Goal: Task Accomplishment & Management: Manage account settings

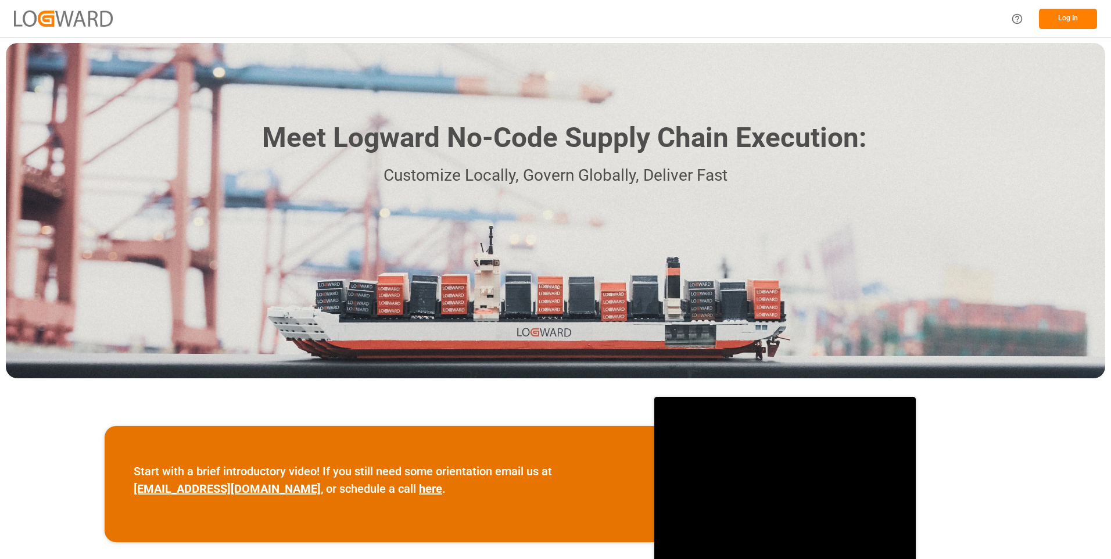
click at [1060, 18] on button "Log In" at bounding box center [1068, 19] width 58 height 20
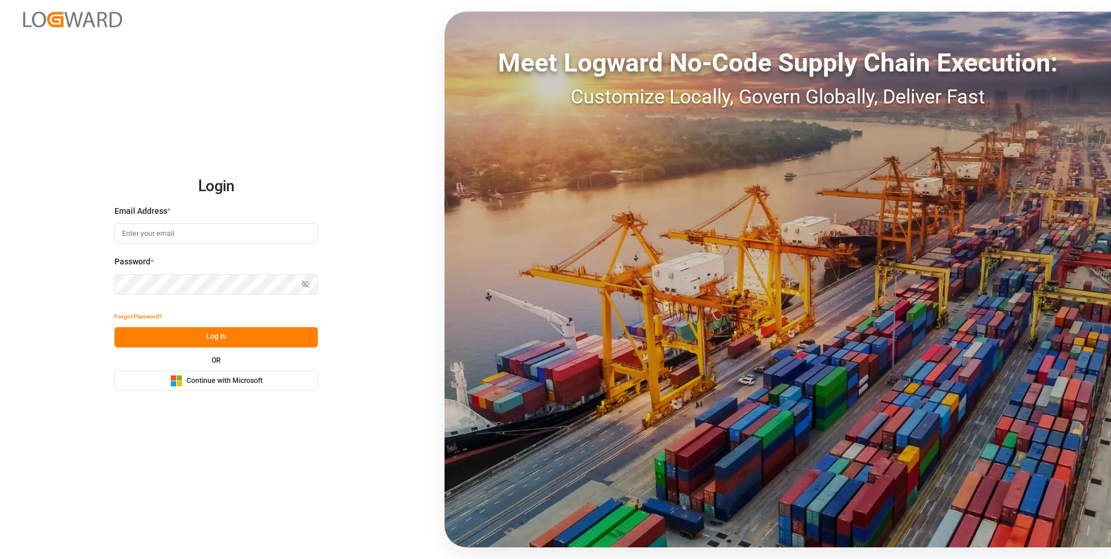
type input "[EMAIL_ADDRESS][DOMAIN_NAME]"
click at [221, 335] on button "Log In" at bounding box center [215, 337] width 203 height 20
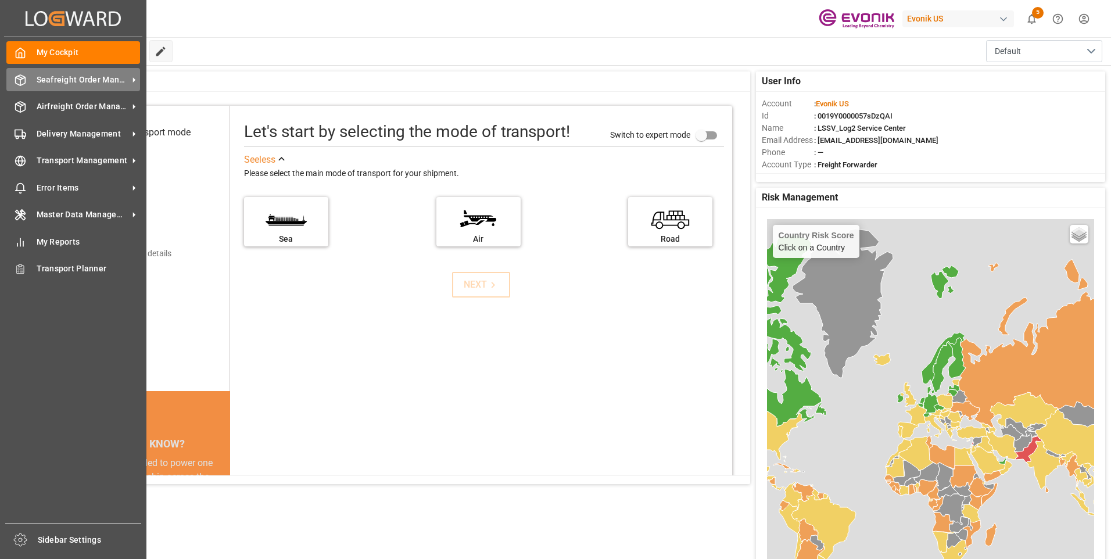
click at [61, 82] on span "Seafreight Order Management" at bounding box center [83, 80] width 92 height 12
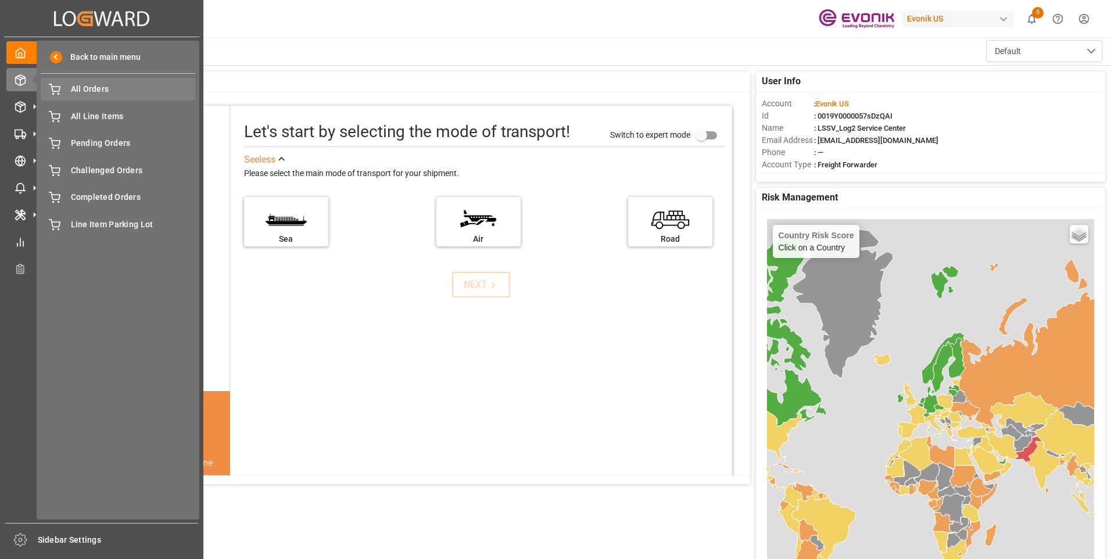
click at [91, 89] on span "All Orders" at bounding box center [133, 89] width 125 height 12
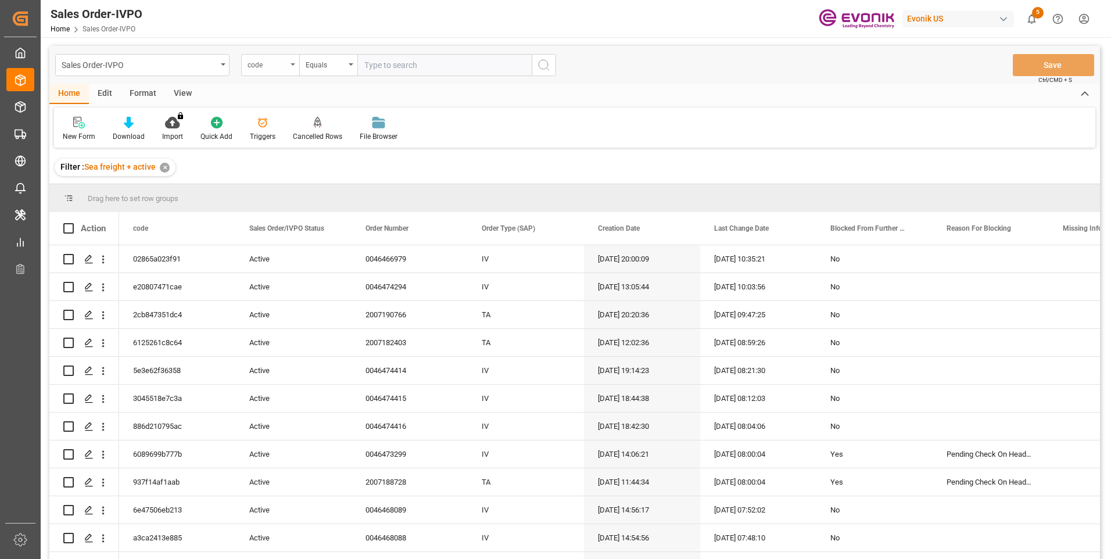
click at [256, 68] on div "code" at bounding box center [267, 63] width 40 height 13
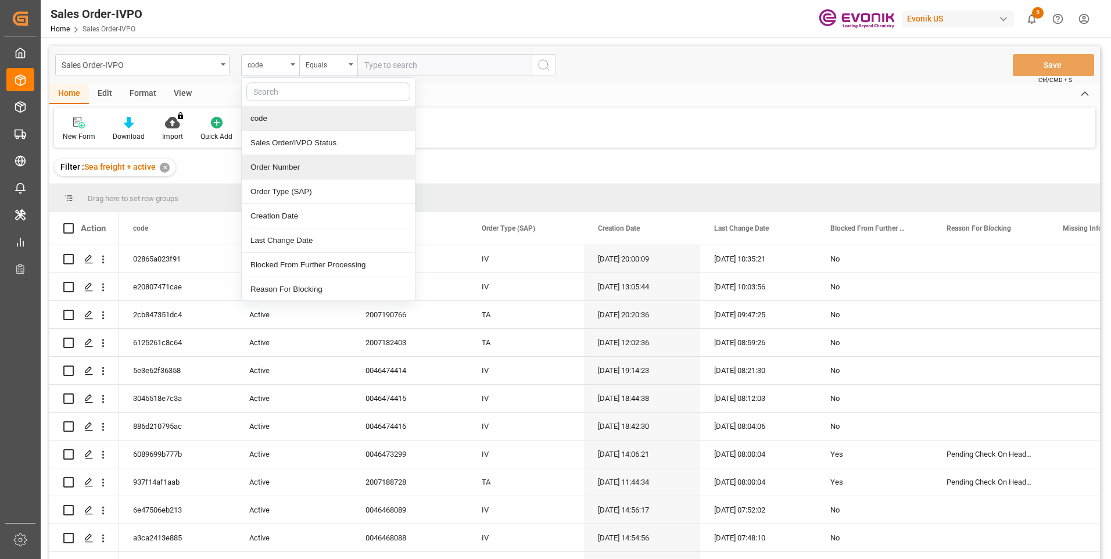
click at [281, 169] on div "Order Number" at bounding box center [328, 167] width 173 height 24
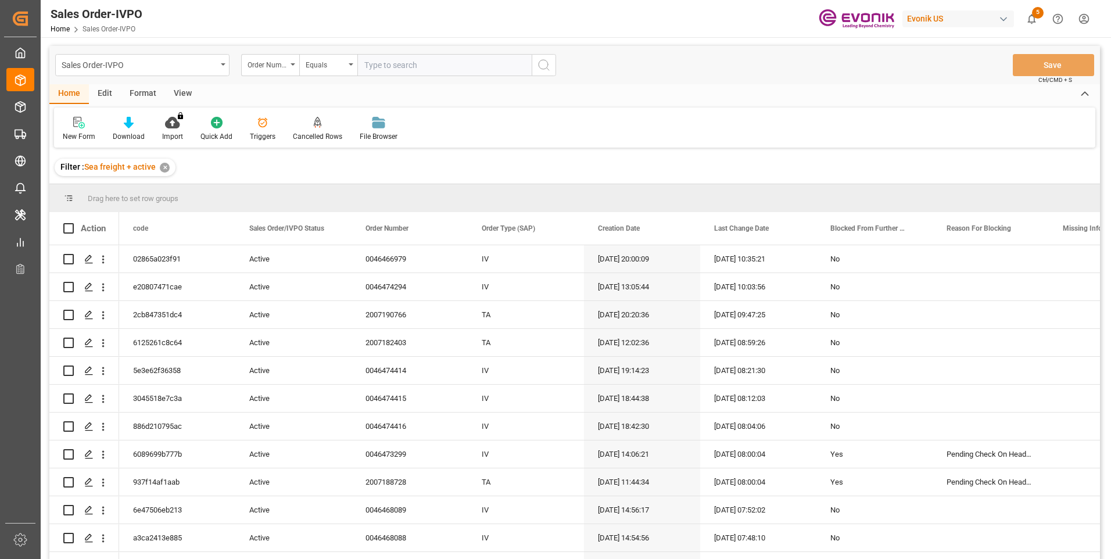
click at [401, 61] on input "text" at bounding box center [444, 65] width 174 height 22
paste input "0046473696"
type input "0046473696"
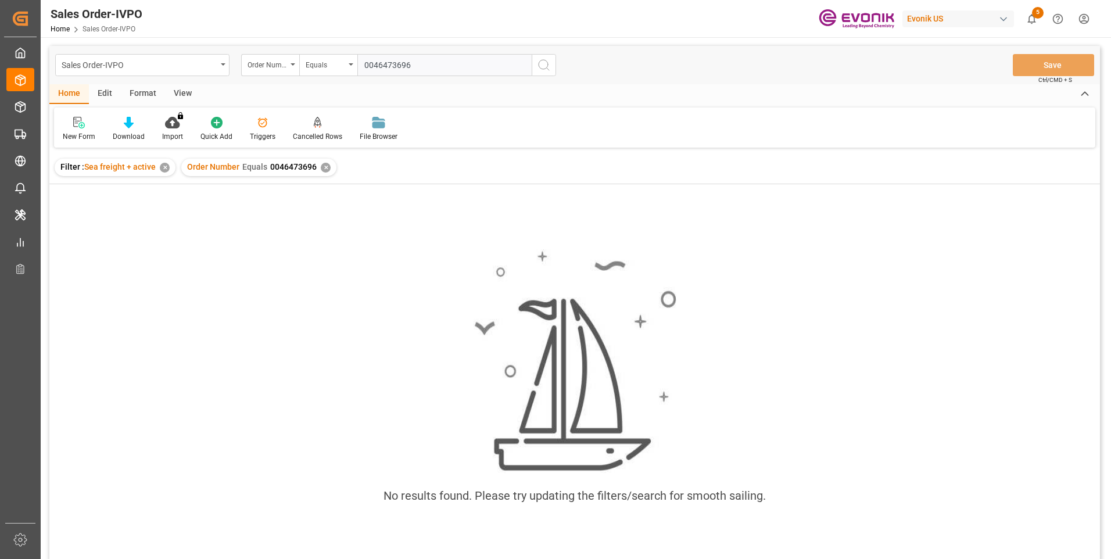
type input "0046473696"
click at [484, 167] on div "✕" at bounding box center [487, 168] width 10 height 10
click at [325, 173] on div "Order Number Equals 0046473696 ✕" at bounding box center [258, 167] width 155 height 17
click at [293, 70] on div "Order Number" at bounding box center [270, 65] width 58 height 22
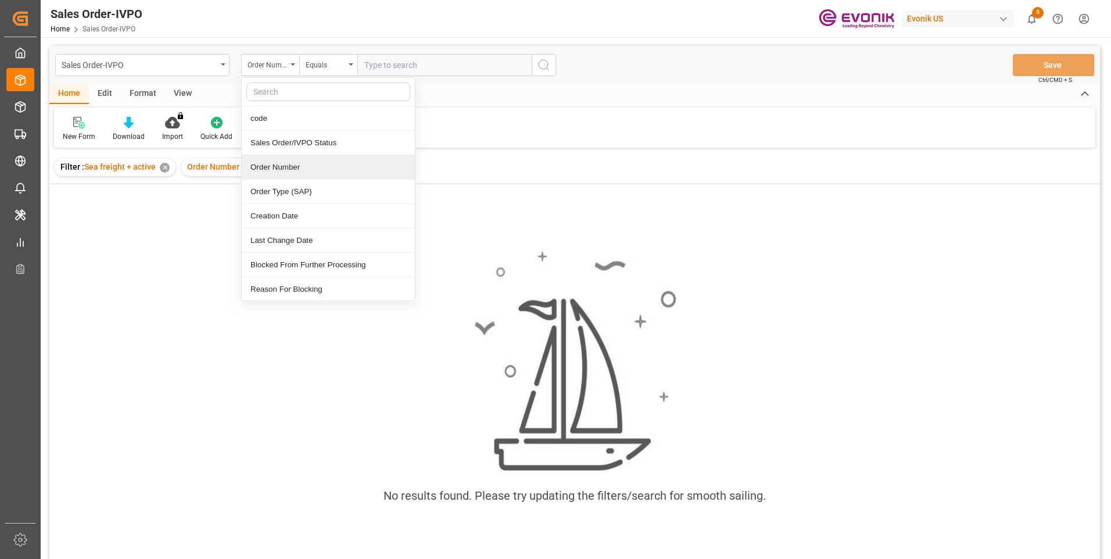
click at [313, 158] on div "Order Number" at bounding box center [328, 167] width 173 height 24
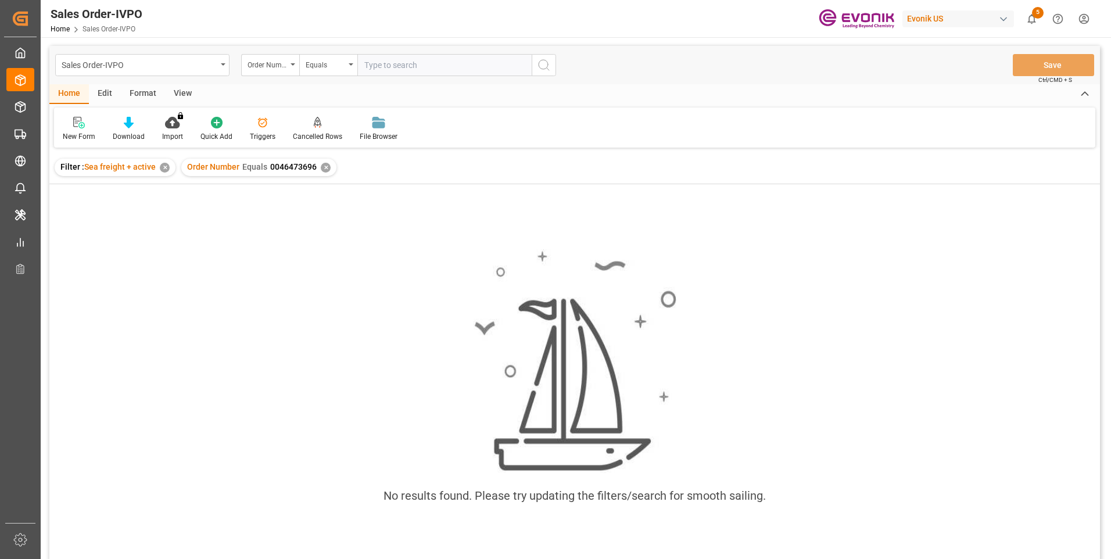
click at [325, 164] on div "✕" at bounding box center [326, 168] width 10 height 10
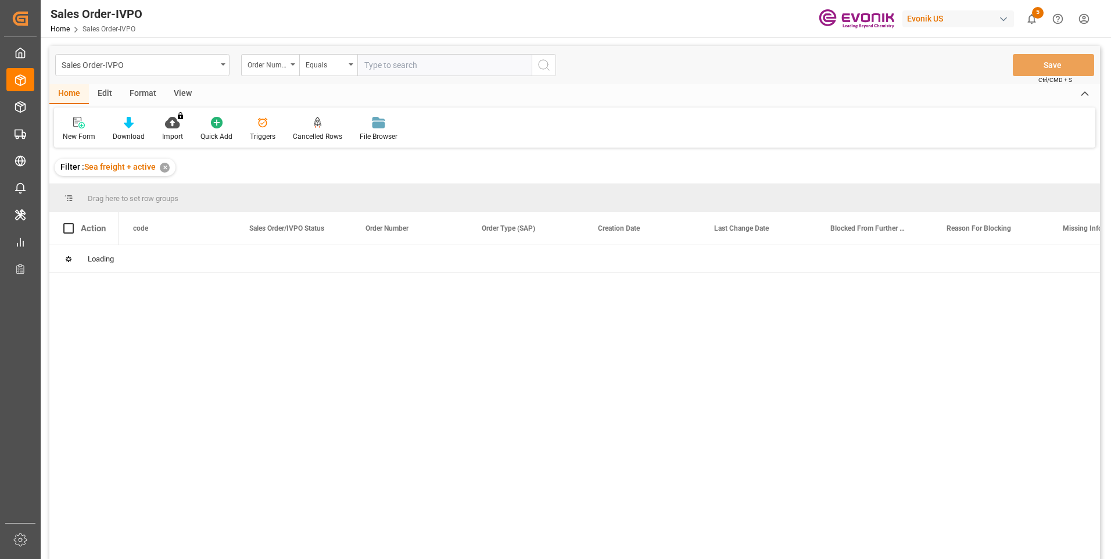
click at [394, 67] on input "text" at bounding box center [444, 65] width 174 height 22
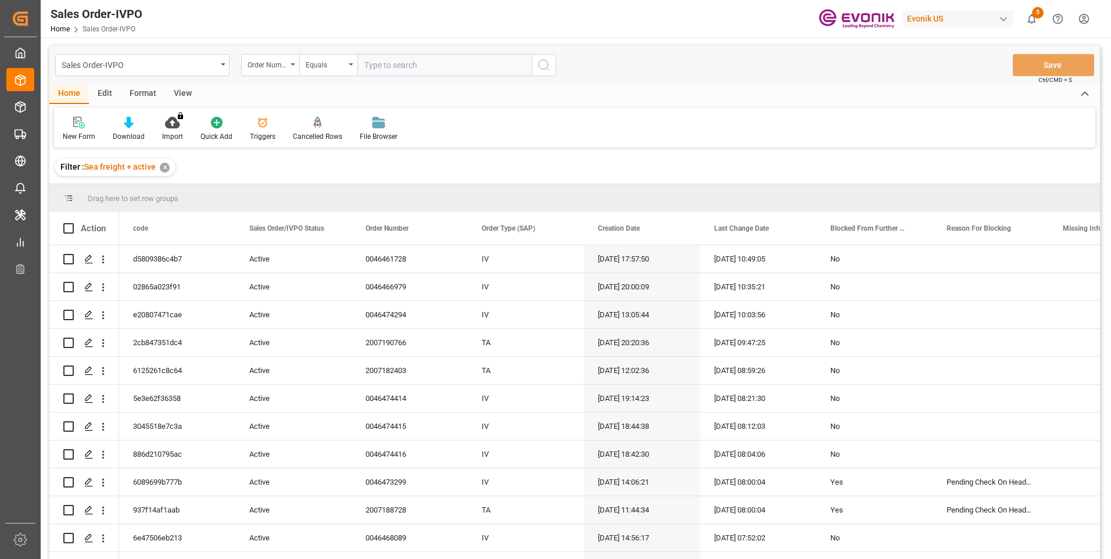
paste input "0046473696"
type input "0046473696"
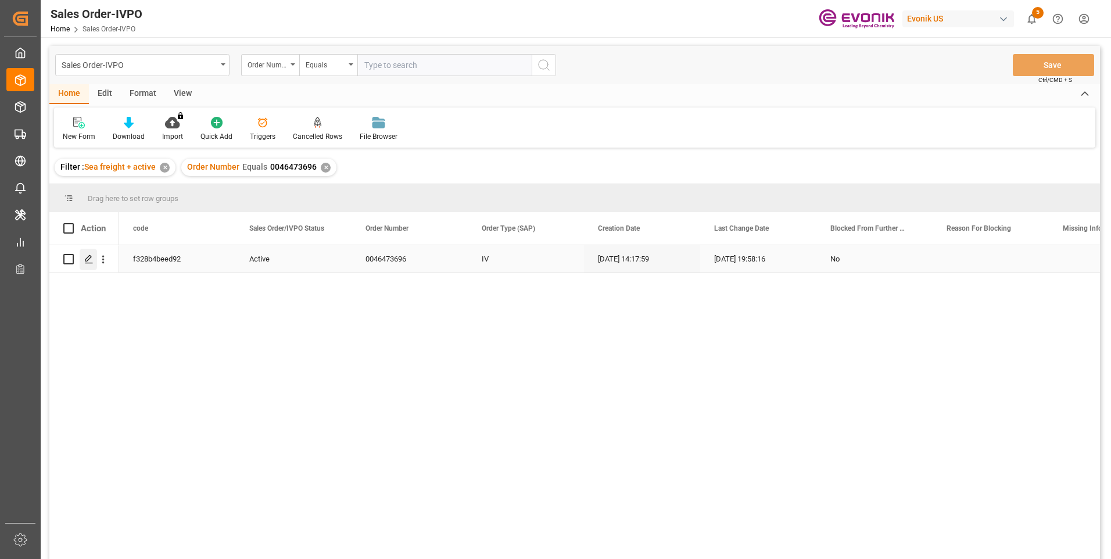
click at [88, 264] on div "Press SPACE to select this row." at bounding box center [88, 259] width 17 height 21
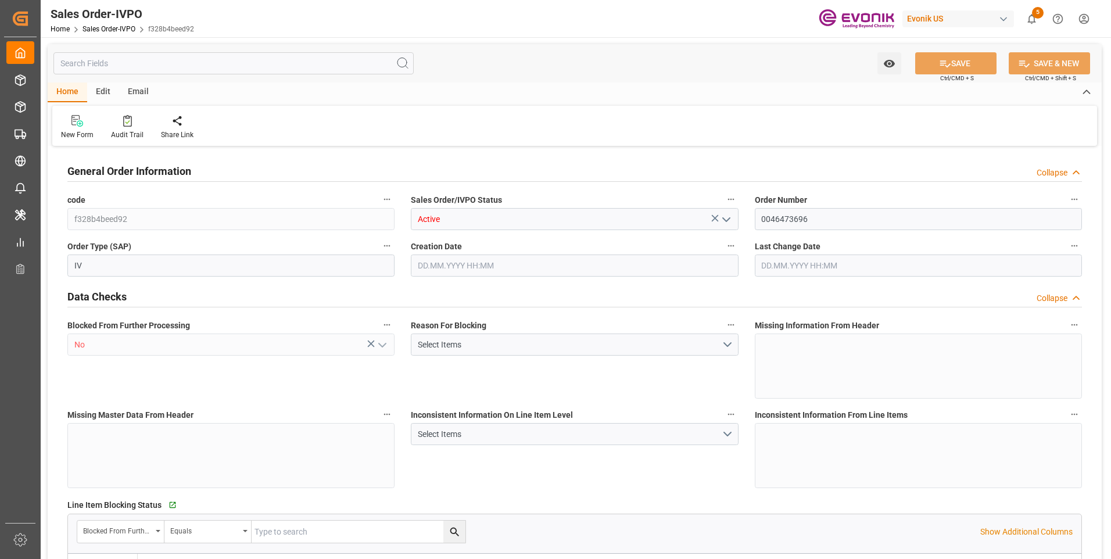
type input "BRSSZ"
type input "livia.leone@evonik.comTelephone No: 55 19 3475-3130"
type input "0"
type input "1"
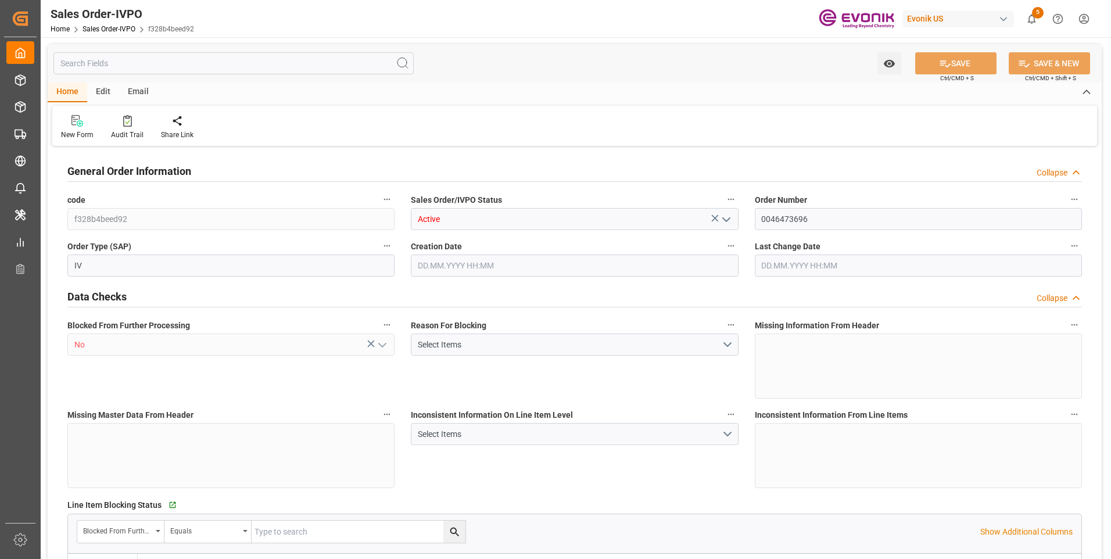
type input "1"
type input "9932.776"
type input "12.6175"
type input "17000"
type input "30"
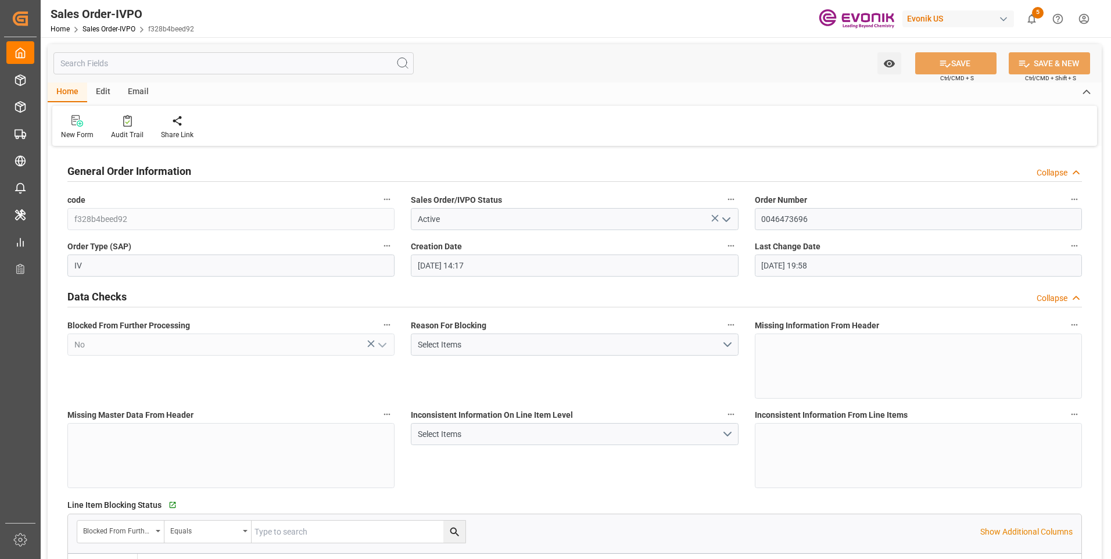
type input "[DATE] 14:17"
type input "22.09.2025 19:58"
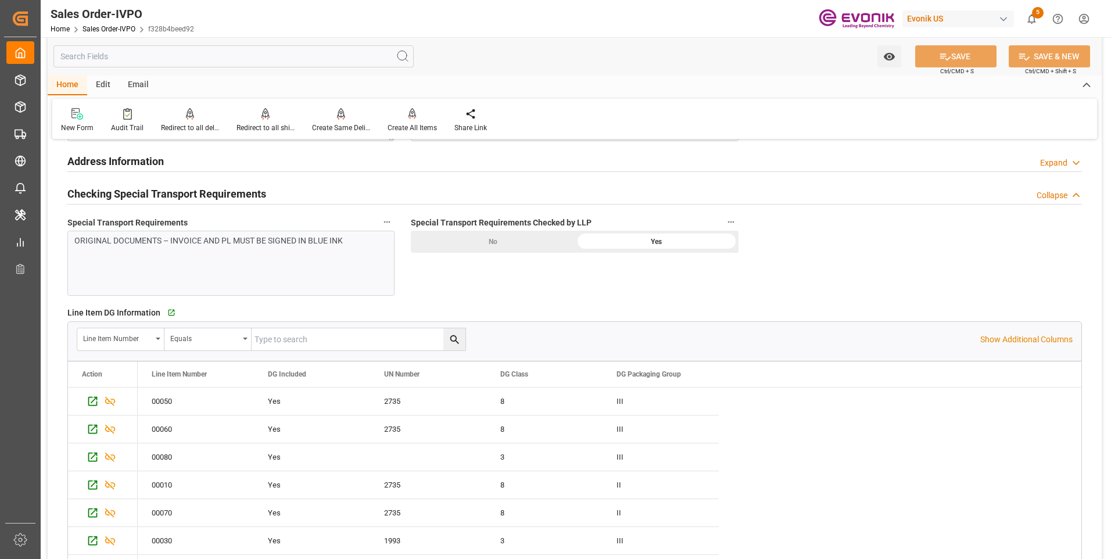
scroll to position [1627, 0]
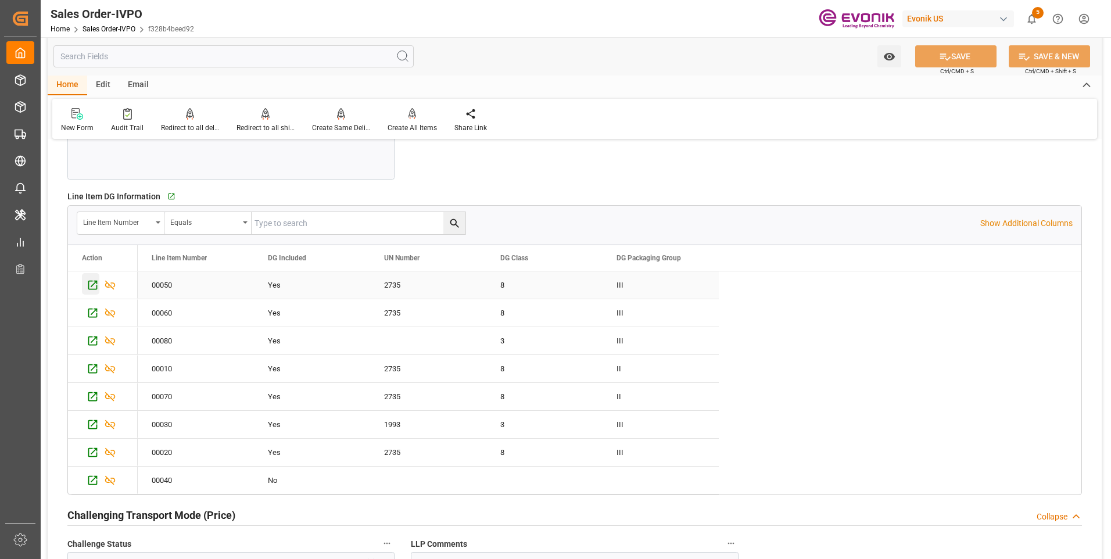
click at [89, 287] on icon "Press SPACE to select this row." at bounding box center [92, 285] width 9 height 9
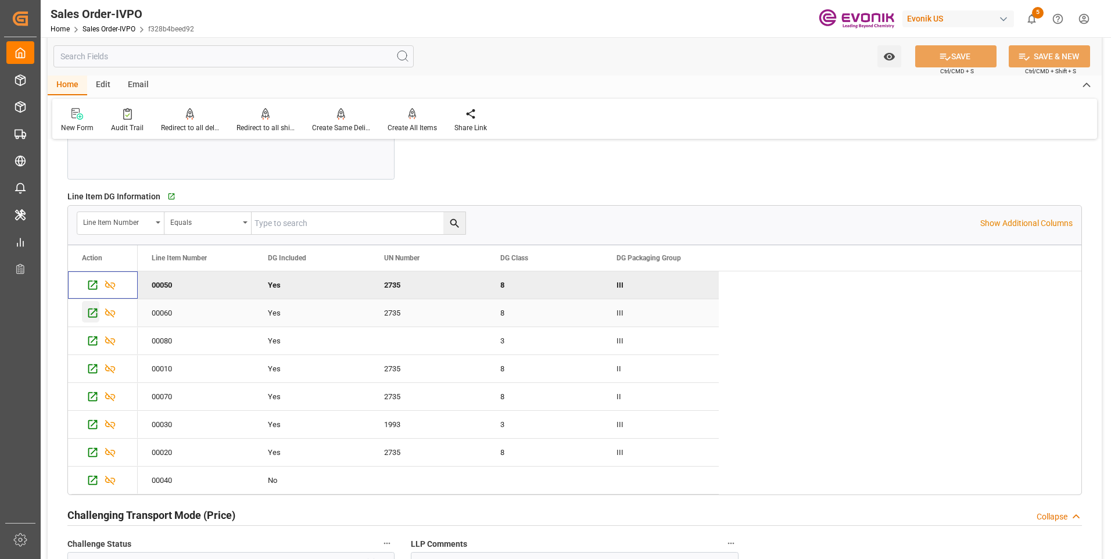
click at [92, 315] on icon "Press SPACE to select this row." at bounding box center [93, 313] width 12 height 12
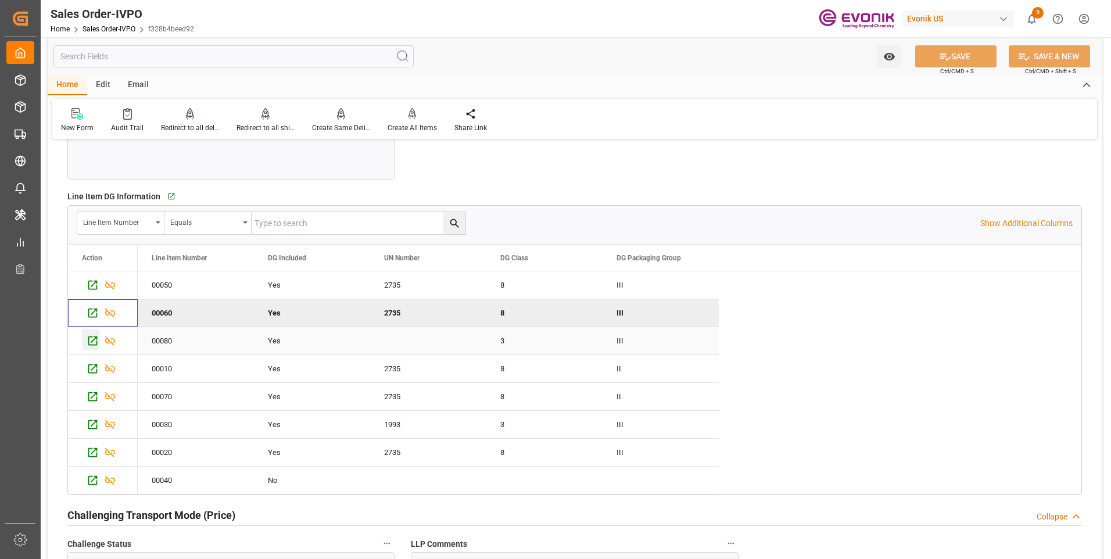
click at [94, 342] on icon "Press SPACE to select this row." at bounding box center [93, 341] width 12 height 12
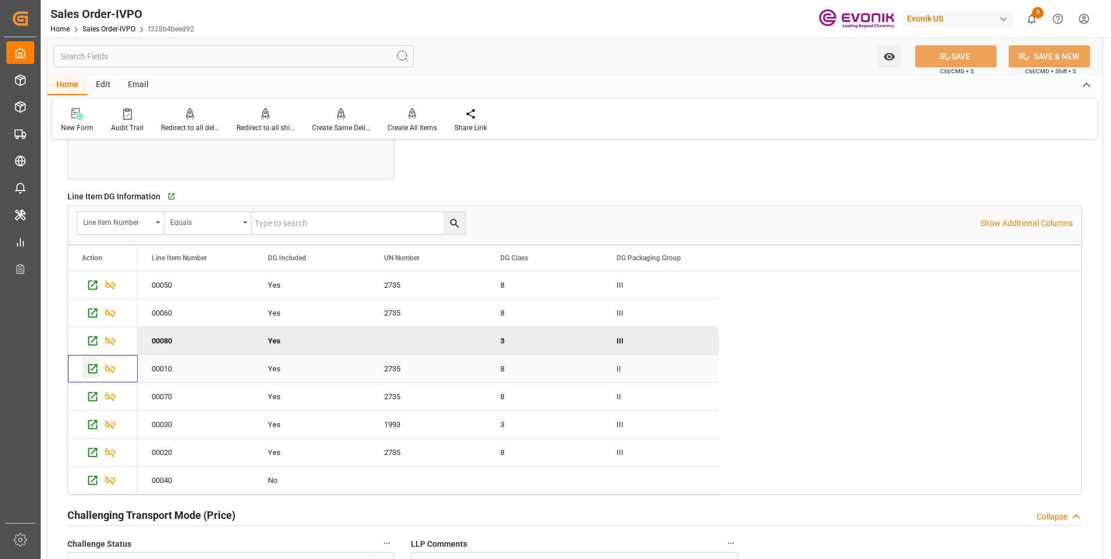
click at [95, 366] on icon "Press SPACE to select this row." at bounding box center [93, 368] width 12 height 12
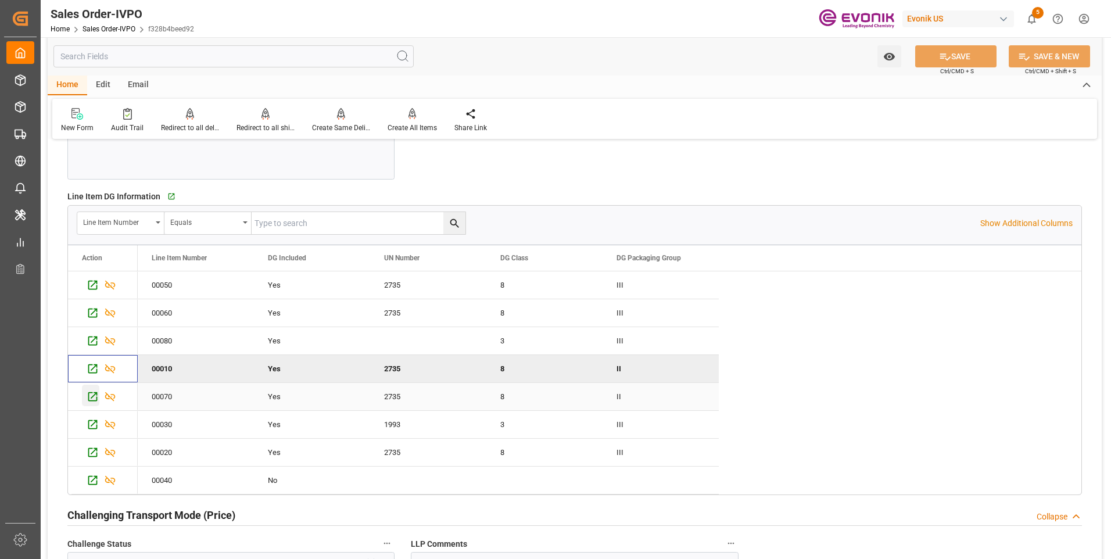
click at [90, 393] on icon "Press SPACE to select this row." at bounding box center [93, 396] width 12 height 12
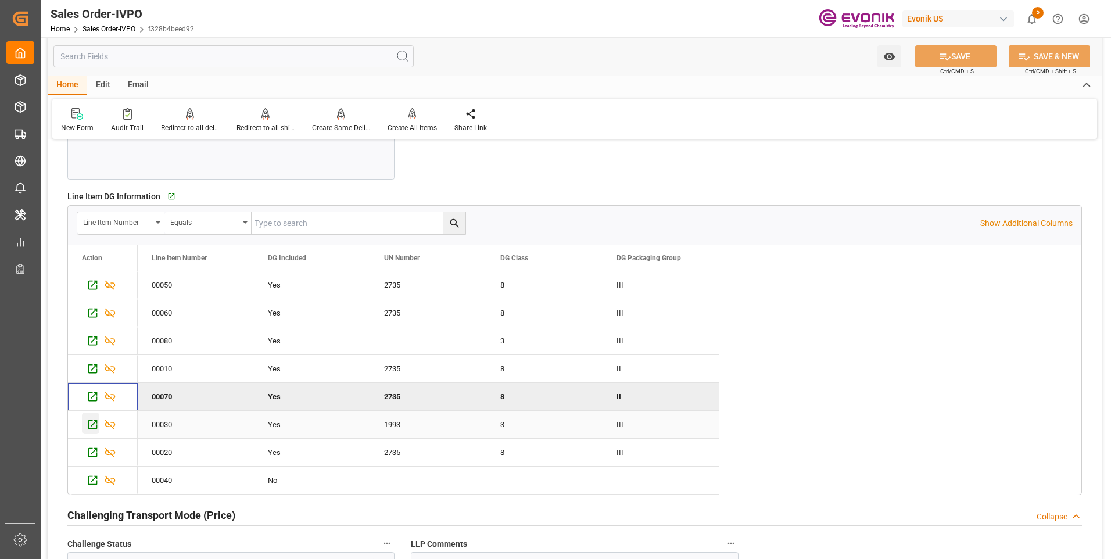
click at [89, 423] on icon "Press SPACE to select this row." at bounding box center [93, 424] width 12 height 12
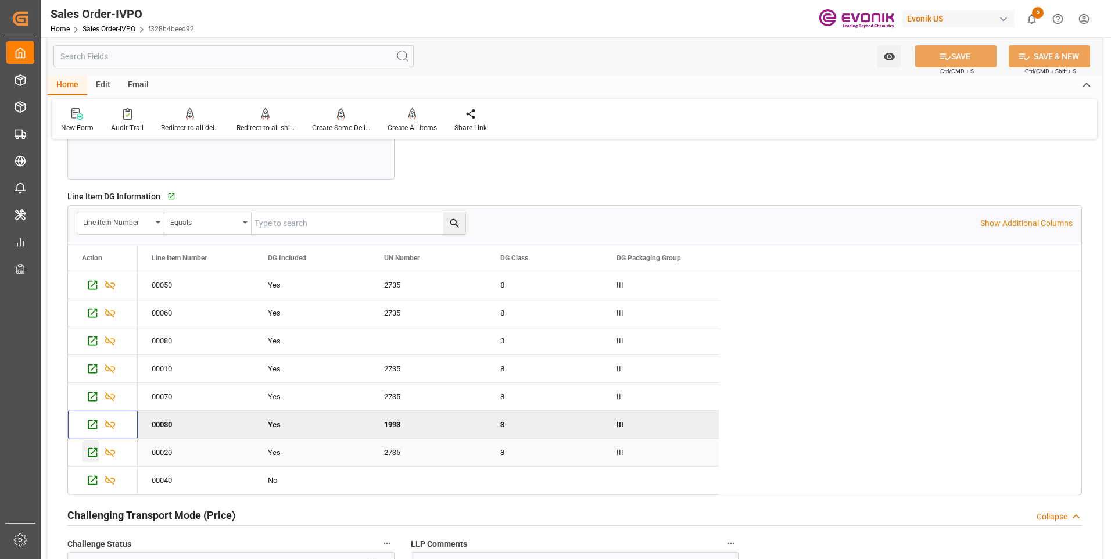
click at [87, 454] on icon "Press SPACE to select this row." at bounding box center [93, 452] width 12 height 12
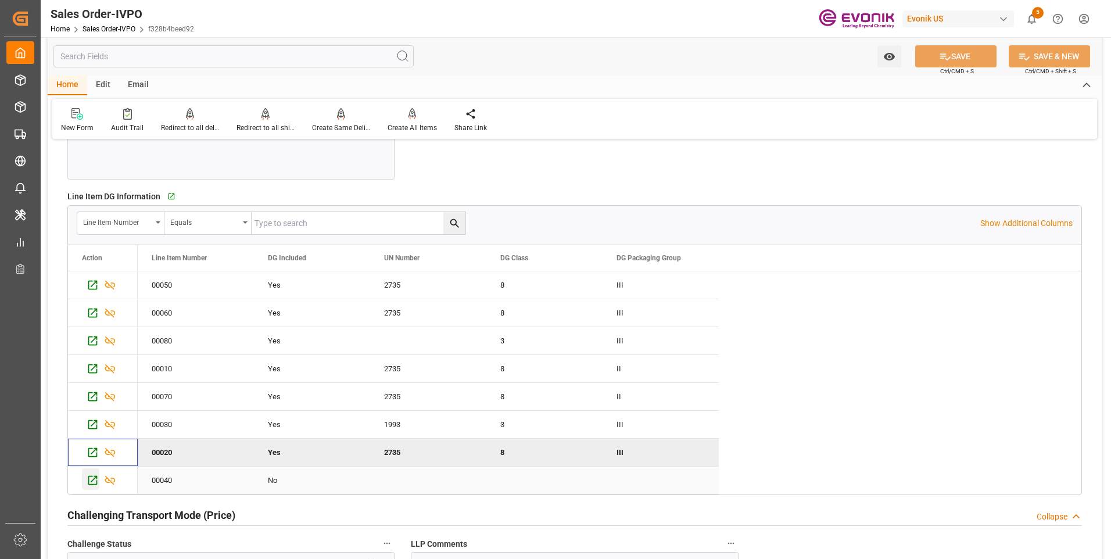
click at [92, 482] on icon "Press SPACE to select this row." at bounding box center [92, 480] width 9 height 9
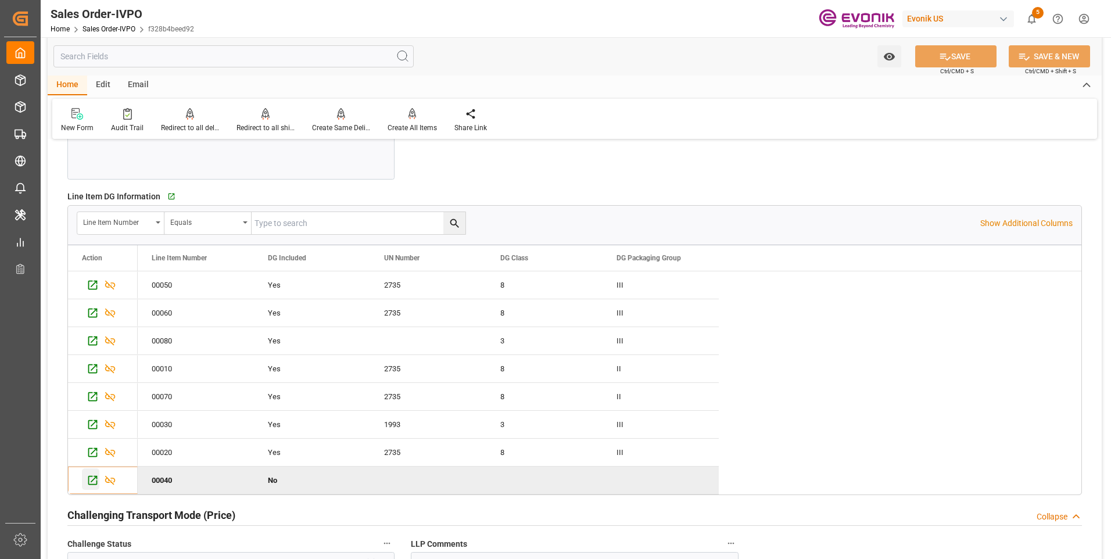
type input "livia.leone@evonik.comTelephone No: 55 19 3475-3130"
click at [1016, 223] on p "Show Additional Columns" at bounding box center [1026, 223] width 92 height 12
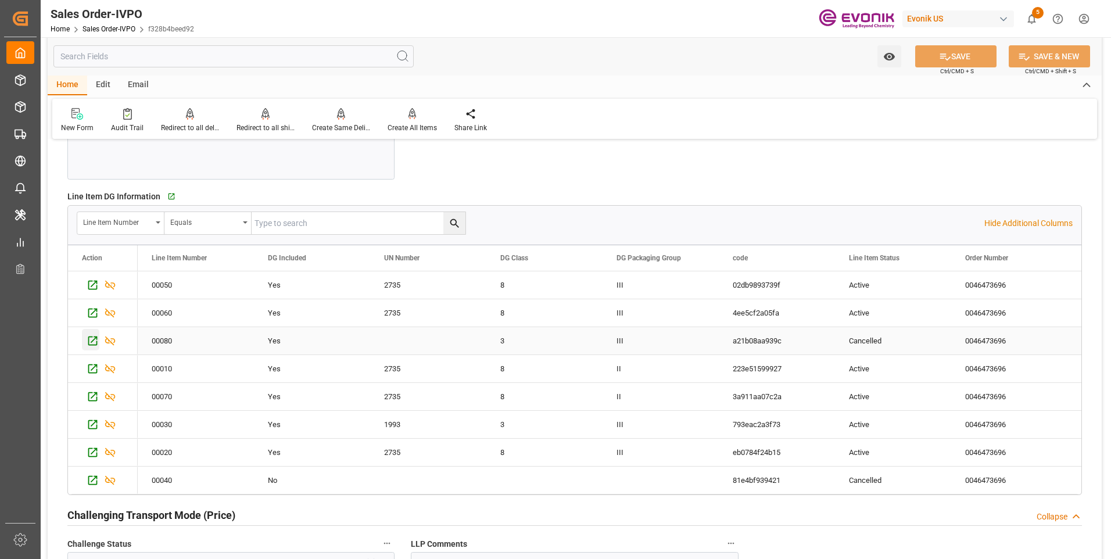
click at [95, 340] on icon "Press SPACE to select this row." at bounding box center [93, 341] width 12 height 12
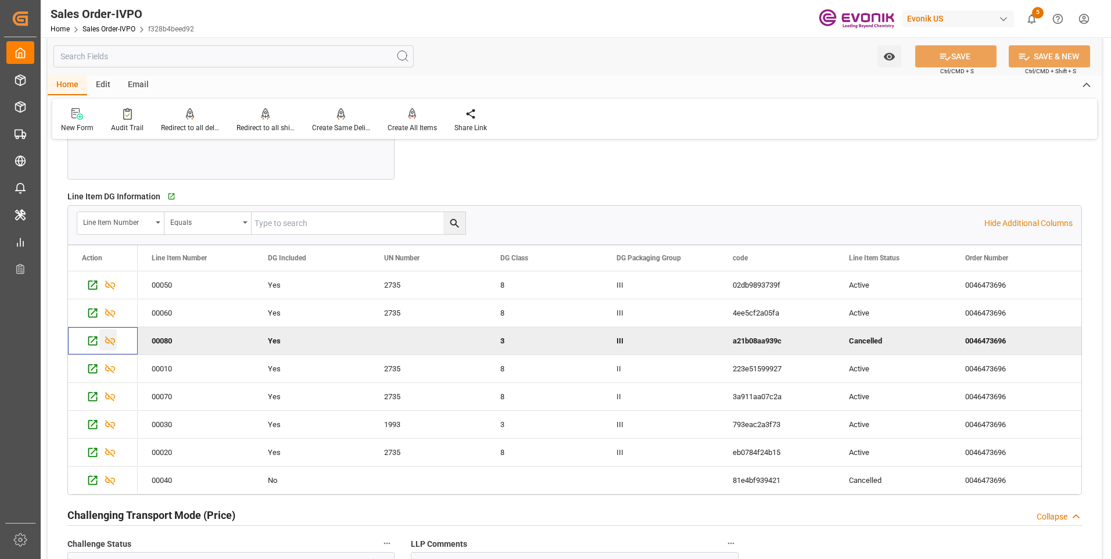
click at [111, 346] on icon "Press SPACE to deselect this row." at bounding box center [110, 341] width 12 height 12
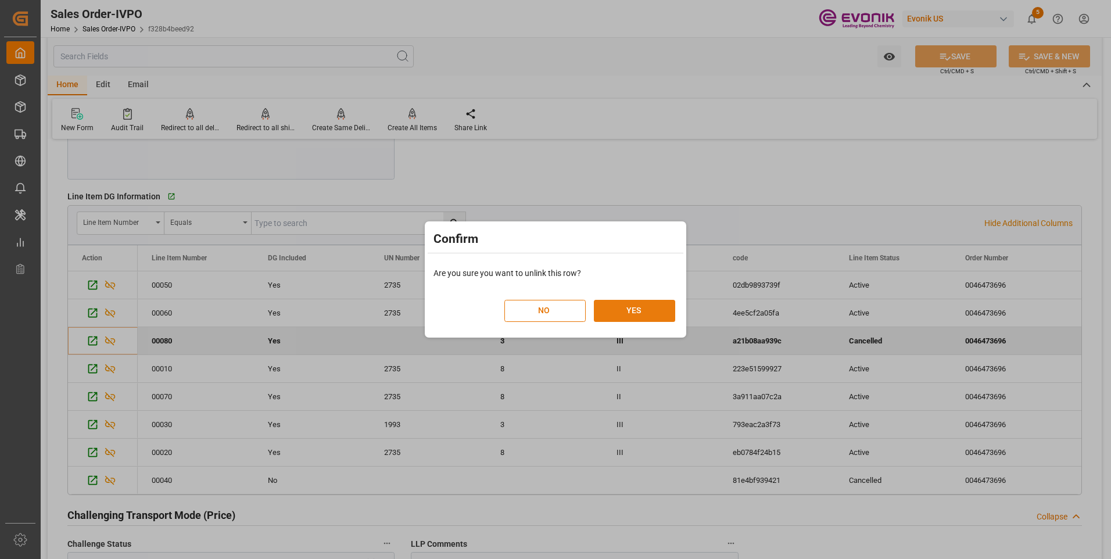
click at [638, 311] on button "YES" at bounding box center [634, 311] width 81 height 22
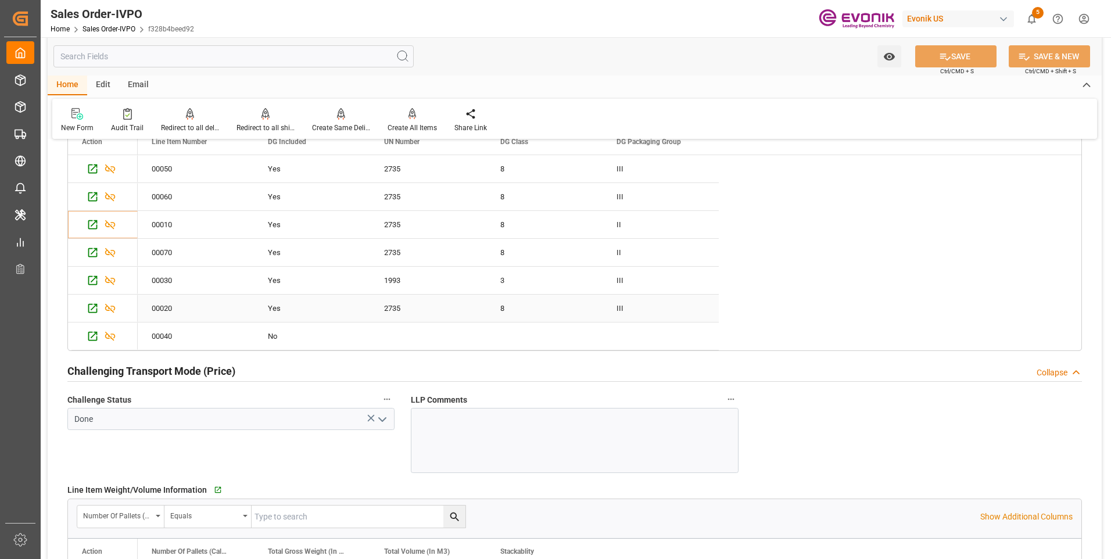
scroll to position [1685, 0]
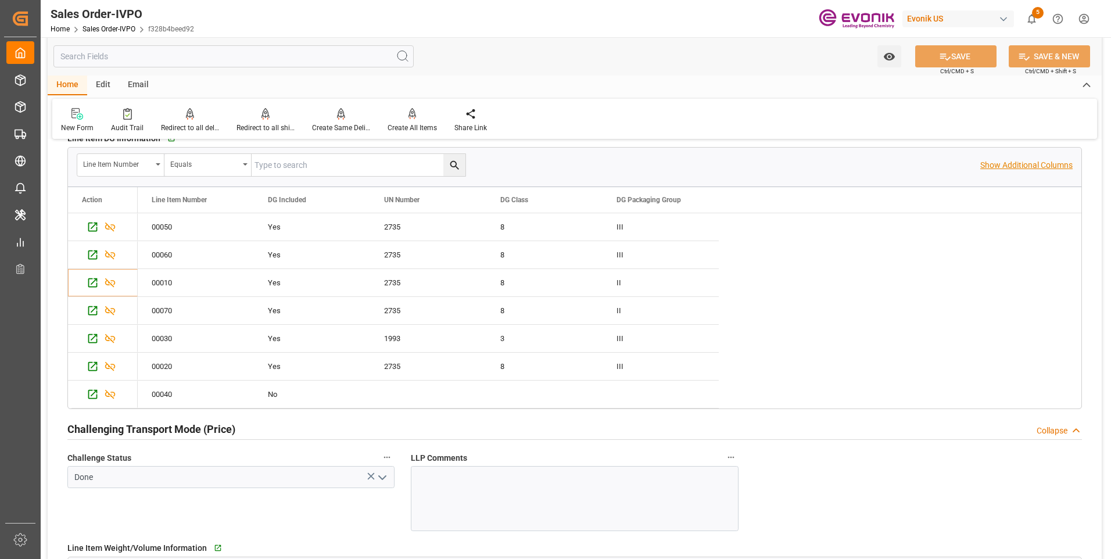
drag, startPoint x: 995, startPoint y: 162, endPoint x: 988, endPoint y: 171, distance: 11.2
click at [995, 166] on p "Show Additional Columns" at bounding box center [1026, 165] width 92 height 12
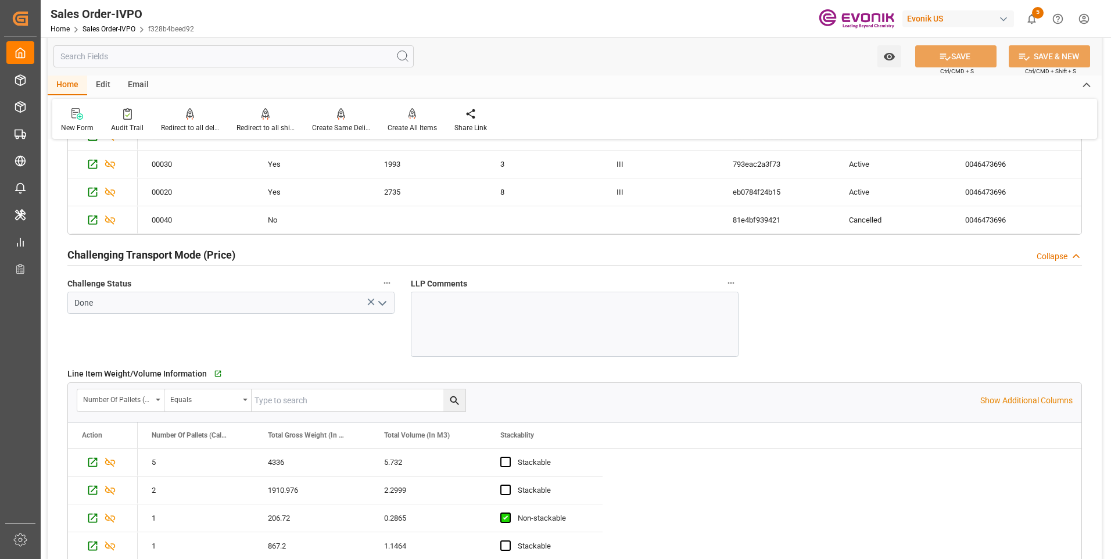
scroll to position [2033, 0]
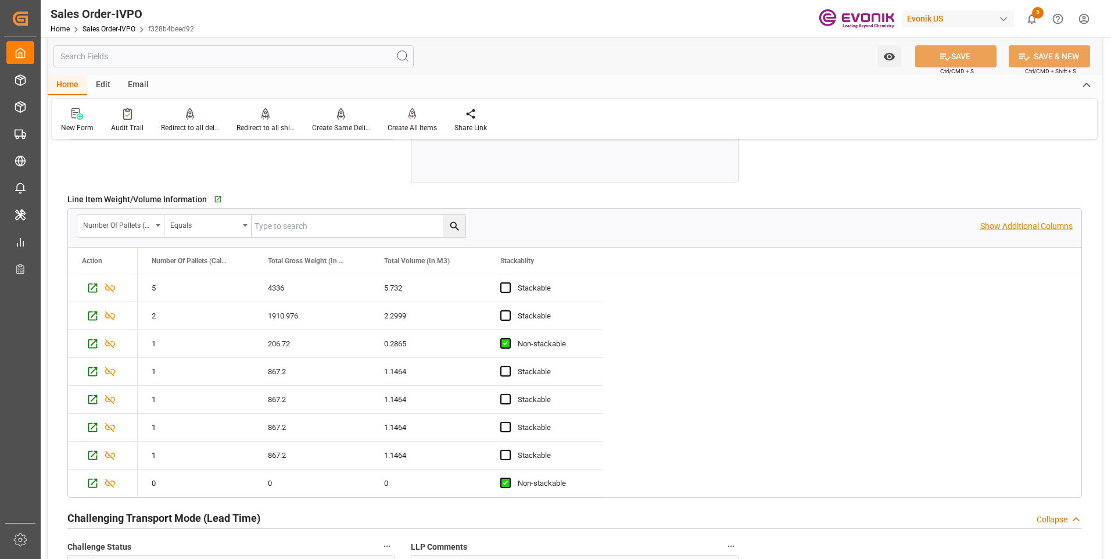
click at [1011, 227] on p "Show Additional Columns" at bounding box center [1026, 226] width 92 height 12
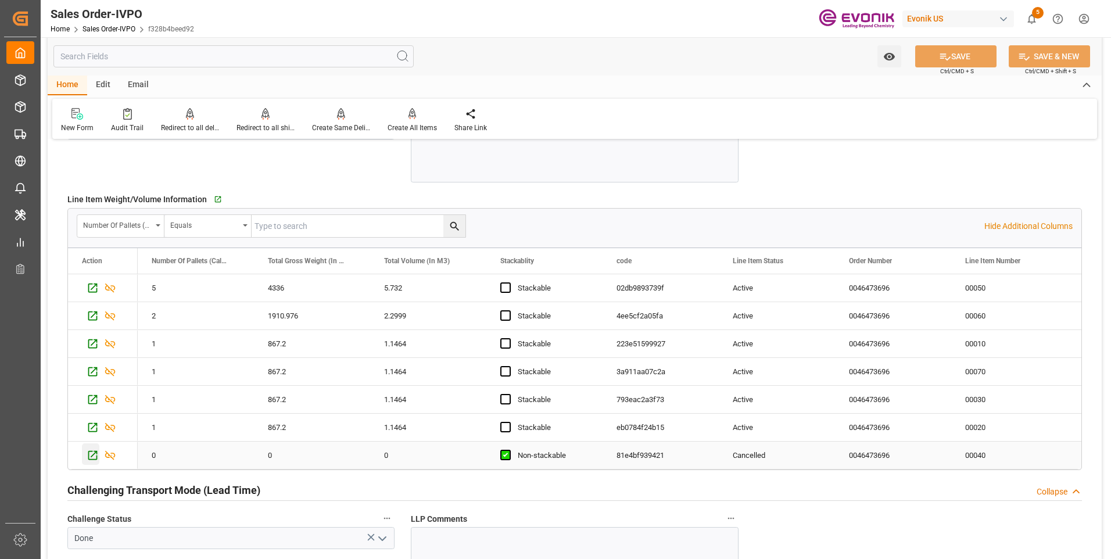
click at [89, 457] on icon "Press SPACE to select this row." at bounding box center [92, 455] width 9 height 9
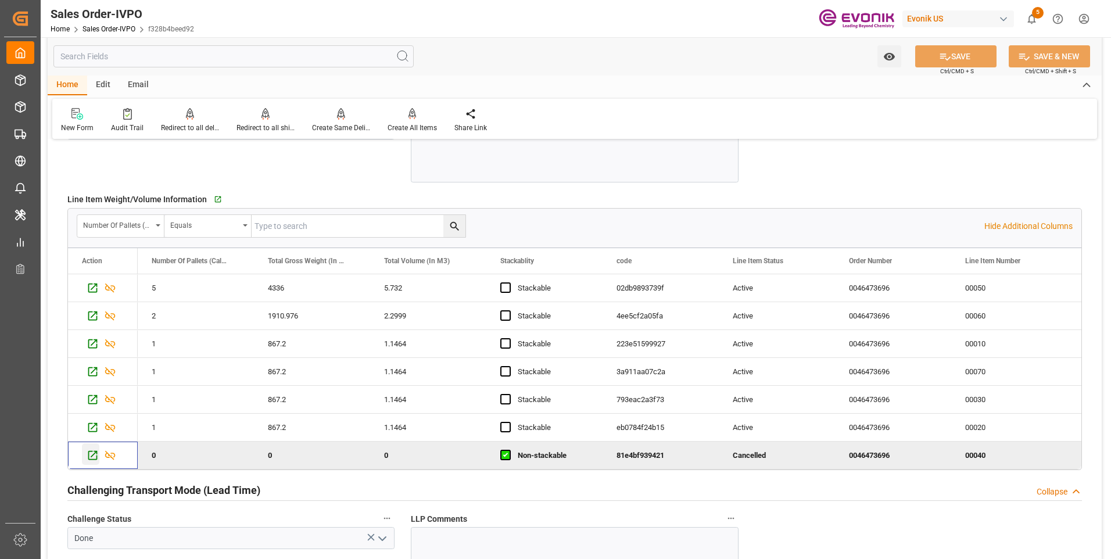
click at [87, 457] on icon "Press SPACE to deselect this row." at bounding box center [93, 455] width 12 height 12
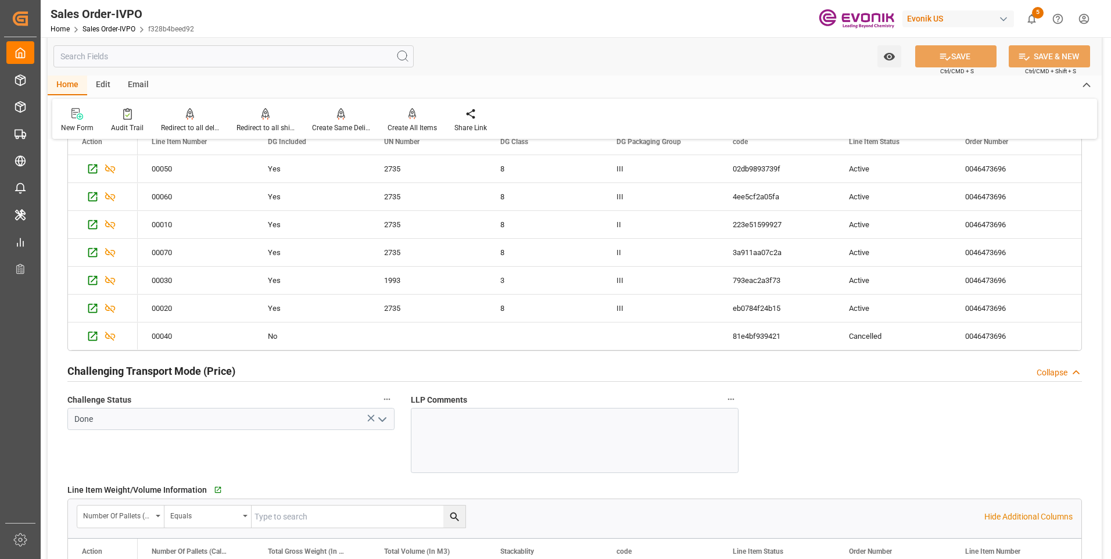
scroll to position [1685, 0]
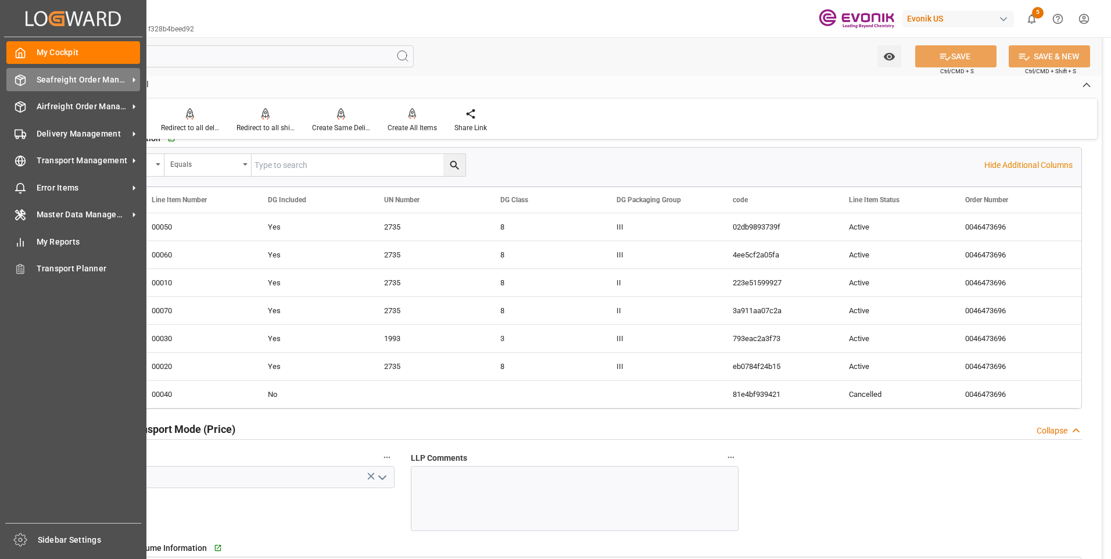
click at [20, 82] on icon at bounding box center [21, 80] width 12 height 12
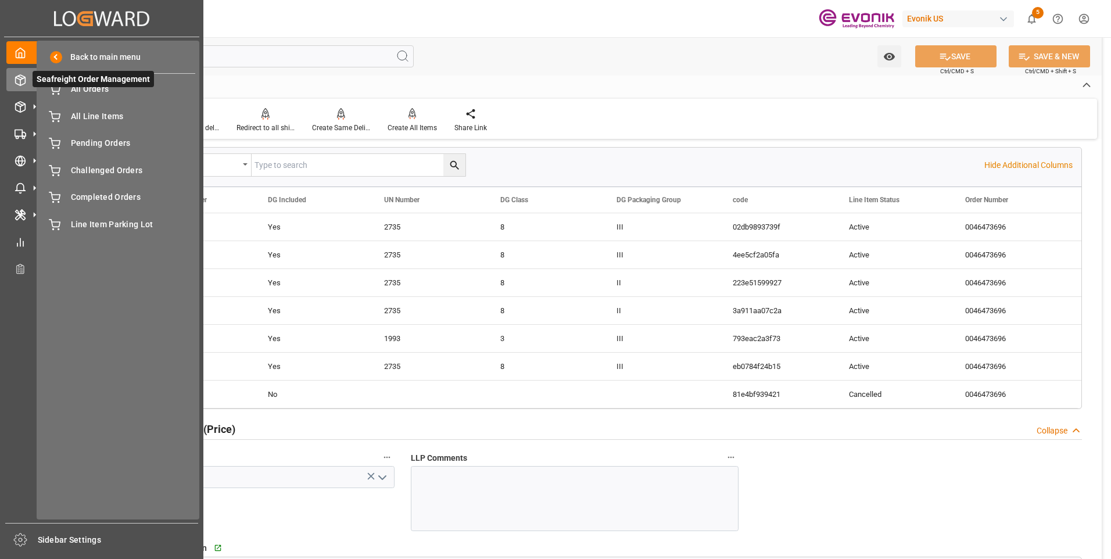
click at [84, 86] on span "Seafreight Order Management" at bounding box center [93, 79] width 121 height 16
click at [85, 95] on span "All Orders" at bounding box center [133, 89] width 125 height 12
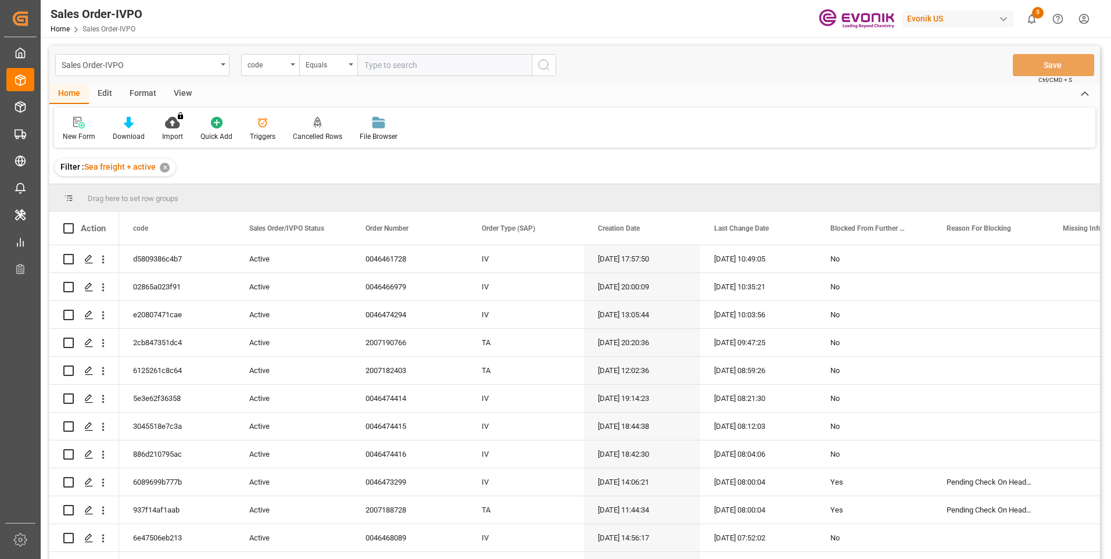
drag, startPoint x: 423, startPoint y: 62, endPoint x: 368, endPoint y: 62, distance: 55.2
click at [423, 62] on input "text" at bounding box center [444, 65] width 174 height 22
click at [264, 66] on div "code" at bounding box center [267, 63] width 40 height 13
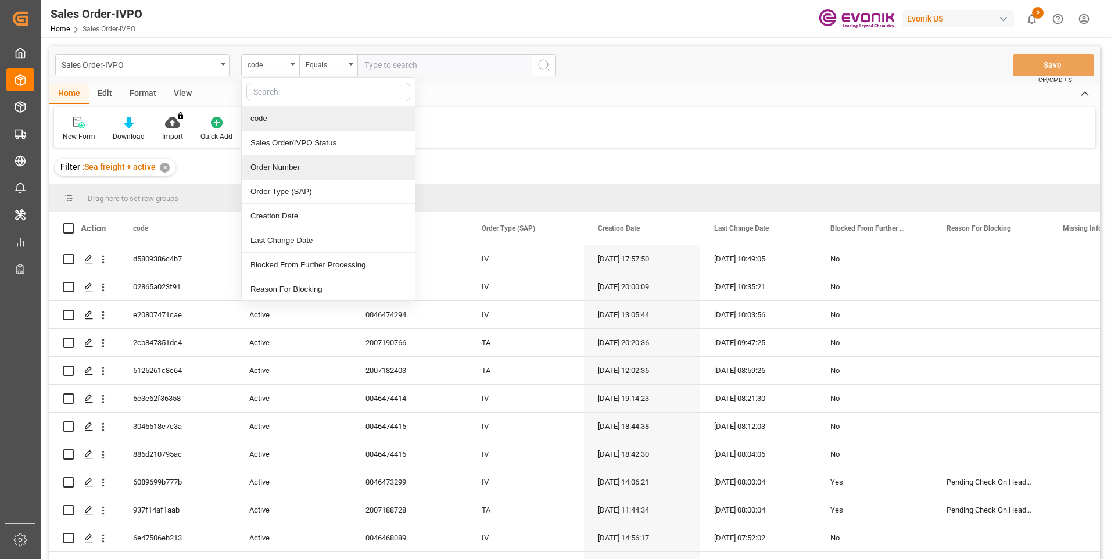
click at [268, 173] on div "Order Number" at bounding box center [328, 167] width 173 height 24
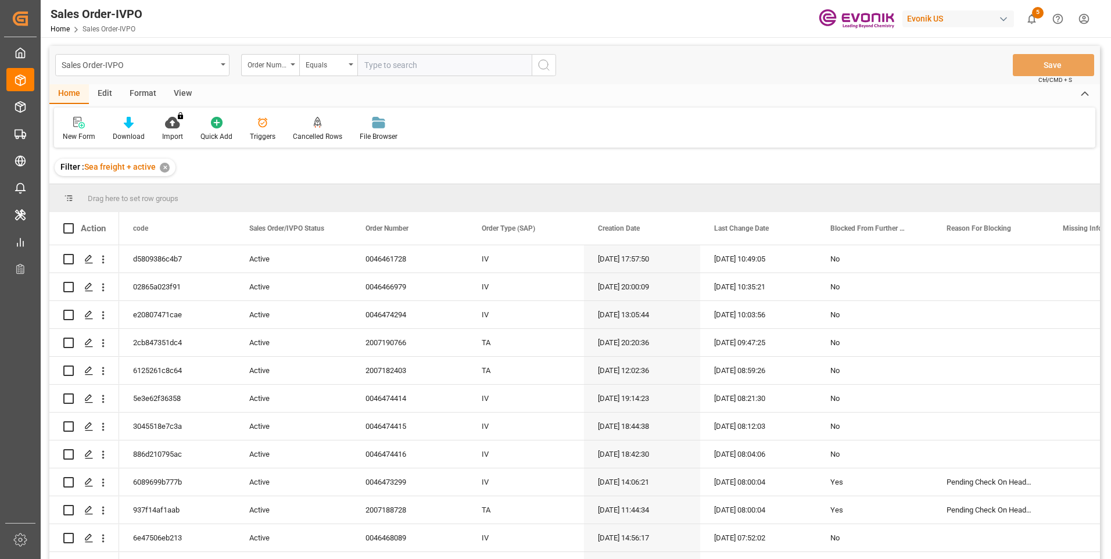
click at [412, 60] on input "text" at bounding box center [444, 65] width 174 height 22
paste input "0046473696"
type input "0046473696"
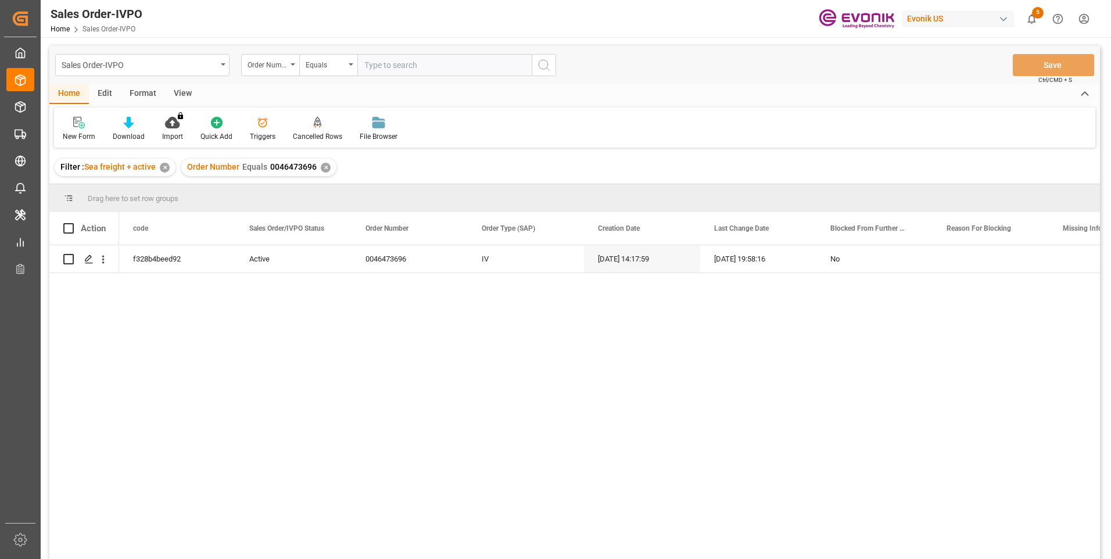
drag, startPoint x: 381, startPoint y: 324, endPoint x: 186, endPoint y: 304, distance: 195.6
click at [380, 324] on div "f328b4beed92 Active 0046473696 IV 17.09.2025 14:17:59 22.09.2025 19:58:16 No" at bounding box center [609, 405] width 981 height 321
click at [90, 265] on div "Press SPACE to select this row." at bounding box center [88, 259] width 17 height 21
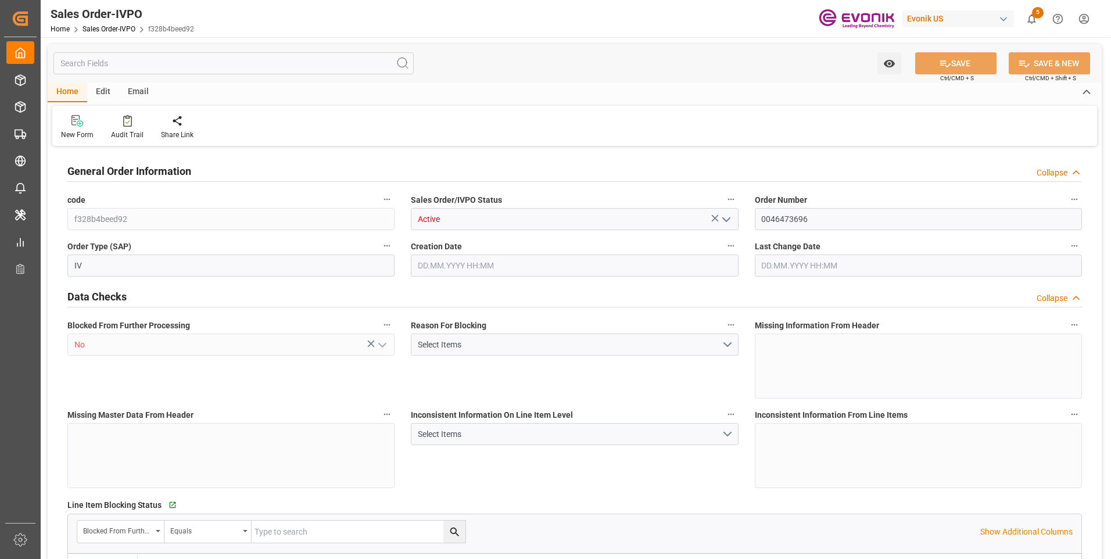
type input "BRSSZ"
type input "livia.leone@evonik.comTelephone No: 55 19 3475-3130"
type input "0"
type input "1"
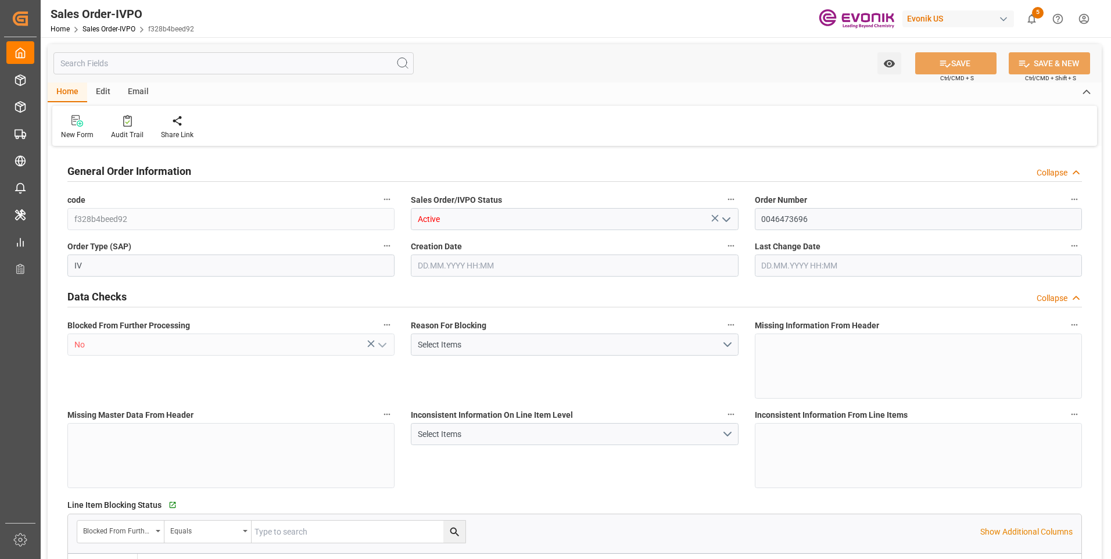
type input "1"
type input "9932.776"
type input "12.6175"
type input "17000"
type input "30"
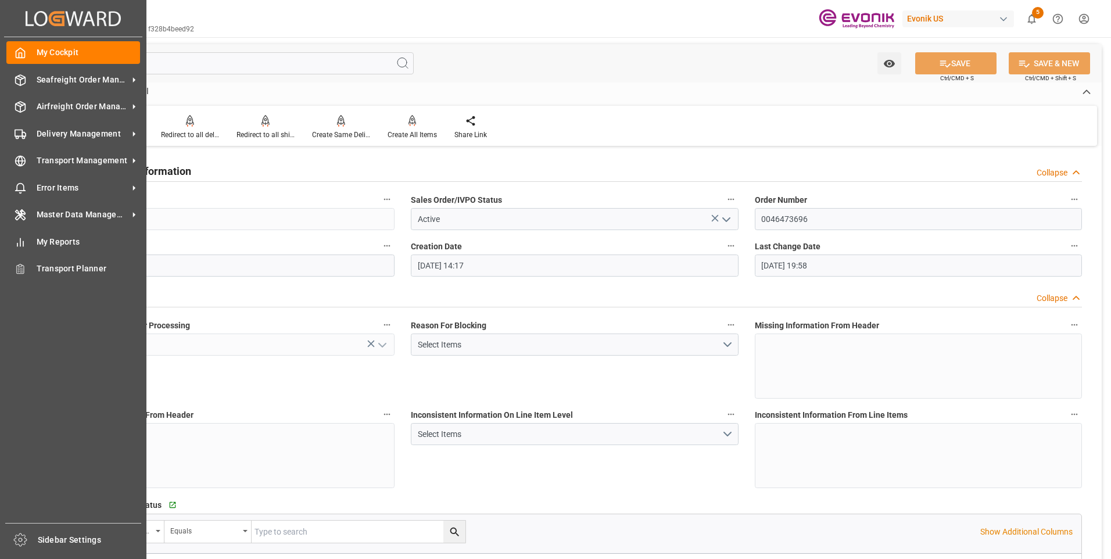
type input "[DATE] 14:17"
type input "22.09.2025 19:58"
type input "livia.leone@evonik.comTelephone No: 55 19 3475-3130"
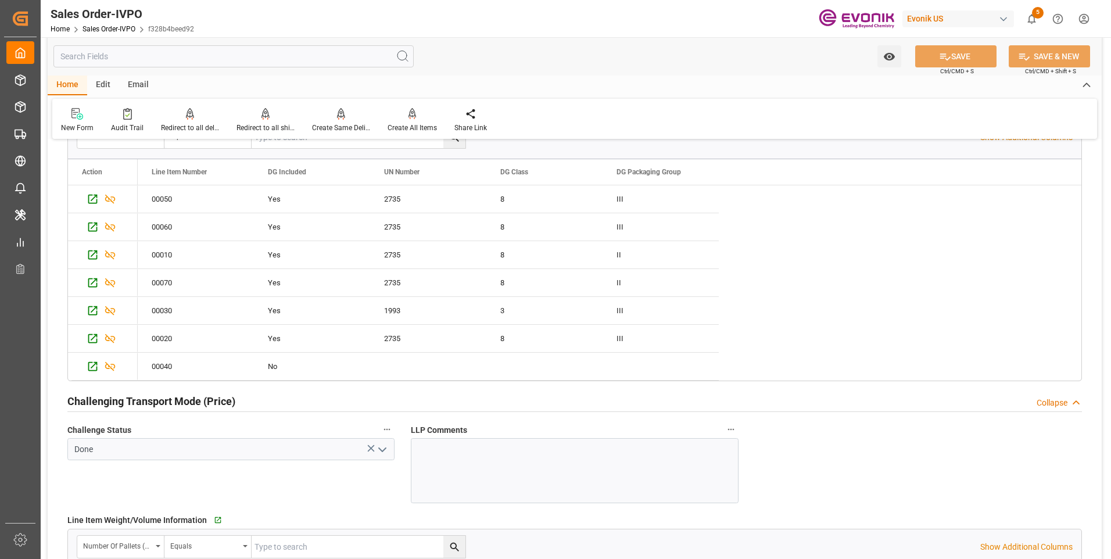
scroll to position [1975, 0]
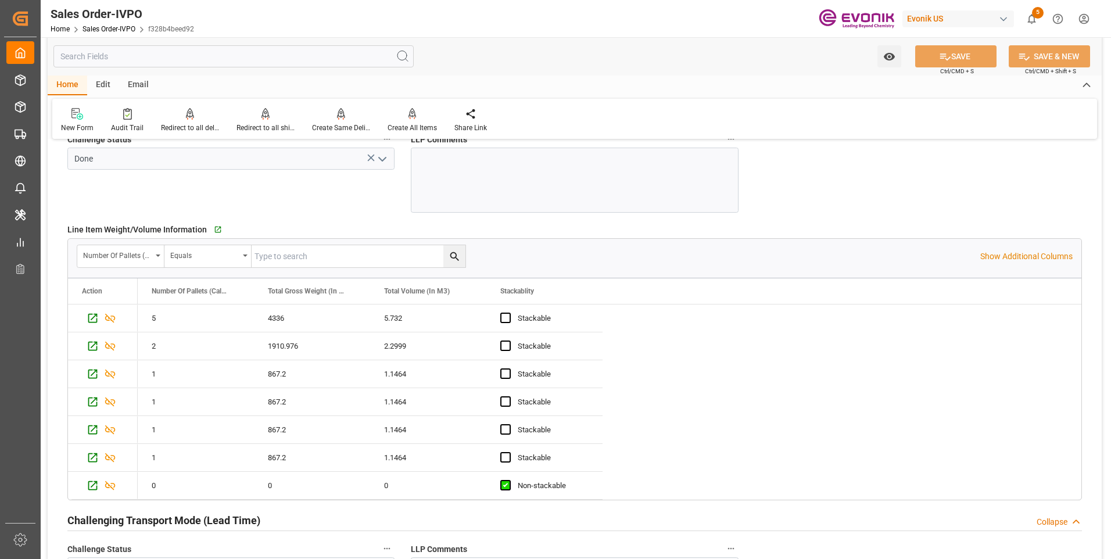
click at [333, 261] on input "number" at bounding box center [359, 256] width 214 height 22
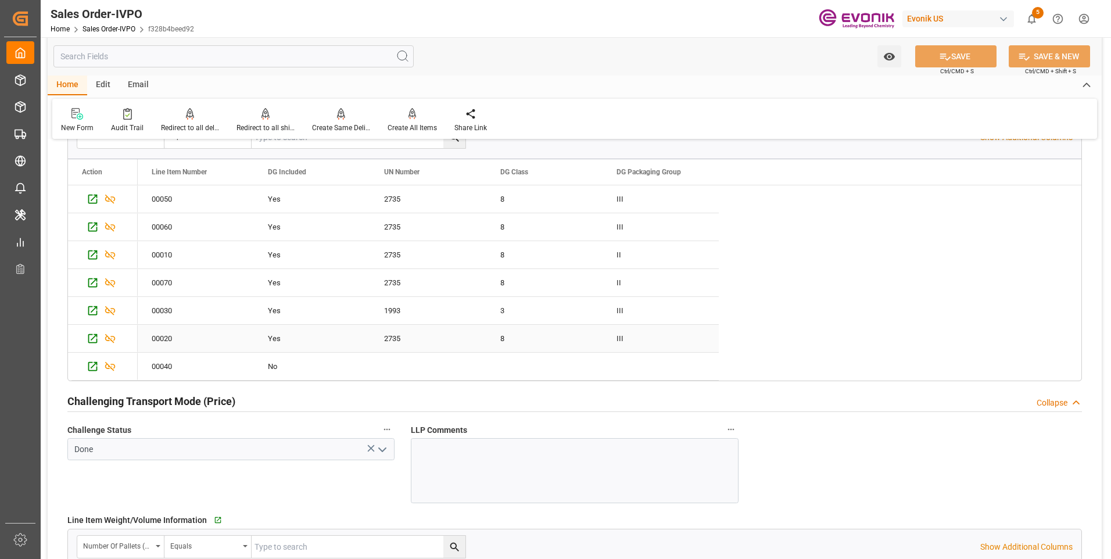
scroll to position [1568, 0]
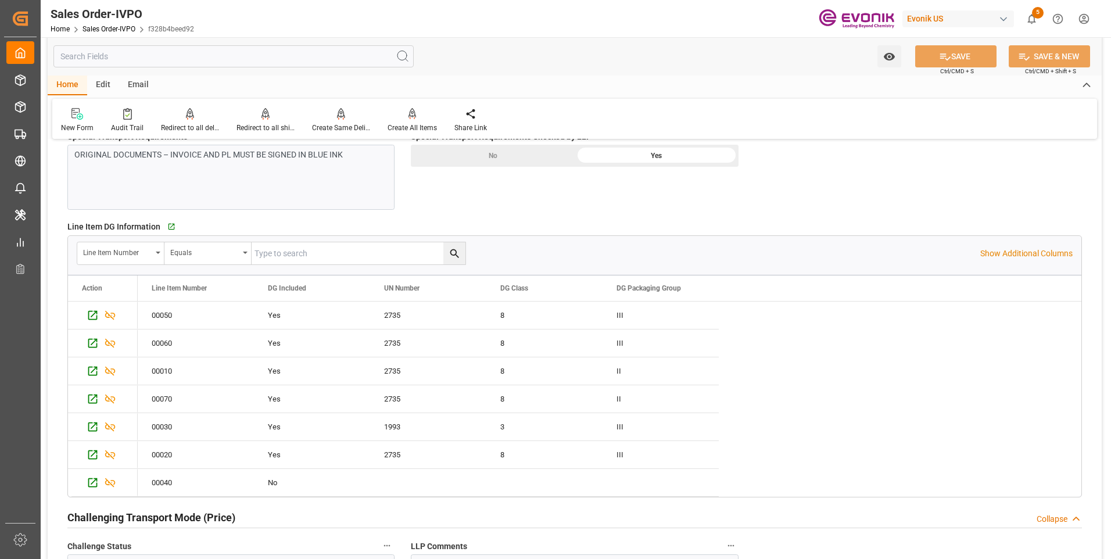
click at [308, 256] on input "text" at bounding box center [359, 253] width 214 height 22
paste input "0046473696"
type input "0046473696"
click at [449, 256] on icon "search button" at bounding box center [454, 253] width 12 height 12
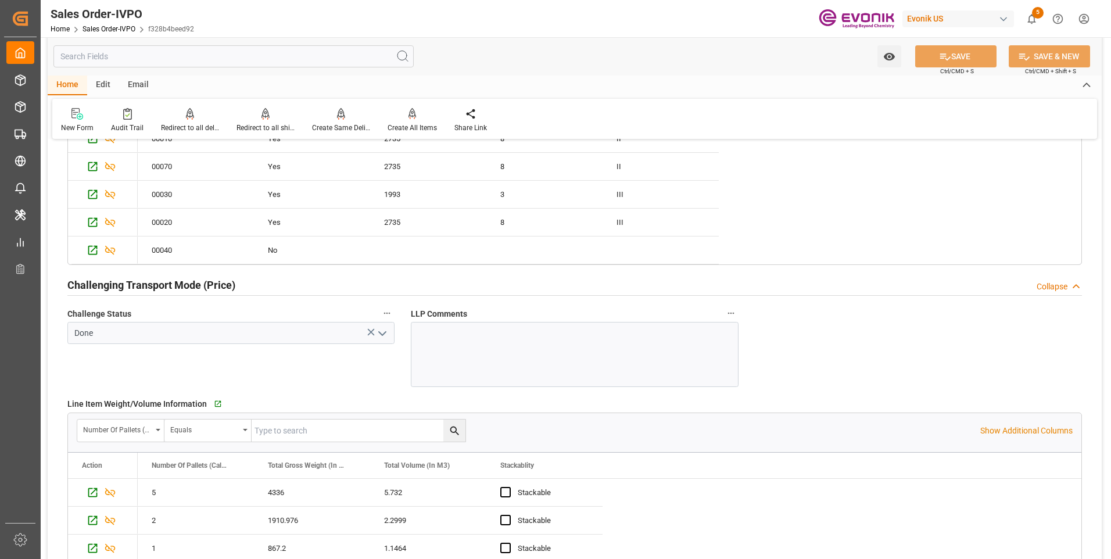
scroll to position [1975, 0]
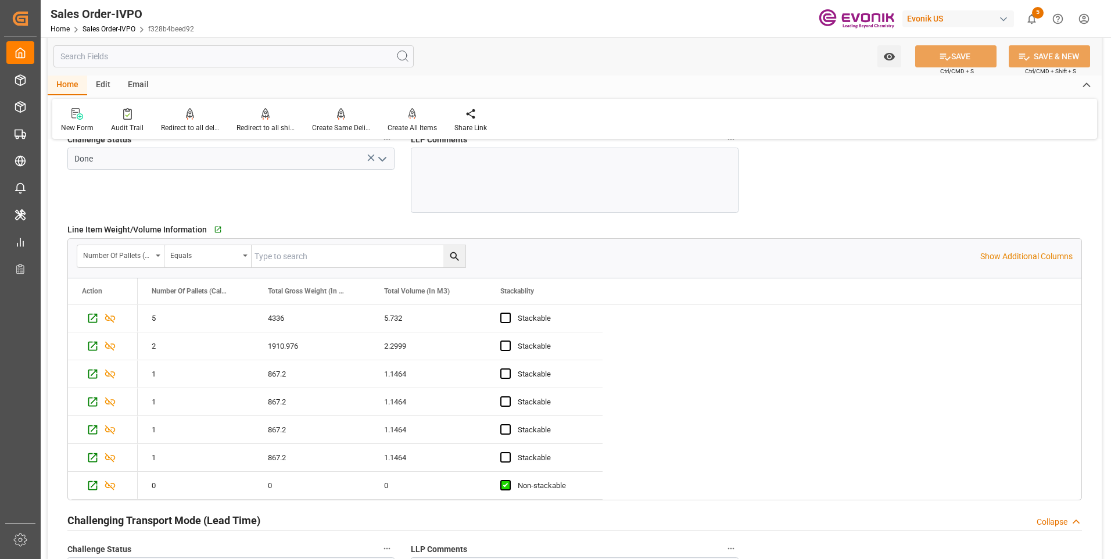
click at [283, 265] on input "number" at bounding box center [359, 256] width 214 height 22
paste input "0046473696"
type input "0046473696"
click at [459, 261] on icon "search button" at bounding box center [454, 256] width 12 height 12
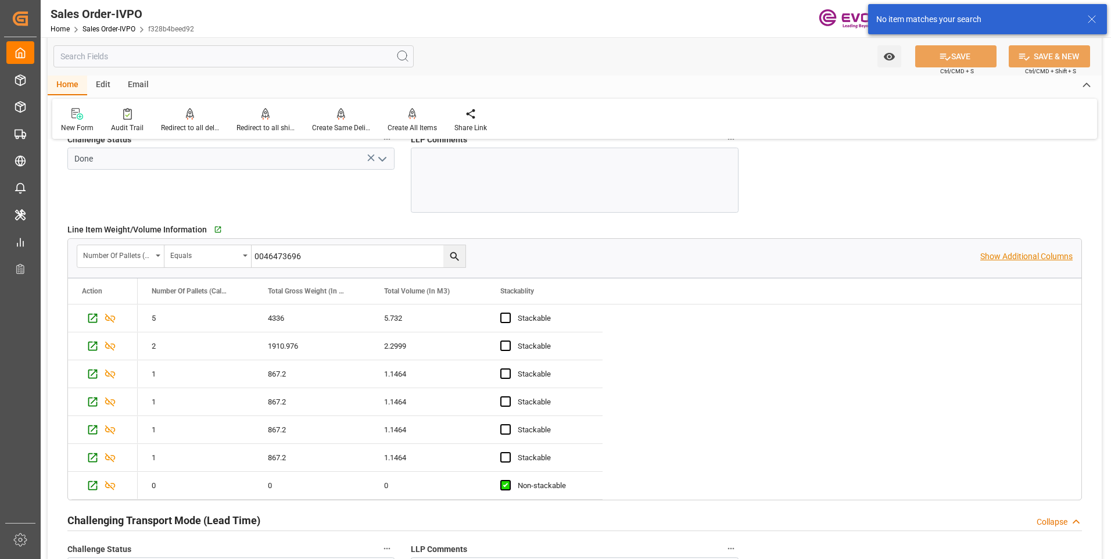
click at [1031, 256] on p "Show Additional Columns" at bounding box center [1026, 256] width 92 height 12
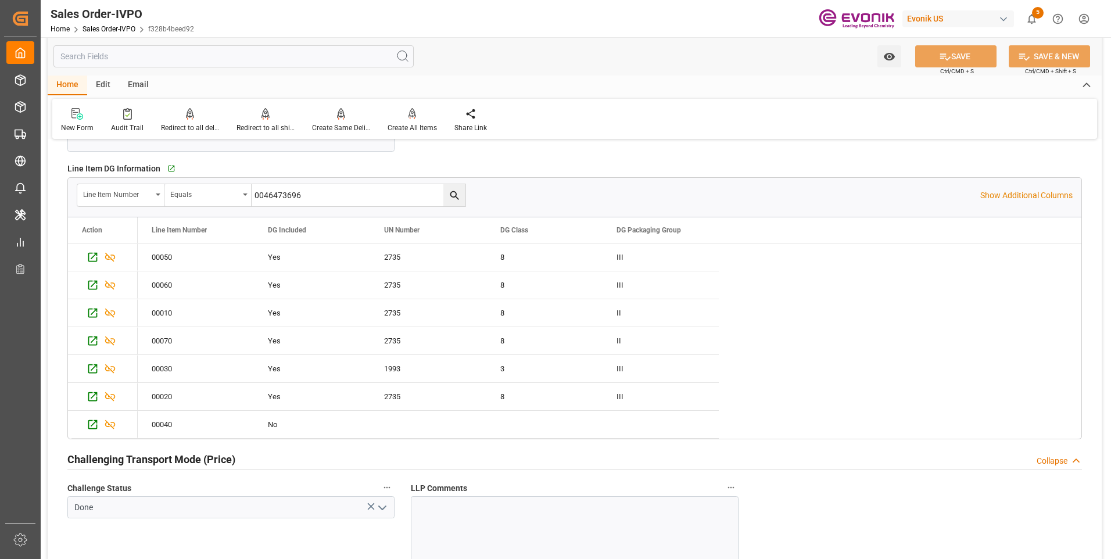
scroll to position [1568, 0]
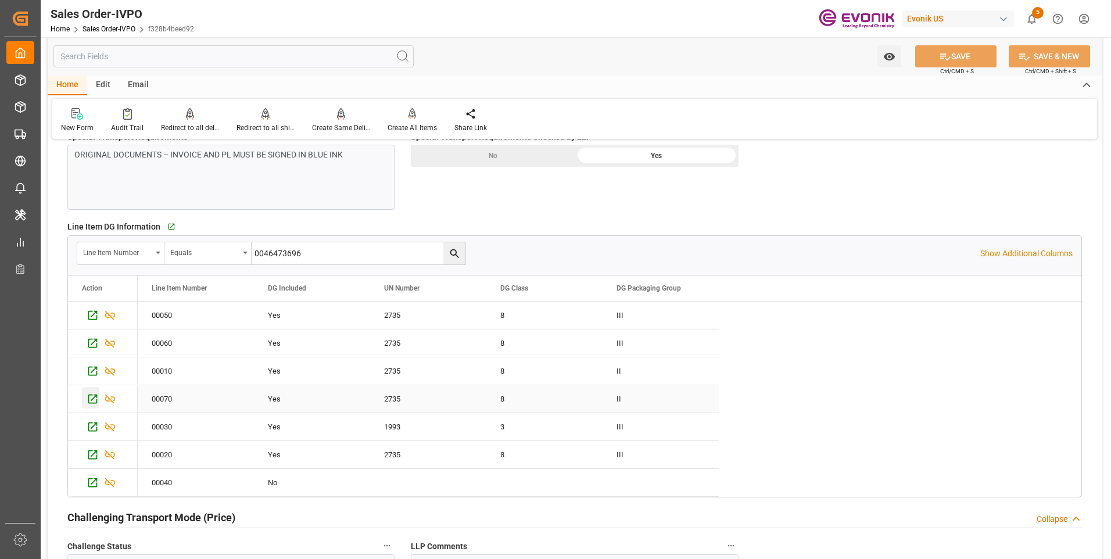
click at [91, 403] on icon "Press SPACE to select this row." at bounding box center [92, 398] width 9 height 9
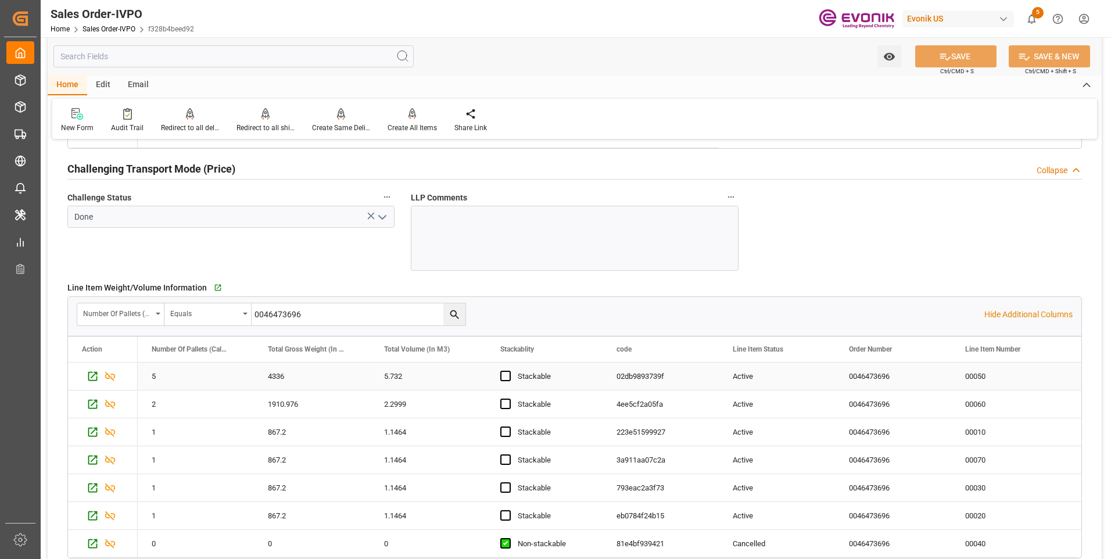
scroll to position [2091, 0]
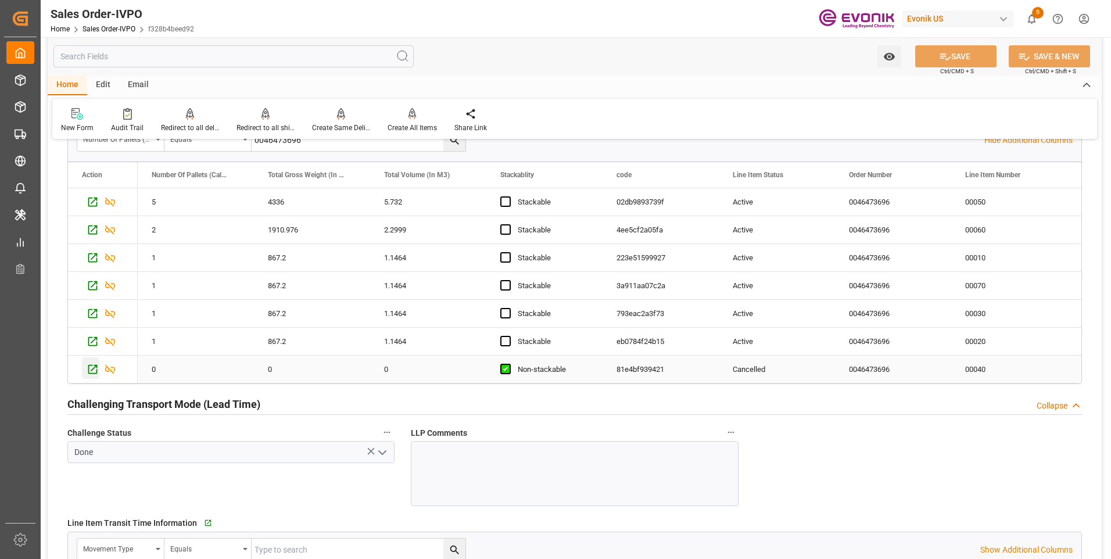
click at [94, 368] on icon "Press SPACE to select this row." at bounding box center [92, 369] width 9 height 9
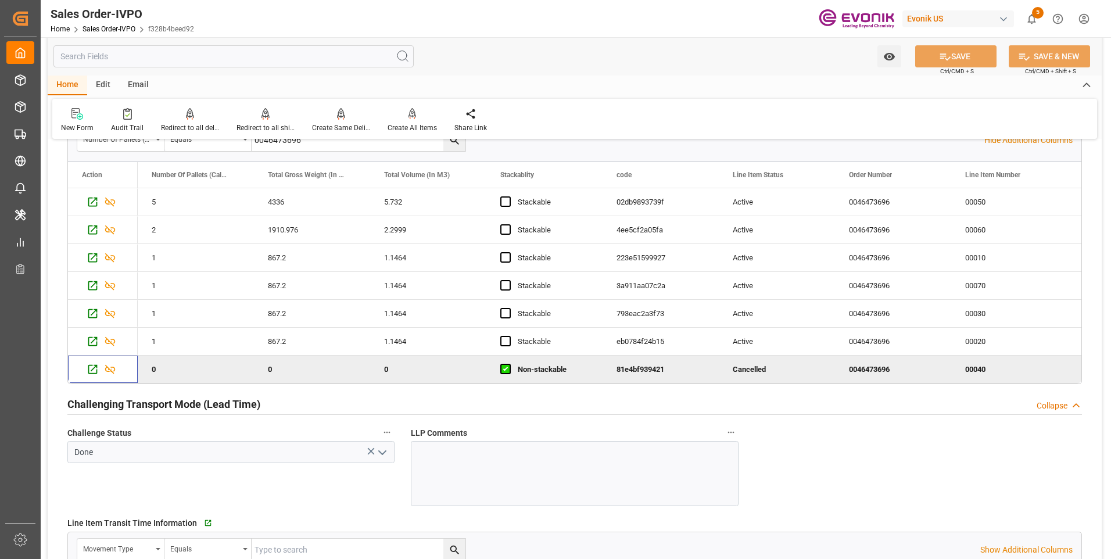
scroll to position [2033, 0]
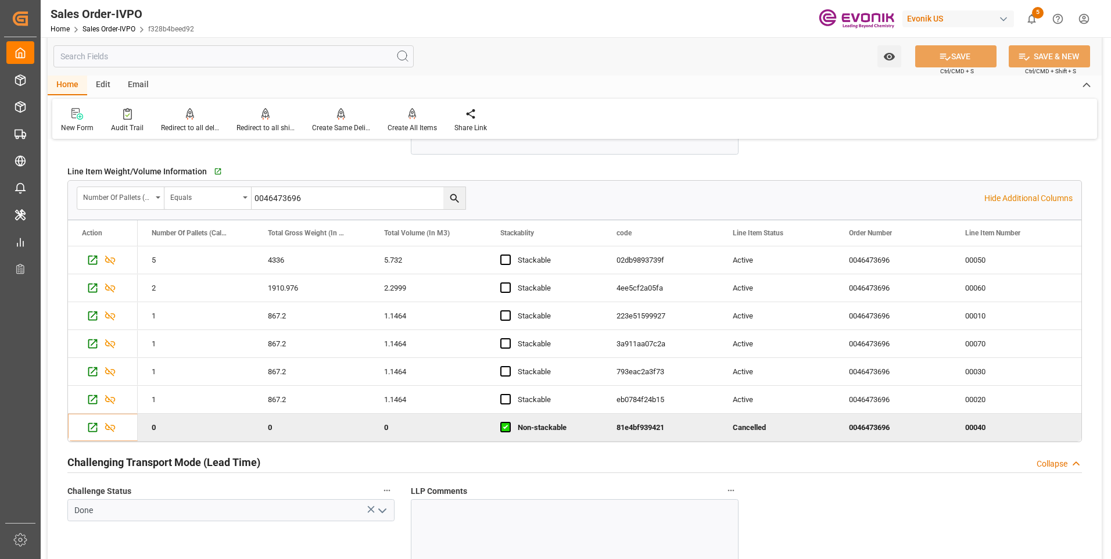
click at [641, 4] on div "Sales Order-IVPO Home Sales Order-IVPO f328b4beed92 Evonik US 5 Notifications O…" at bounding box center [572, 18] width 1078 height 37
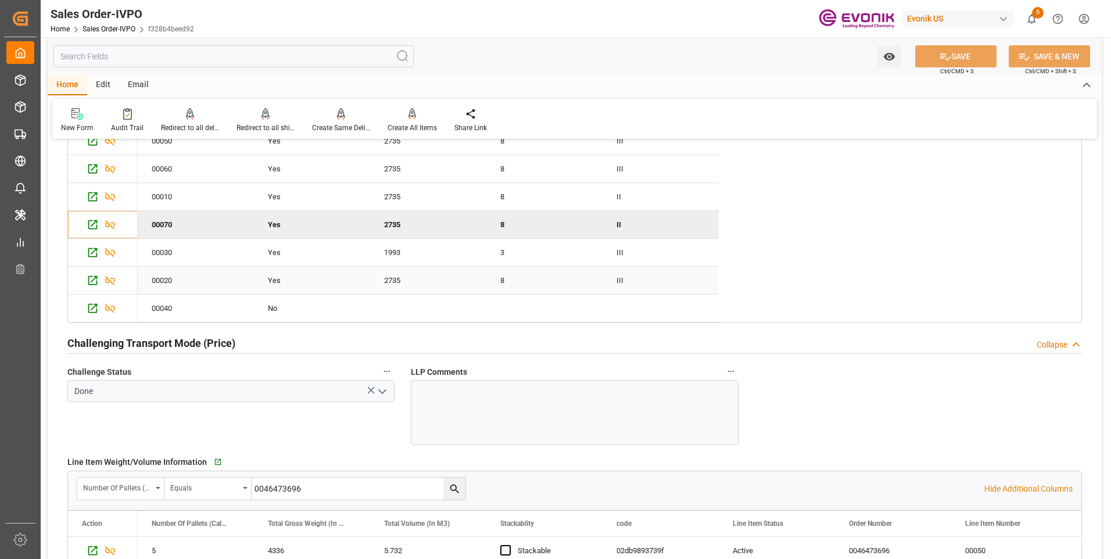
scroll to position [1627, 0]
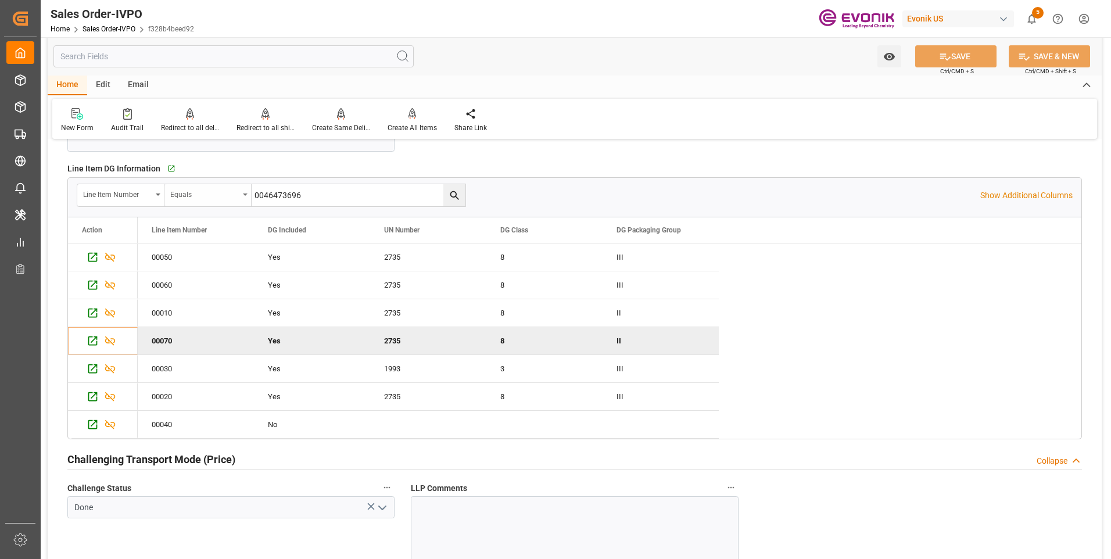
click at [235, 191] on div "Equals" at bounding box center [204, 192] width 69 height 13
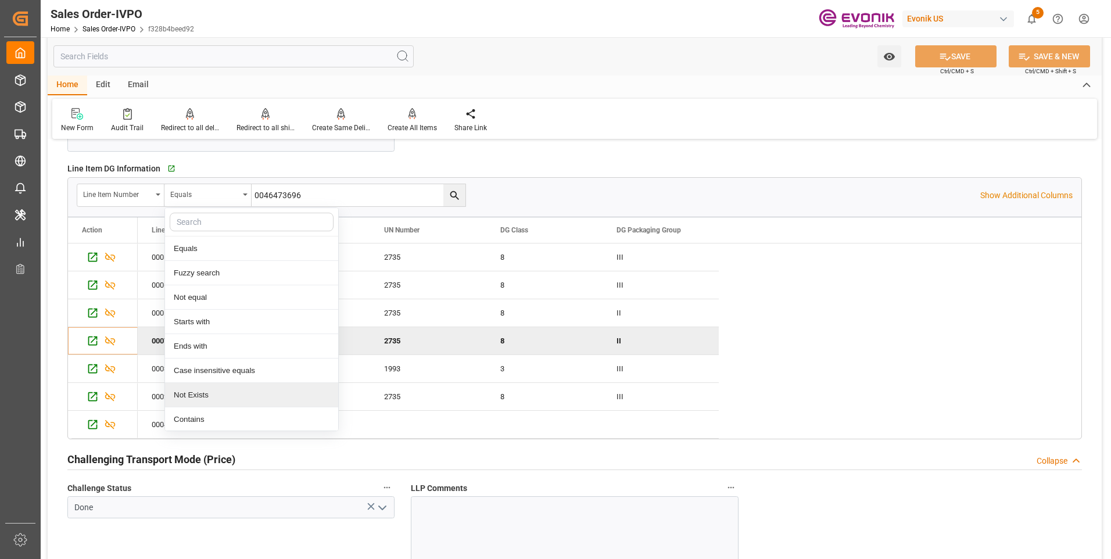
click at [210, 393] on div "Not Exists" at bounding box center [251, 395] width 173 height 24
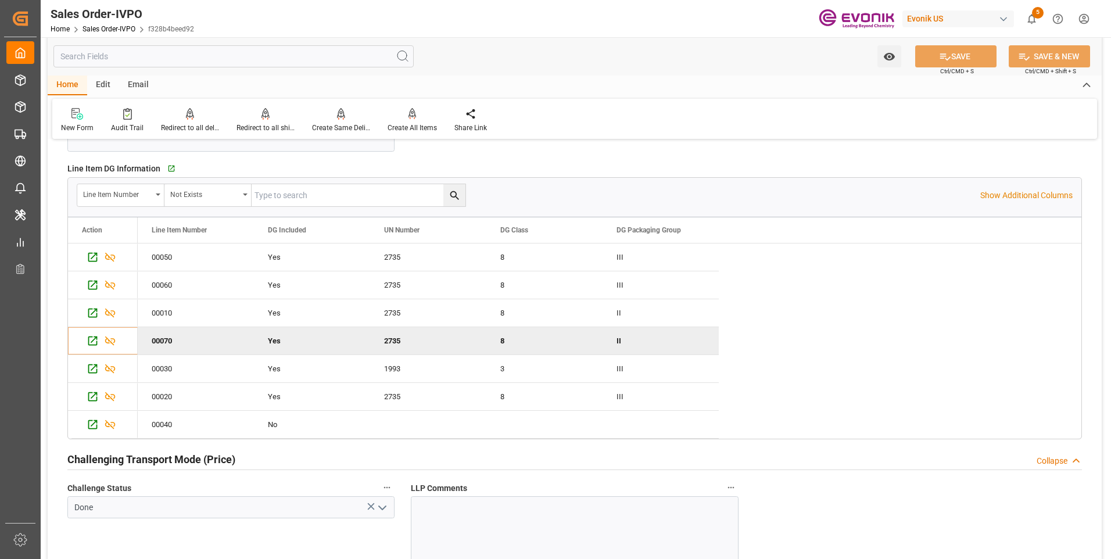
click at [415, 200] on input "text" at bounding box center [359, 195] width 214 height 22
type input "0046473696"
click at [459, 192] on icon "search button" at bounding box center [454, 195] width 12 height 12
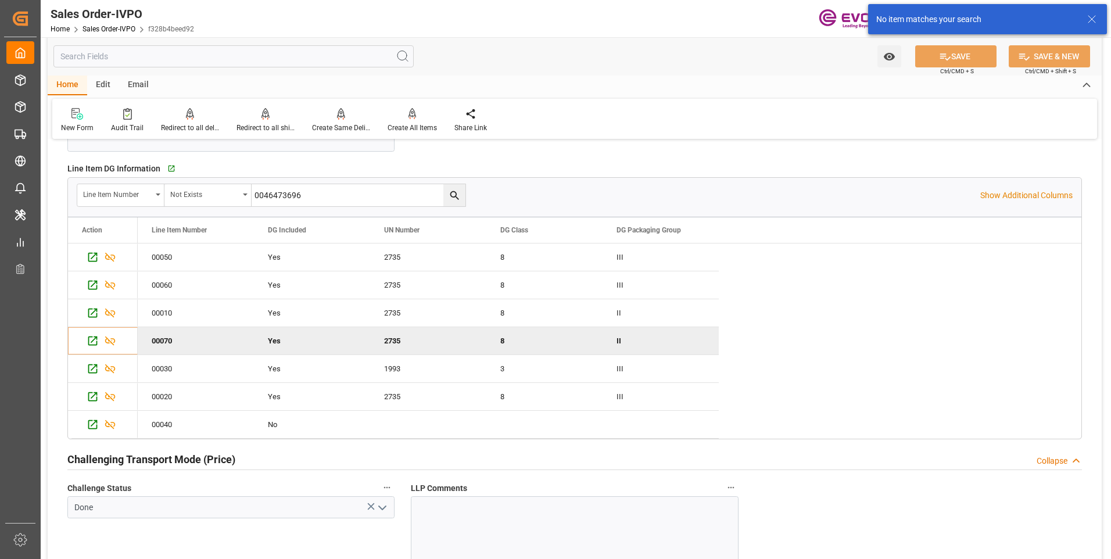
drag, startPoint x: 307, startPoint y: 203, endPoint x: 61, endPoint y: 173, distance: 247.5
click at [53, 173] on div "General Order Information Collapse code f328b4beed92 Sales Order/IVPO Status Ac…" at bounding box center [575, 130] width 1054 height 3214
click at [221, 198] on div "Not Exists" at bounding box center [204, 192] width 69 height 13
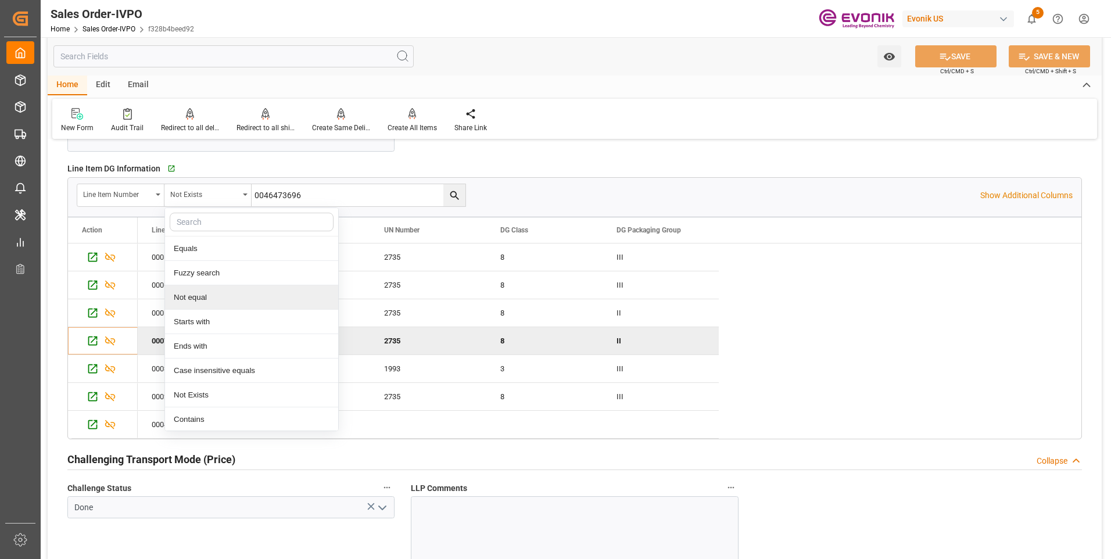
click at [214, 300] on div "Not equal" at bounding box center [251, 297] width 173 height 24
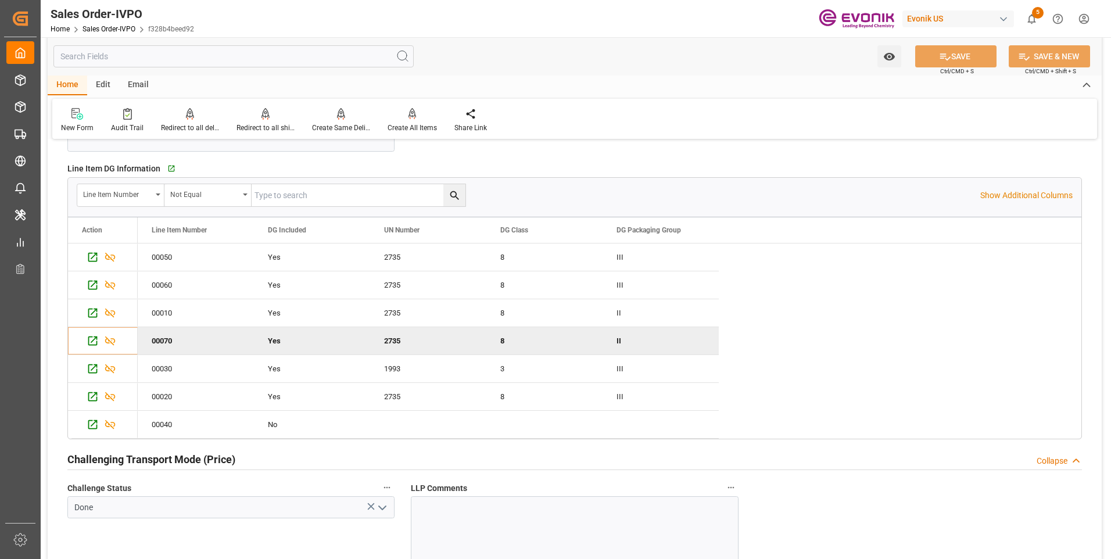
click at [317, 191] on input "text" at bounding box center [359, 195] width 214 height 22
paste input "0046473696"
type input "0046473696"
click at [448, 193] on icon "search button" at bounding box center [454, 195] width 12 height 12
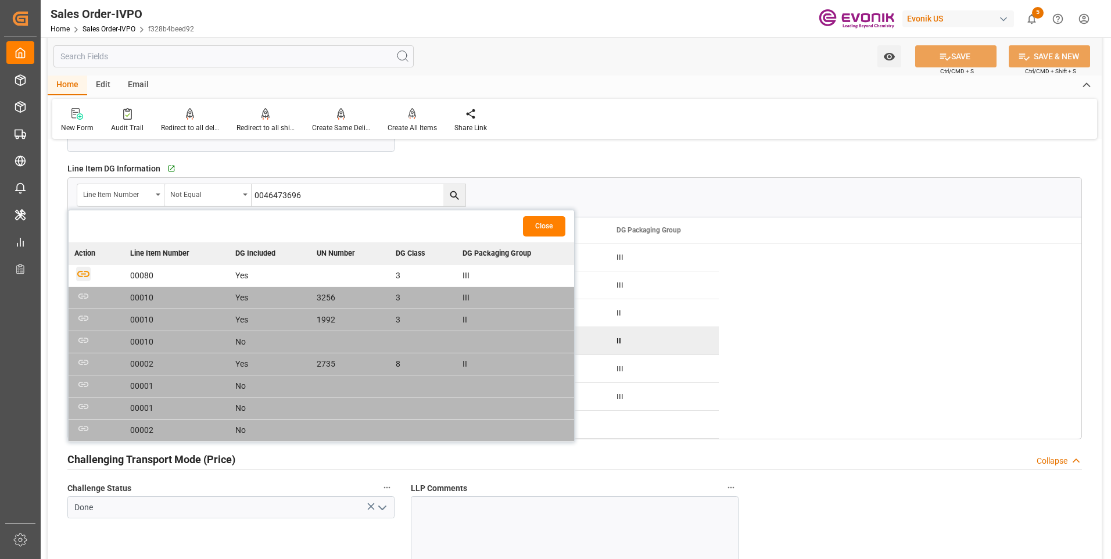
drag, startPoint x: 84, startPoint y: 275, endPoint x: 82, endPoint y: 281, distance: 6.1
click at [84, 275] on icon "button" at bounding box center [83, 274] width 15 height 15
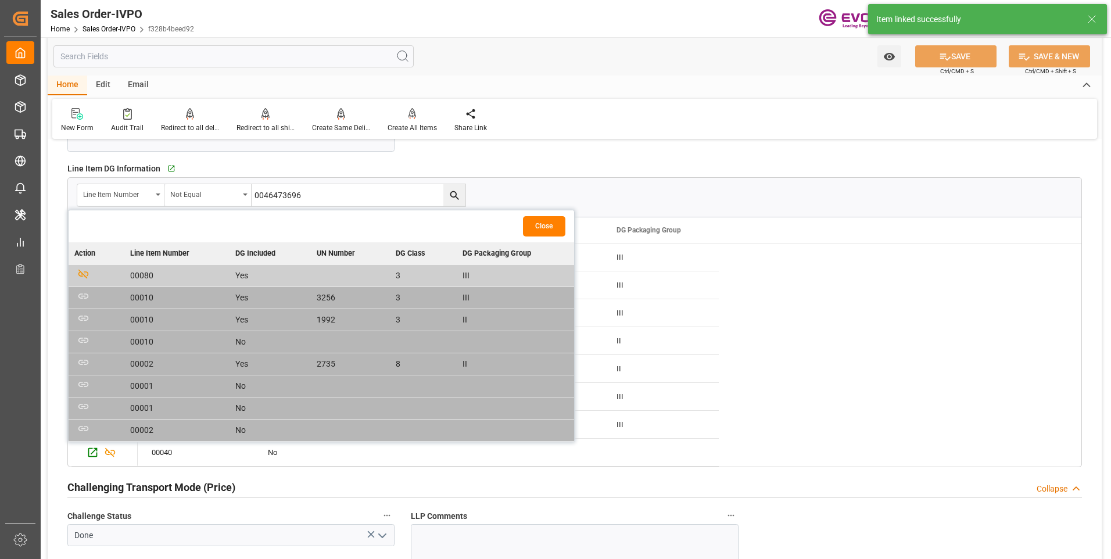
click at [537, 228] on button "Close" at bounding box center [544, 226] width 42 height 20
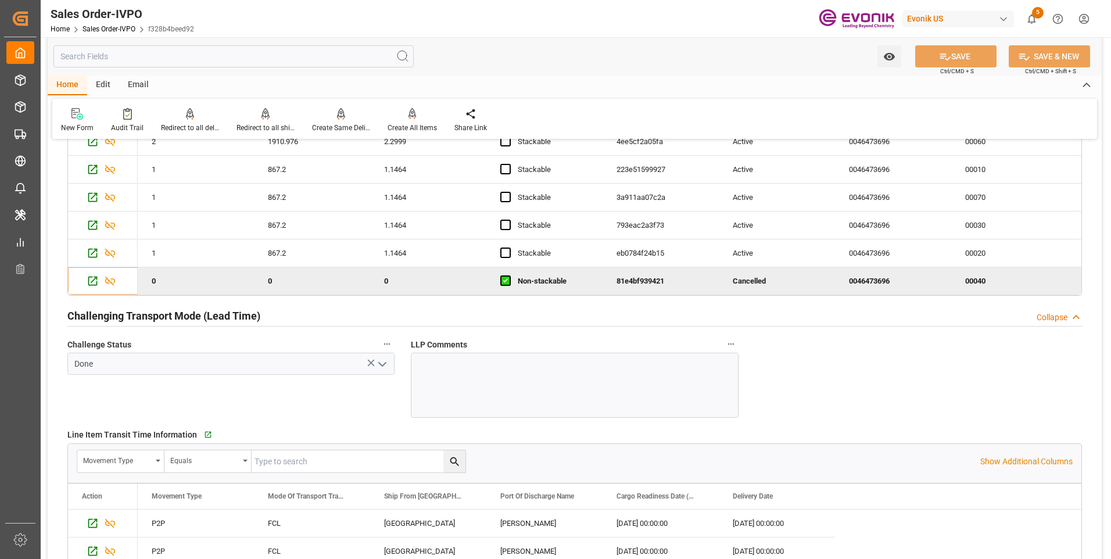
scroll to position [2091, 0]
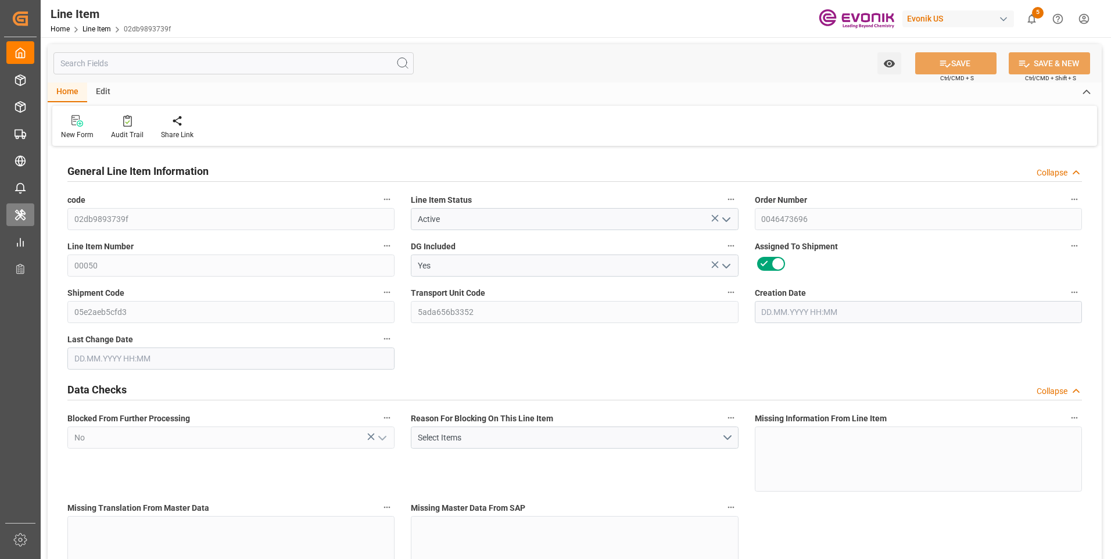
type input "5"
type input "4336"
type input "4000"
type input "5.732"
type input "20"
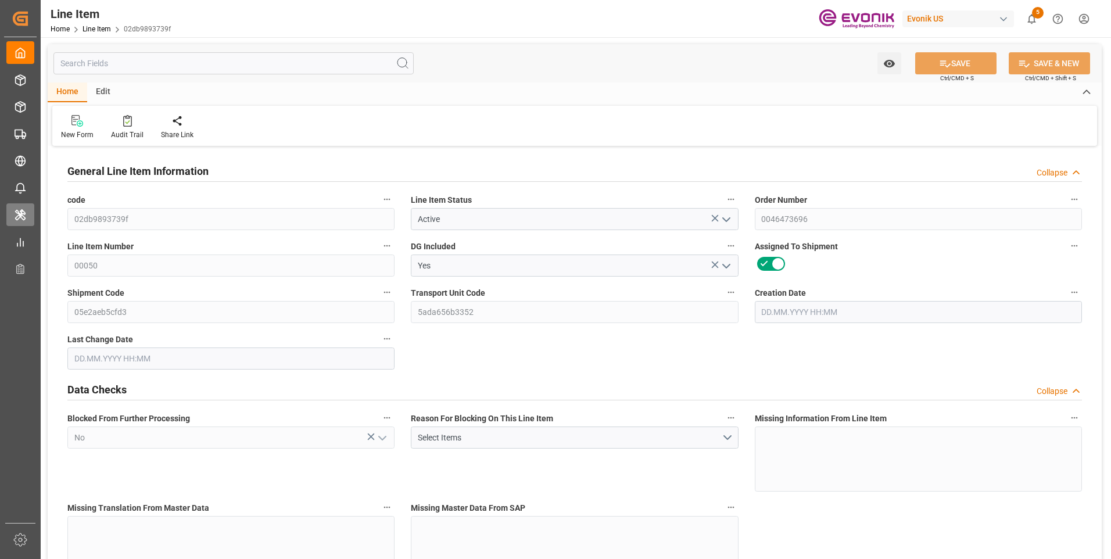
type input "10800"
type input "20"
type input "4000"
type input "4336"
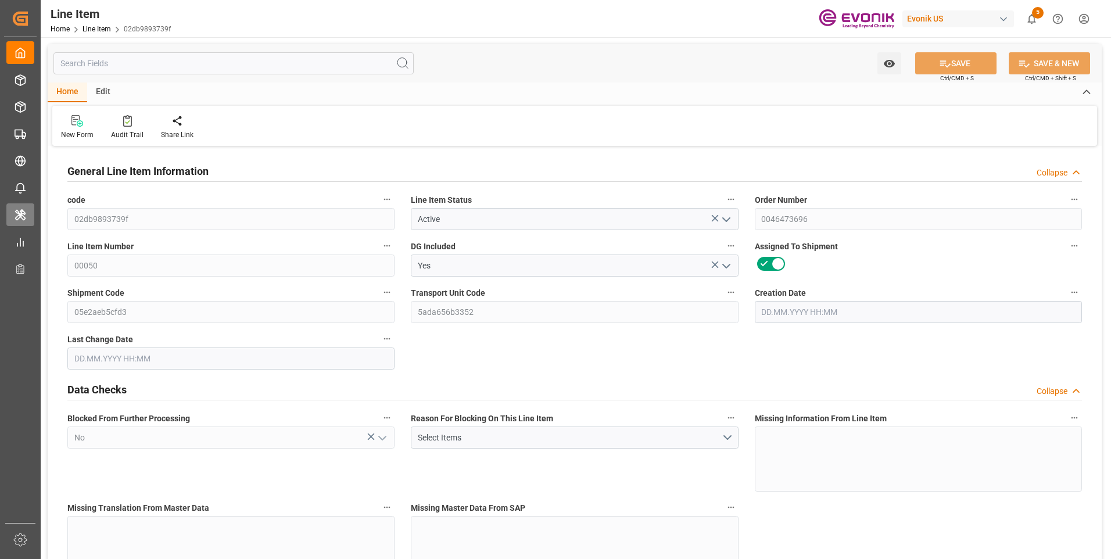
type input "4436"
type input "4000"
type input "5.732"
type input "5732"
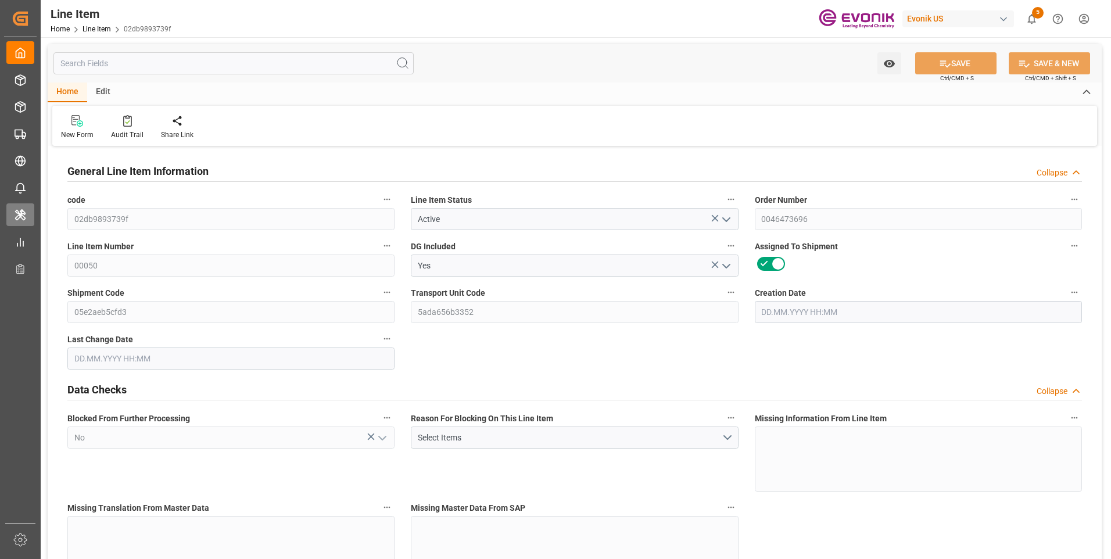
type input "0"
type input "[DATE] 14:17"
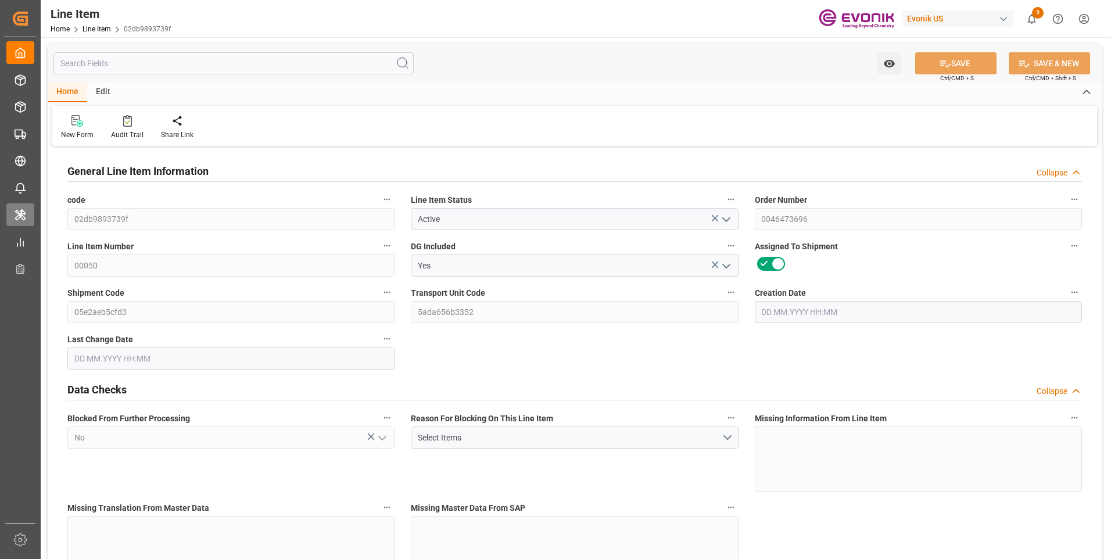
type input "[DATE] 19:58"
type input "[DATE]"
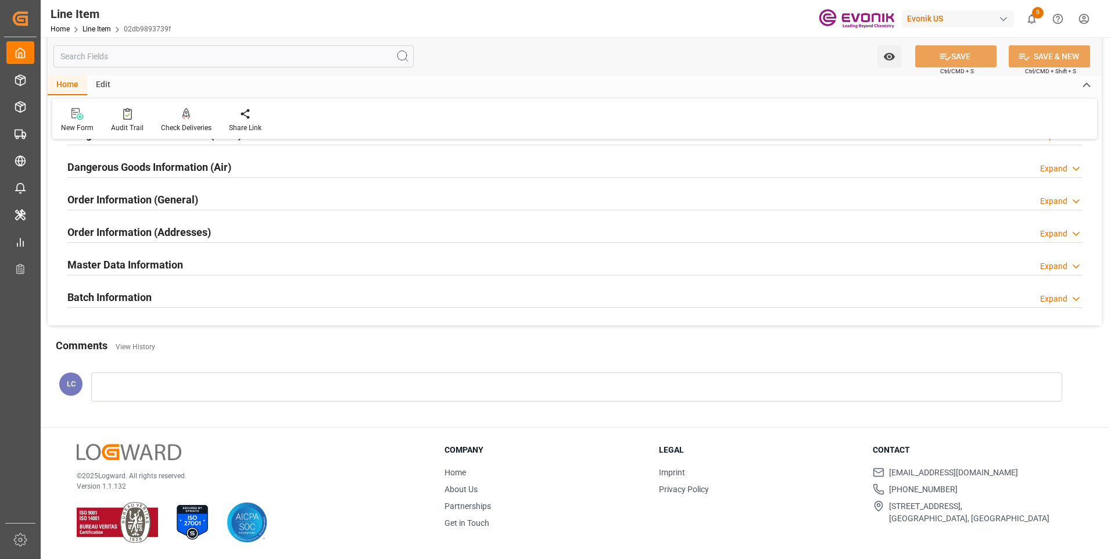
scroll to position [1304, 0]
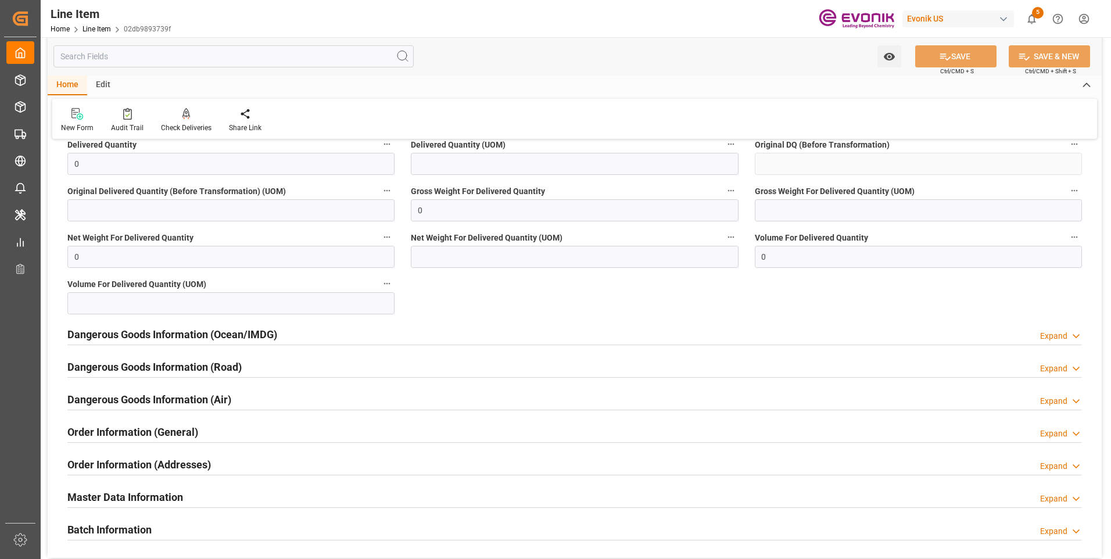
click at [224, 336] on h2 "Dangerous Goods Information (Ocean/IMDG)" at bounding box center [172, 334] width 210 height 16
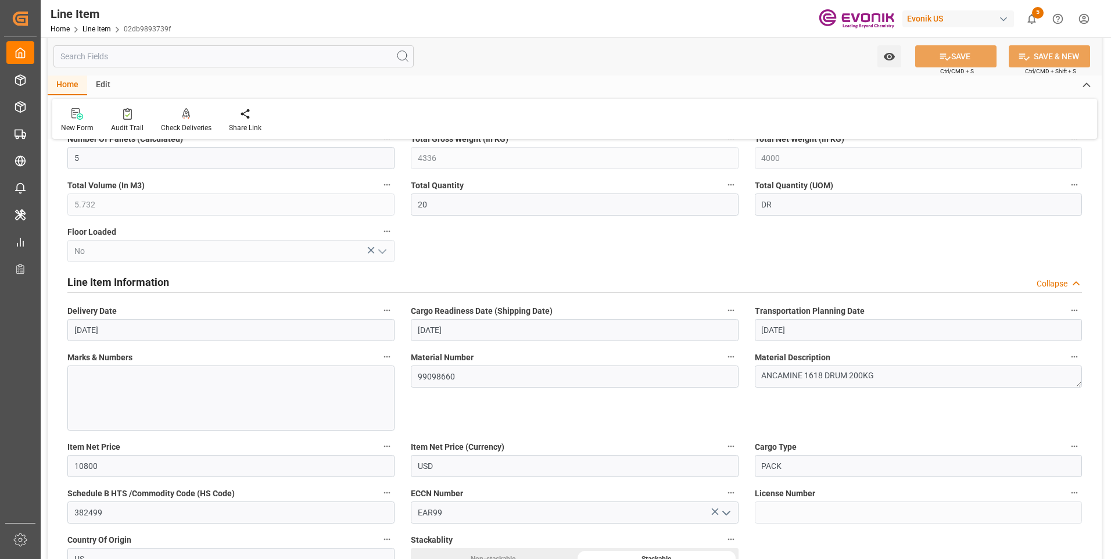
scroll to position [433, 0]
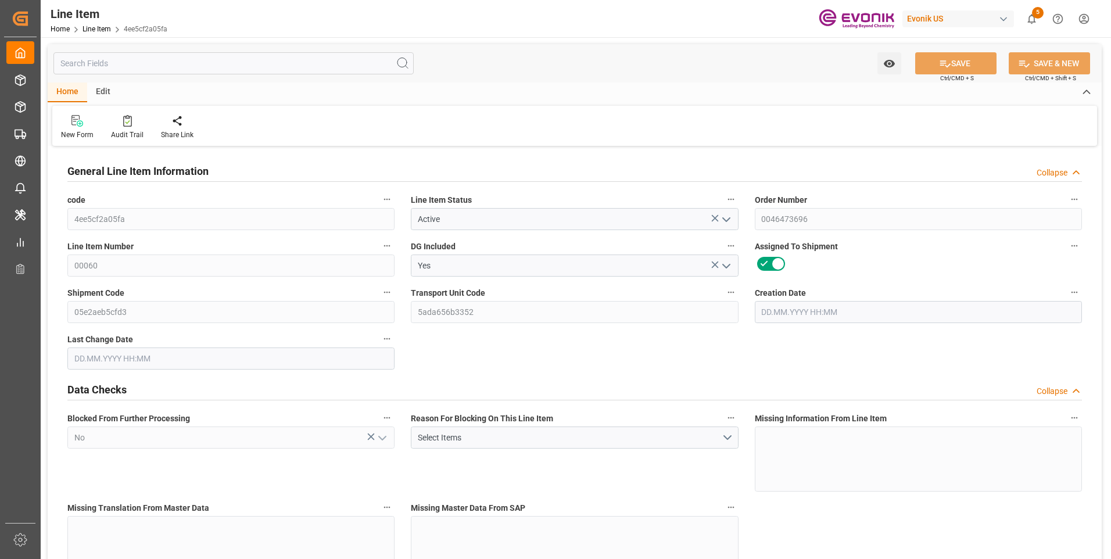
type input "2"
type input "1910.976"
type input "1776"
type input "2.2999"
type input "8"
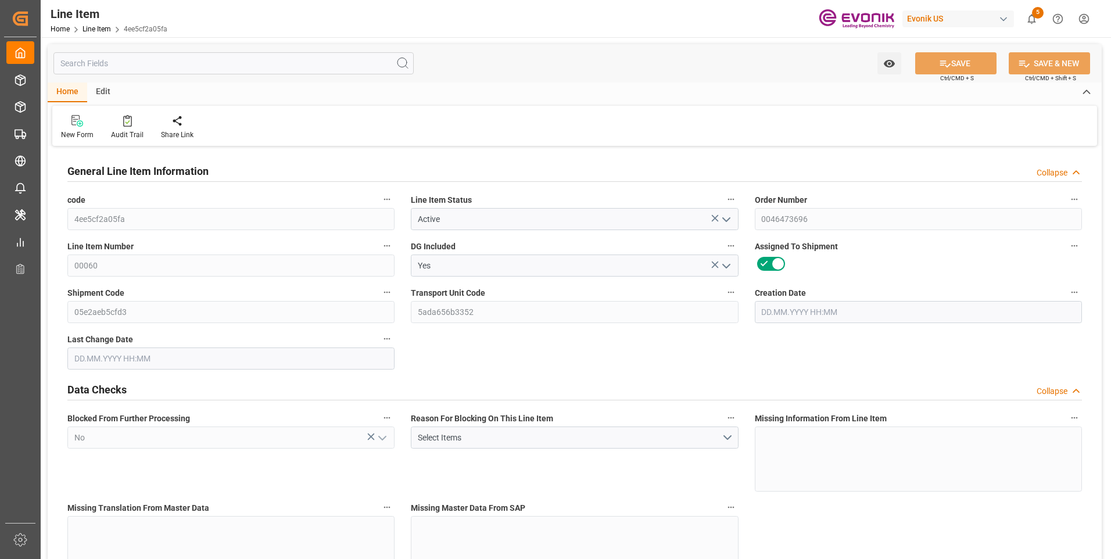
type input "8897.76"
type input "8"
type input "1776"
type input "1910.976"
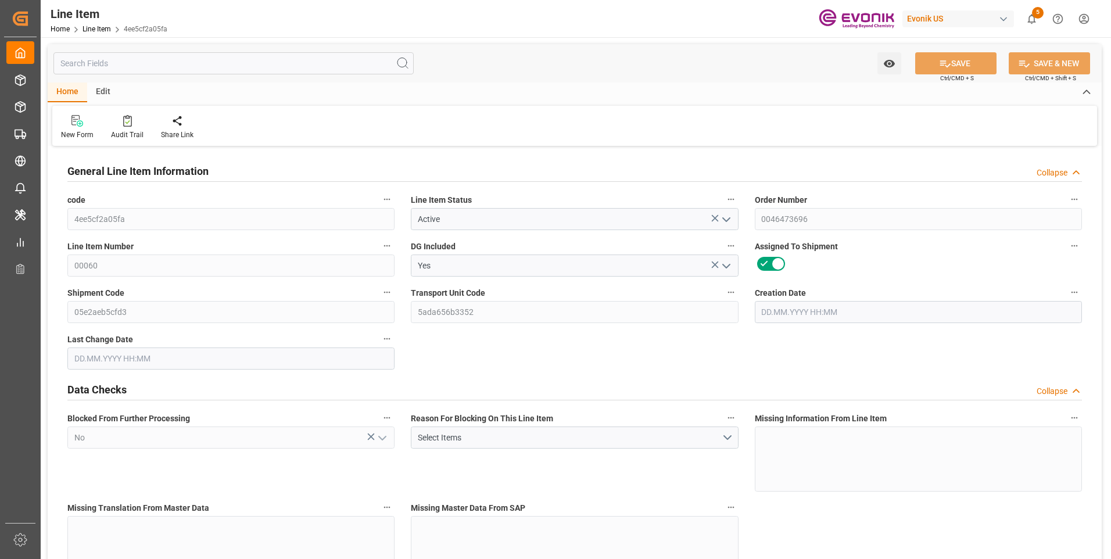
type input "1950.976"
type input "1776"
type input "2.2999"
type input "2299.92"
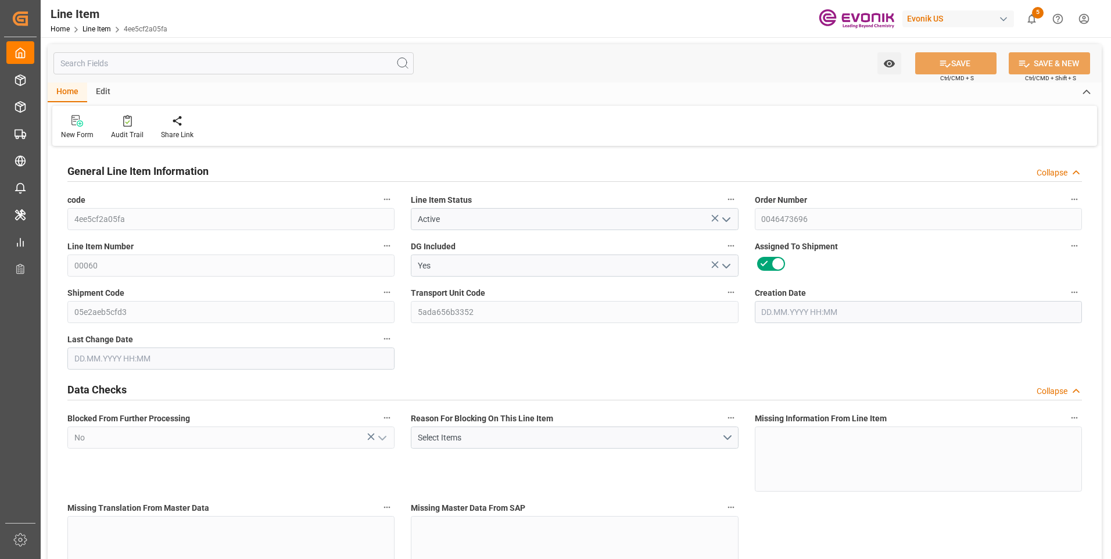
type input "0"
type input "[DATE] 14:17"
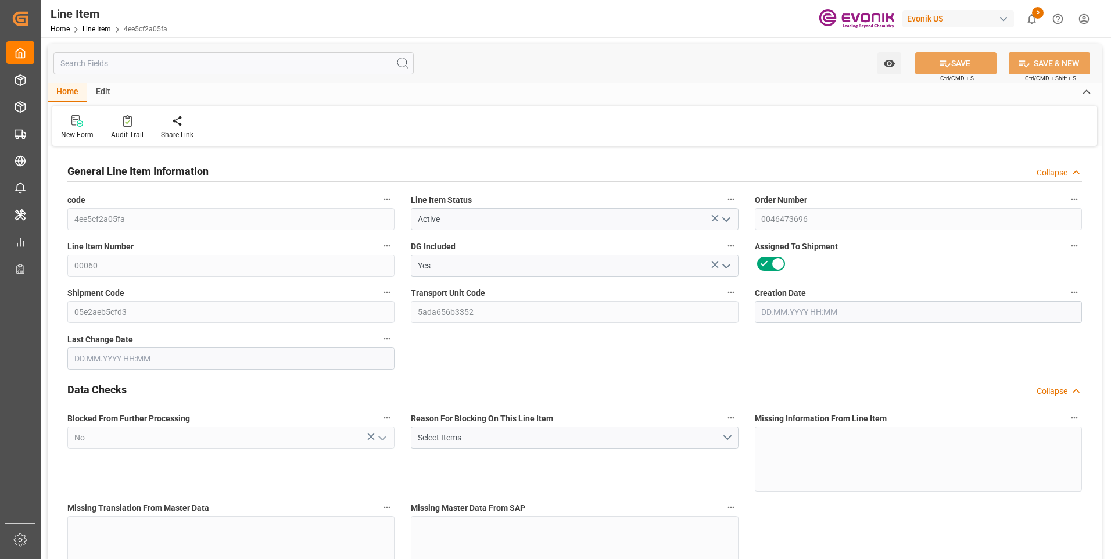
type input "22.09.2025 19:58"
type input "[DATE]"
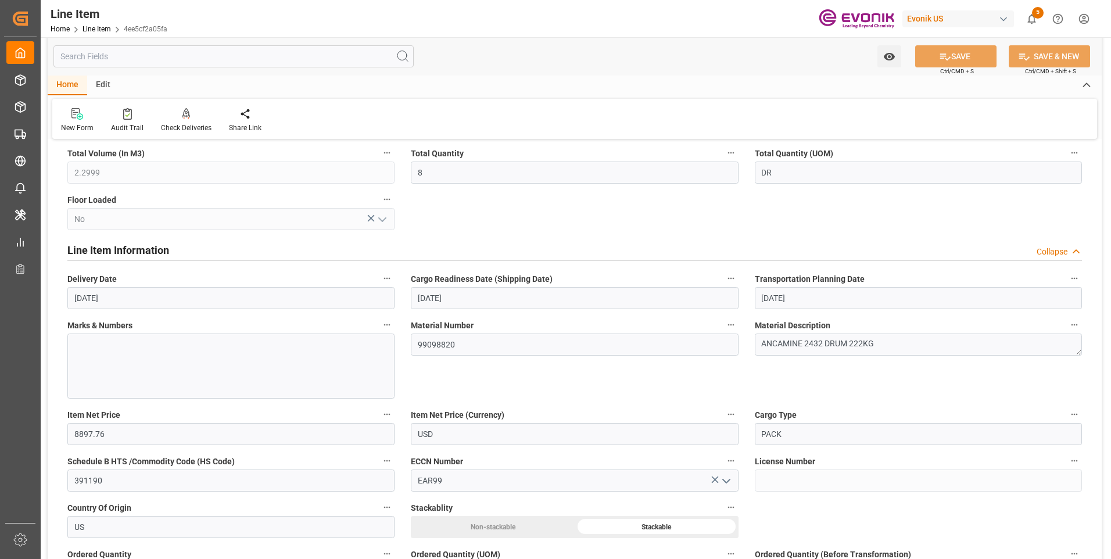
scroll to position [581, 0]
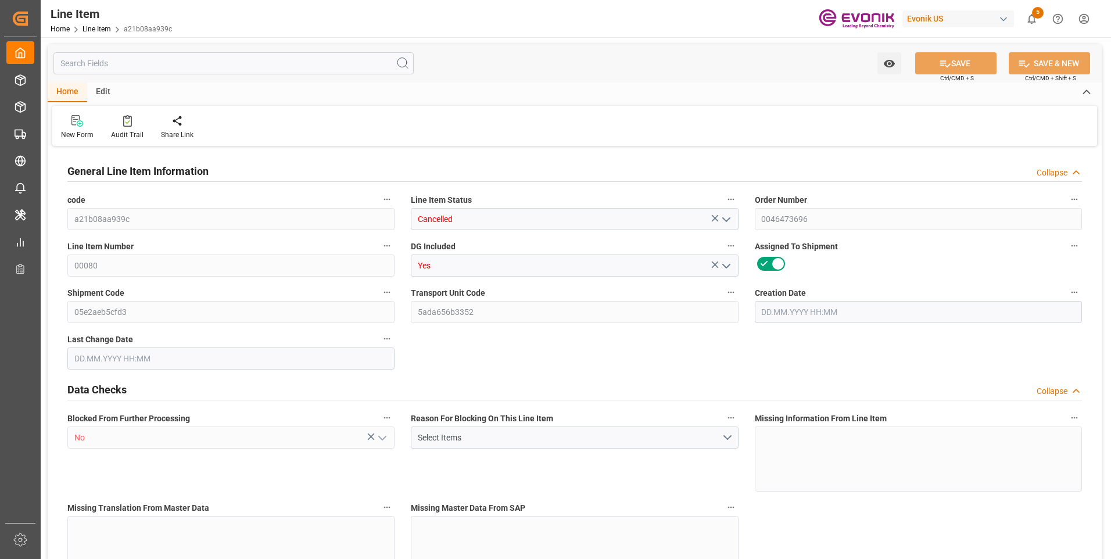
type input "1"
type input "206.72"
type input "190"
type input "0.2865"
type input "1"
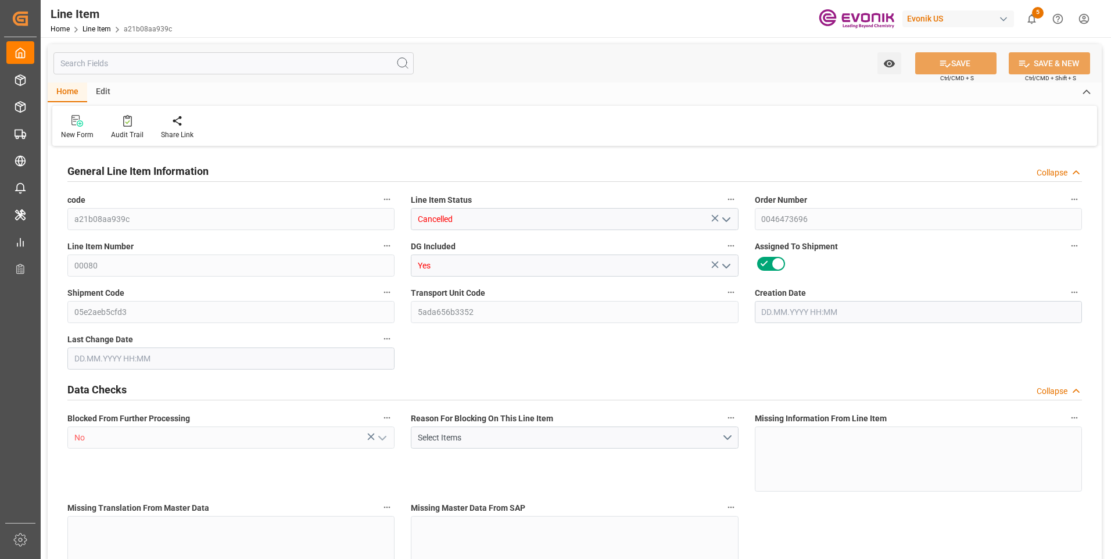
type input "3062.8"
type input "1"
type input "190"
type input "206.72"
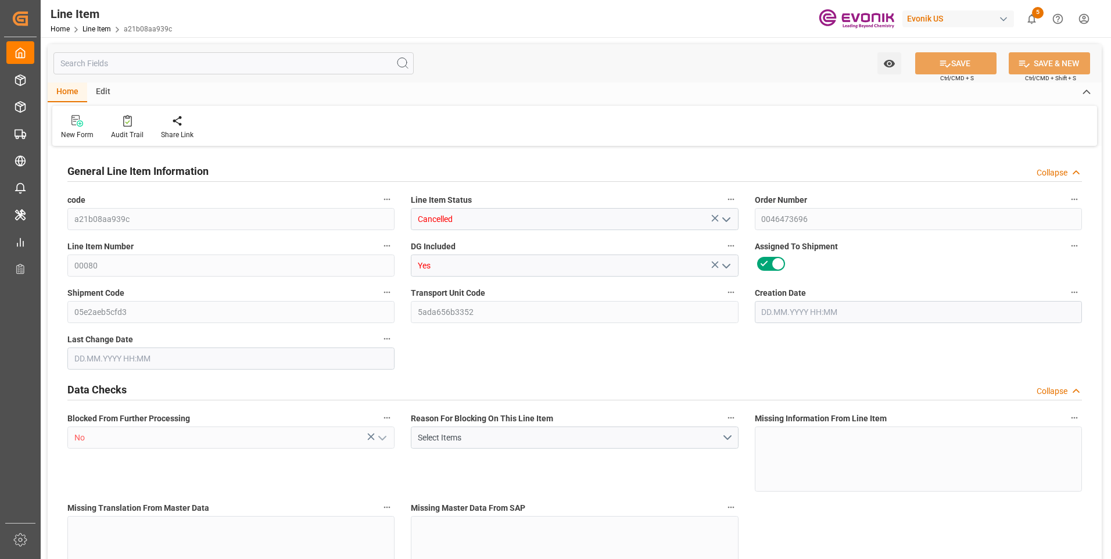
type input "226.72"
type input "190"
type input "0.2865"
type input "286.52"
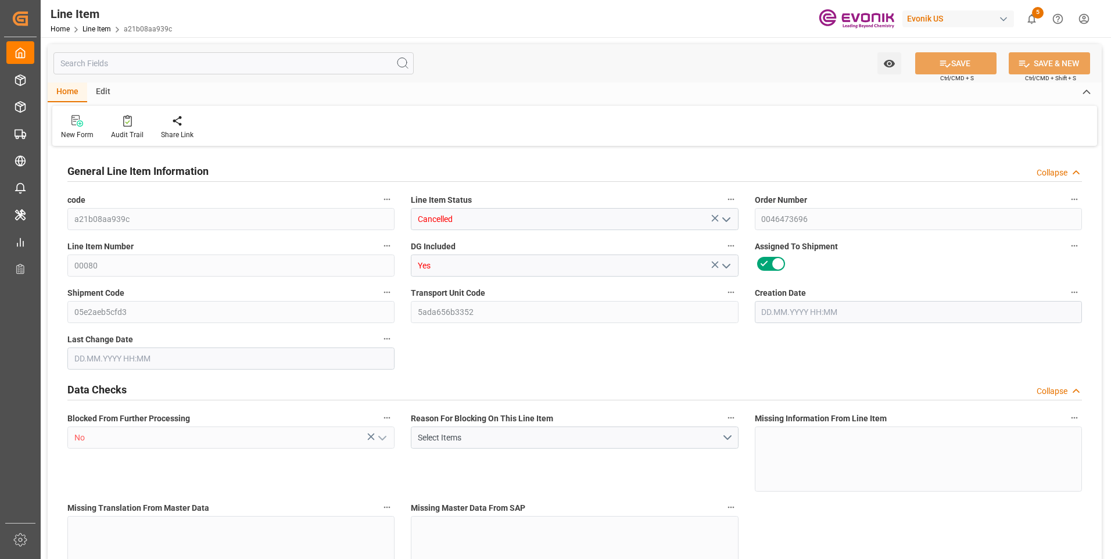
type input "0"
type input "[DATE] 13:16"
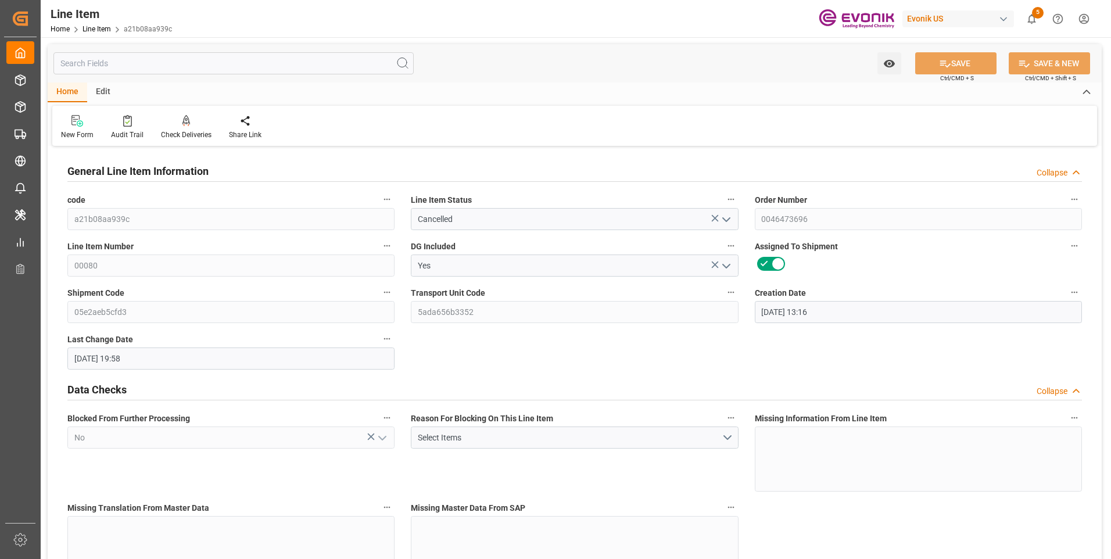
type input "22.09.2025 19:58"
type input "[DATE]"
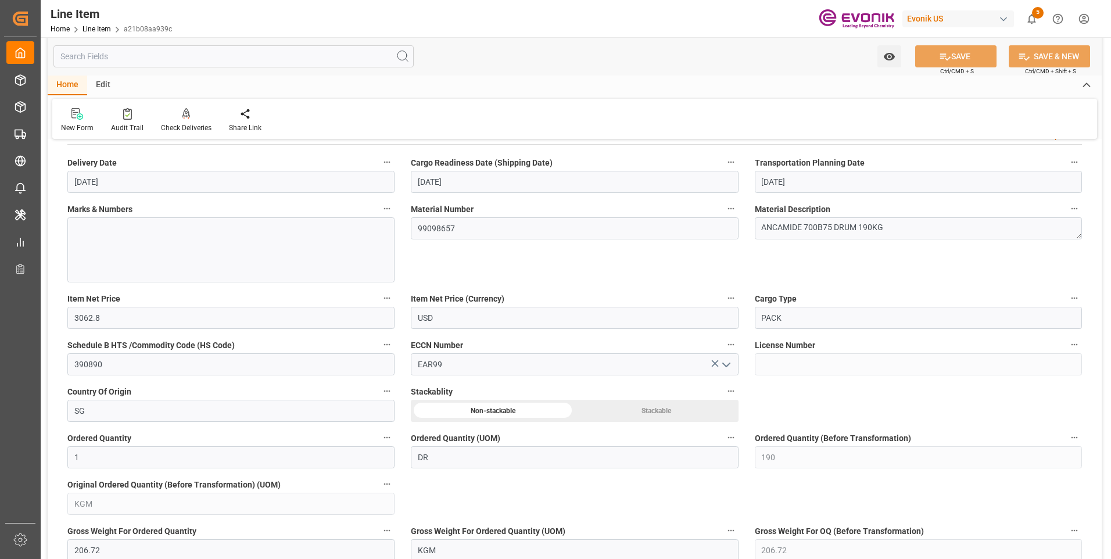
scroll to position [523, 0]
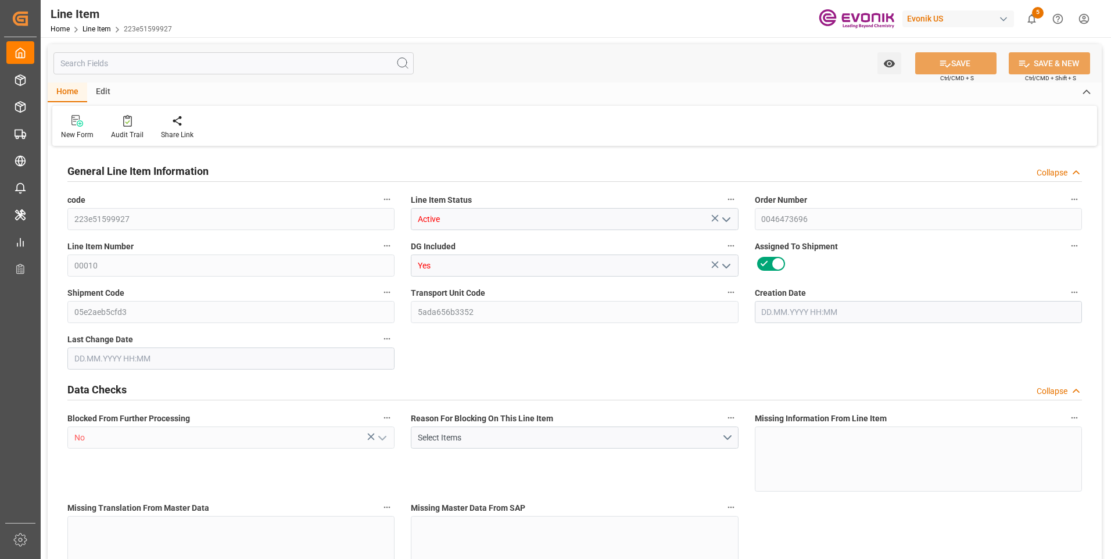
type input "1"
type input "867.2"
type input "800"
type input "1.1464"
type input "4"
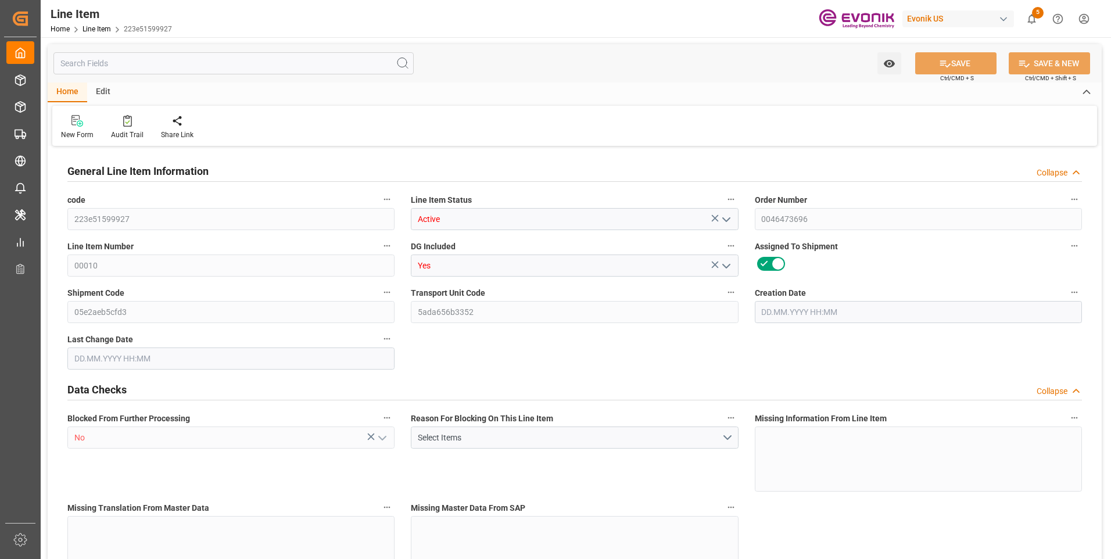
type input "4600"
type input "4"
type input "800"
type input "867.2"
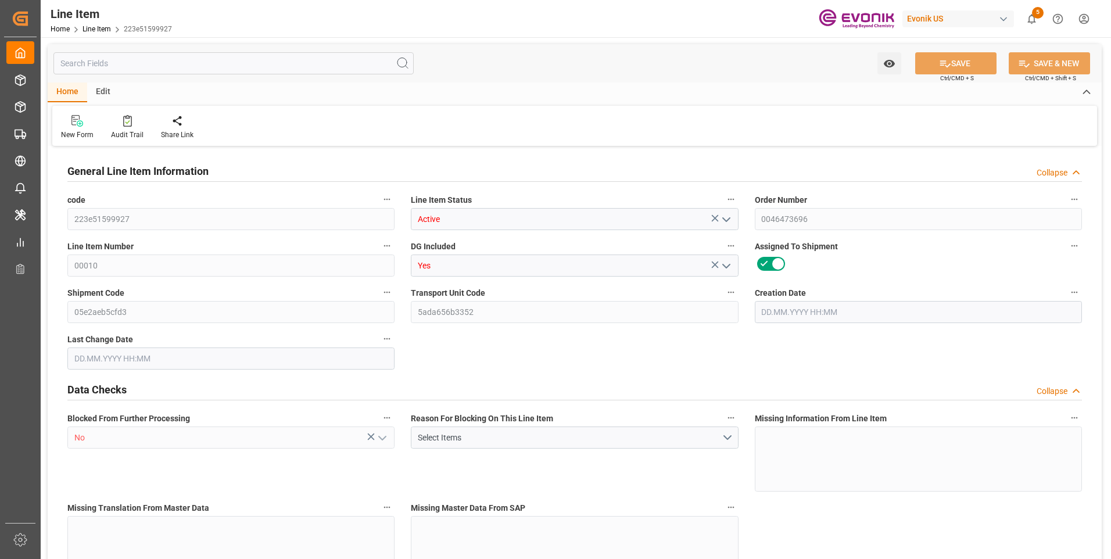
type input "887.2"
type input "800"
type input "1.1464"
type input "1146.4"
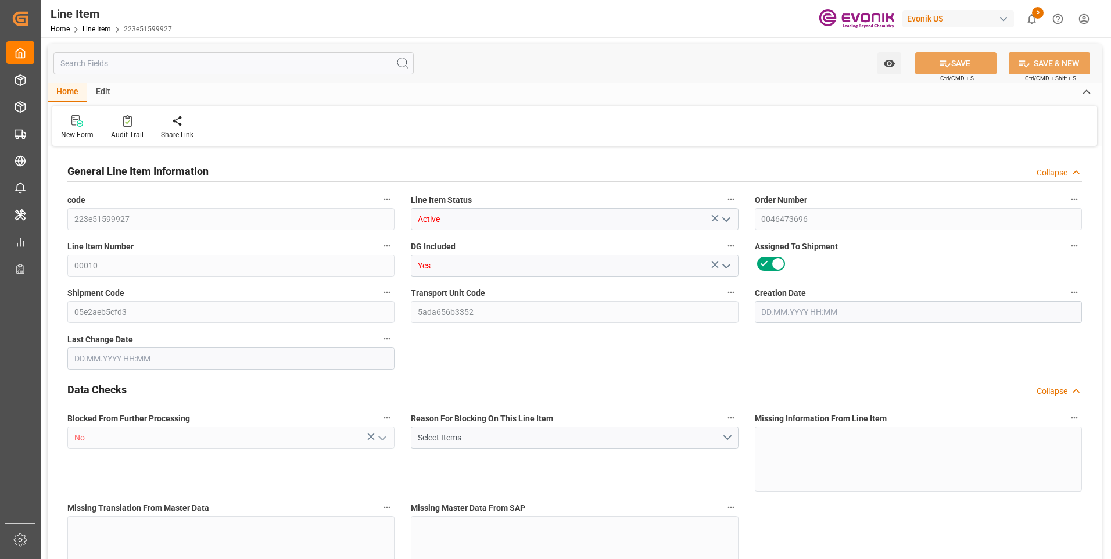
type input "0"
type input "[DATE] 14:17"
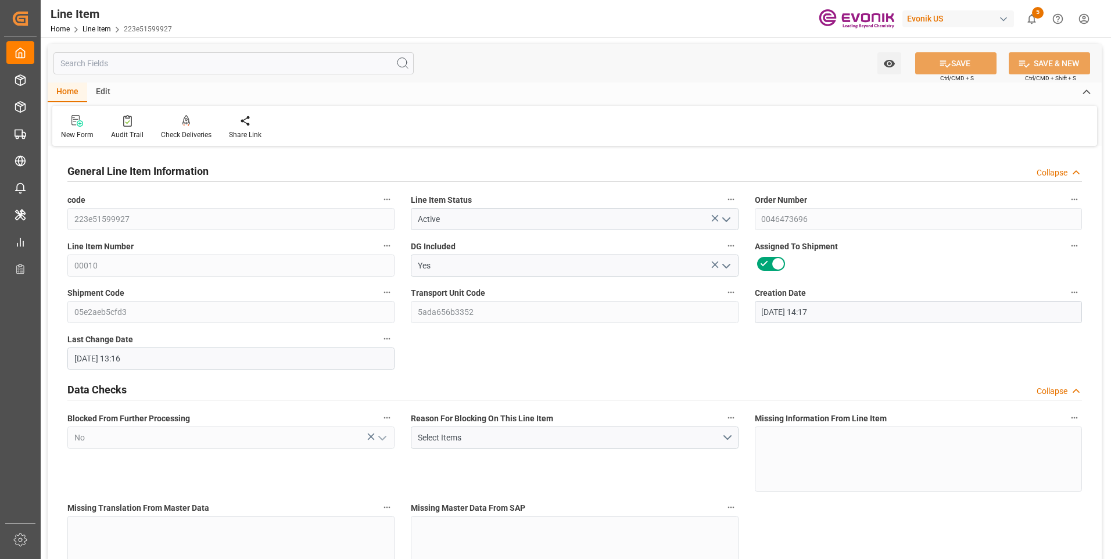
type input "[DATE] 13:16"
type input "[DATE]"
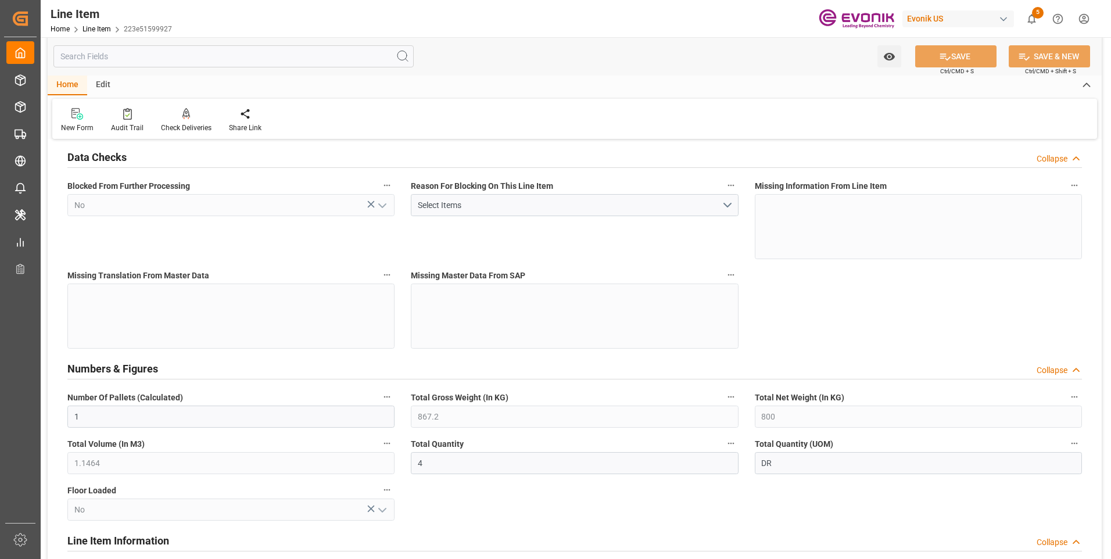
scroll to position [349, 0]
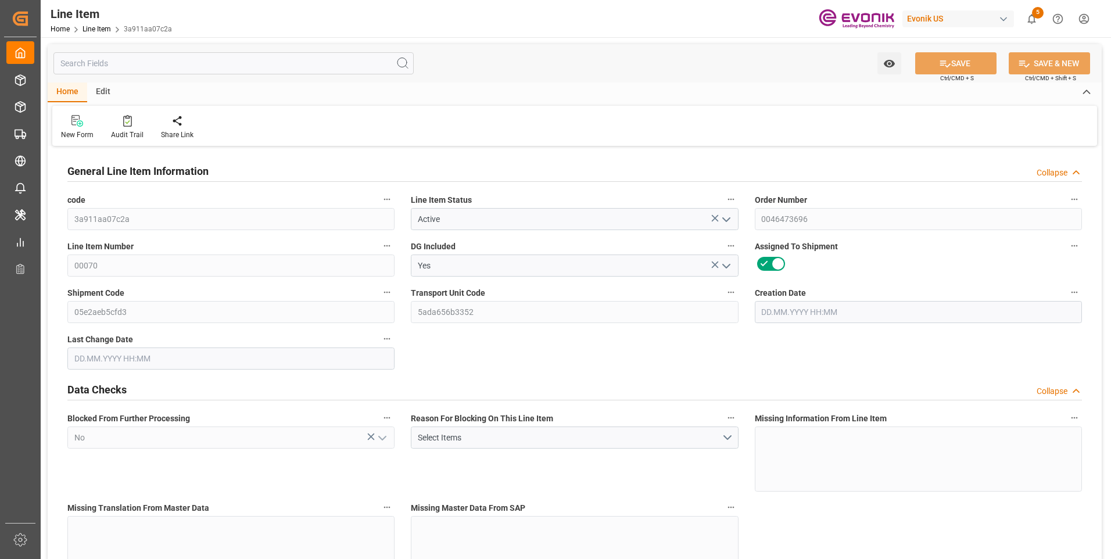
type input "1"
type input "867.2"
type input "800"
type input "1.1464"
type input "4"
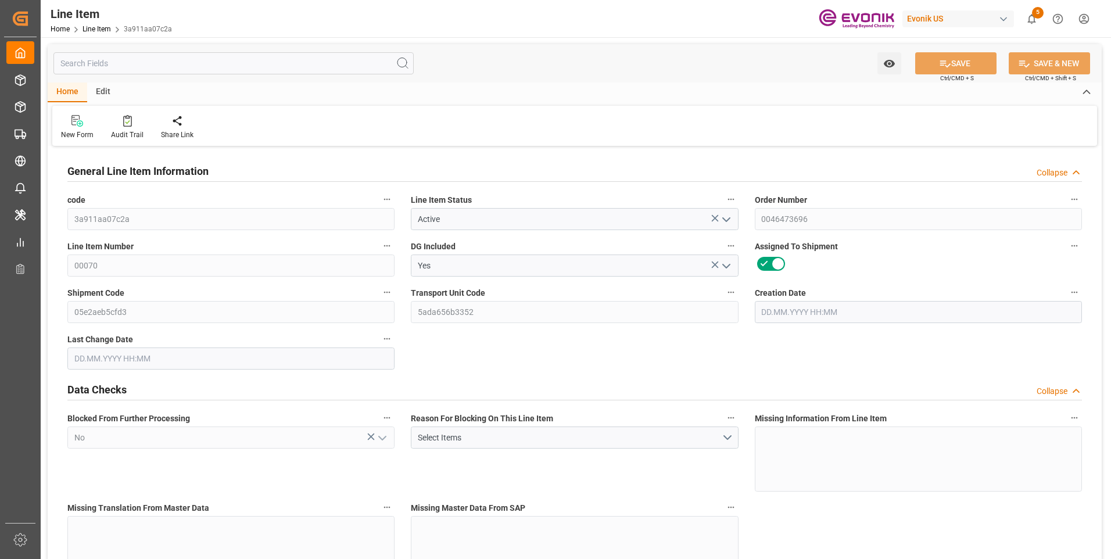
type input "4600"
type input "4"
type input "800"
type input "867.2"
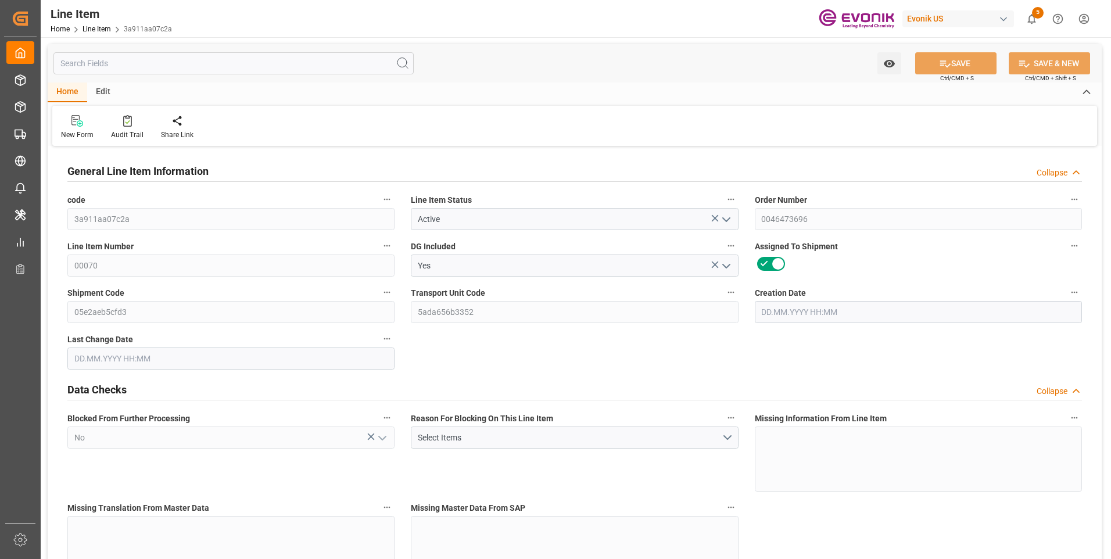
type input "887.2"
type input "800"
type input "1.1464"
type input "1146.4"
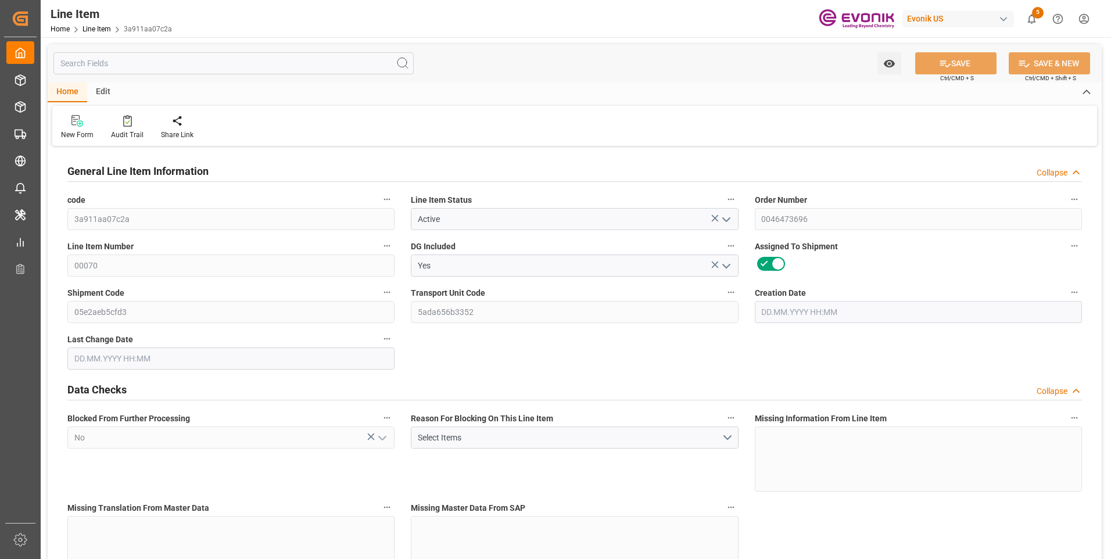
type input "0"
type input "[DATE] 14:17"
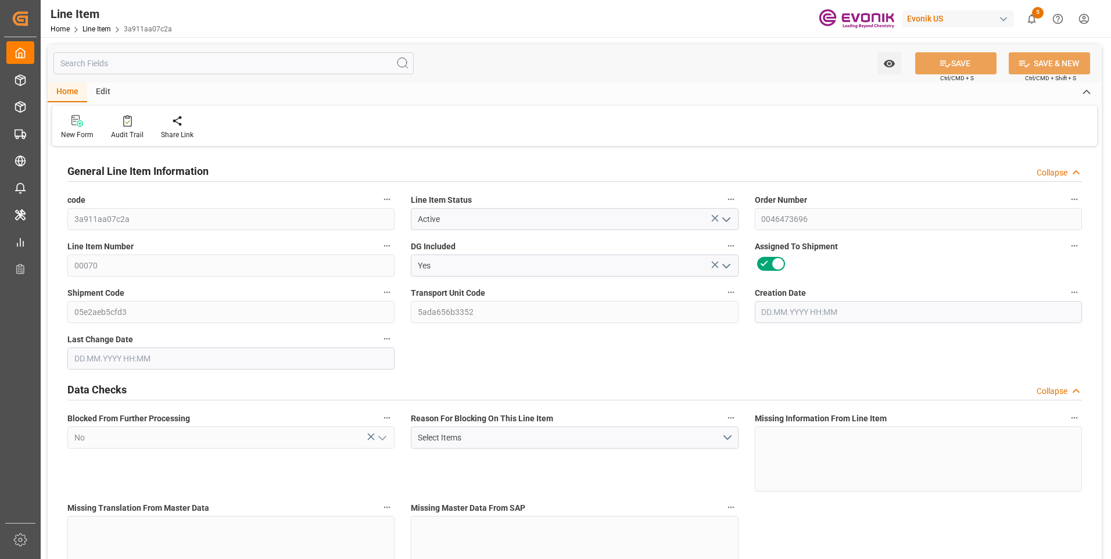
type input "[DATE] 13:16"
type input "[DATE]"
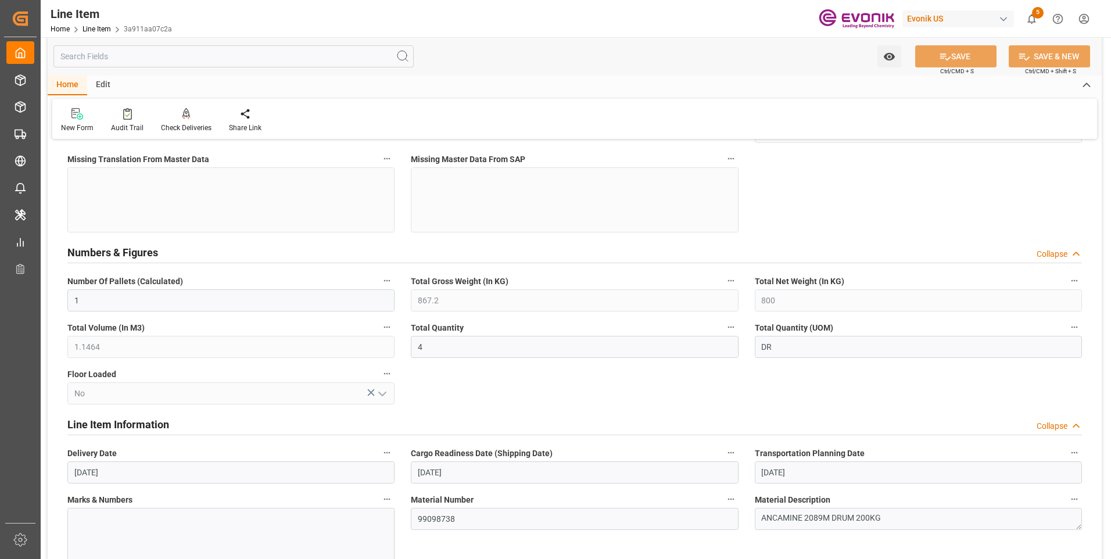
scroll to position [407, 0]
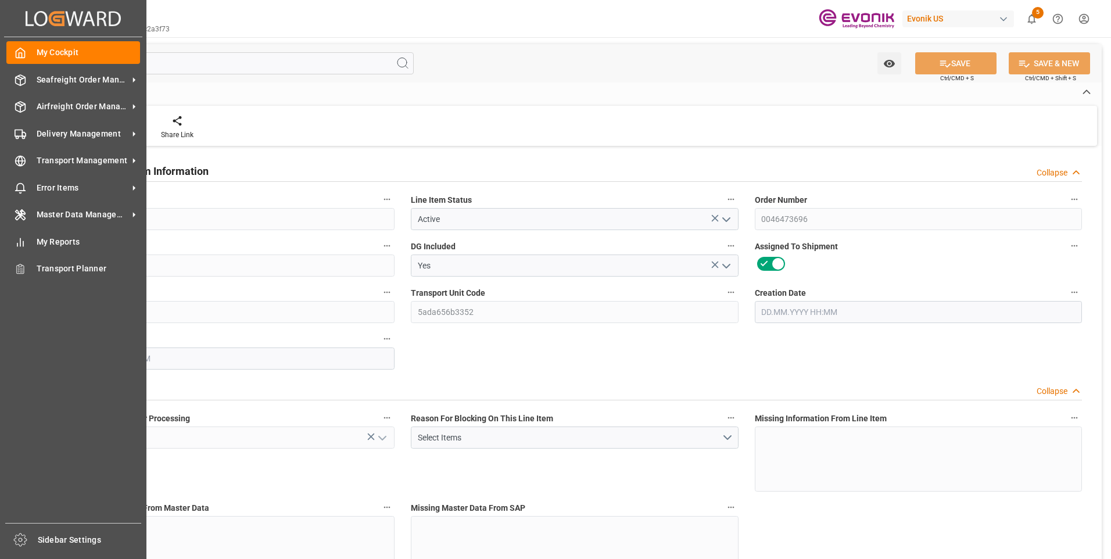
type input "1"
type input "867.2"
type input "800"
type input "1.1464"
type input "4"
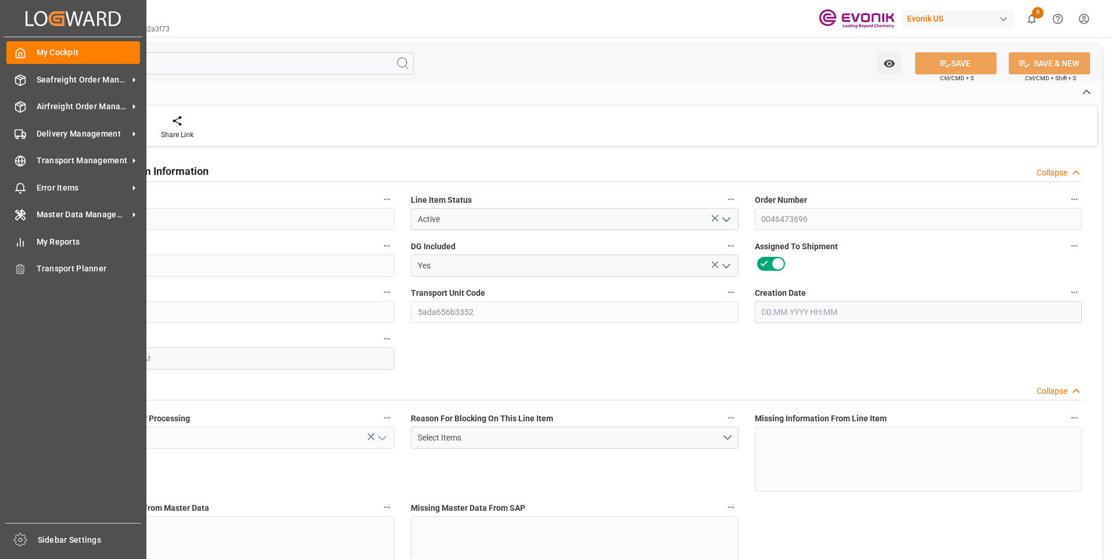
type input "1280"
type input "4"
type input "800"
type input "867.2"
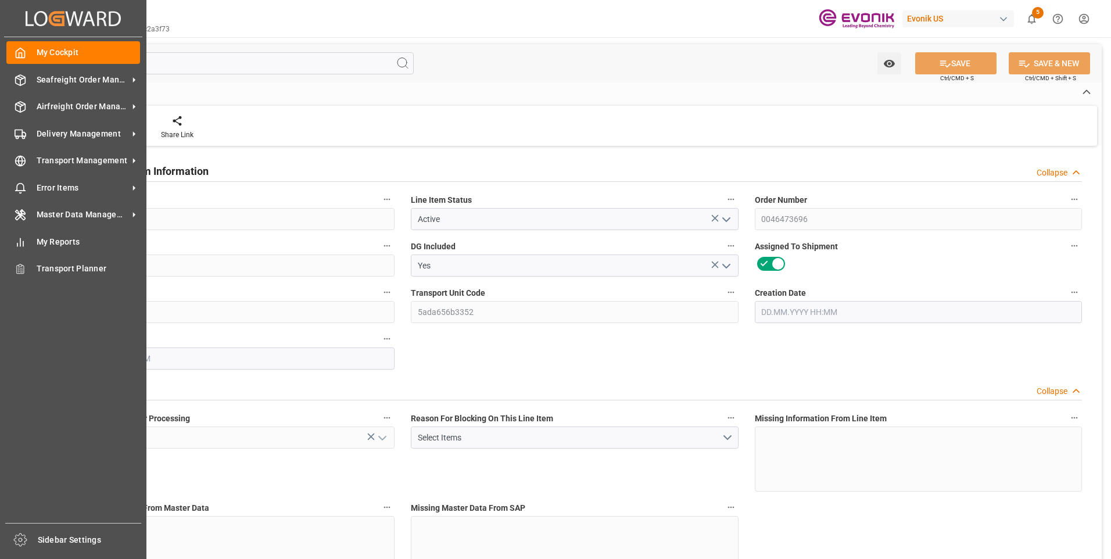
type input "884.2"
type input "800"
type input "1.1464"
type input "1146.4"
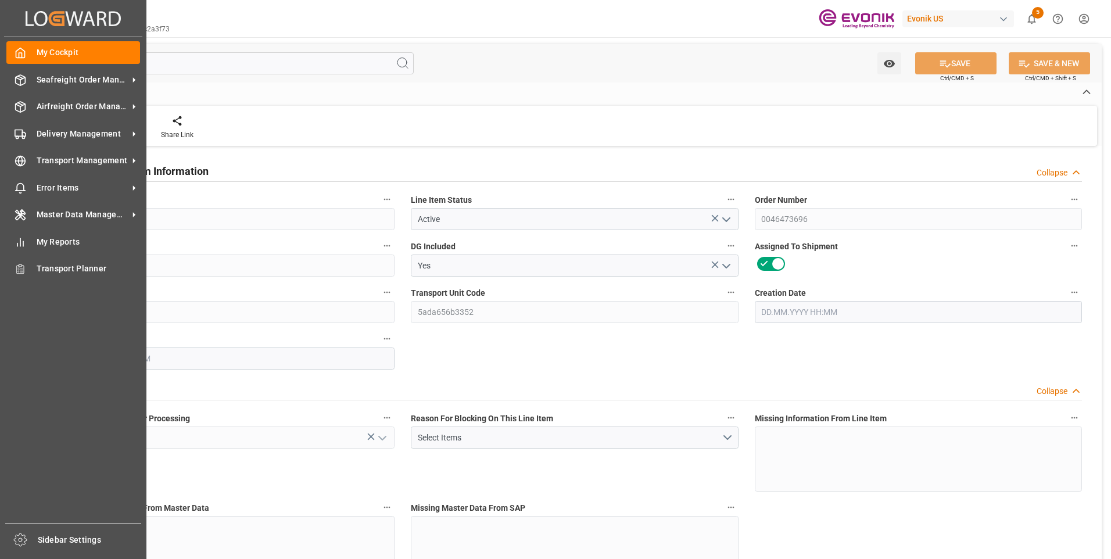
type input "0"
type input "[DATE] 14:17"
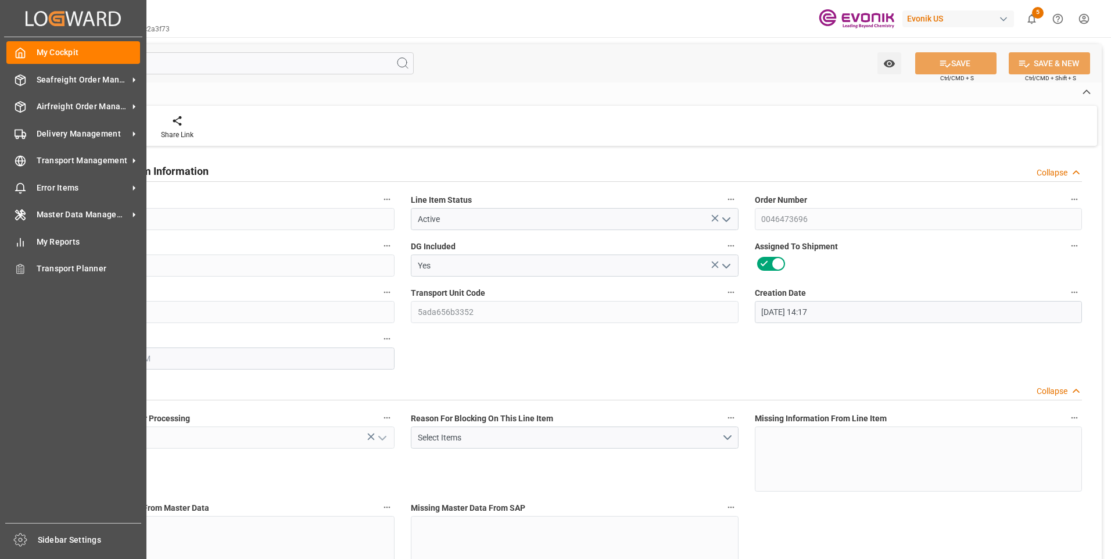
type input "22.09.2025 13:16"
type input "30.11.2025"
type input "01.10.2025"
type input "23.09.2025"
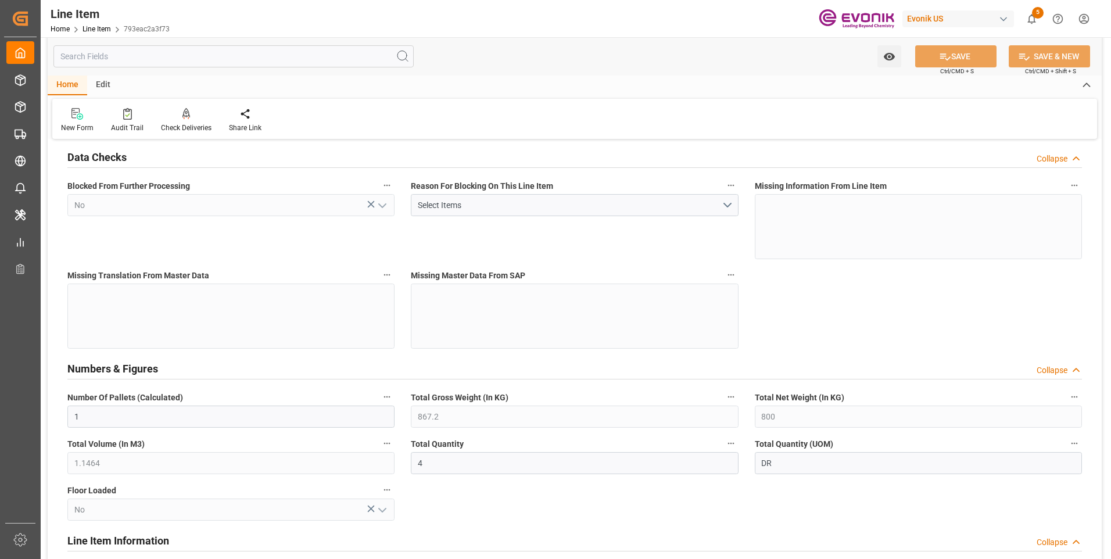
scroll to position [407, 0]
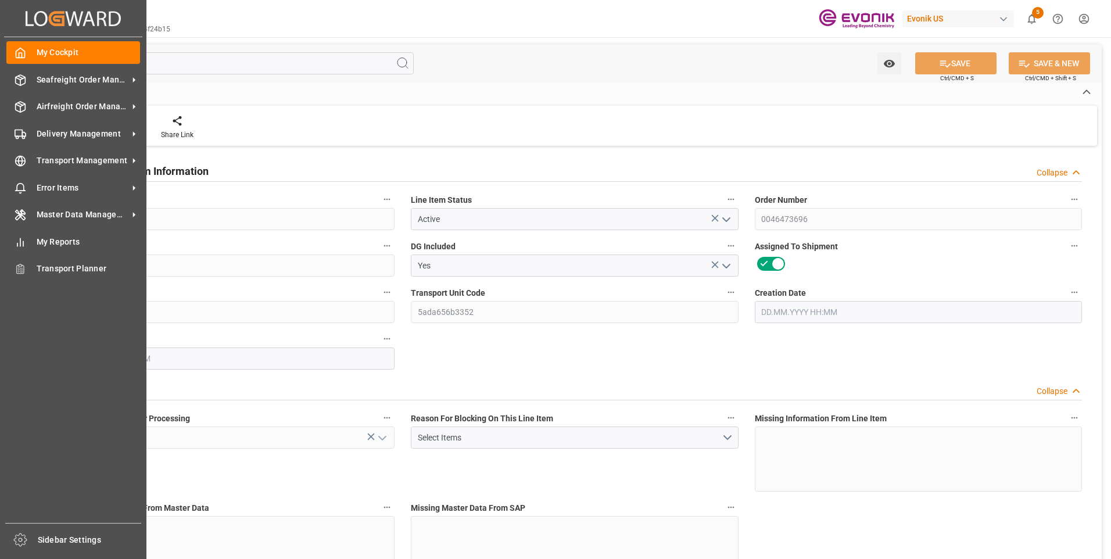
type input "1"
type input "867.2"
type input "800"
type input "1.1464"
type input "4"
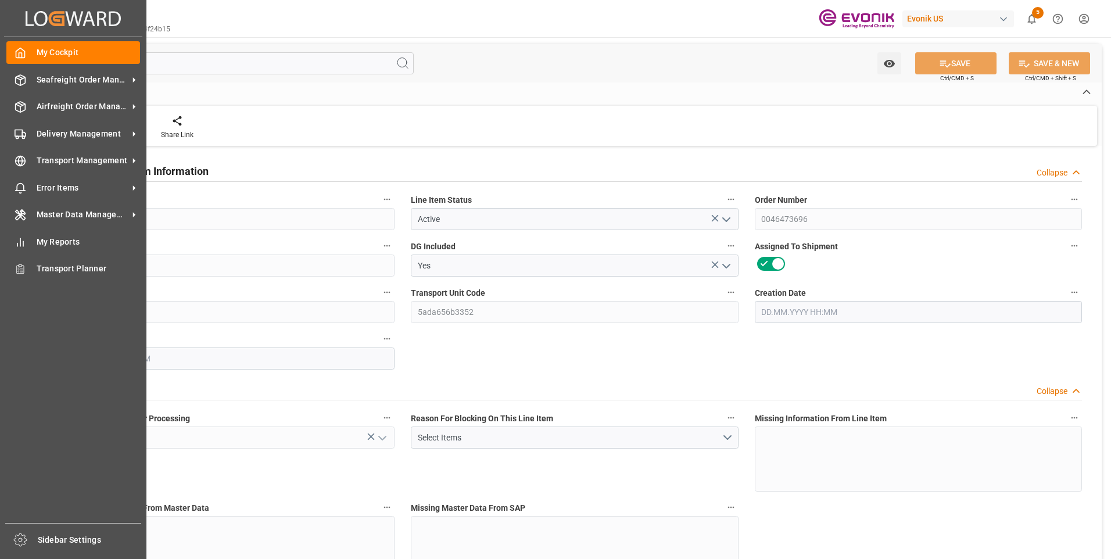
type input "3216"
type input "4"
type input "800"
type input "867.2"
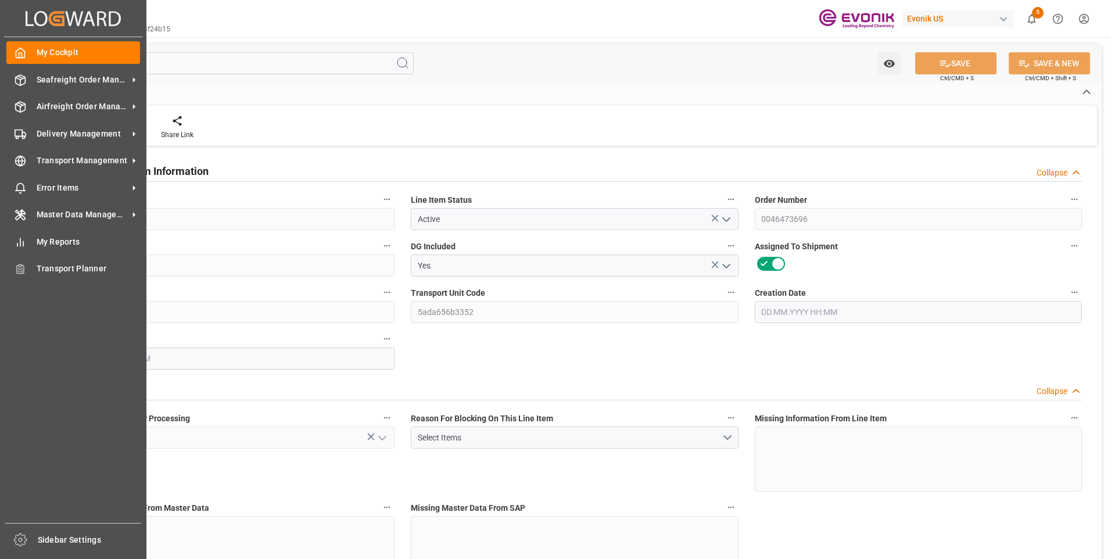
type input "887.2"
type input "800"
type input "1.1464"
type input "1146.4"
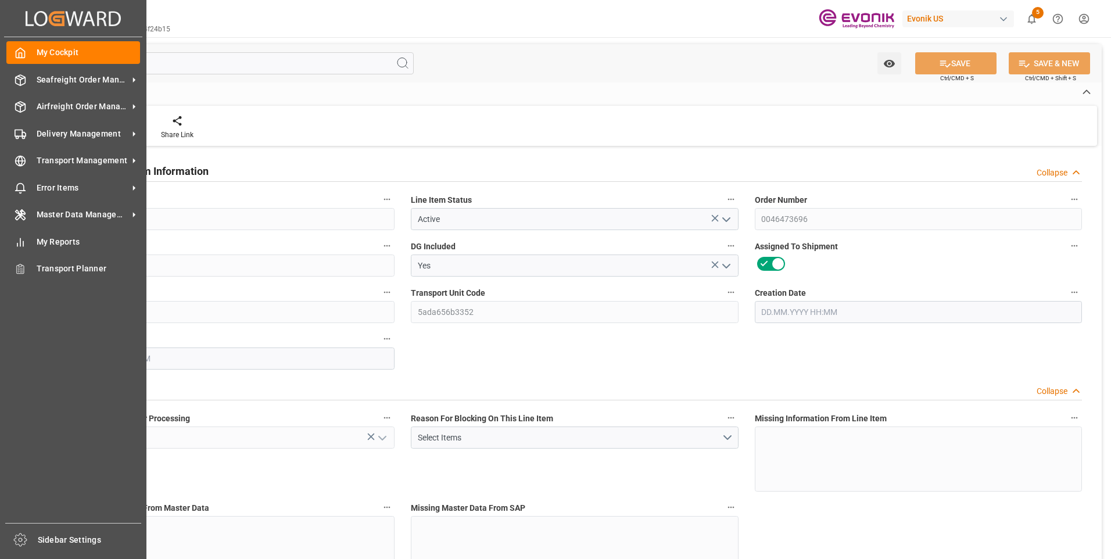
type input "0"
type input "[DATE] 14:17"
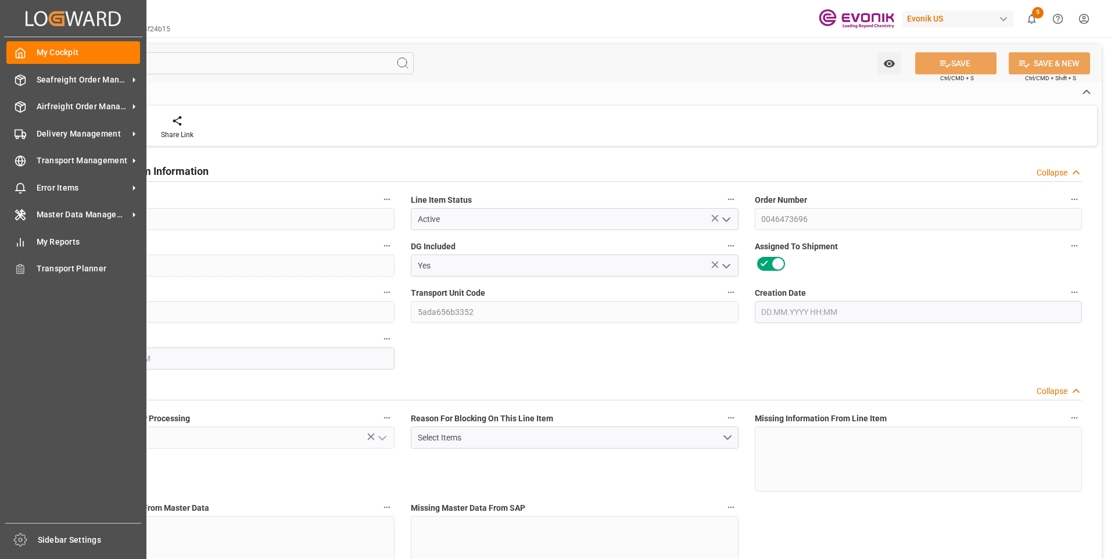
type input "22.09.2025 13:16"
type input "30.11.2025"
type input "01.10.2025"
type input "23.09.2025"
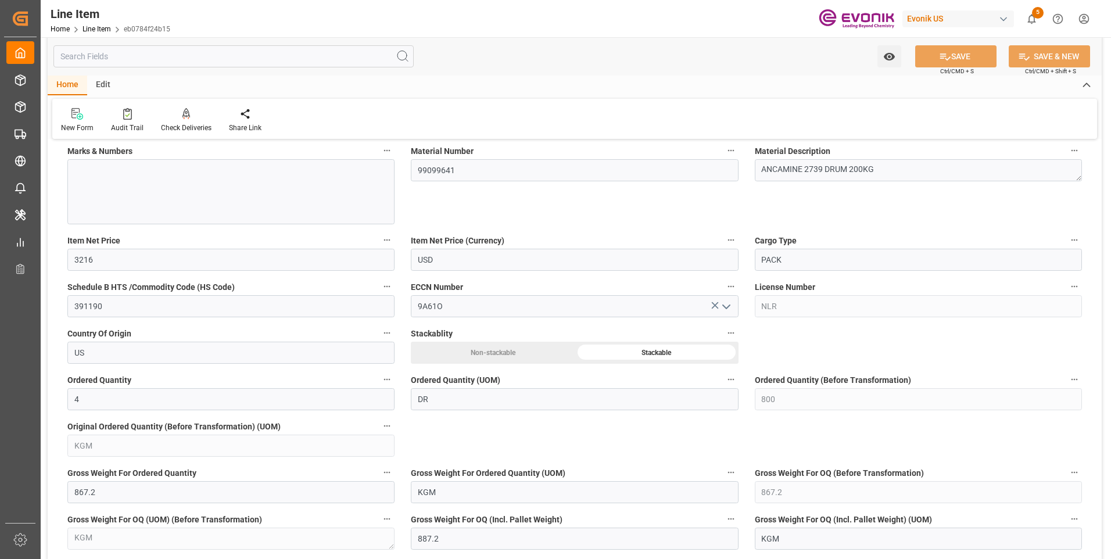
scroll to position [813, 0]
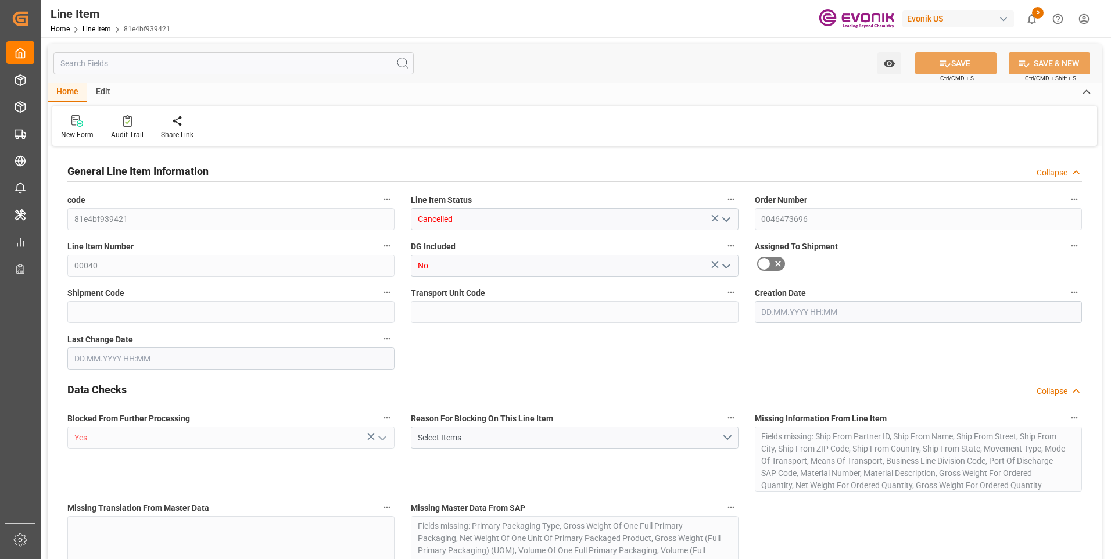
type input "0"
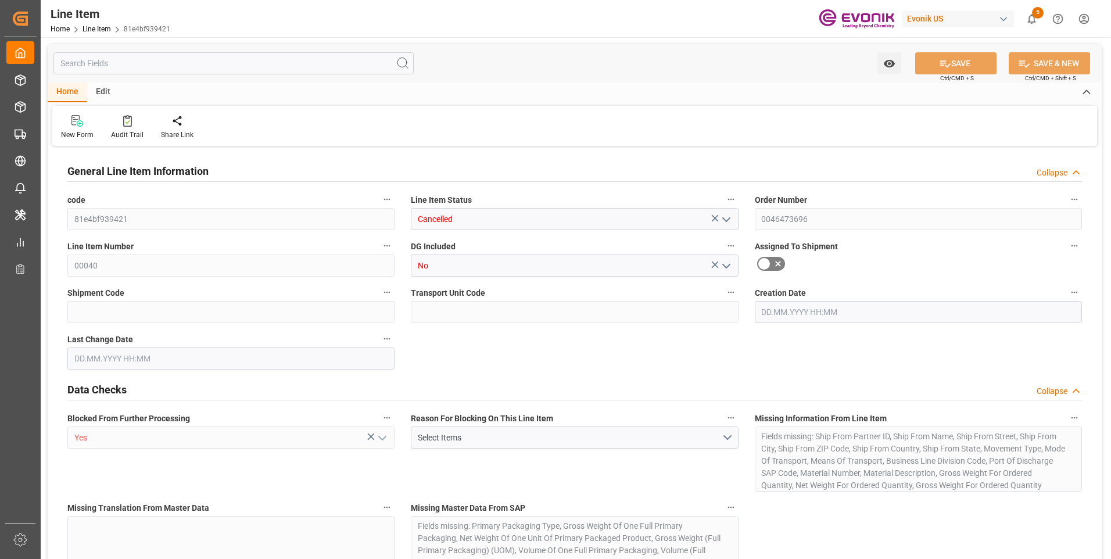
type input "0"
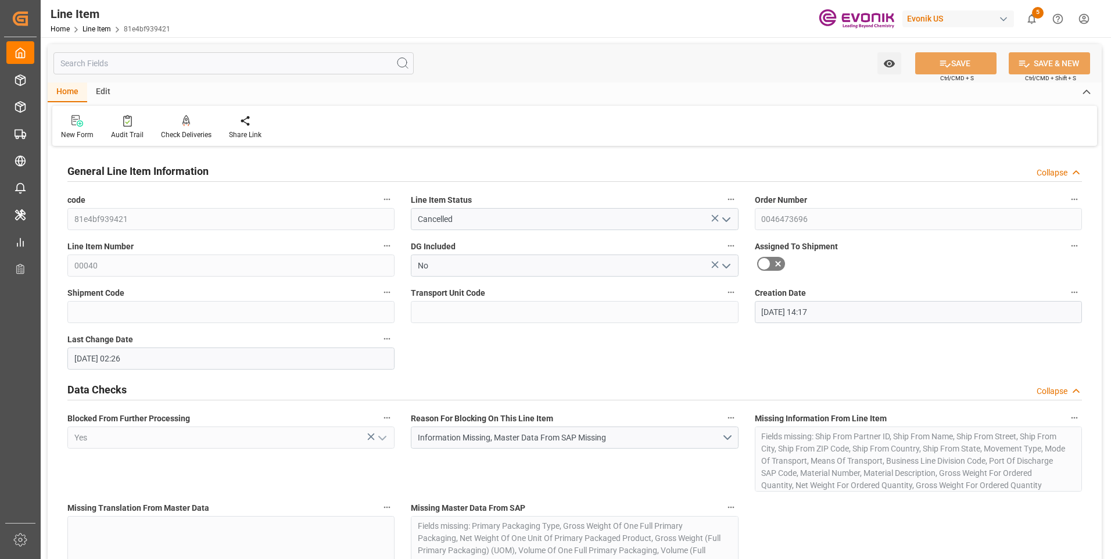
type input "[DATE] 14:17"
type input "[DATE] 02:26"
type input "[DATE]"
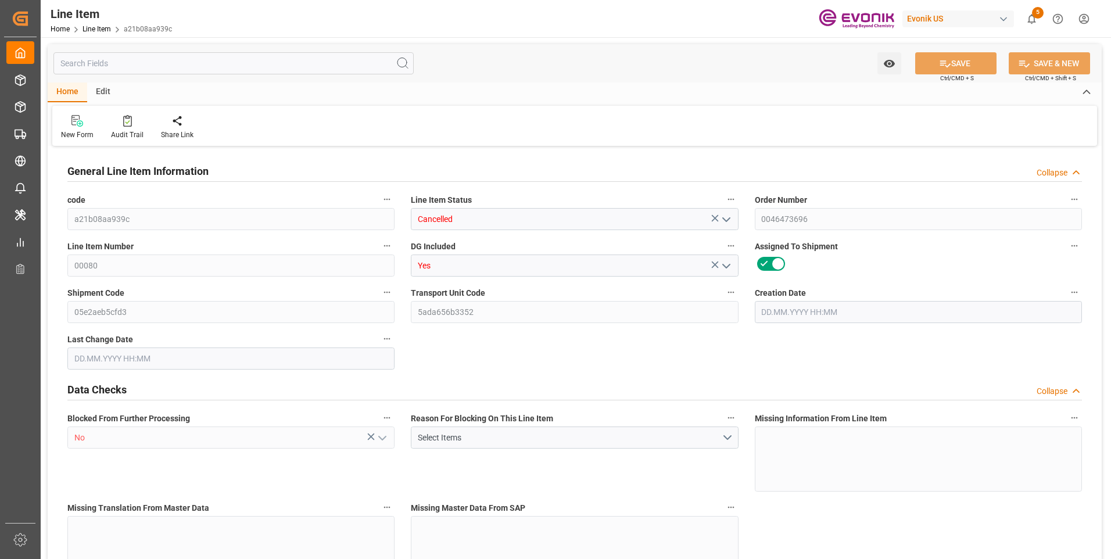
type input "1"
type input "206.72"
type input "190"
type input "0.2865"
type input "1"
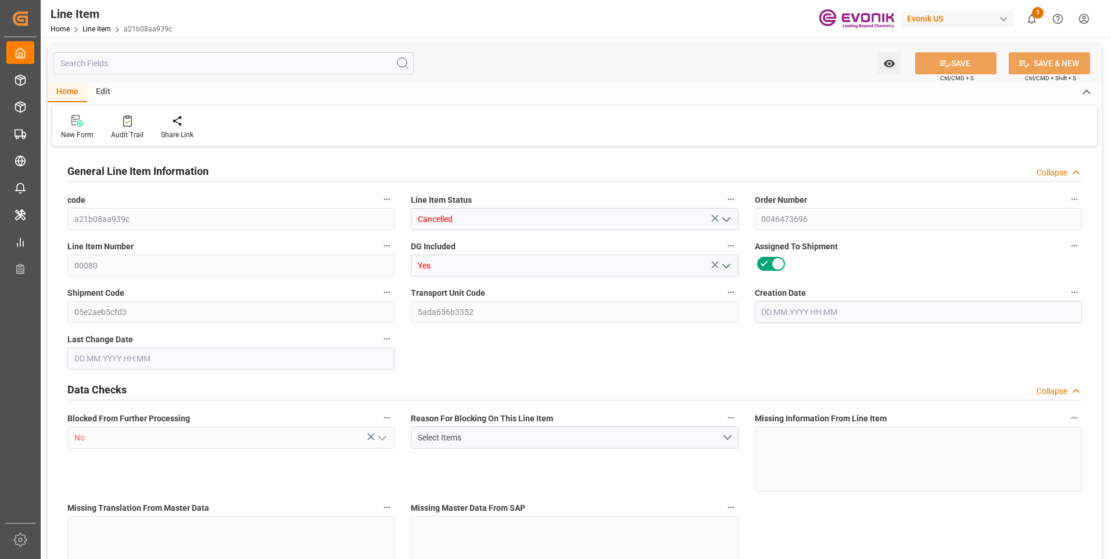
type input "3062.8"
type input "1"
type input "190"
type input "206.72"
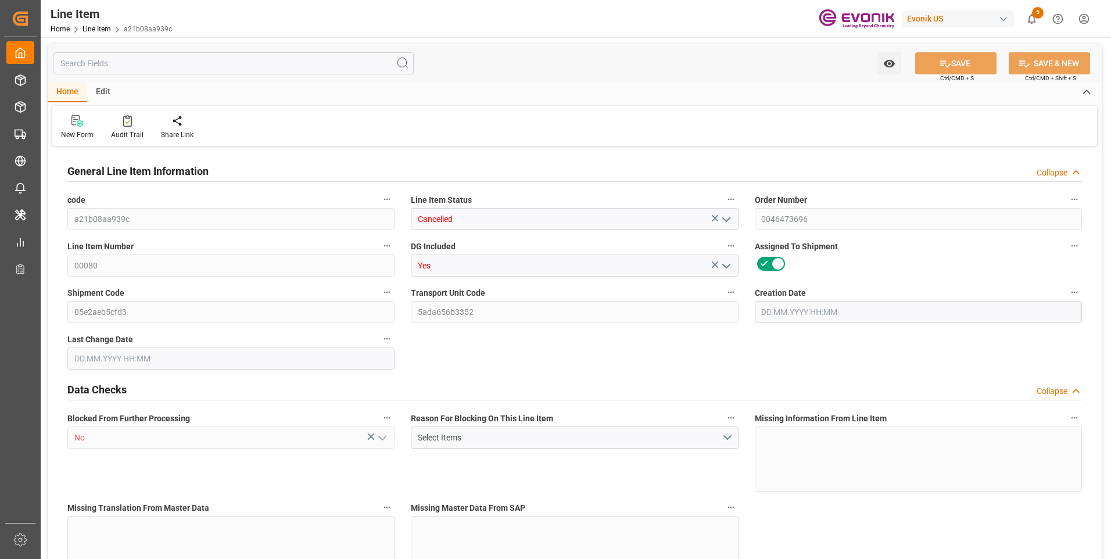
type input "226.72"
type input "190"
type input "0.2865"
type input "286.52"
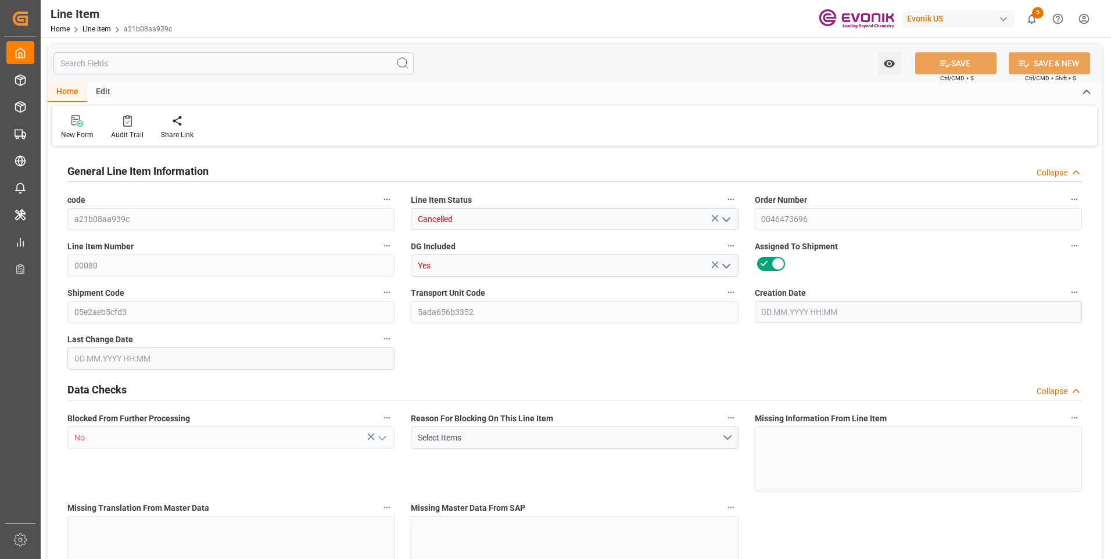
type input "0"
type input "[DATE] 13:16"
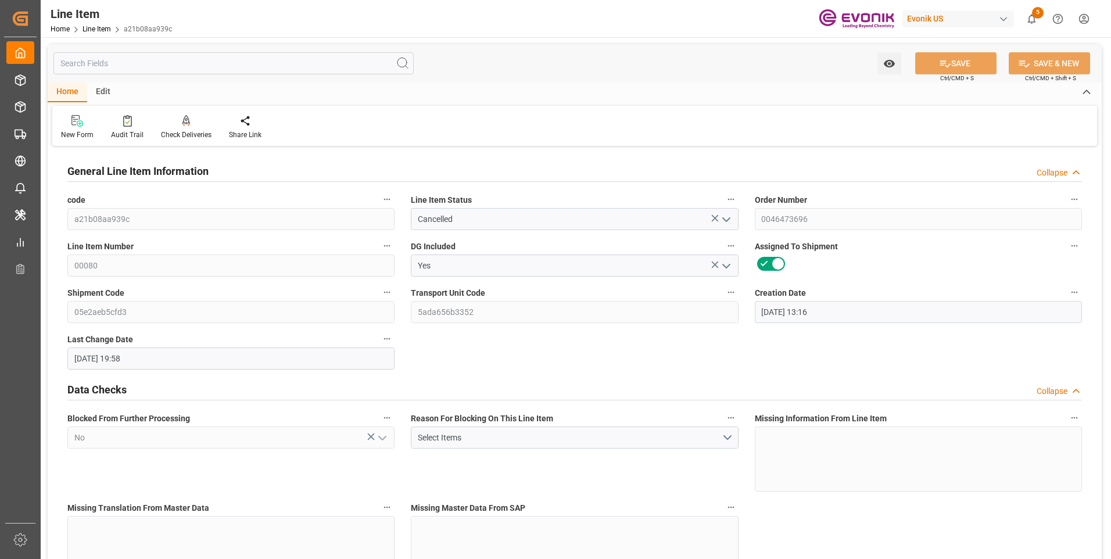
type input "22.09.2025 19:58"
type input "[DATE]"
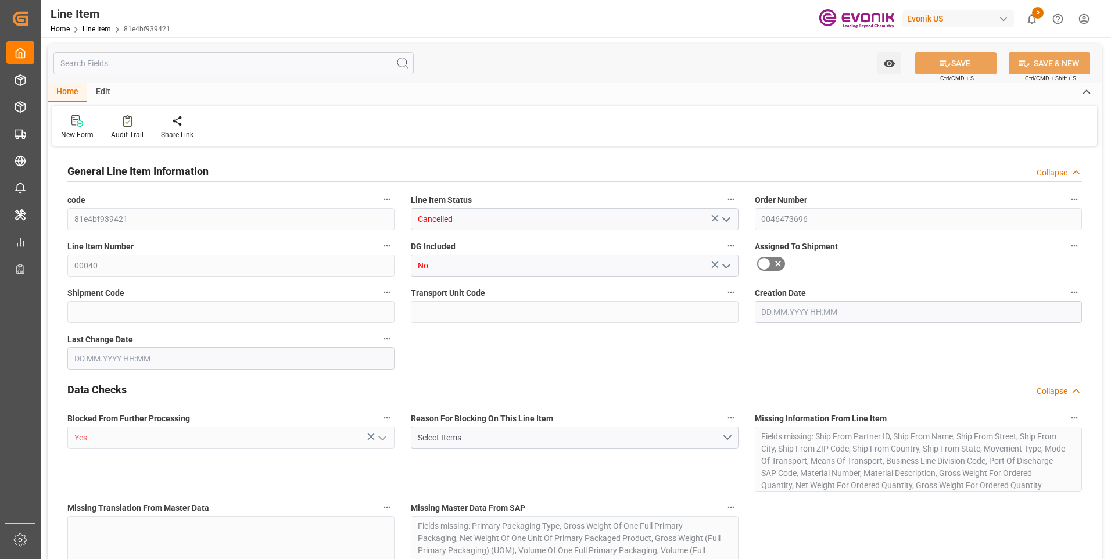
type input "0"
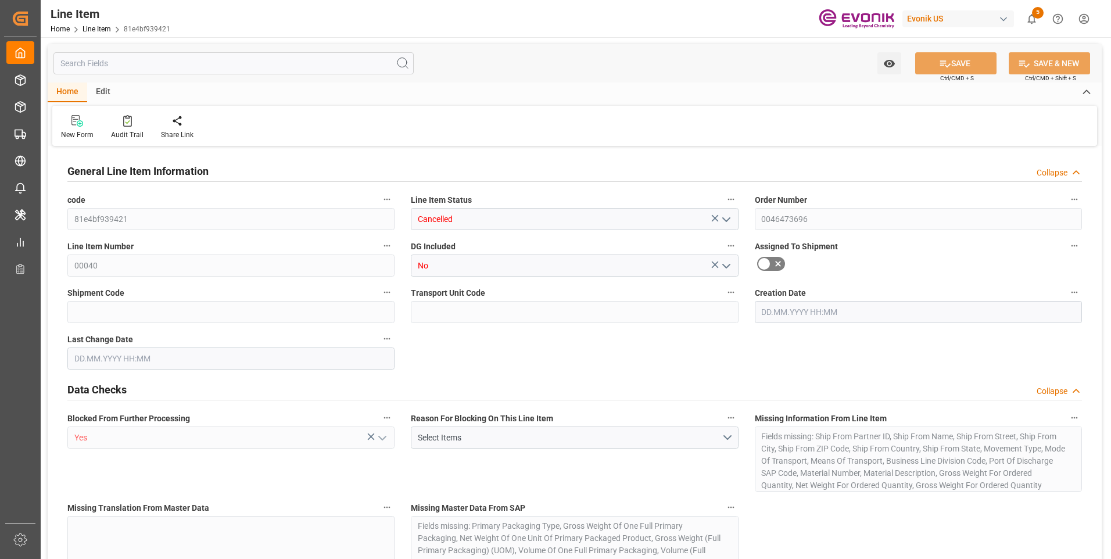
type input "0"
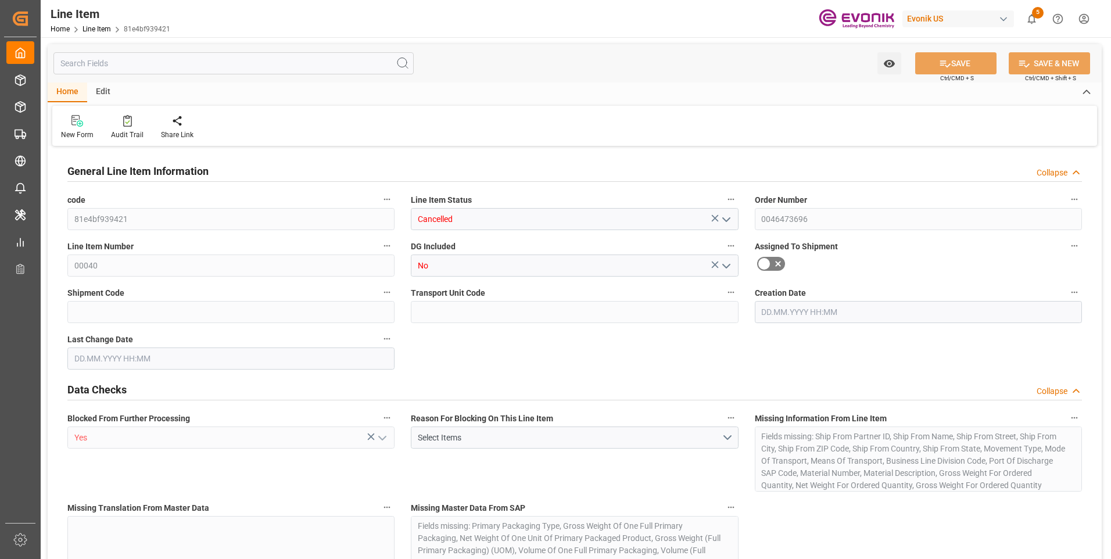
type input "[DATE] 14:17"
type input "[DATE] 02:26"
type input "[DATE]"
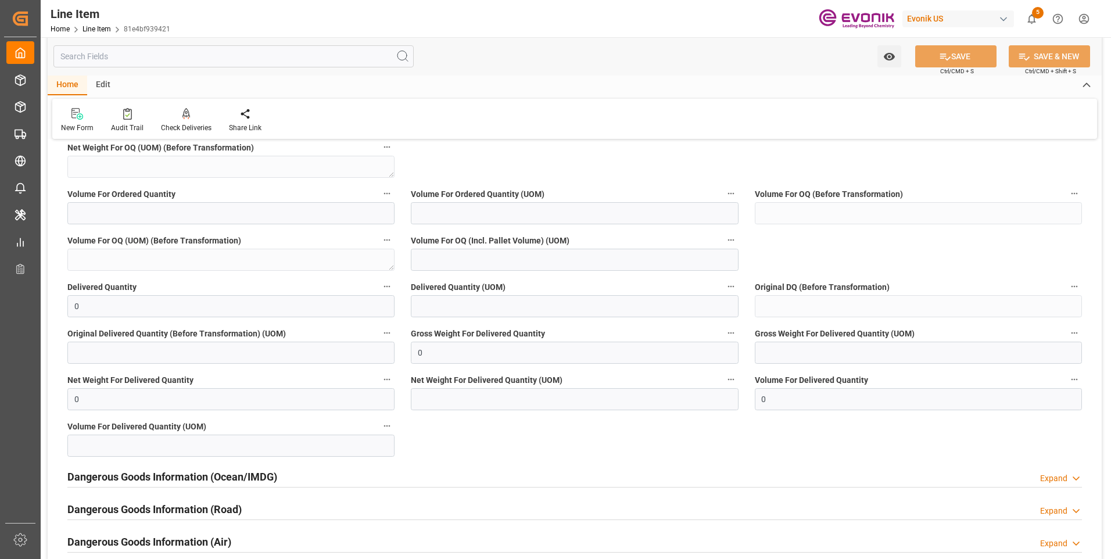
scroll to position [1394, 0]
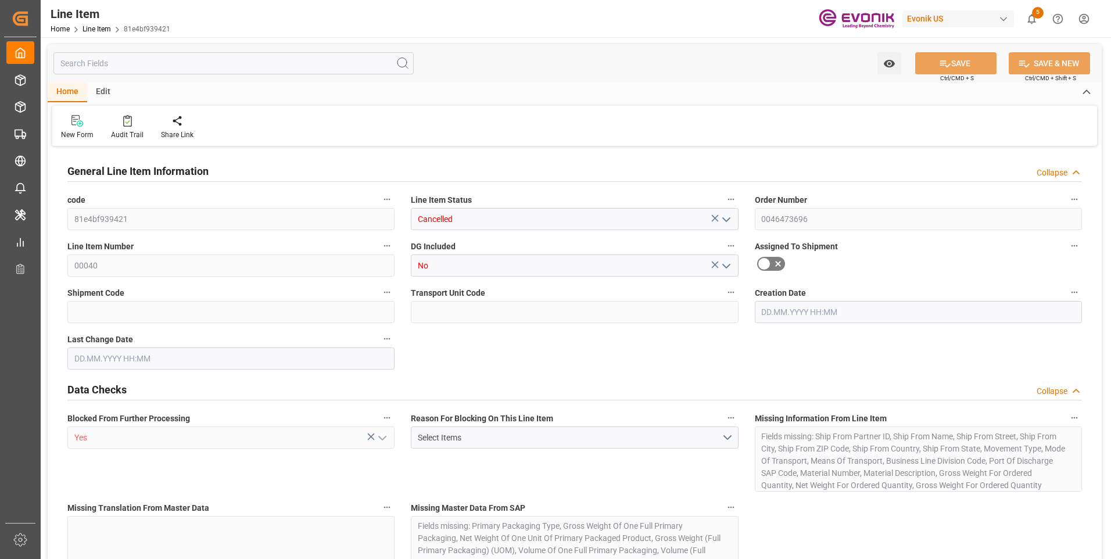
type input "0"
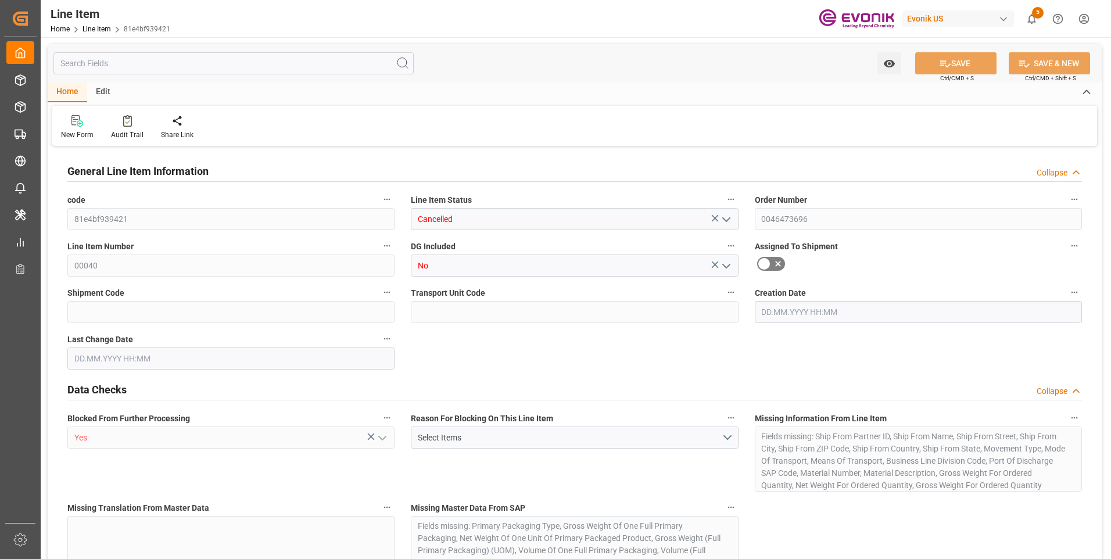
type input "0"
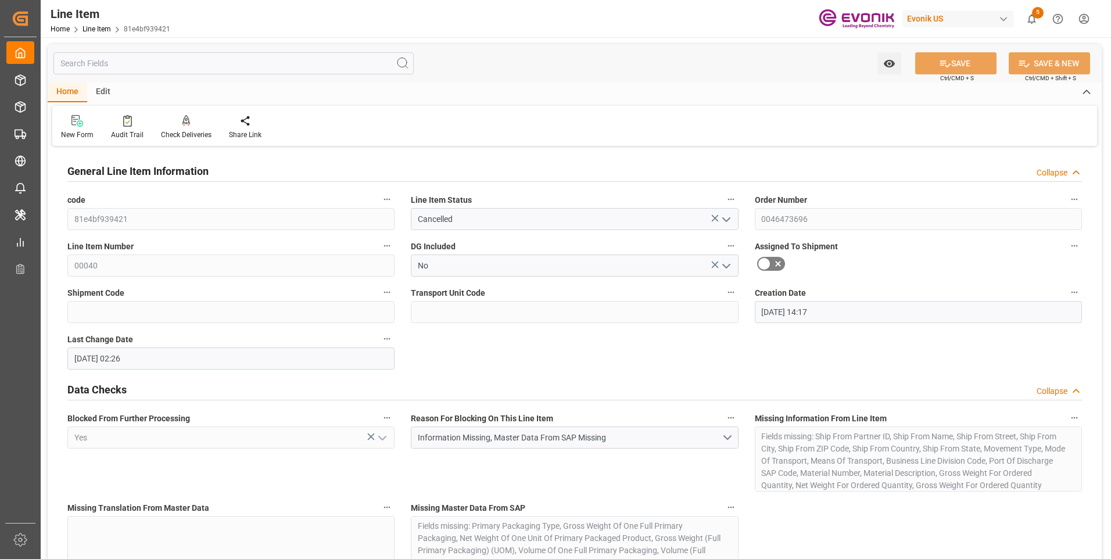
type input "[DATE] 14:17"
type input "[DATE] 02:26"
type input "[DATE]"
type input "17.09.2025"
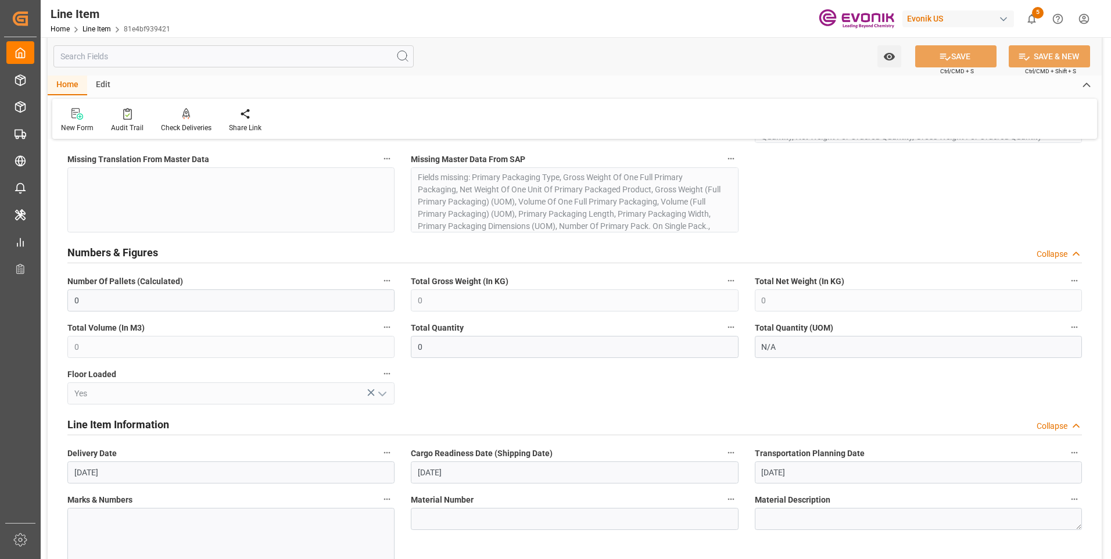
scroll to position [465, 0]
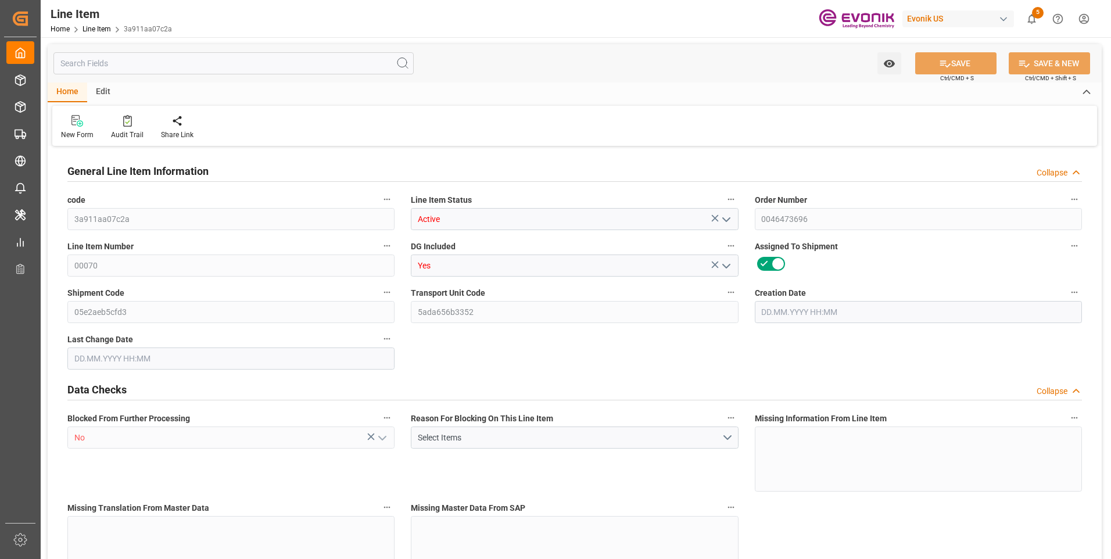
type input "1"
type input "867.2"
type input "800"
type input "1.1464"
type input "4"
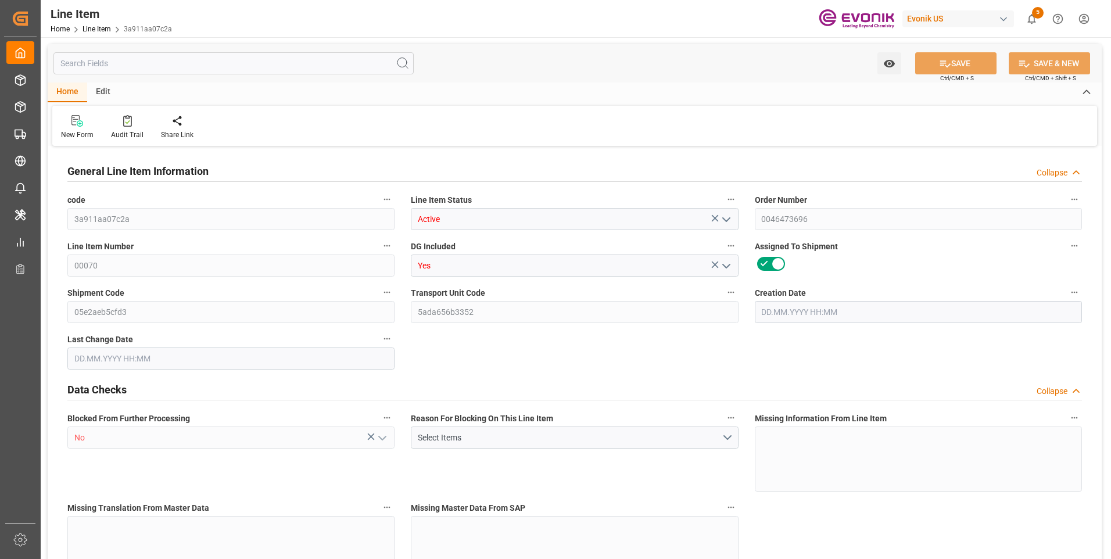
type input "4600"
type input "4"
type input "800"
type input "867.2"
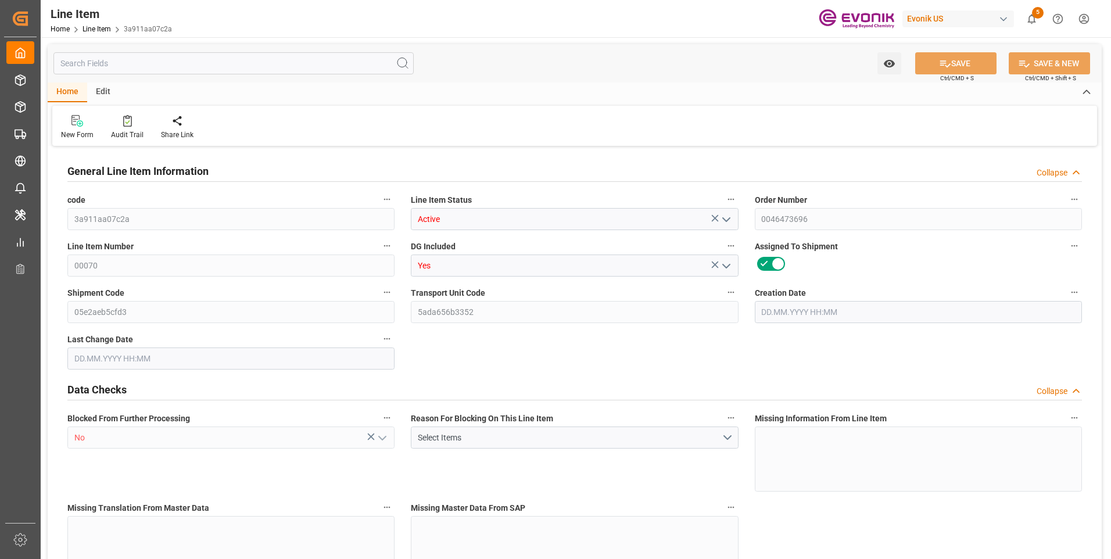
type input "887.2"
type input "800"
type input "1.1464"
type input "1146.4"
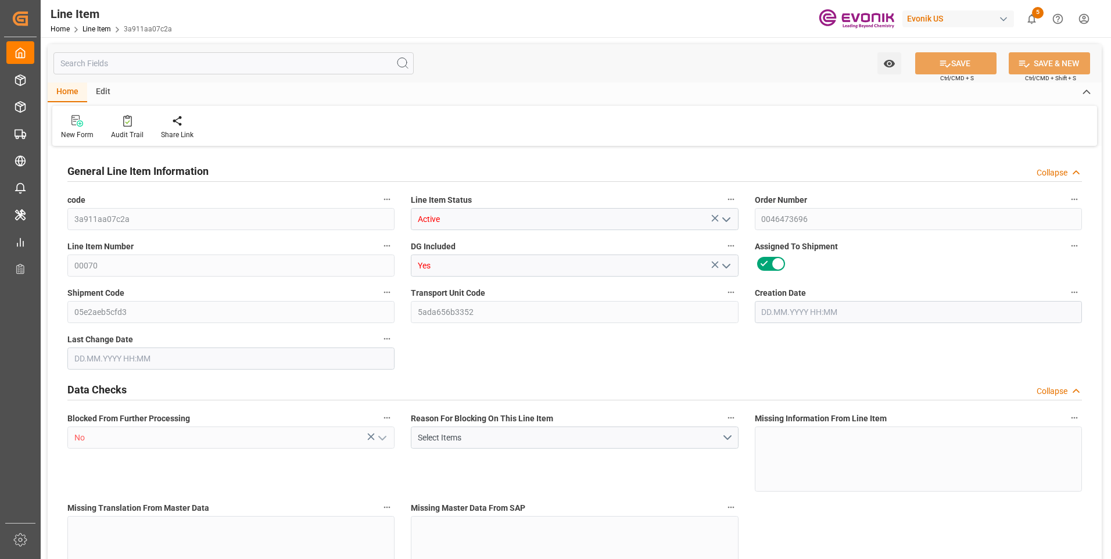
type input "0"
type input "[DATE] 14:17"
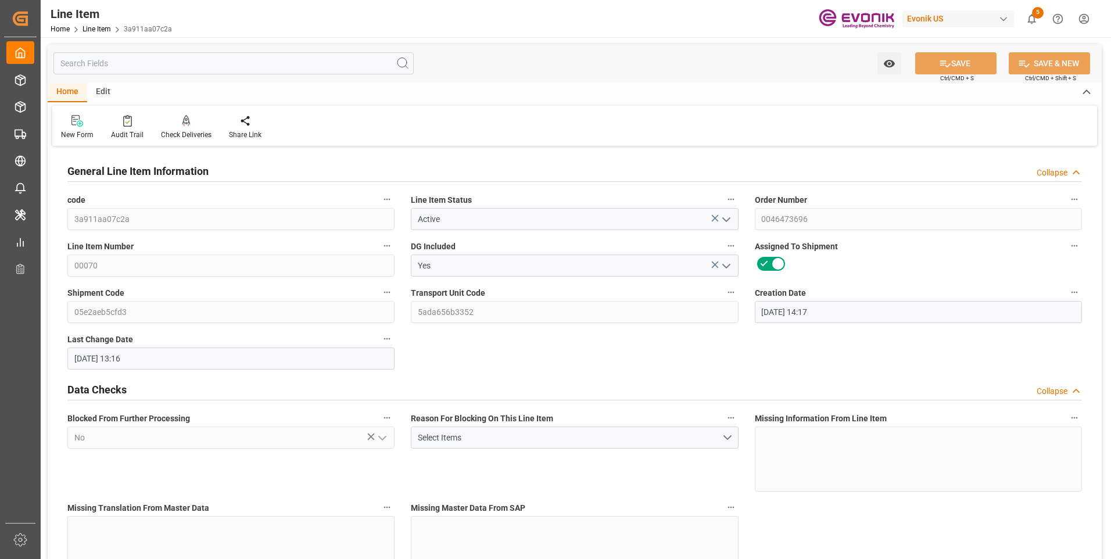
type input "22.09.2025 13:16"
type input "30.11.2025"
type input "01.10.2025"
type input "23.09.2025"
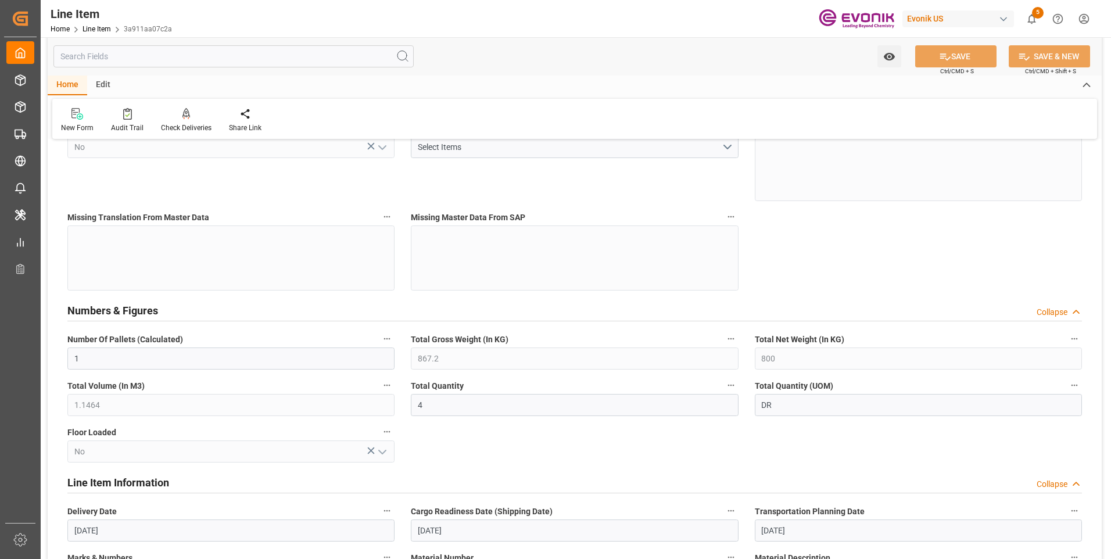
scroll to position [407, 0]
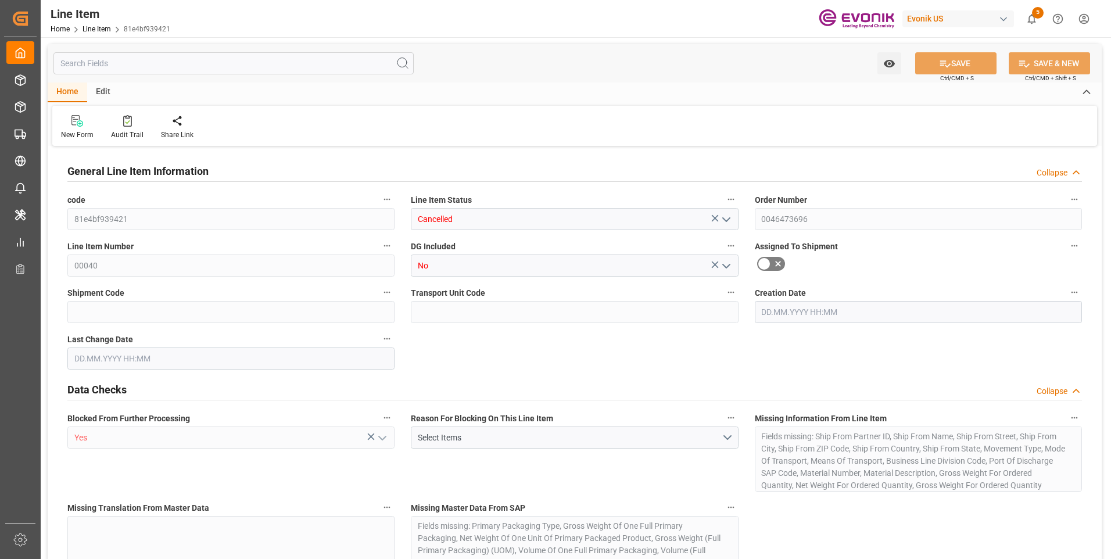
type input "0"
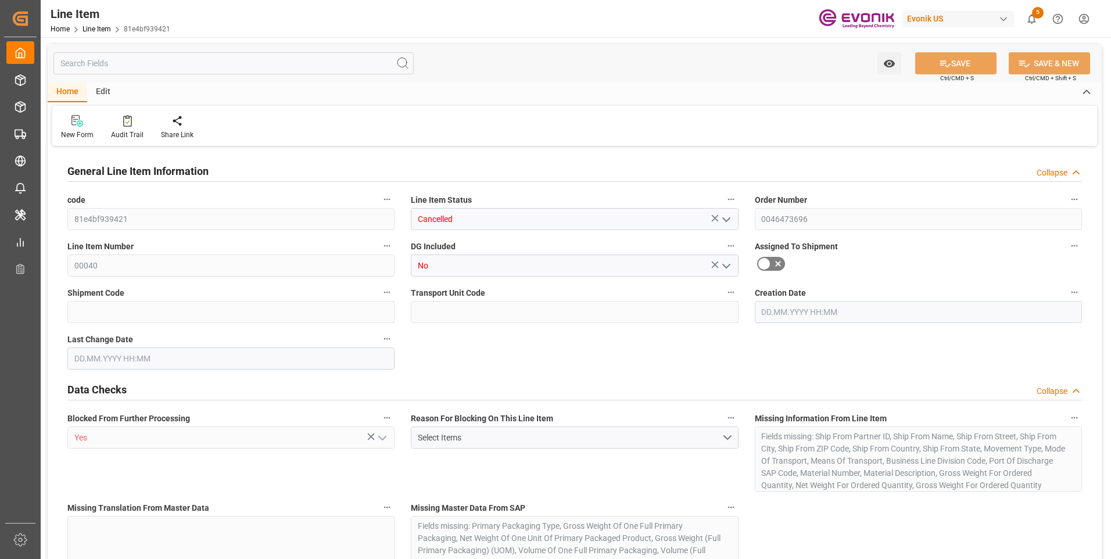
type input "0"
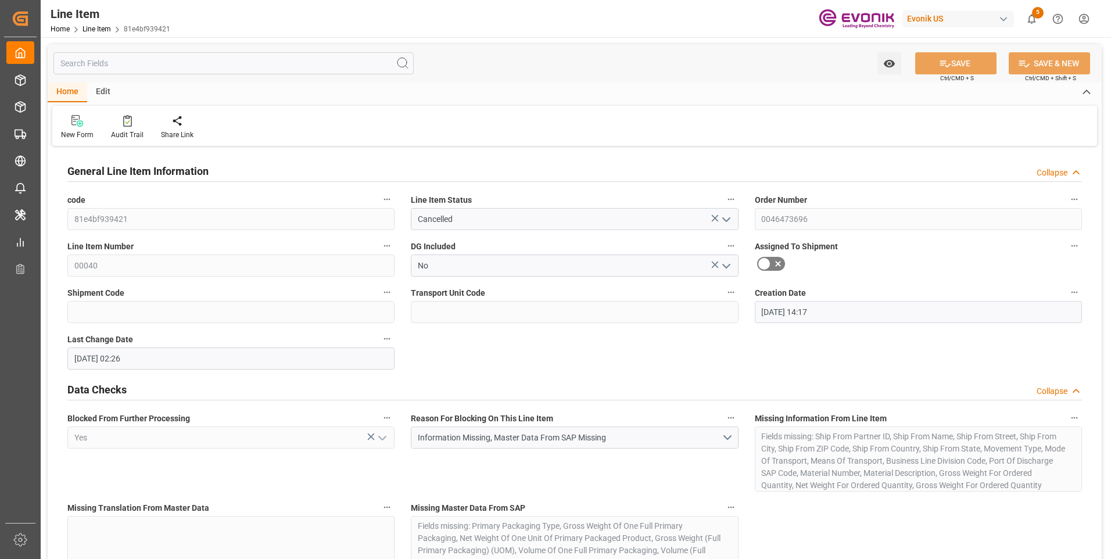
type input "[DATE] 14:17"
type input "18.09.2025 02:26"
type input "24.11.2025"
type input "25.09.2025"
type input "17.09.2025"
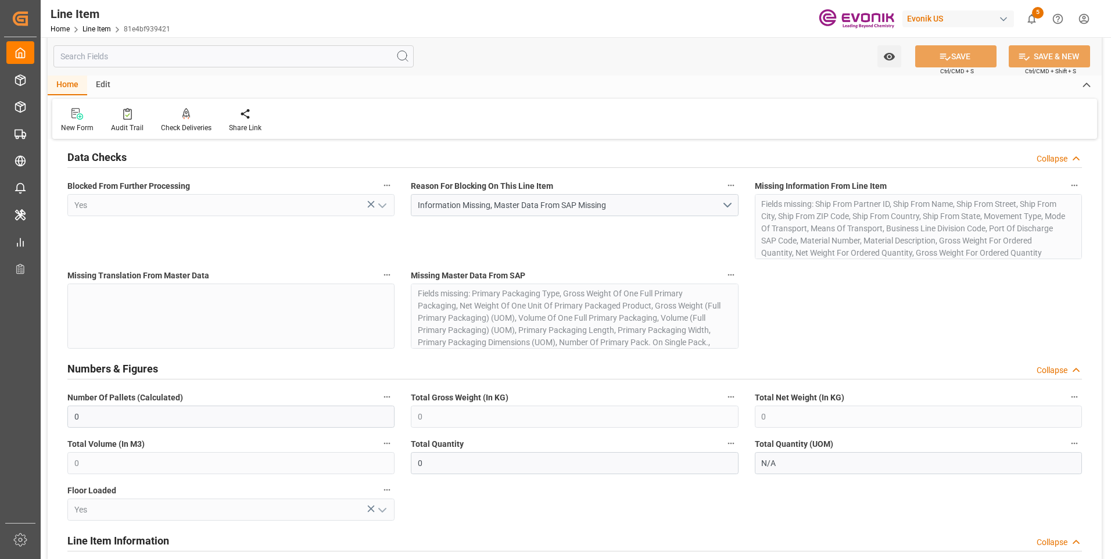
scroll to position [465, 0]
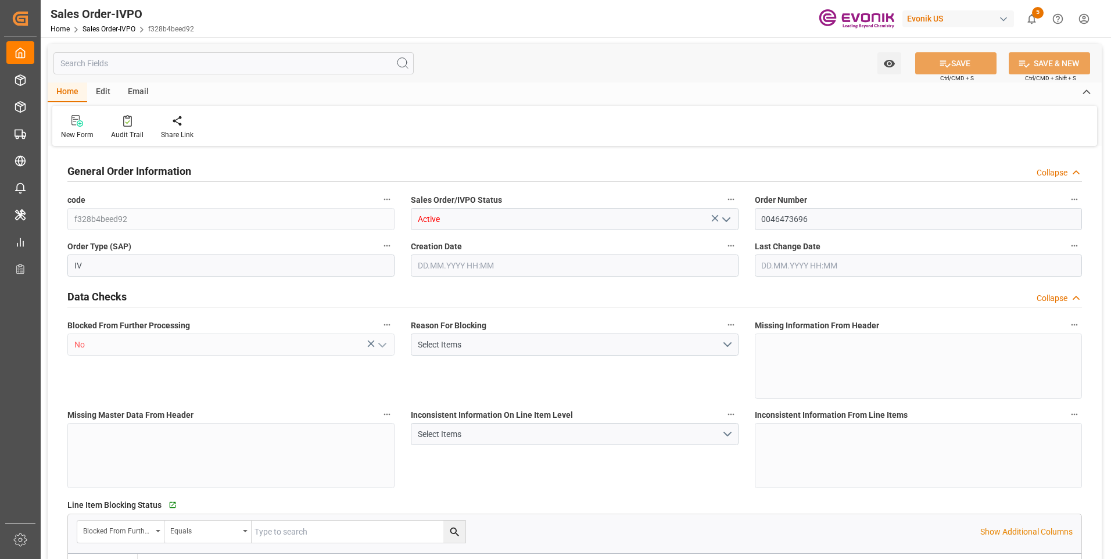
type input "BRSSZ"
type input "[EMAIL_ADDRESS] No: [PHONE_NUMBER]"
type input "0"
type input "1"
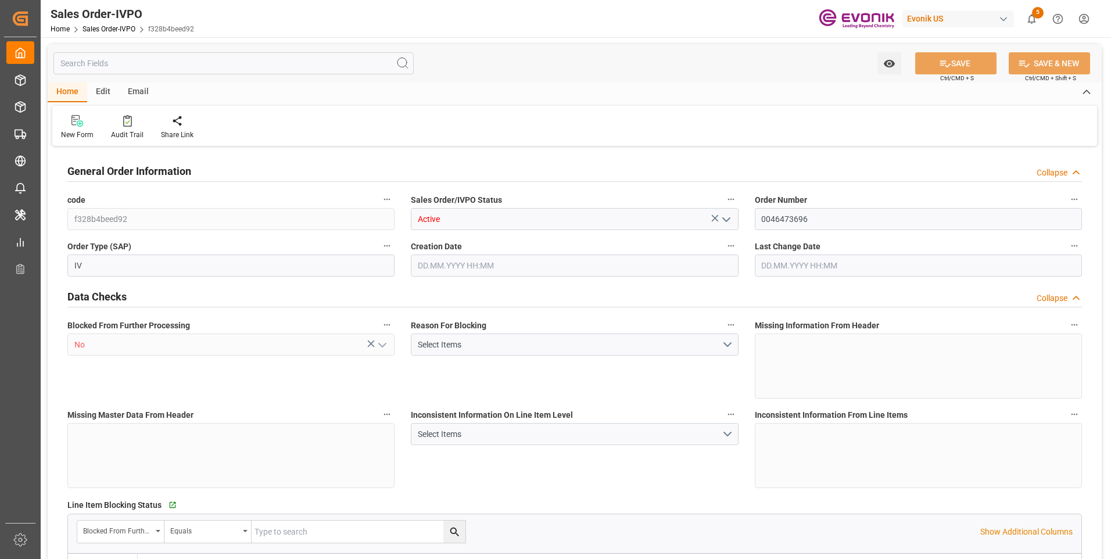
type input "1"
type input "9932.776"
type input "12.6175"
type input "17000"
type input "30"
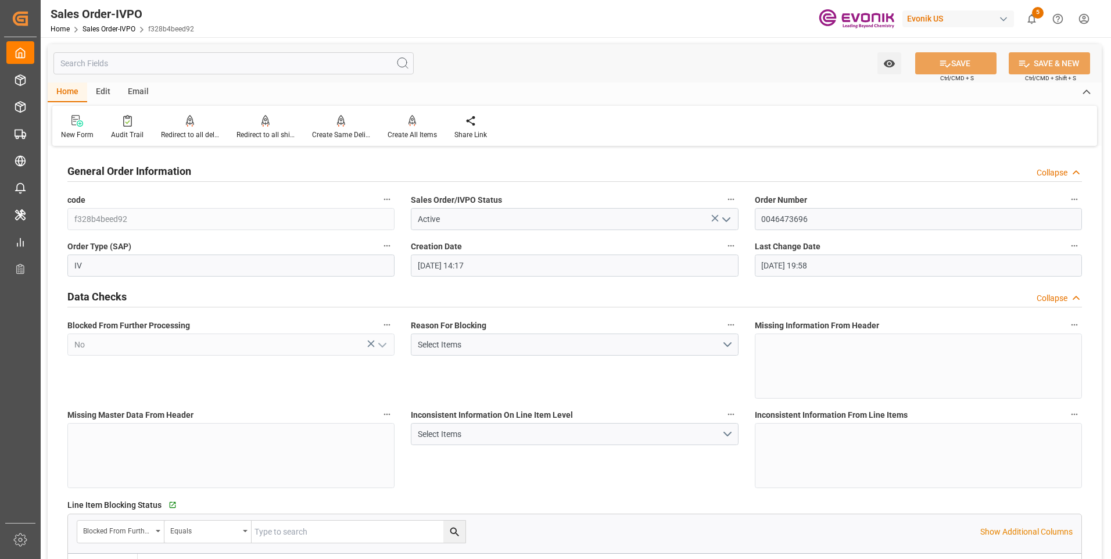
type input "[DATE] 14:17"
type input "[DATE] 19:58"
type input "[EMAIL_ADDRESS] No: [PHONE_NUMBER]"
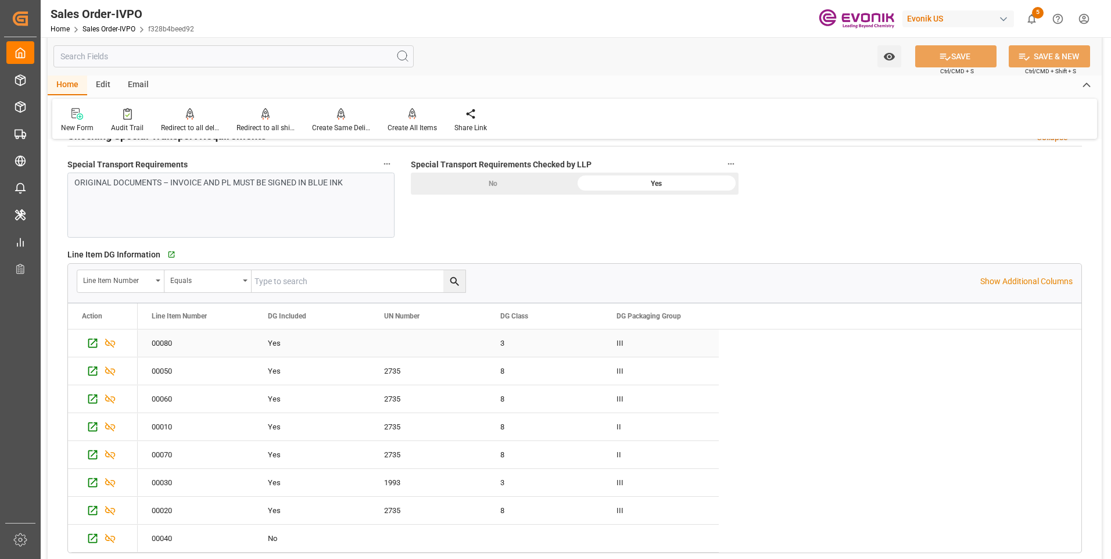
scroll to position [1685, 0]
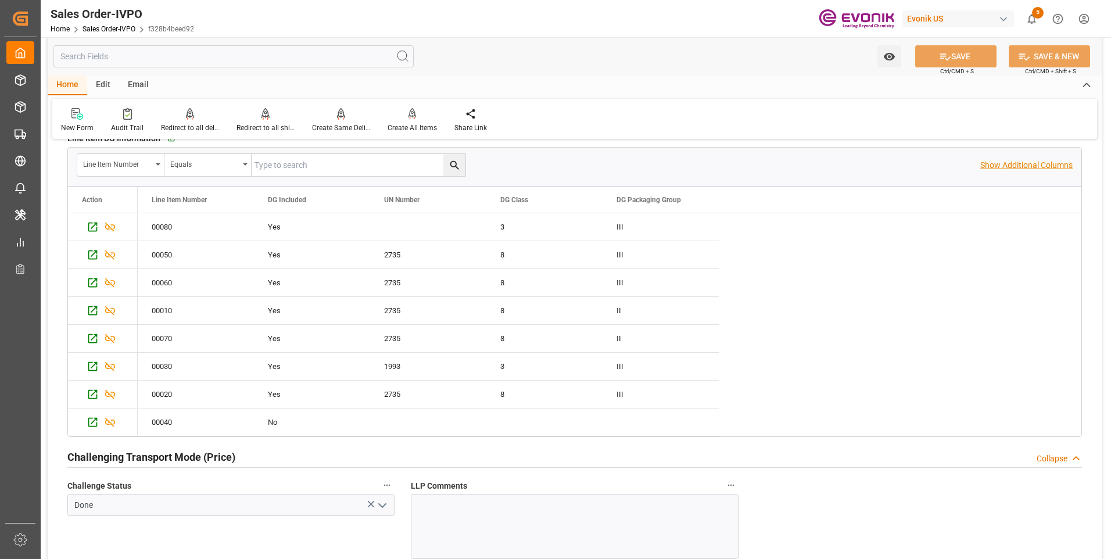
click at [1018, 163] on p "Show Additional Columns" at bounding box center [1026, 165] width 92 height 12
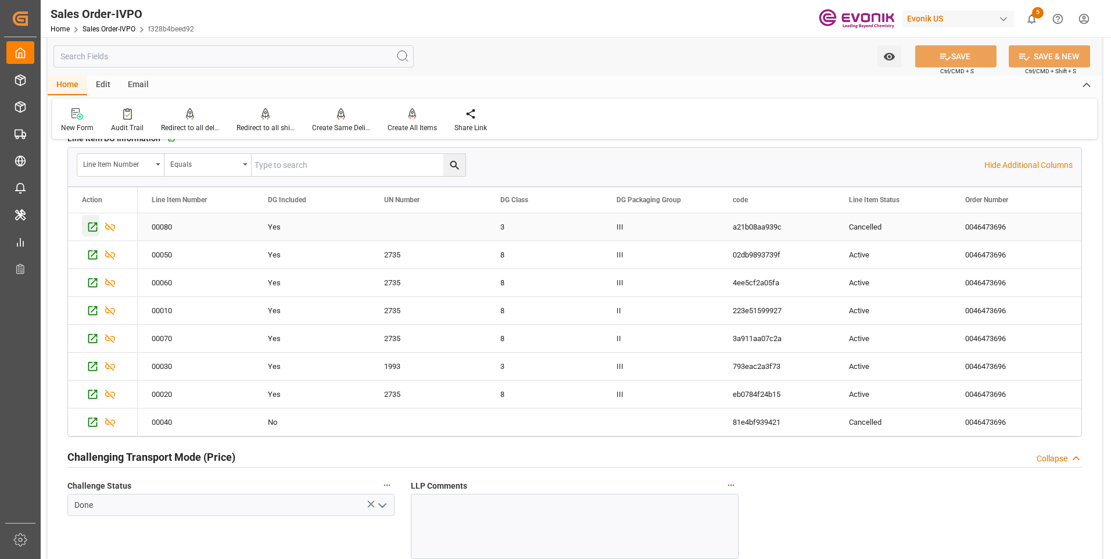
click at [91, 228] on icon "Press SPACE to select this row." at bounding box center [93, 227] width 12 height 12
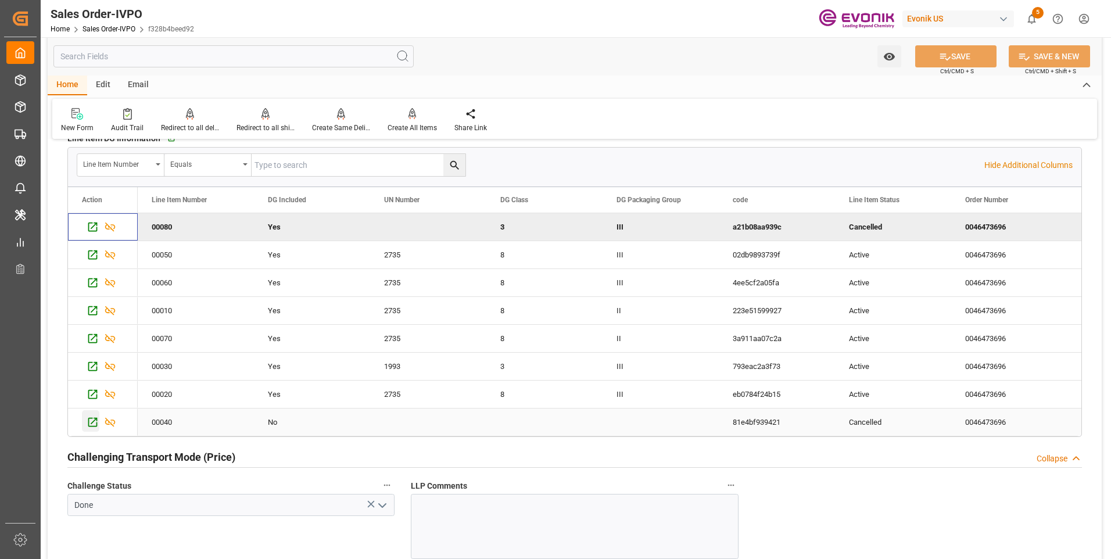
click at [95, 422] on icon "Press SPACE to select this row." at bounding box center [93, 422] width 12 height 12
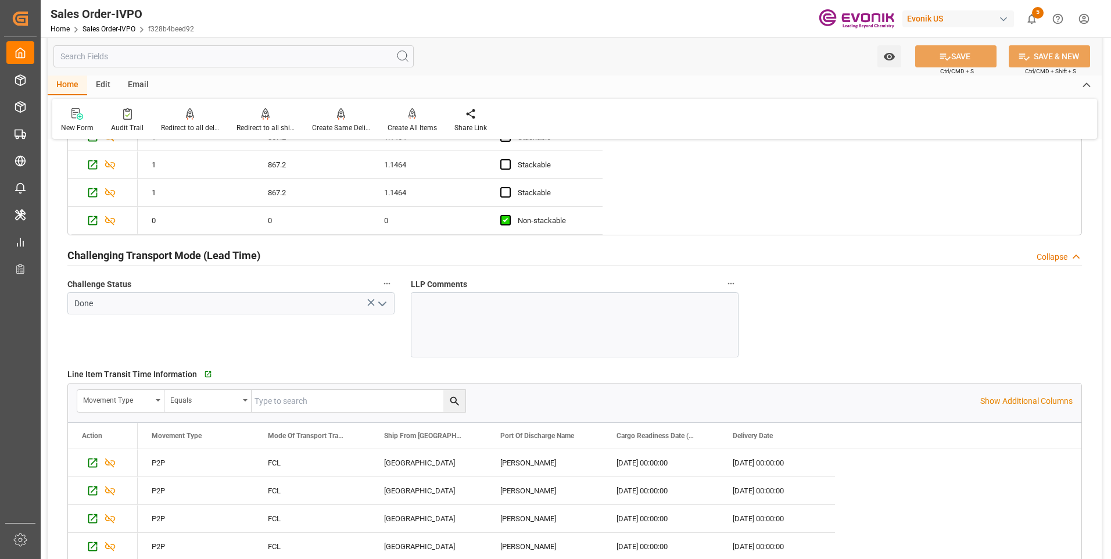
scroll to position [2091, 0]
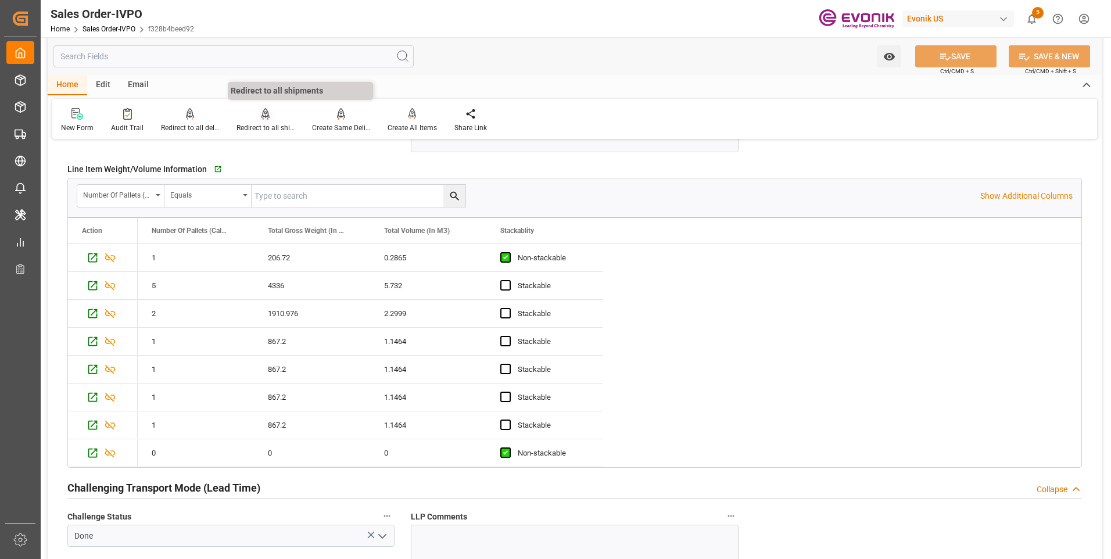
click at [259, 119] on div at bounding box center [265, 113] width 58 height 12
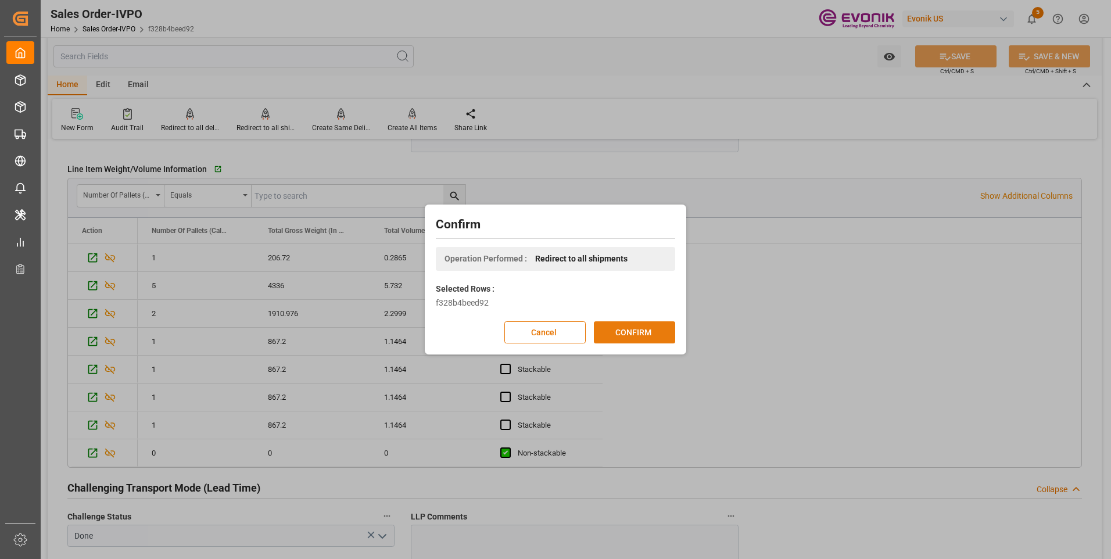
click at [637, 329] on button "CONFIRM" at bounding box center [634, 332] width 81 height 22
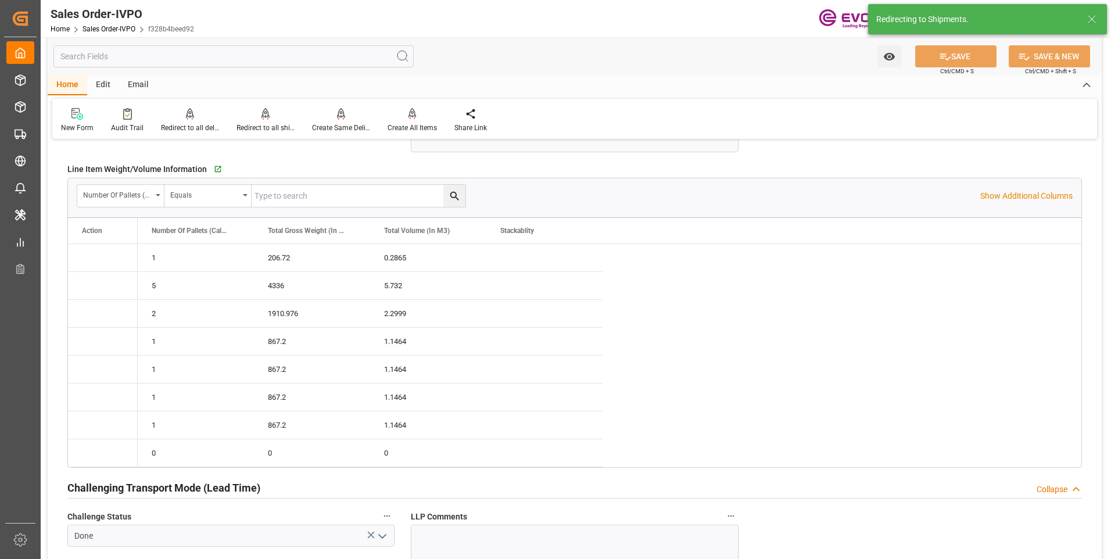
type input "17.09.2025 14:17"
type input "22.09.2025 19:58"
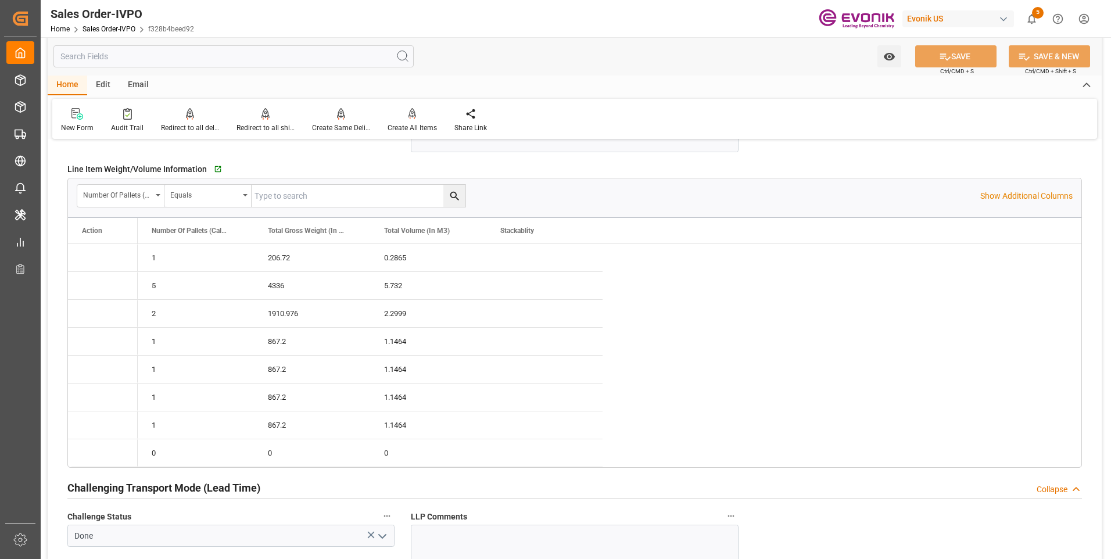
type input "livia.leone@evonik.comTelephone No: 55 19 3475-3130"
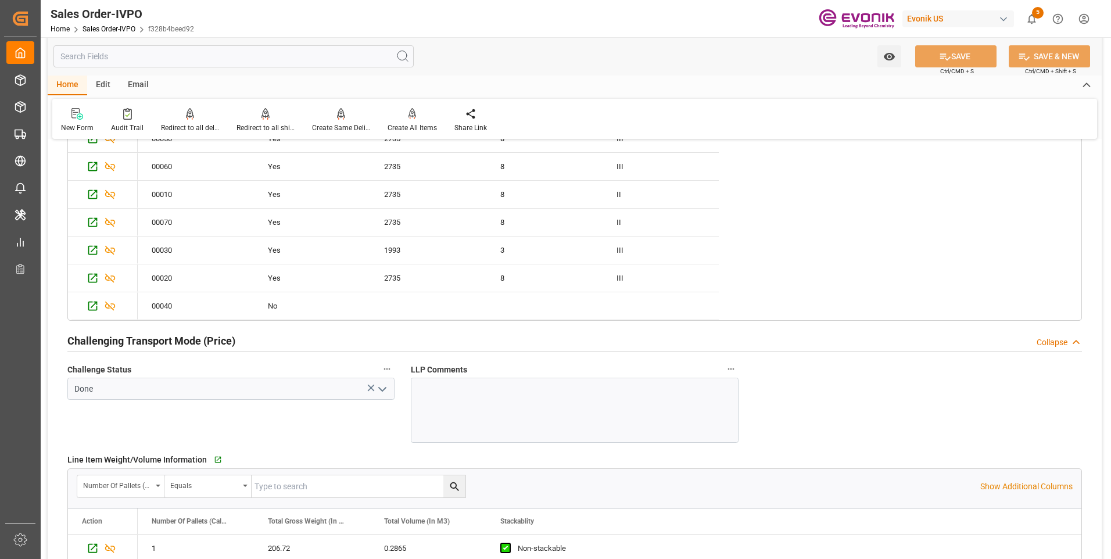
scroll to position [1627, 0]
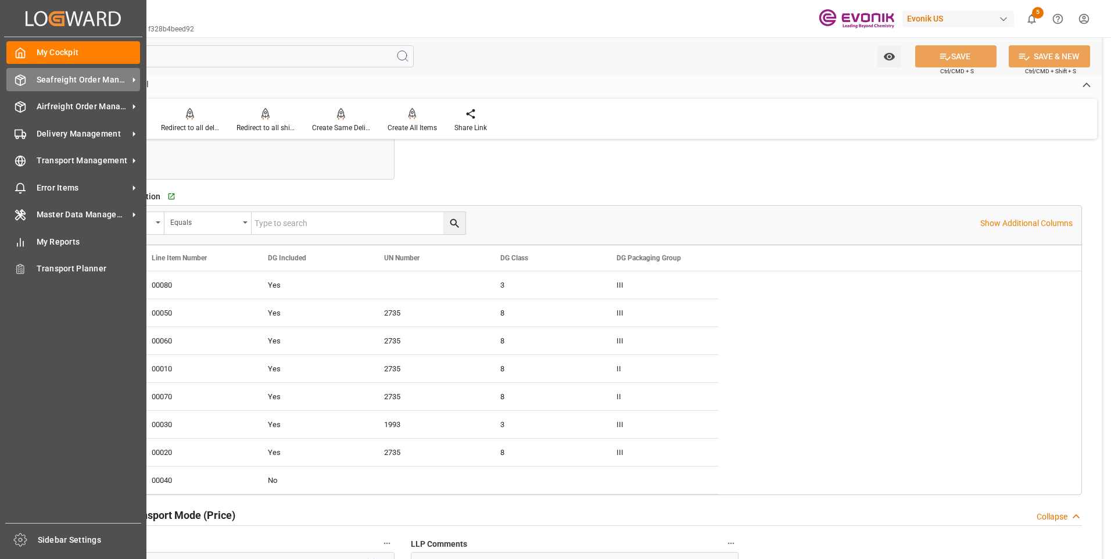
click at [30, 85] on div "Seafreight Order Management Seafreight Order Management" at bounding box center [73, 79] width 134 height 23
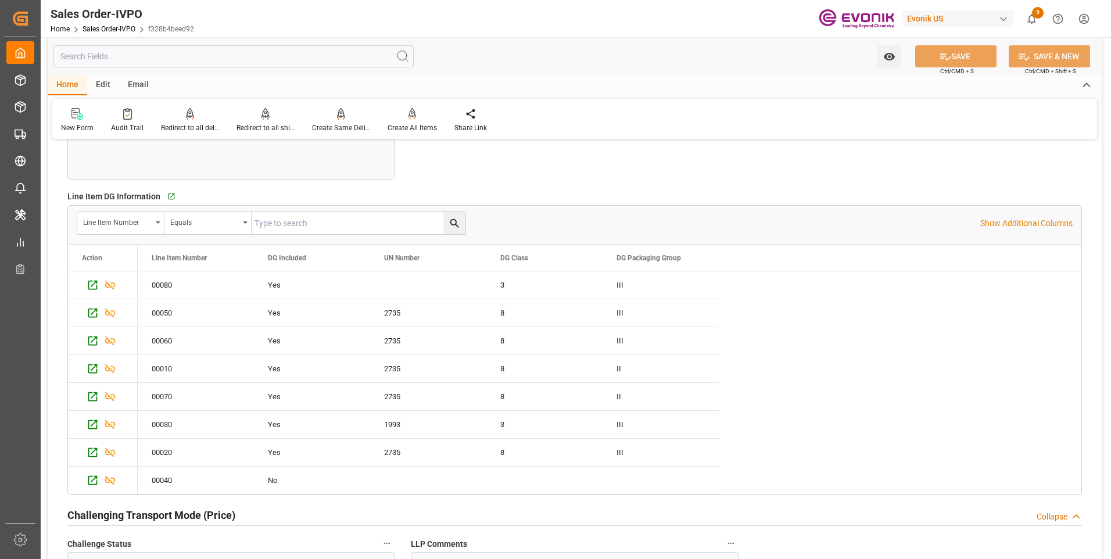
click at [114, 84] on div "Edit" at bounding box center [103, 86] width 32 height 20
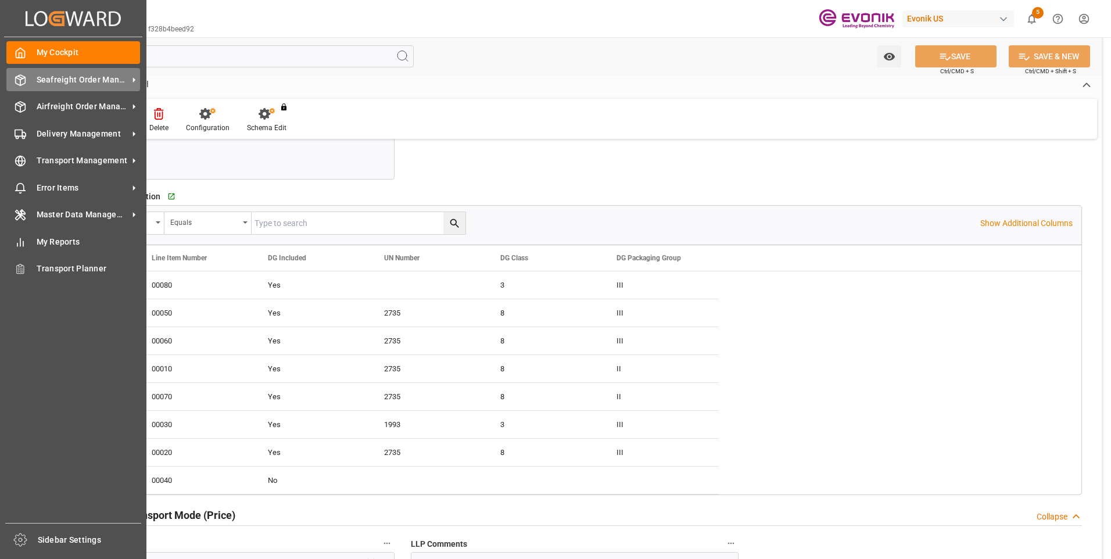
click at [24, 84] on icon at bounding box center [21, 80] width 12 height 12
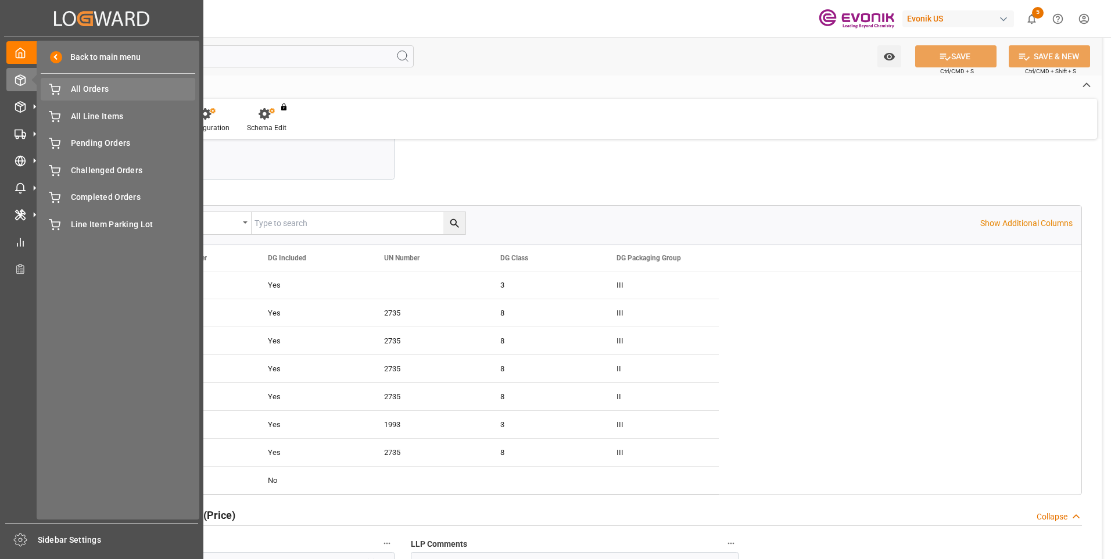
click at [83, 93] on span "All Orders" at bounding box center [133, 89] width 125 height 12
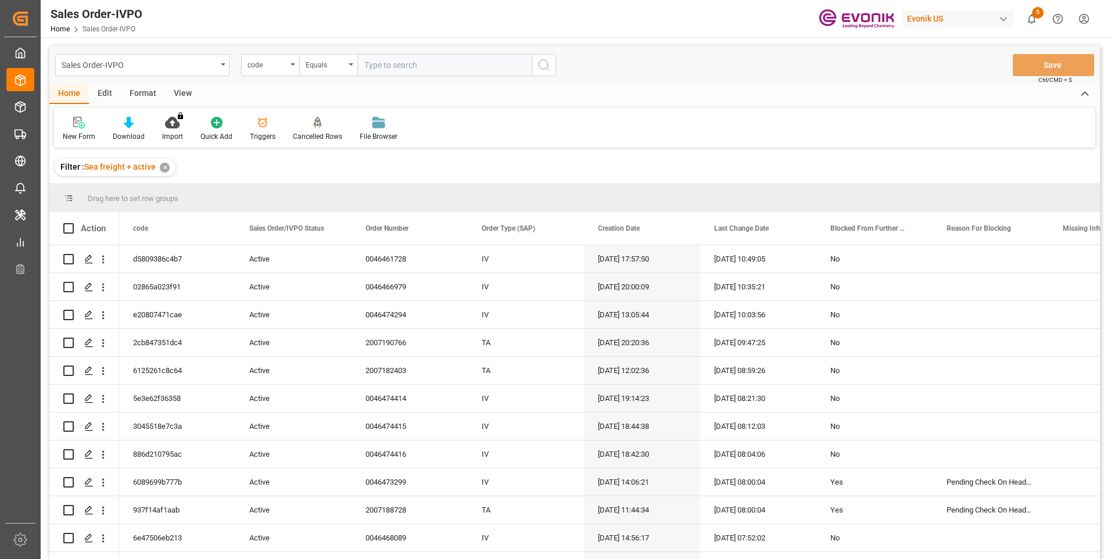
click at [400, 64] on input "text" at bounding box center [444, 65] width 174 height 22
type input "2007054875"
click at [281, 64] on div "code" at bounding box center [267, 63] width 40 height 13
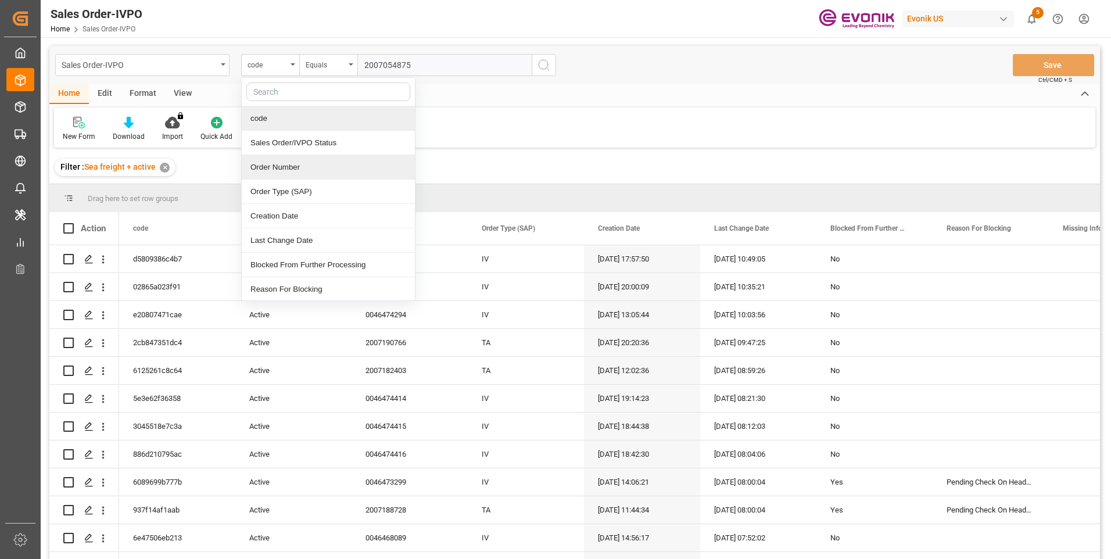
drag, startPoint x: 267, startPoint y: 163, endPoint x: 570, endPoint y: 38, distance: 327.9
click at [268, 163] on div "Order Number" at bounding box center [328, 167] width 173 height 24
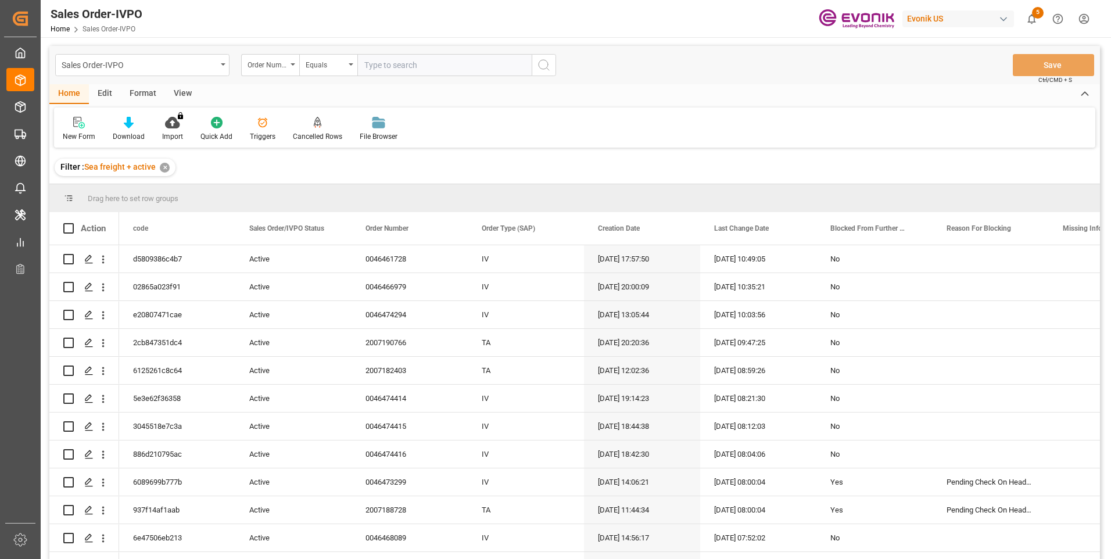
click at [461, 52] on div "Sales Order-IVPO Order Number Equals Save Ctrl/CMD + S" at bounding box center [574, 65] width 1050 height 38
click at [454, 65] on input "text" at bounding box center [444, 65] width 174 height 22
paste input "2007054875"
type input "2007054875"
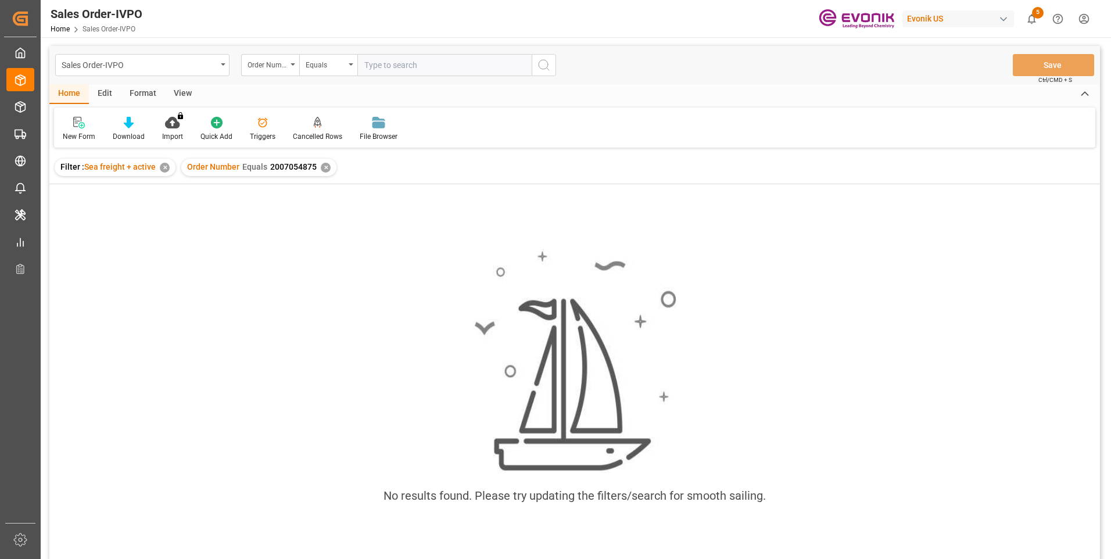
click at [380, 68] on input "text" at bounding box center [444, 65] width 174 height 22
click at [380, 67] on input "text" at bounding box center [444, 65] width 174 height 22
click at [324, 166] on div "✕" at bounding box center [326, 168] width 10 height 10
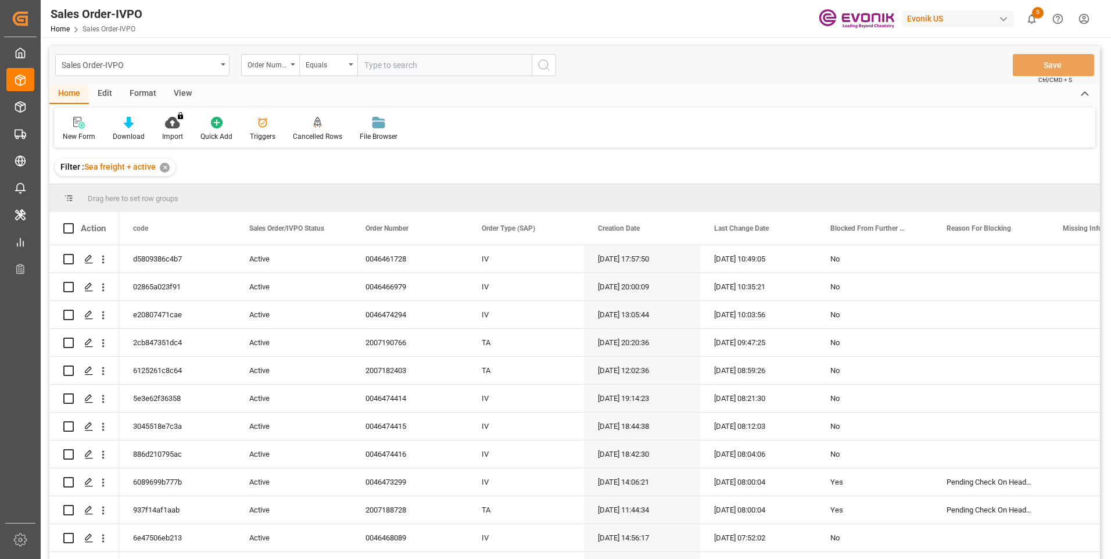
click at [379, 64] on input "text" at bounding box center [444, 65] width 174 height 22
paste input "2007054875"
type input "2007054875"
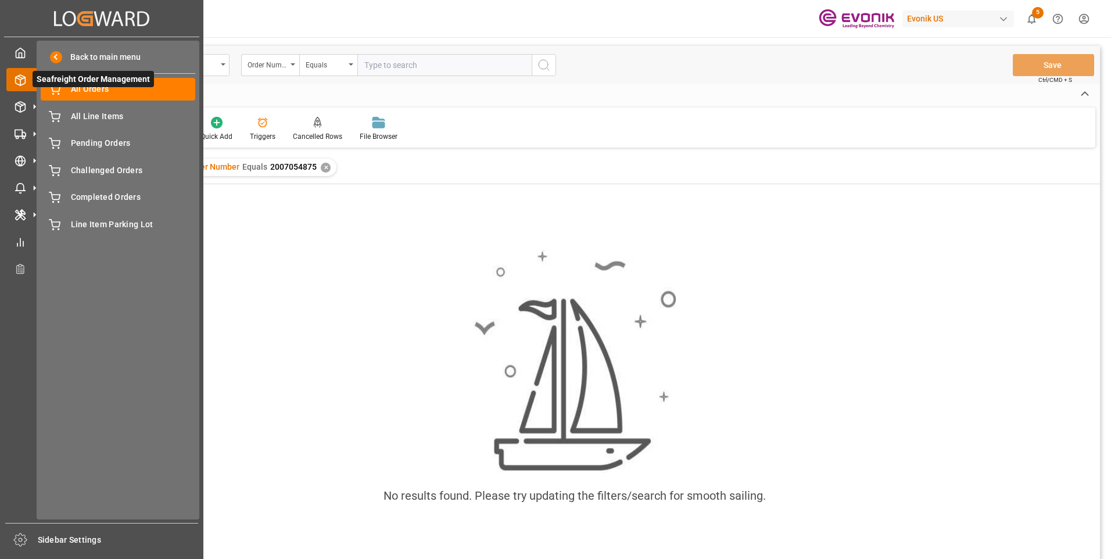
click at [16, 84] on icon at bounding box center [21, 80] width 12 height 12
click at [68, 89] on div "All Orders All Orders" at bounding box center [118, 89] width 155 height 23
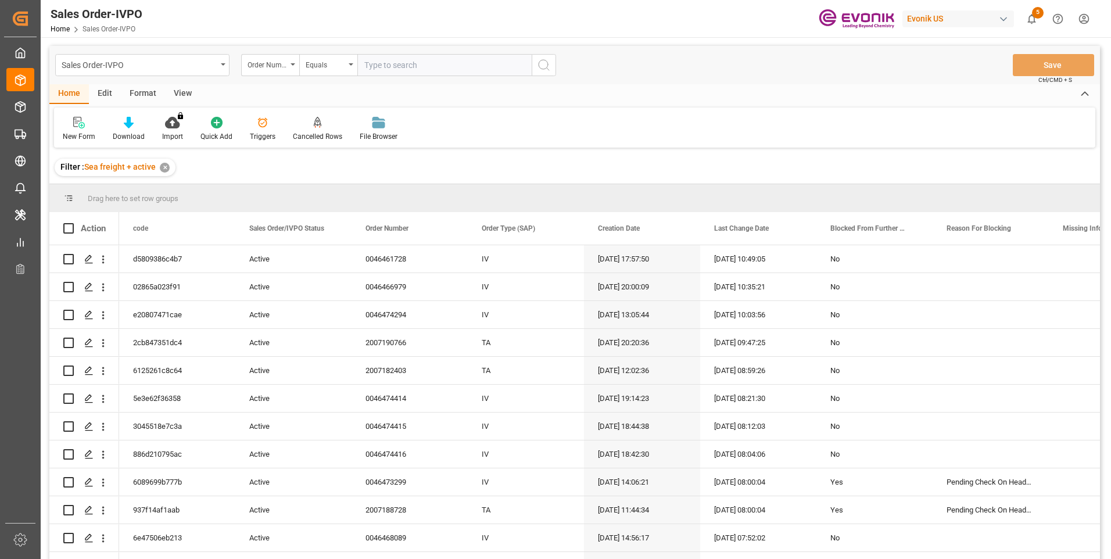
click at [389, 64] on input "text" at bounding box center [444, 65] width 174 height 22
paste input "2007054875"
type input "2007054875"
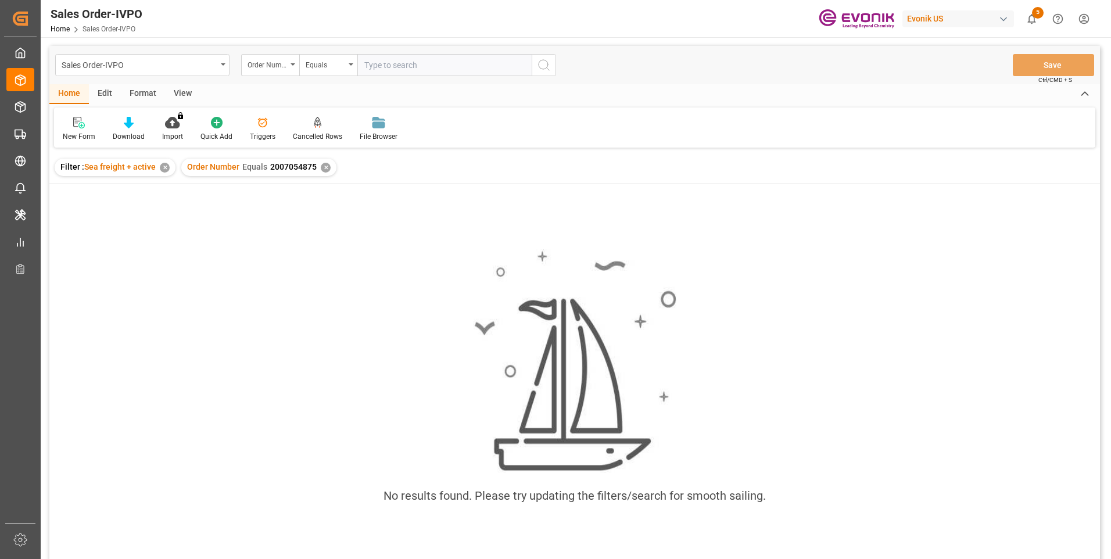
type input "2007054875"
click at [324, 169] on div "✕" at bounding box center [326, 168] width 10 height 10
click at [321, 166] on div "✕" at bounding box center [326, 168] width 10 height 10
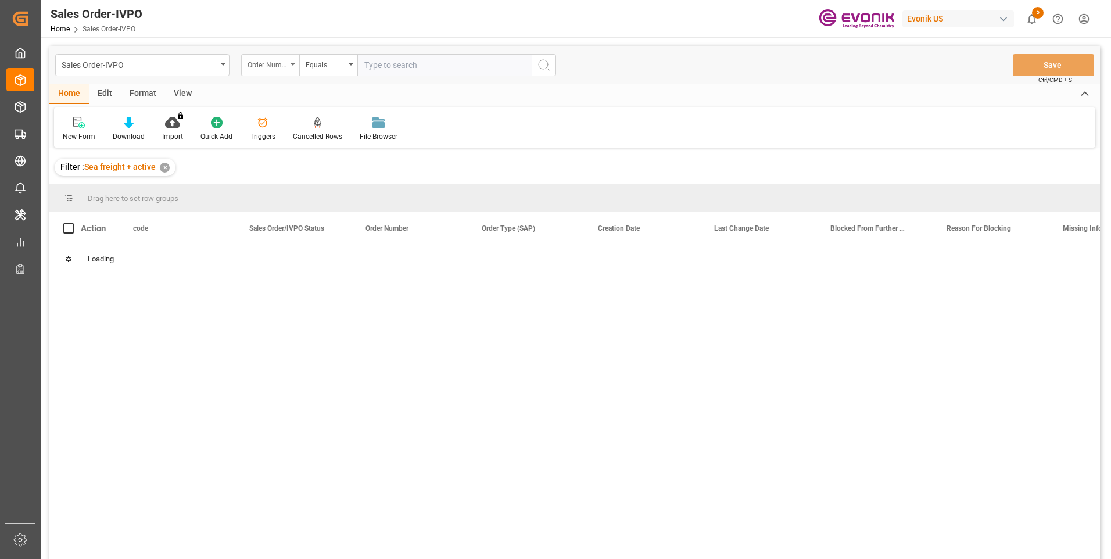
click at [290, 64] on icon "open menu" at bounding box center [292, 64] width 5 height 2
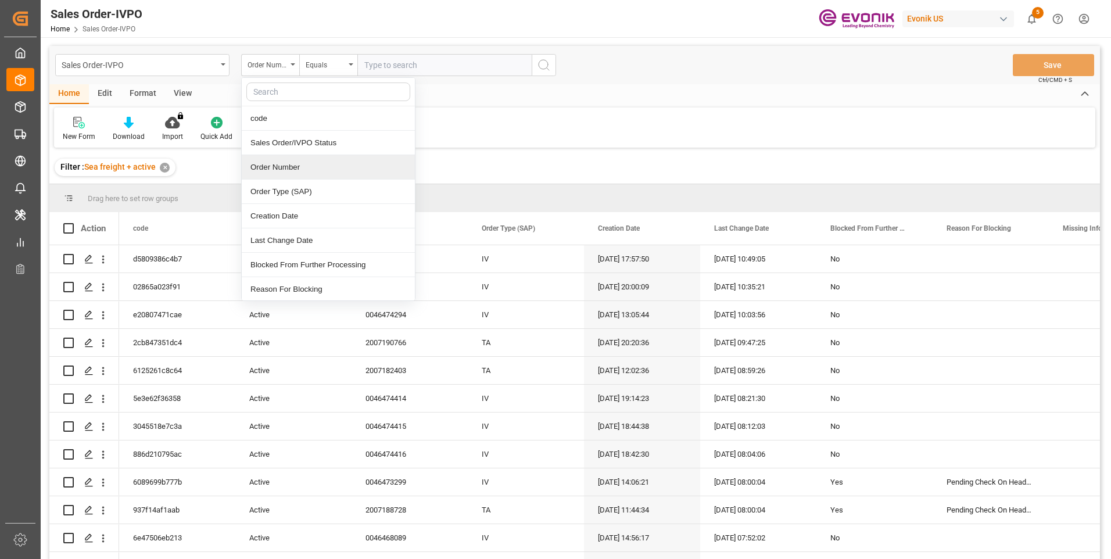
click at [271, 165] on div "Order Number" at bounding box center [328, 167] width 173 height 24
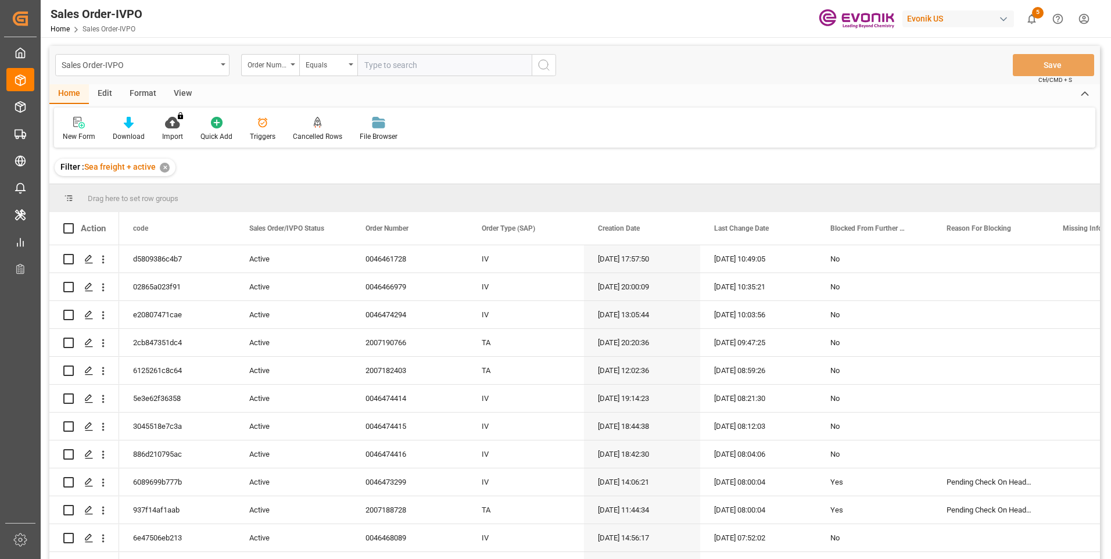
click at [392, 64] on input "text" at bounding box center [444, 65] width 174 height 22
paste input "2007054875"
type input "2007054875"
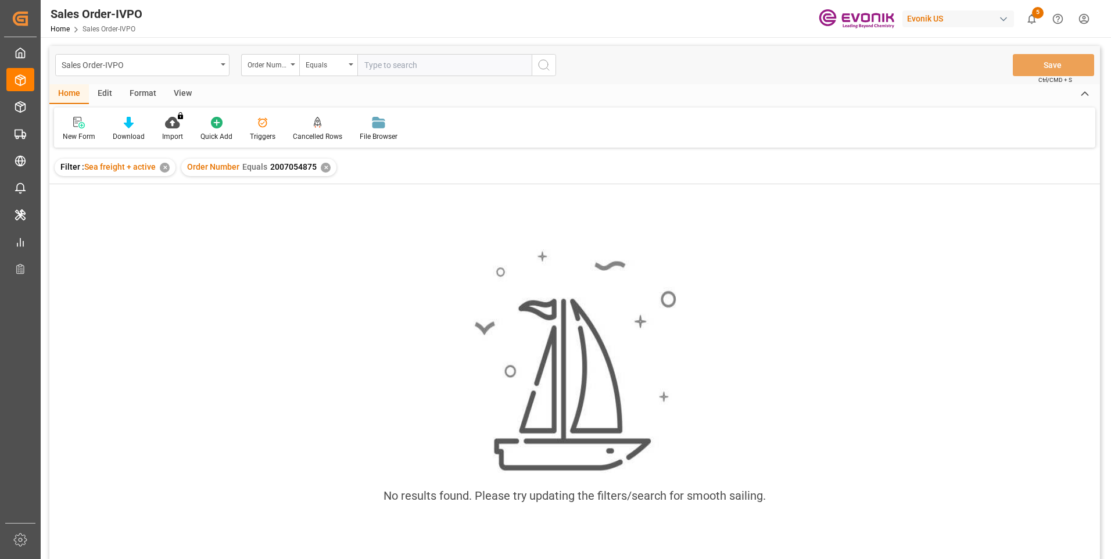
click at [414, 65] on input "text" at bounding box center [444, 65] width 174 height 22
click at [382, 62] on input "text" at bounding box center [444, 65] width 174 height 22
paste input "2007054875"
type input "2007054875"
click at [545, 67] on icon "search button" at bounding box center [544, 65] width 14 height 14
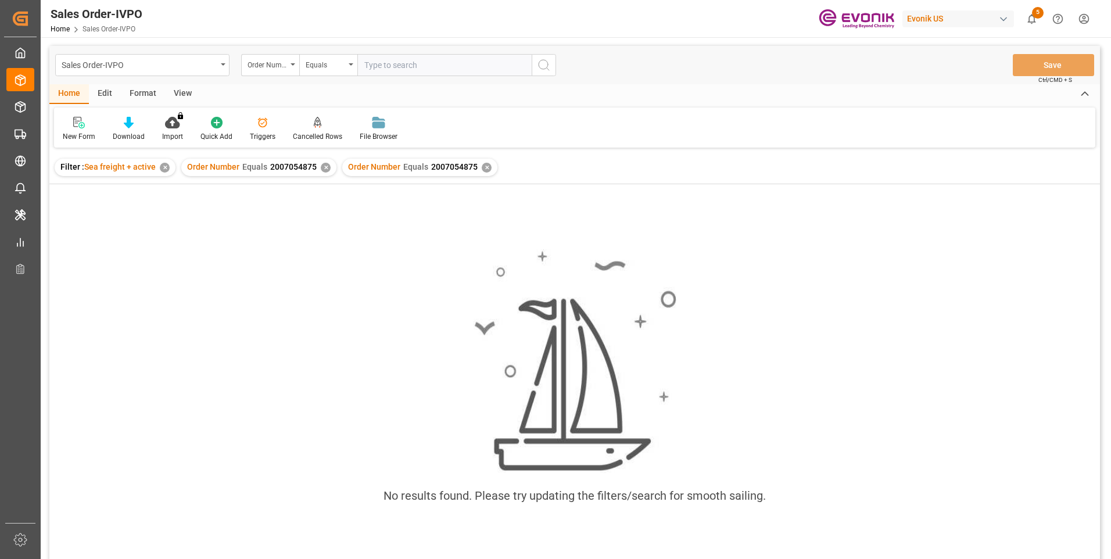
click at [482, 167] on div "✕" at bounding box center [487, 168] width 10 height 10
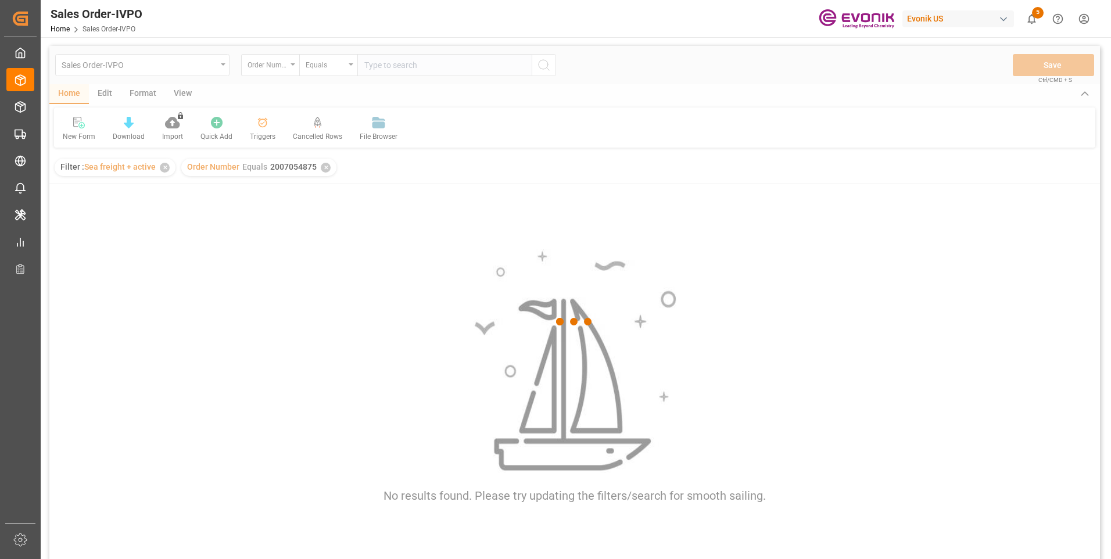
click at [322, 169] on div at bounding box center [574, 322] width 1050 height 552
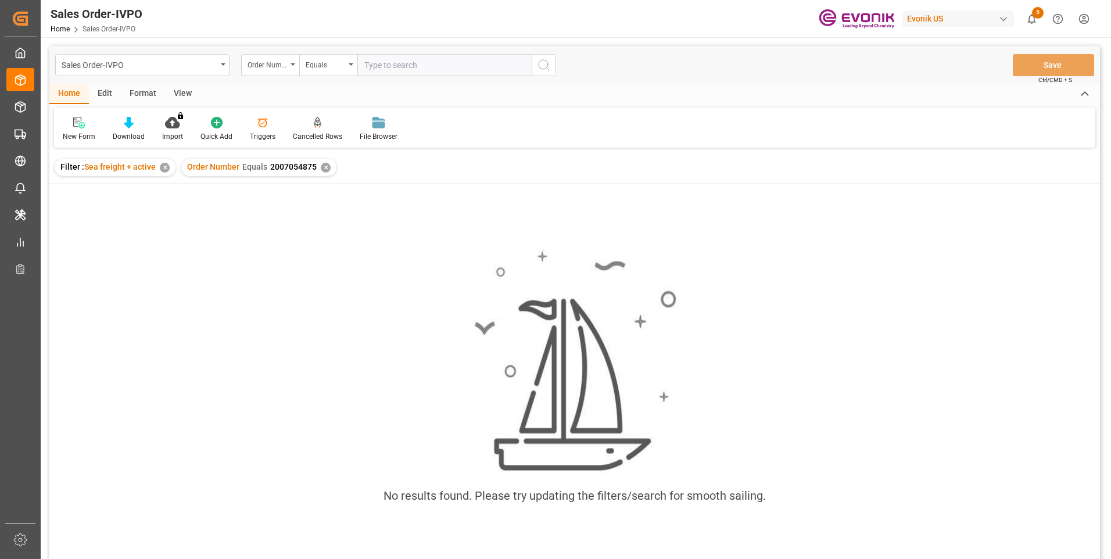
click at [321, 167] on div "✕" at bounding box center [326, 168] width 10 height 10
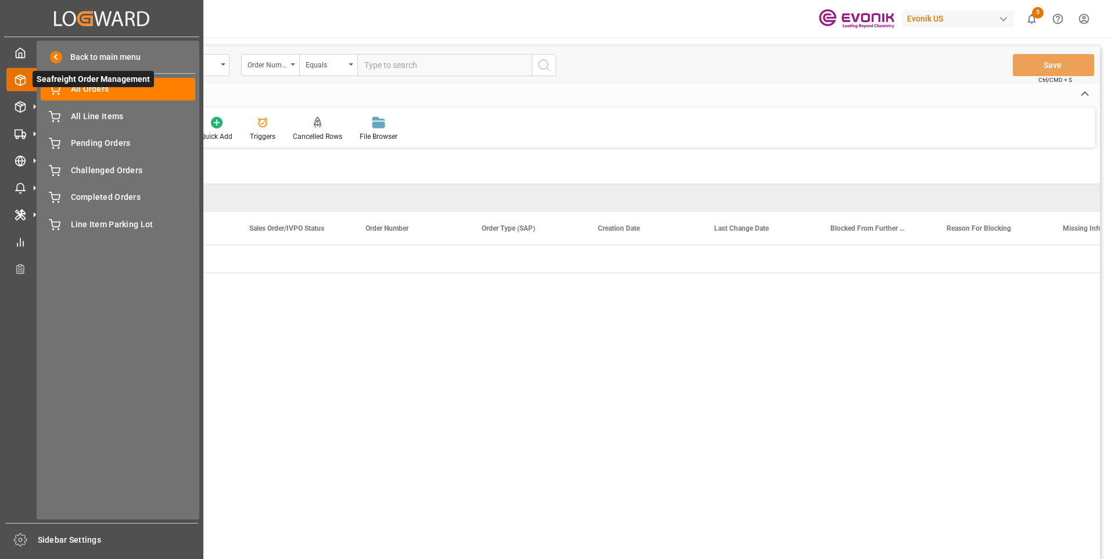
click at [8, 74] on div at bounding box center [16, 80] width 20 height 12
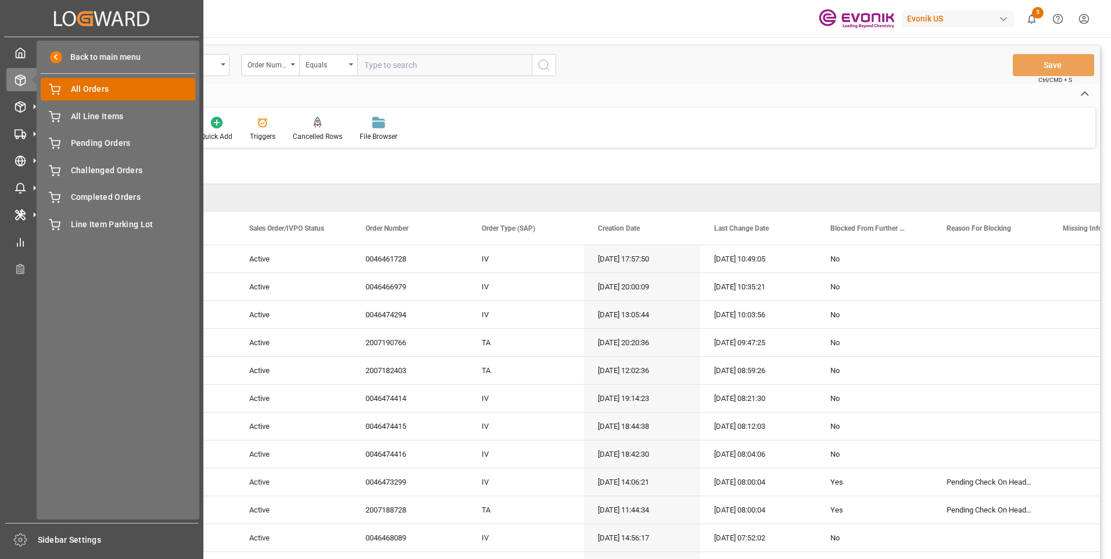
drag, startPoint x: 70, startPoint y: 90, endPoint x: 235, endPoint y: 116, distance: 166.9
click at [71, 91] on span "All Orders" at bounding box center [133, 89] width 125 height 12
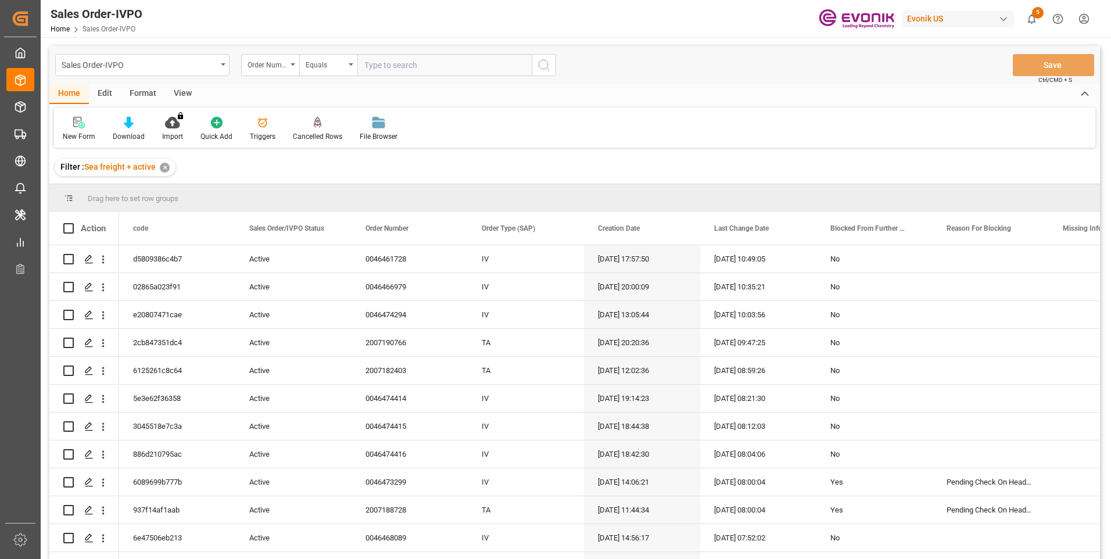
click at [376, 64] on input "text" at bounding box center [444, 65] width 174 height 22
paste input "2007054875"
type input "2007054875"
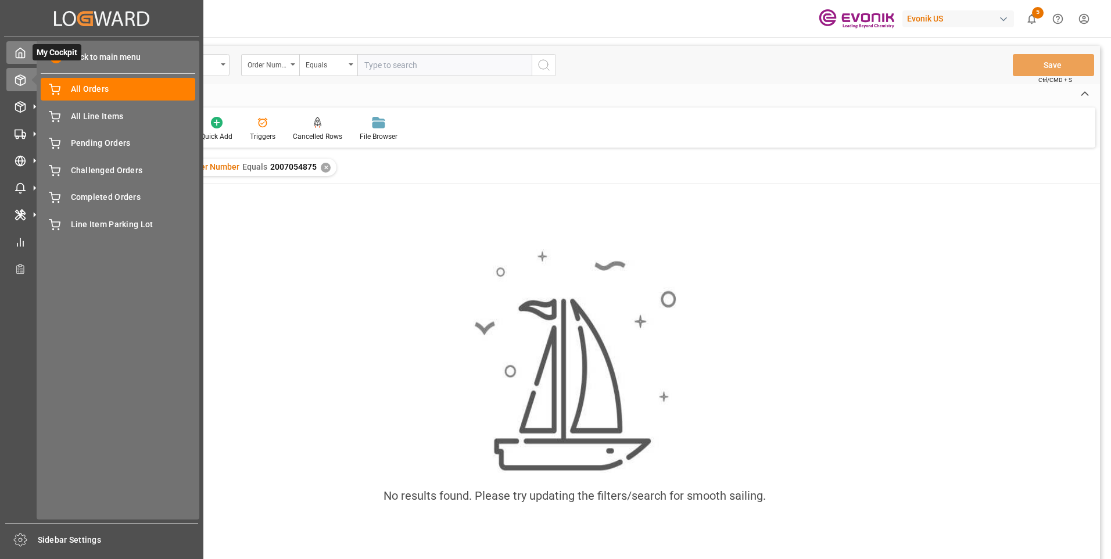
click at [27, 47] on div "My Cockpit My Cockpit" at bounding box center [101, 52] width 191 height 23
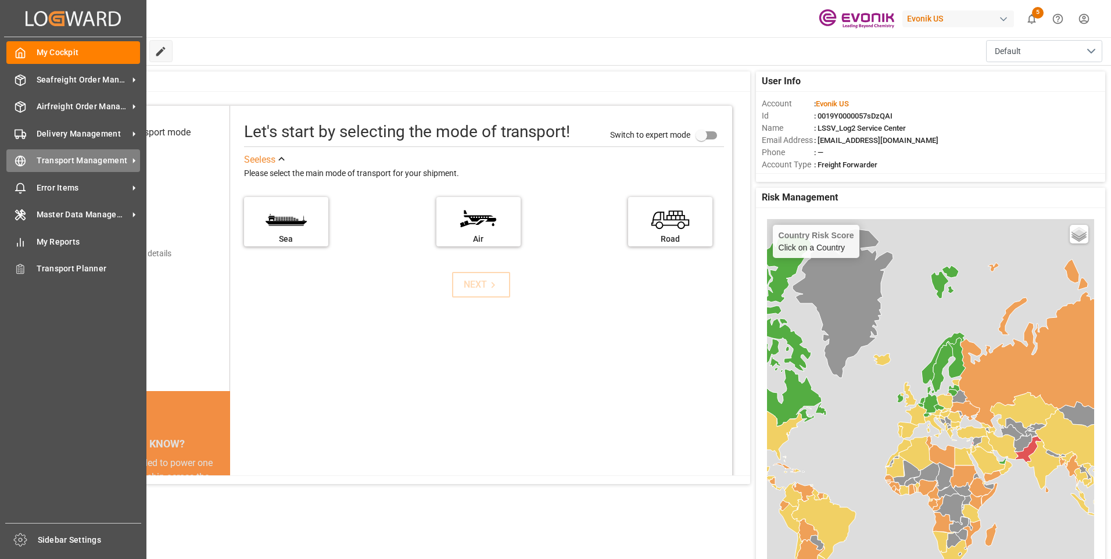
click at [26, 161] on div "Transport Management Transport Management" at bounding box center [73, 160] width 134 height 23
click at [28, 157] on div "Transport Management Transport Management" at bounding box center [73, 160] width 134 height 23
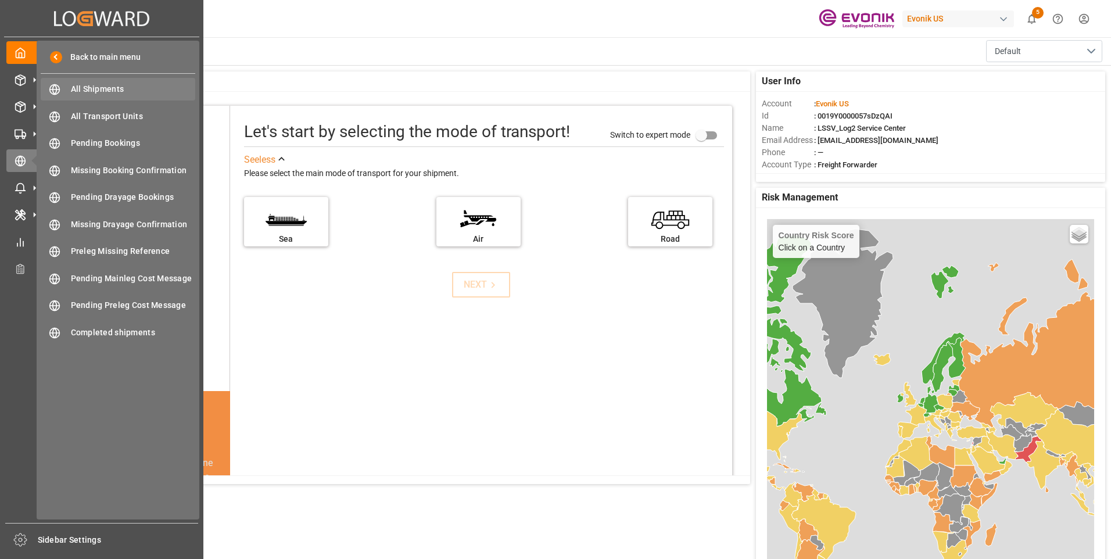
click at [73, 94] on span "All Shipments" at bounding box center [133, 89] width 125 height 12
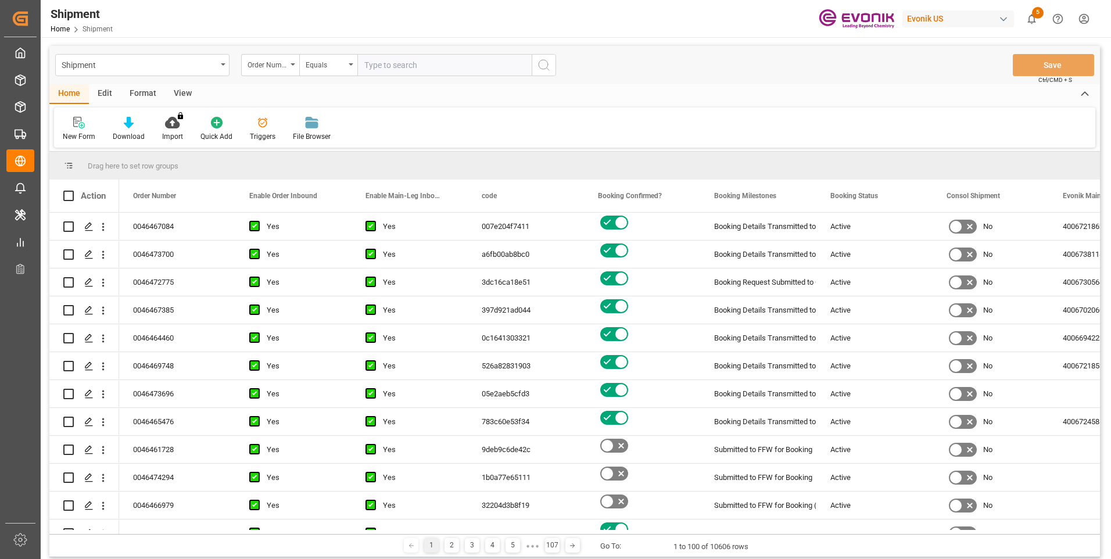
click at [375, 68] on input "text" at bounding box center [444, 65] width 174 height 22
type input "2007054875"
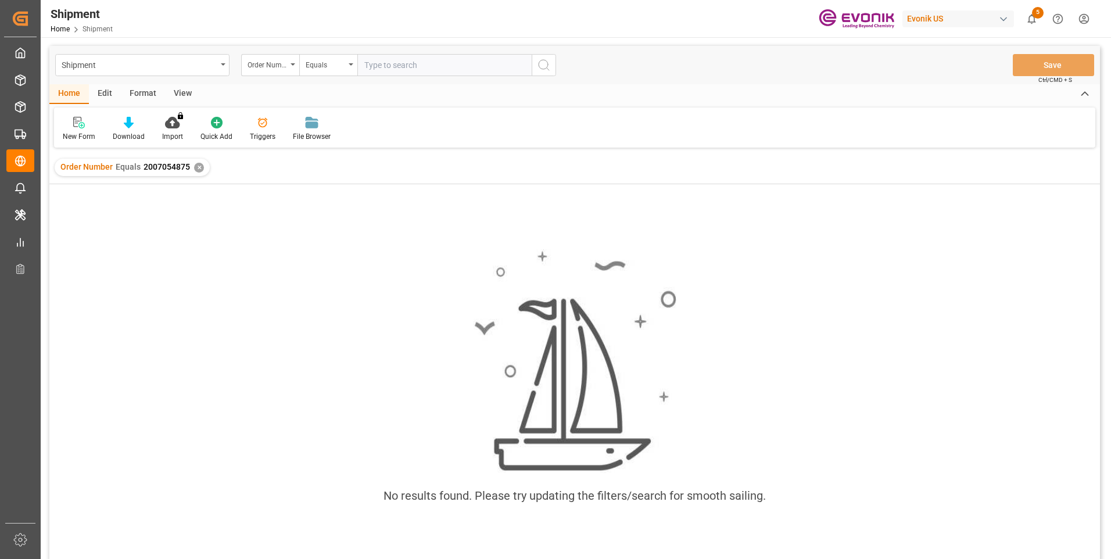
click at [466, 252] on div "No results found. Please try updating the filters/search for smooth sailing." at bounding box center [574, 382] width 1050 height 285
click at [387, 69] on input "text" at bounding box center [444, 65] width 174 height 22
type input "2007054875"
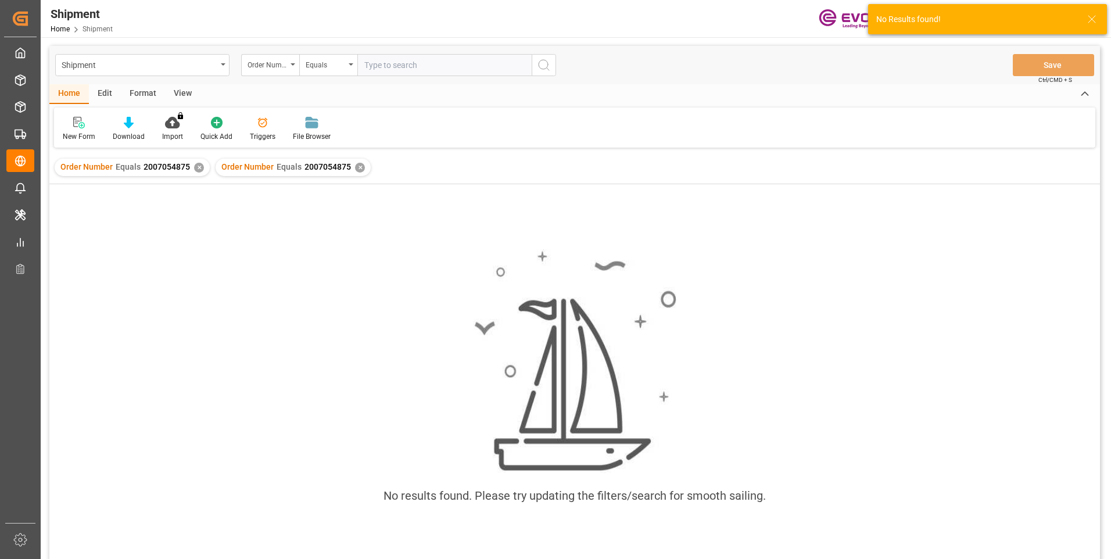
click at [355, 163] on div "✕" at bounding box center [360, 168] width 10 height 10
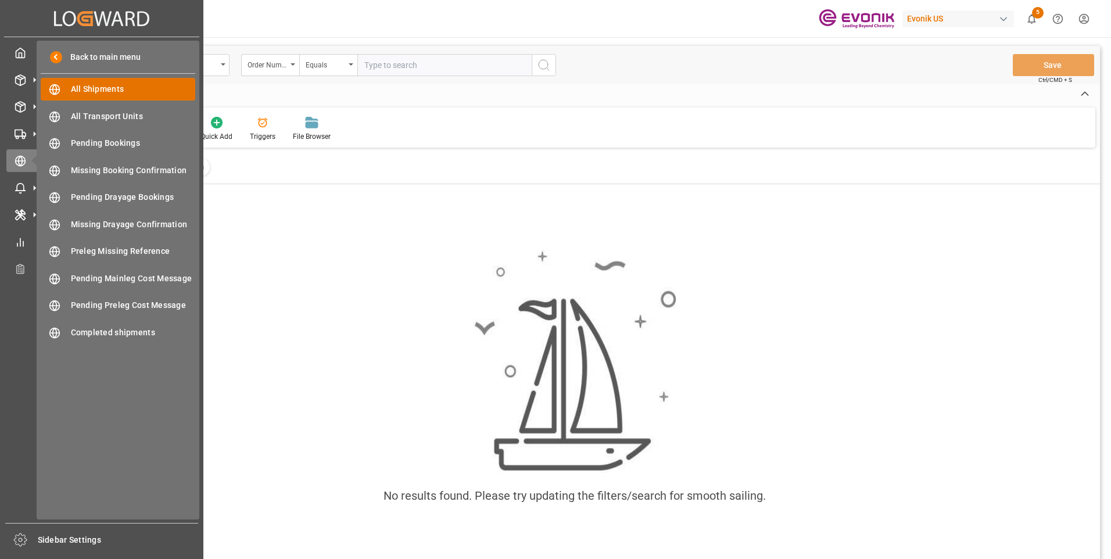
click at [71, 85] on span "All Shipments" at bounding box center [133, 89] width 125 height 12
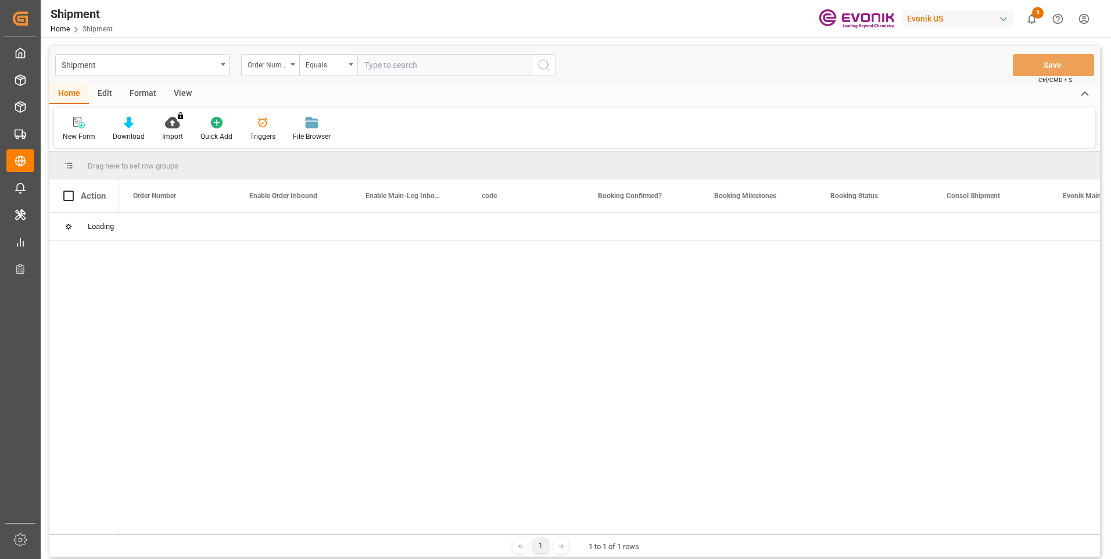
click at [391, 65] on input "text" at bounding box center [444, 65] width 174 height 22
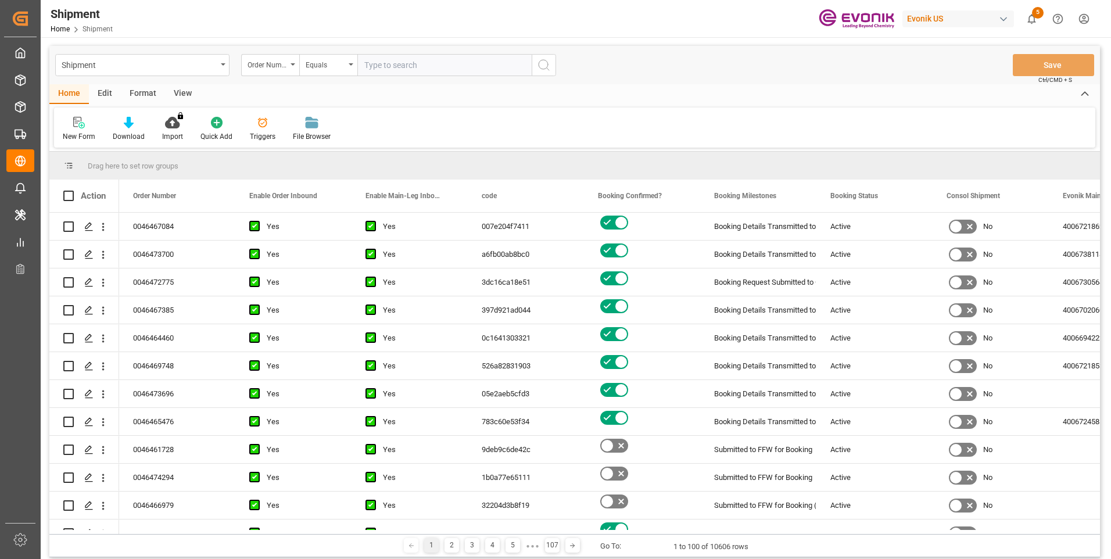
paste input "2007190232"
type input "2007190232"
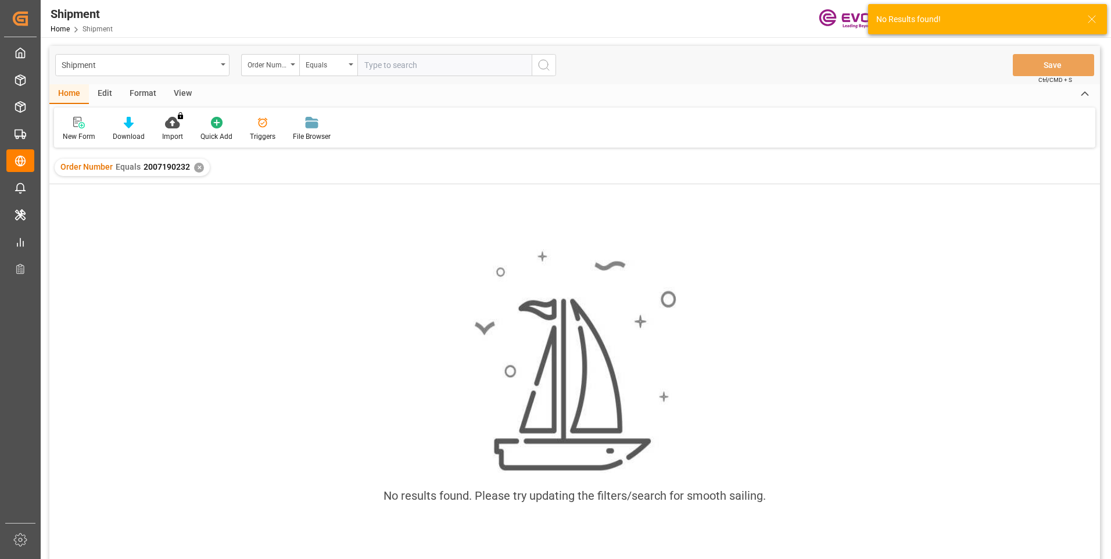
click at [569, 245] on div "No results found. Please try updating the filters/search for smooth sailing." at bounding box center [574, 382] width 1050 height 285
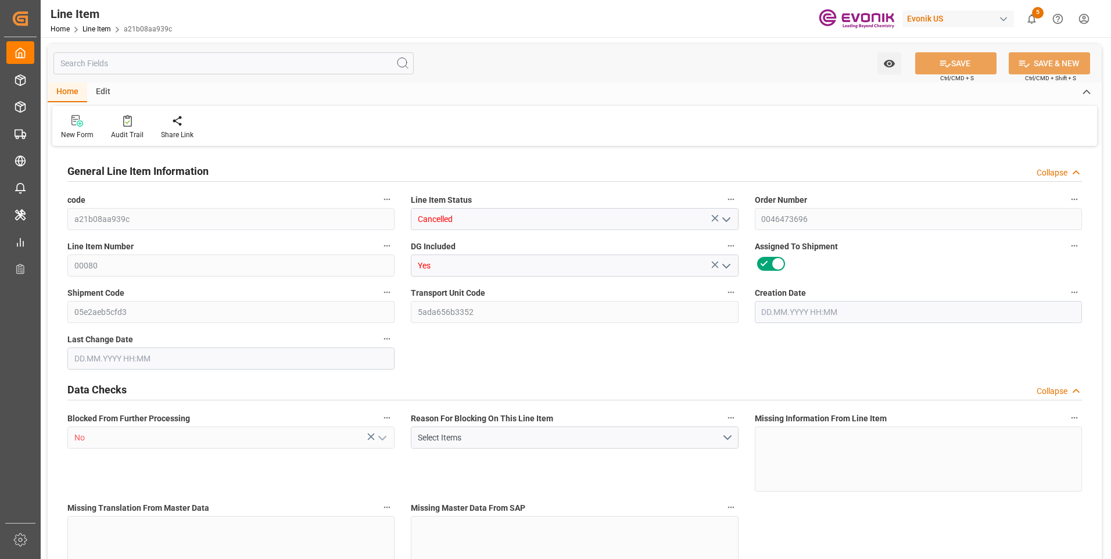
type input "1"
type input "206.72"
type input "190"
type input "0.2865"
type input "1"
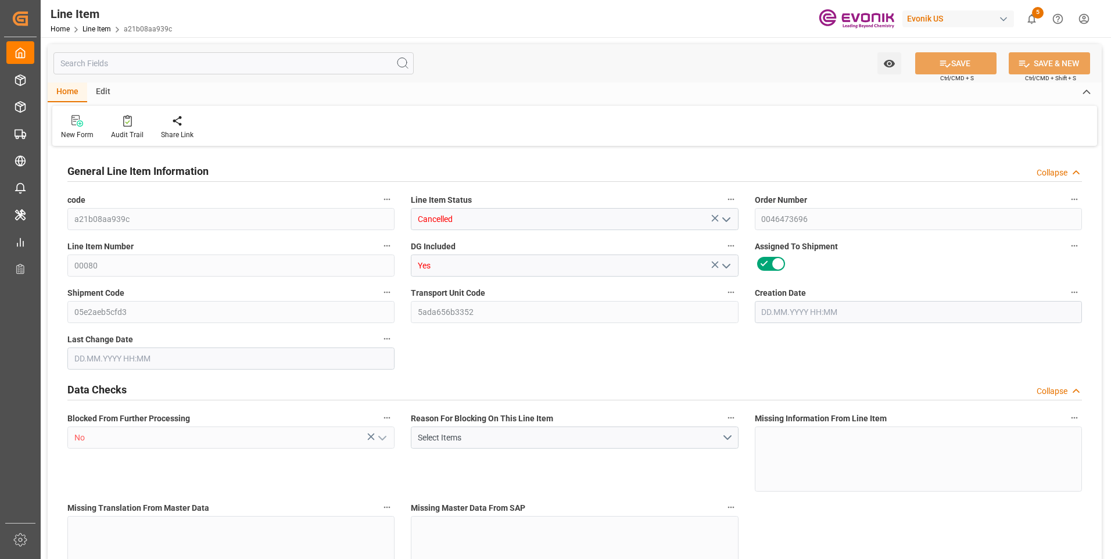
type input "3062.8"
type input "1"
type input "190"
type input "206.72"
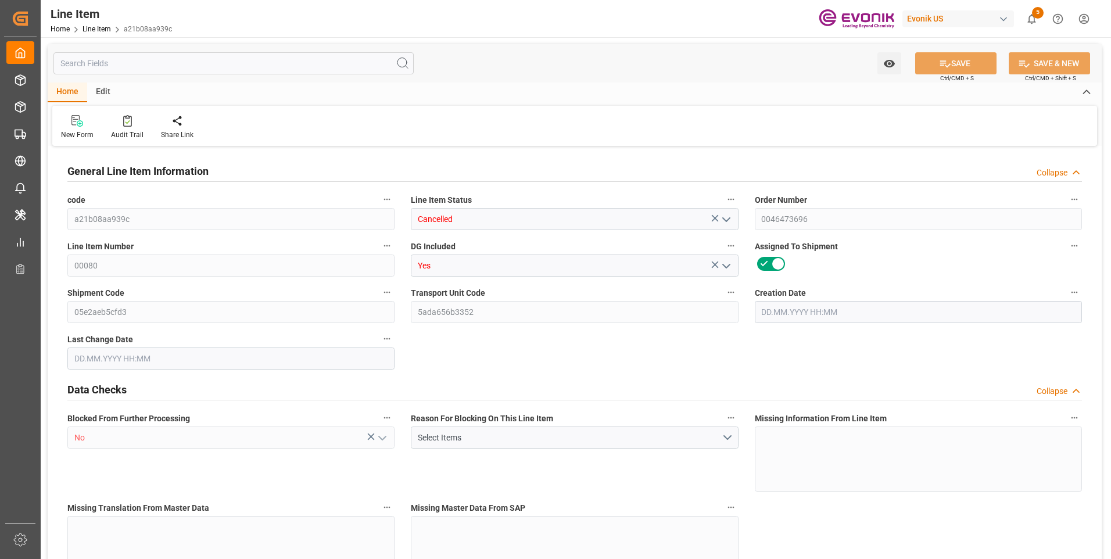
type input "226.72"
type input "190"
type input "0.2865"
type input "286.52"
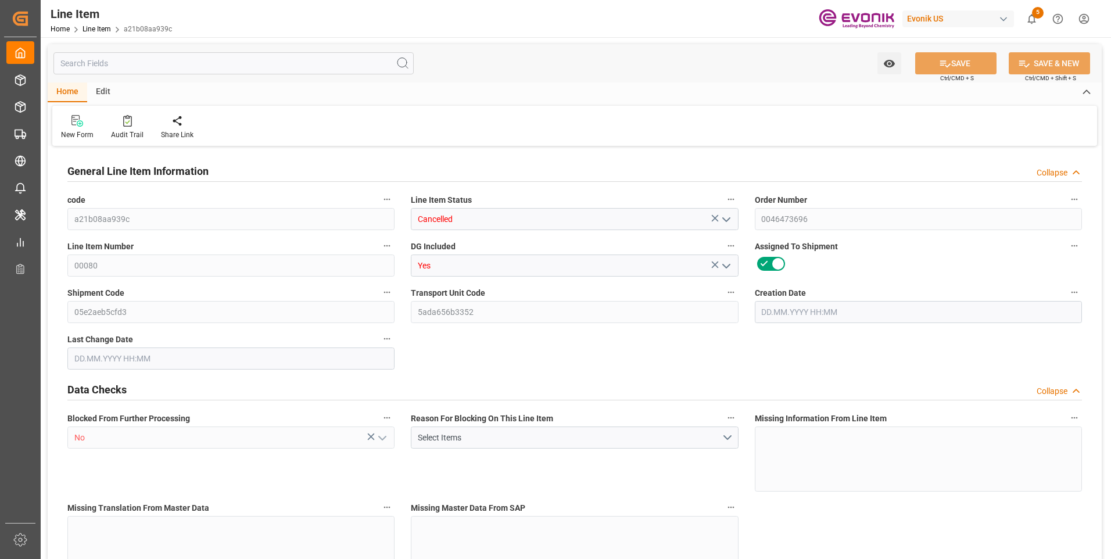
type input "0"
type input "22.09.2025 13:16"
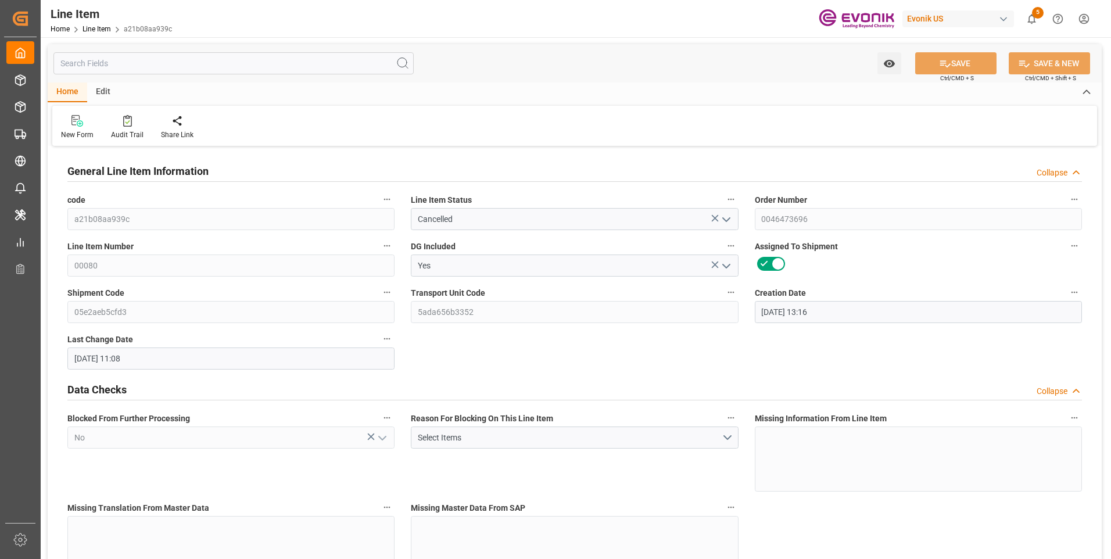
type input "23.09.2025 11:08"
type input "30.11.2025"
type input "01.10.2025"
type input "23.09.2025"
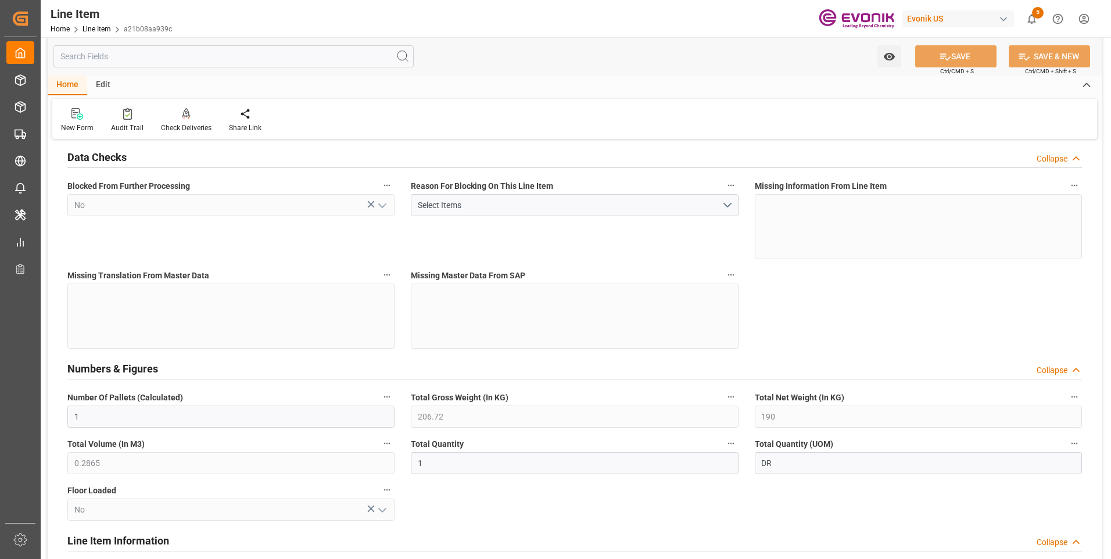
scroll to position [407, 0]
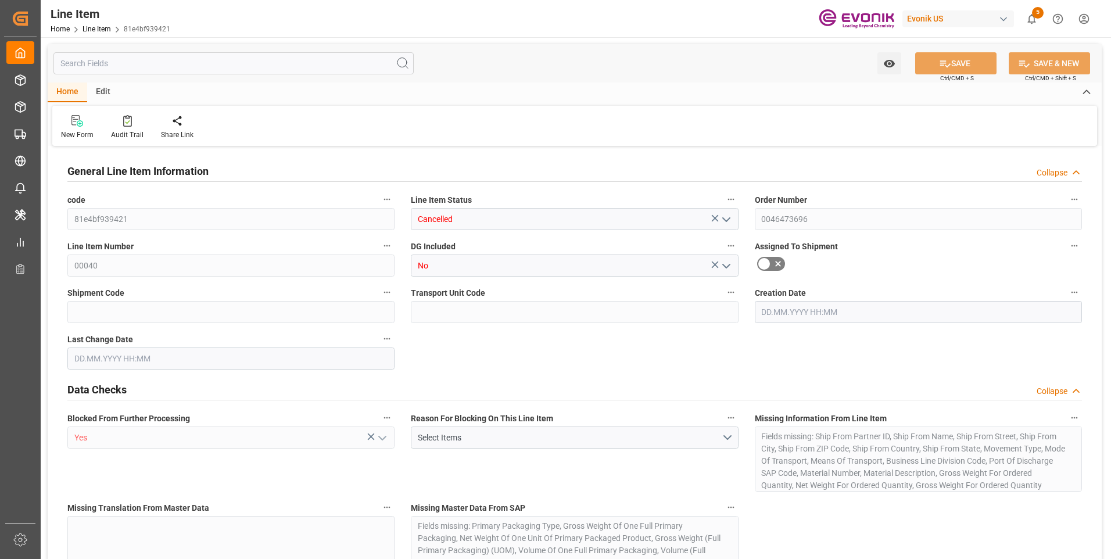
type input "0"
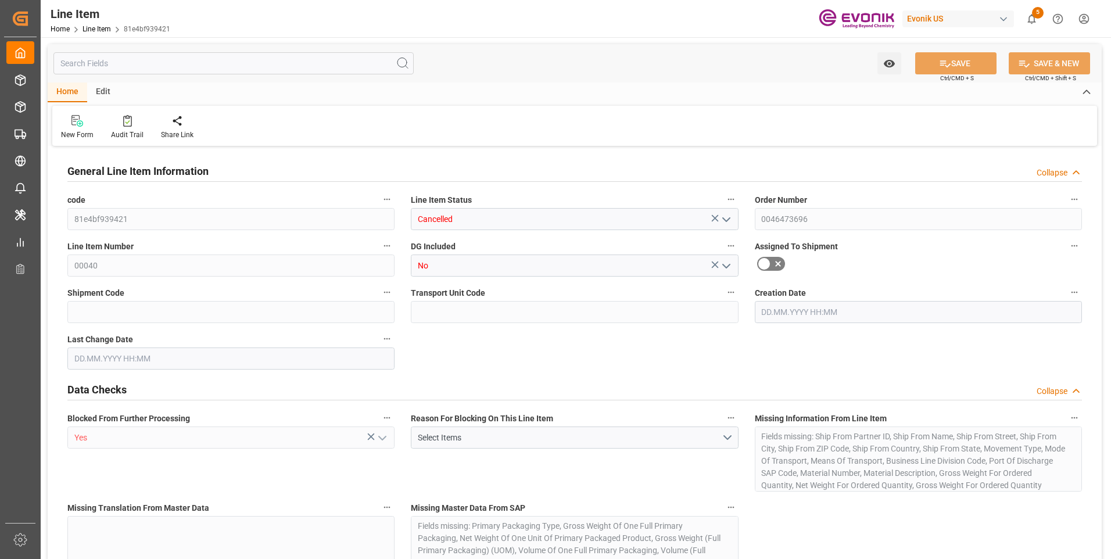
type input "0"
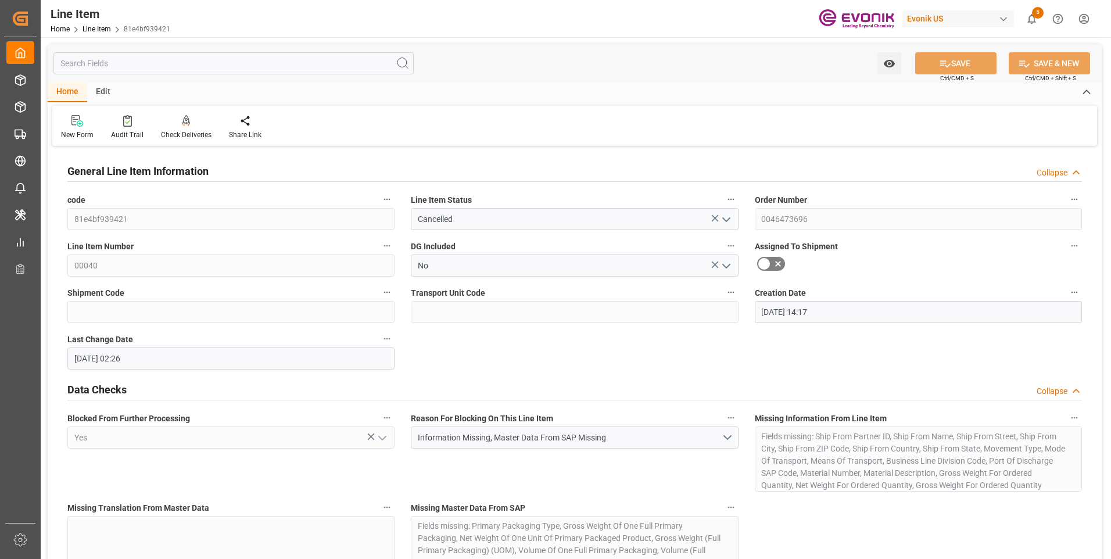
type input "17.09.2025 14:17"
type input "[DATE] 02:26"
type input "24.11.2025"
type input "25.09.2025"
type input "17.09.2025"
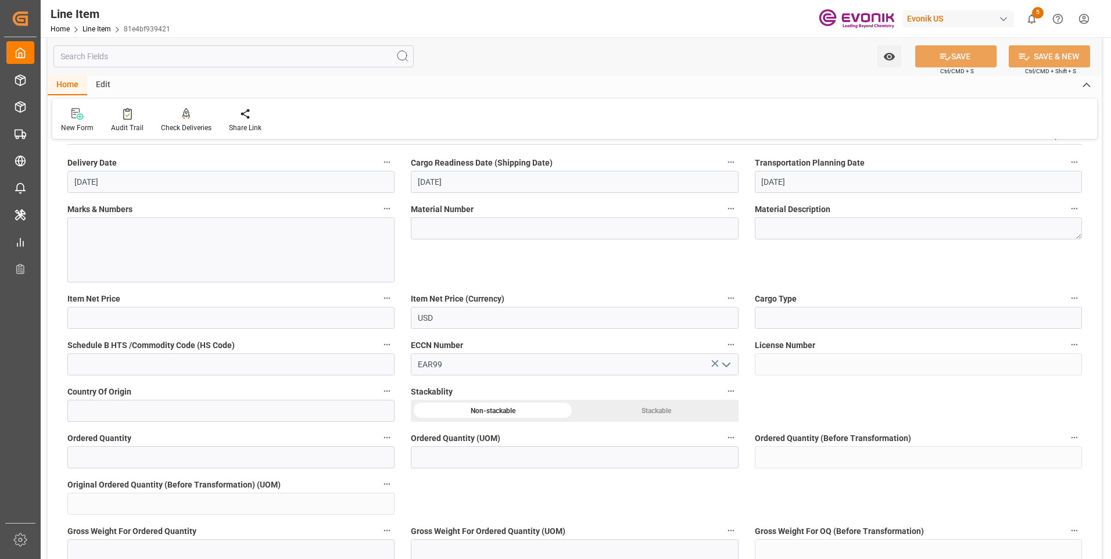
scroll to position [465, 0]
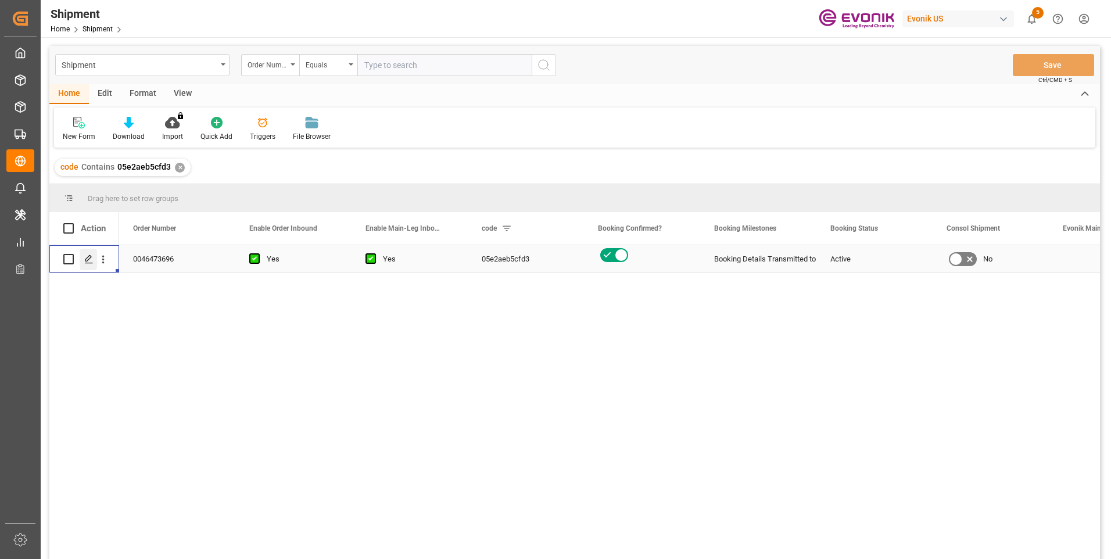
click at [87, 263] on line "Press SPACE to select this row." at bounding box center [88, 263] width 7 height 0
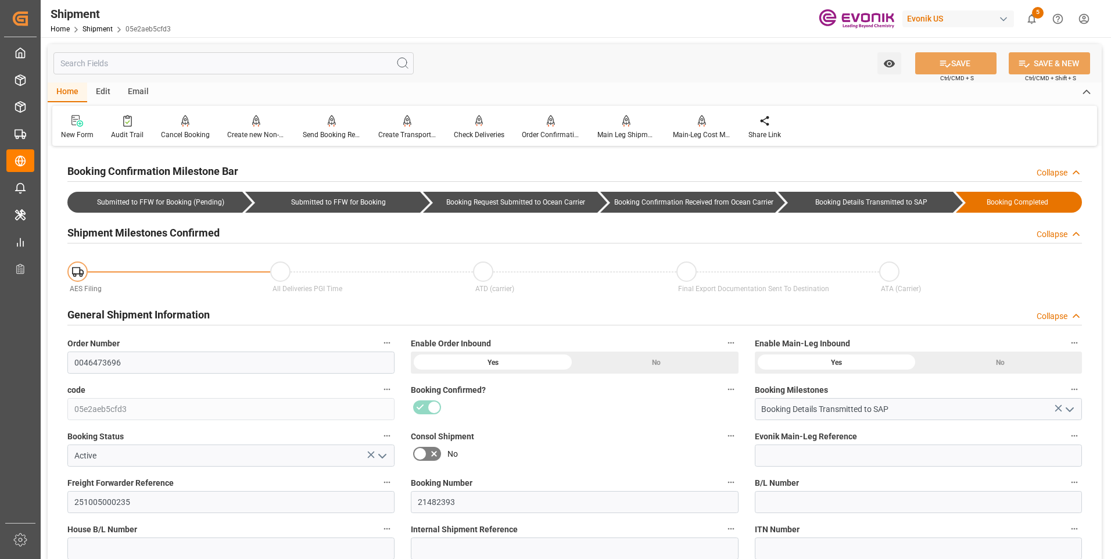
click at [155, 28] on span "05e2aeb5cfd3" at bounding box center [147, 29] width 45 height 8
click at [624, 23] on div "Shipment Home Shipment 05e2aeb5cfd3 Evonik US 5 Notifications Only show unread …" at bounding box center [572, 18] width 1078 height 37
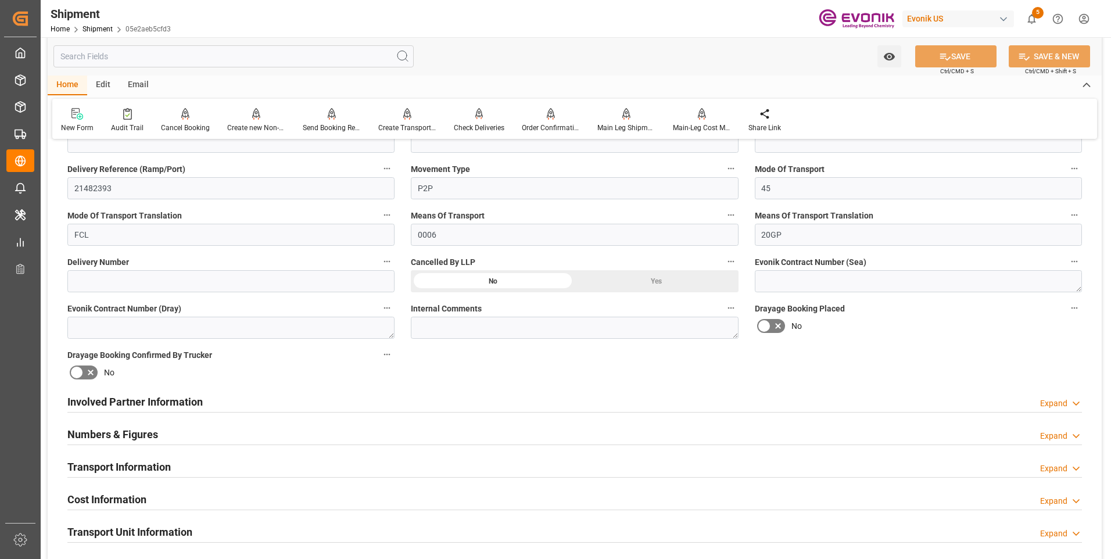
scroll to position [639, 0]
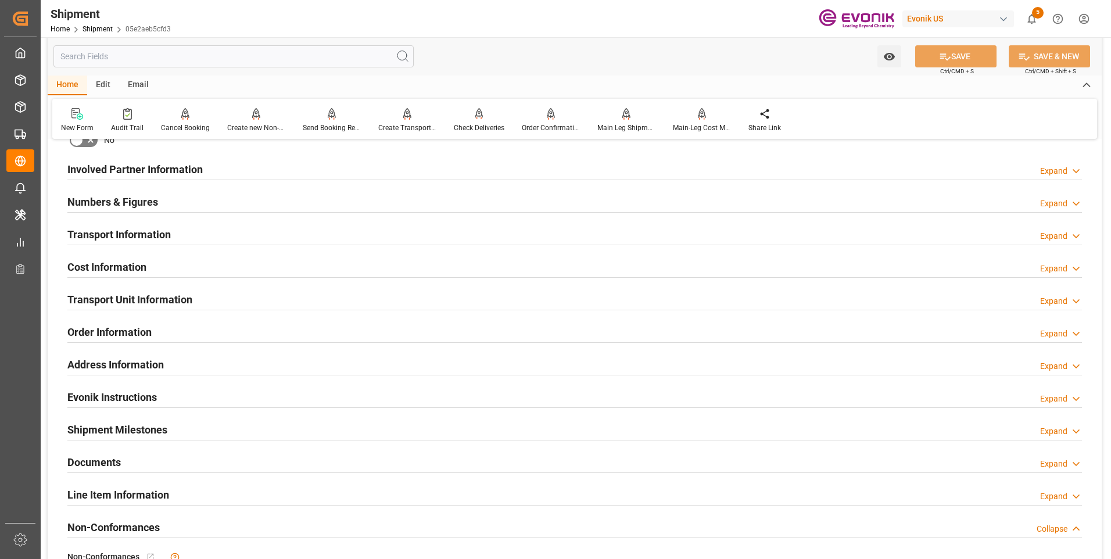
click at [182, 52] on input "text" at bounding box center [233, 56] width 360 height 22
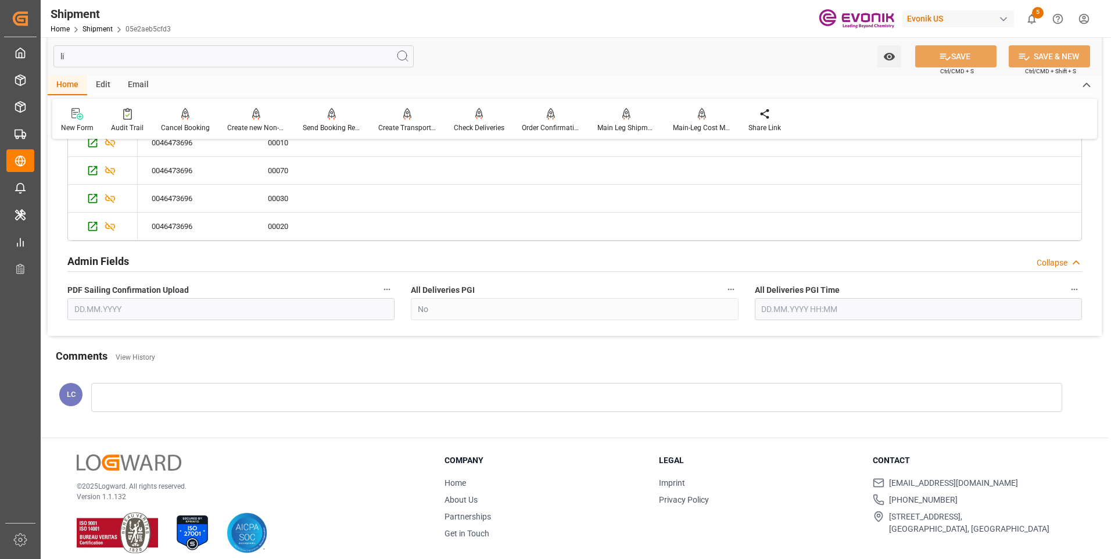
scroll to position [47, 0]
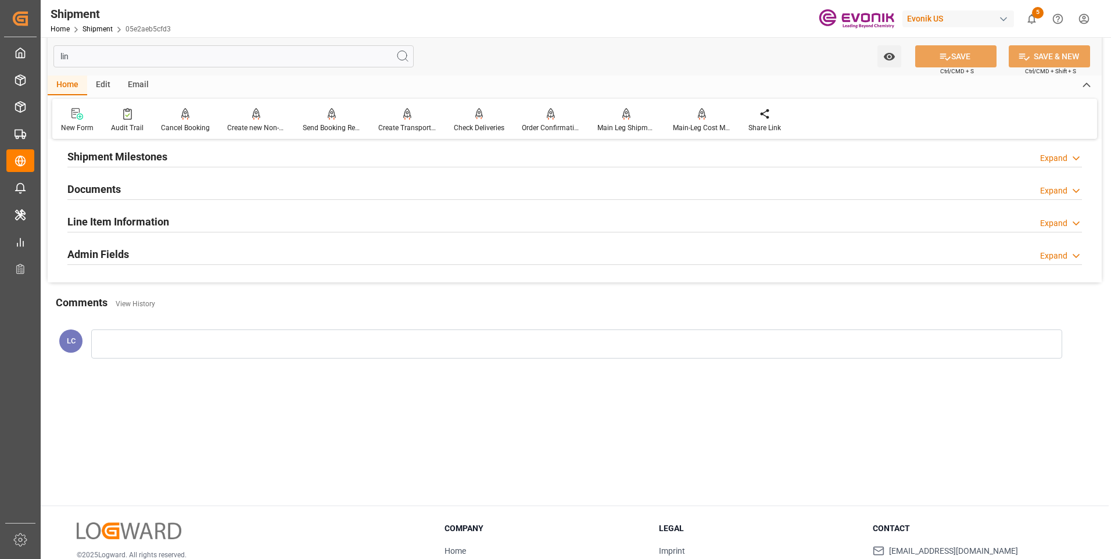
type input "lin"
click at [139, 222] on h2 "Line Item Information" at bounding box center [118, 222] width 102 height 16
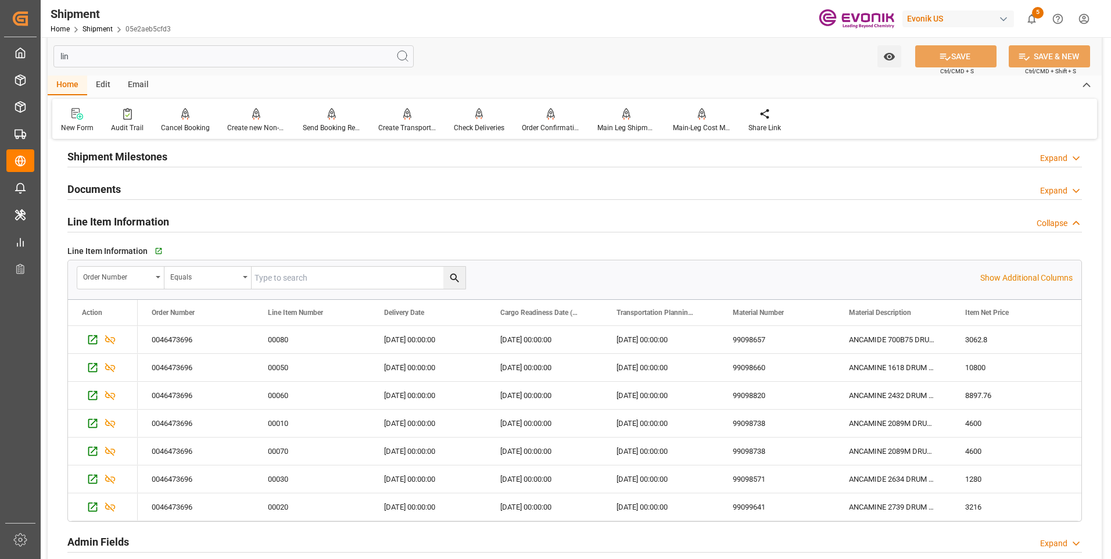
click at [290, 286] on input "text" at bounding box center [359, 278] width 214 height 22
paste input "0046473696"
type input "0046473696"
click at [453, 281] on icon "search button" at bounding box center [454, 278] width 12 height 12
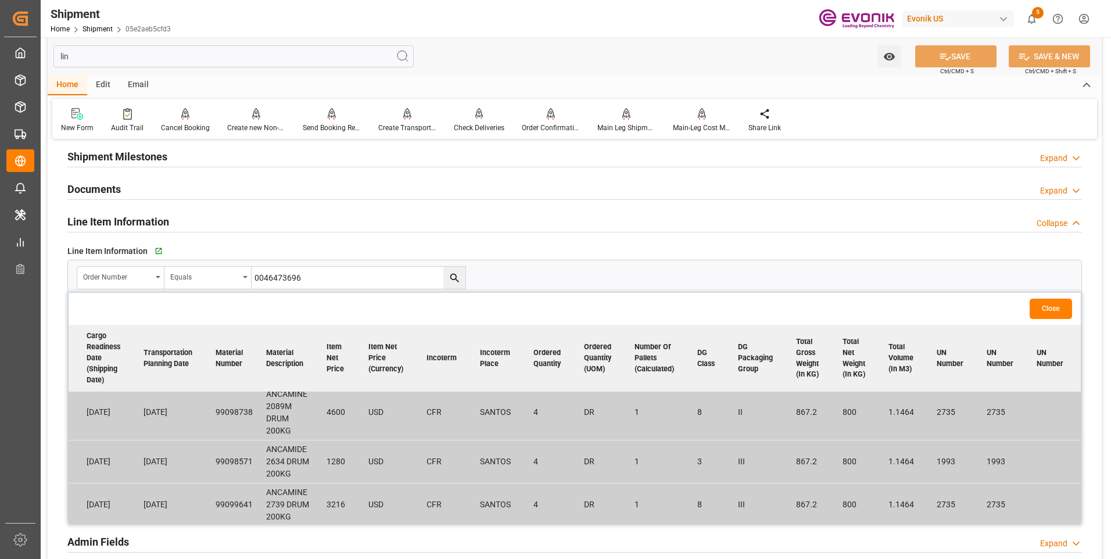
scroll to position [203, 0]
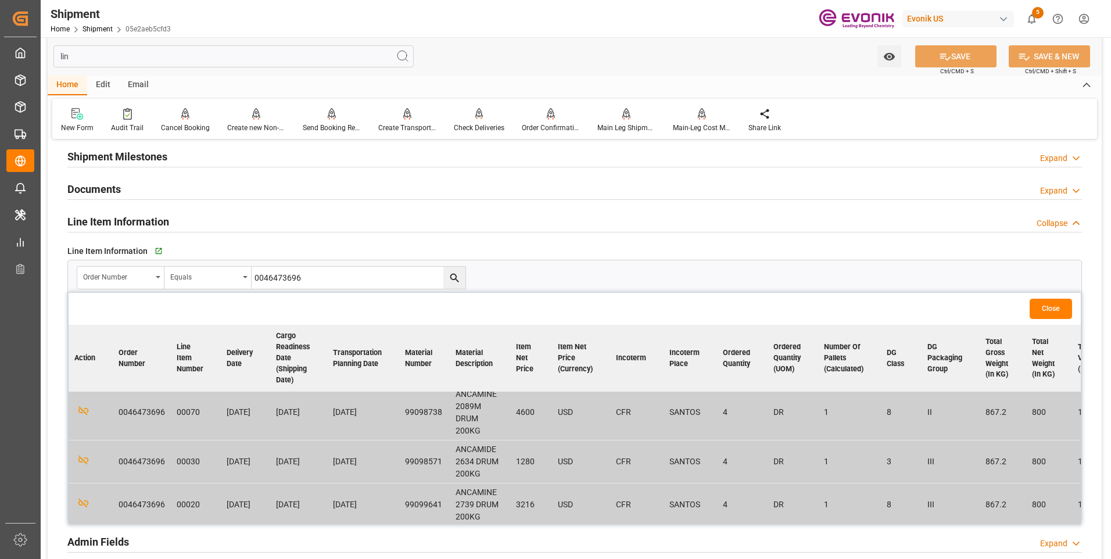
click at [1049, 307] on button "Close" at bounding box center [1050, 309] width 42 height 20
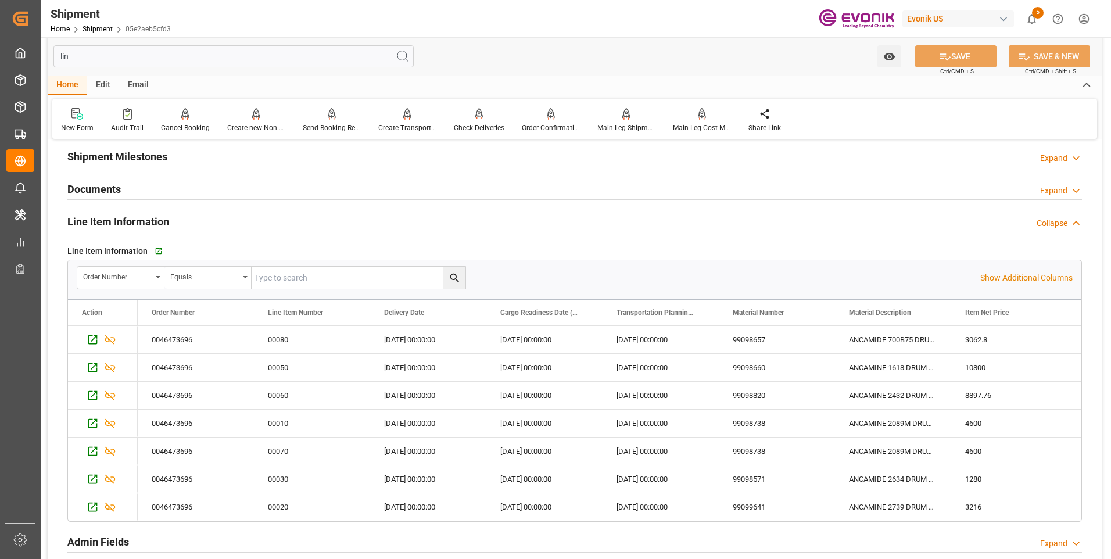
click at [303, 277] on input "text" at bounding box center [359, 278] width 214 height 22
paste input "0046473696"
type input "0046473696"
click at [454, 278] on icon "search button" at bounding box center [454, 278] width 12 height 12
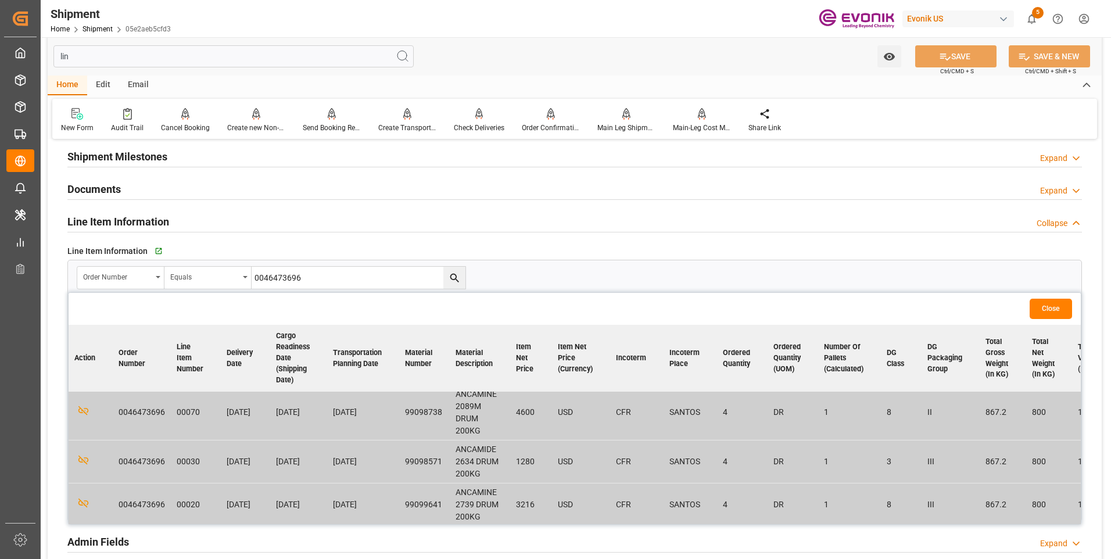
click at [1053, 314] on button "Close" at bounding box center [1050, 309] width 42 height 20
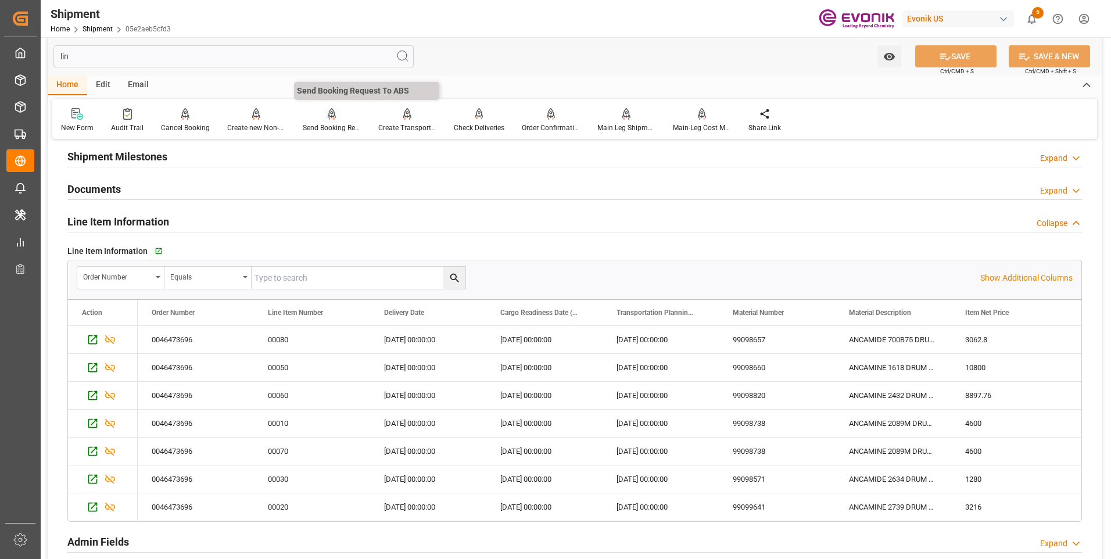
click at [329, 120] on div "Send Booking Request To ABS" at bounding box center [332, 120] width 76 height 26
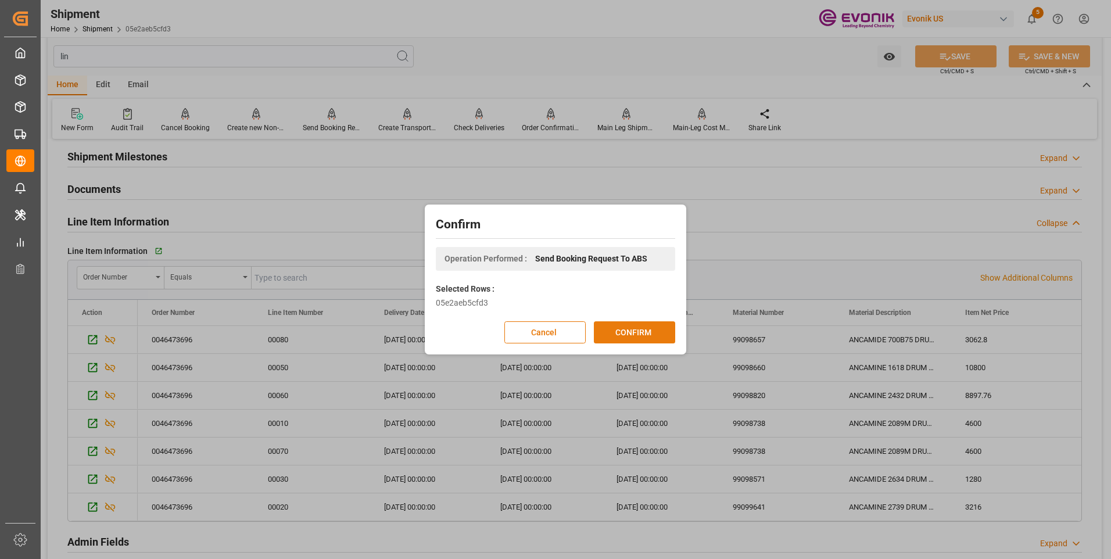
click at [625, 329] on button "CONFIRM" at bounding box center [634, 332] width 81 height 22
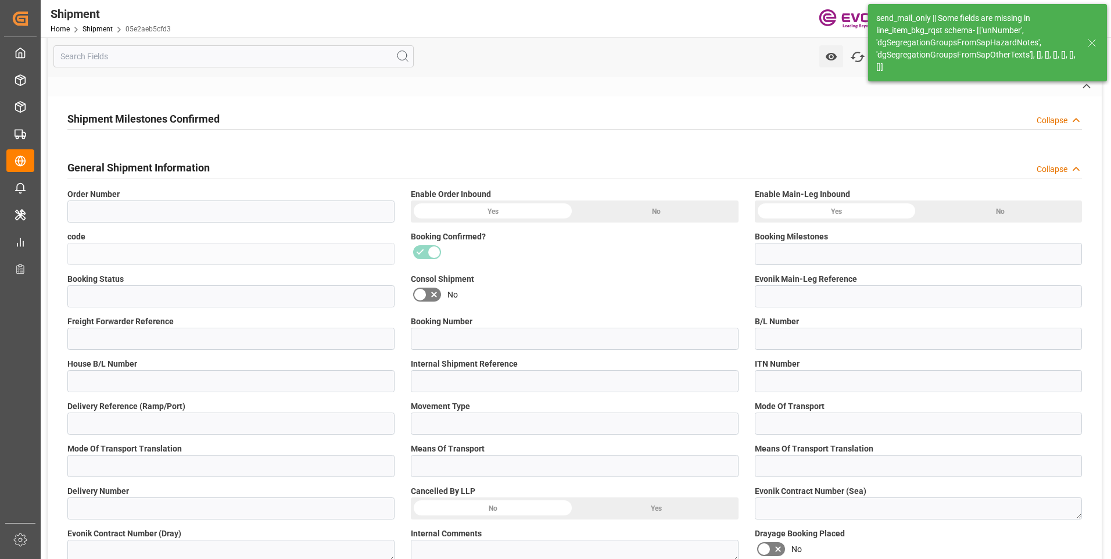
type input "0046473696"
type input "05e2aeb5cfd3"
type input "Booking Details Transmitted to SAP"
type input "Active"
type input "251005000235"
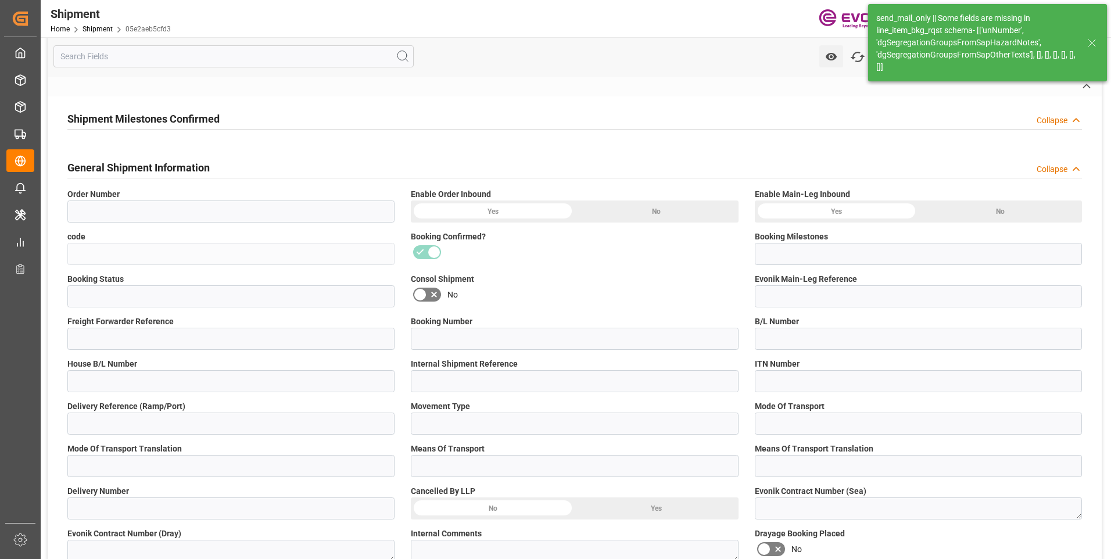
type input "21482393"
type input "P2P"
type input "45"
type input "FCL"
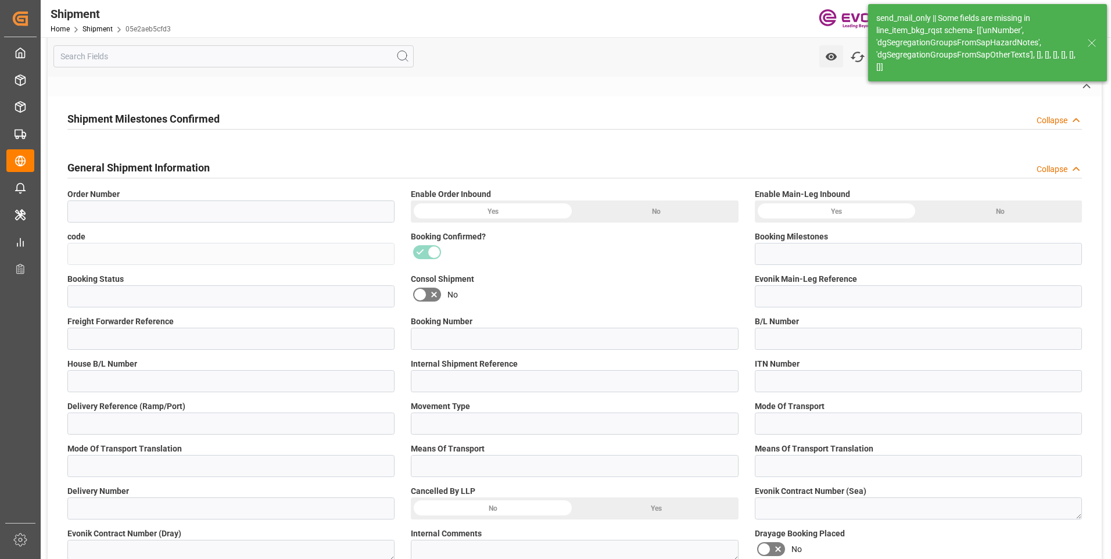
type input "0006"
type input "20GP"
type input "0090024189"
type input "HLCU"
type input "0090027539"
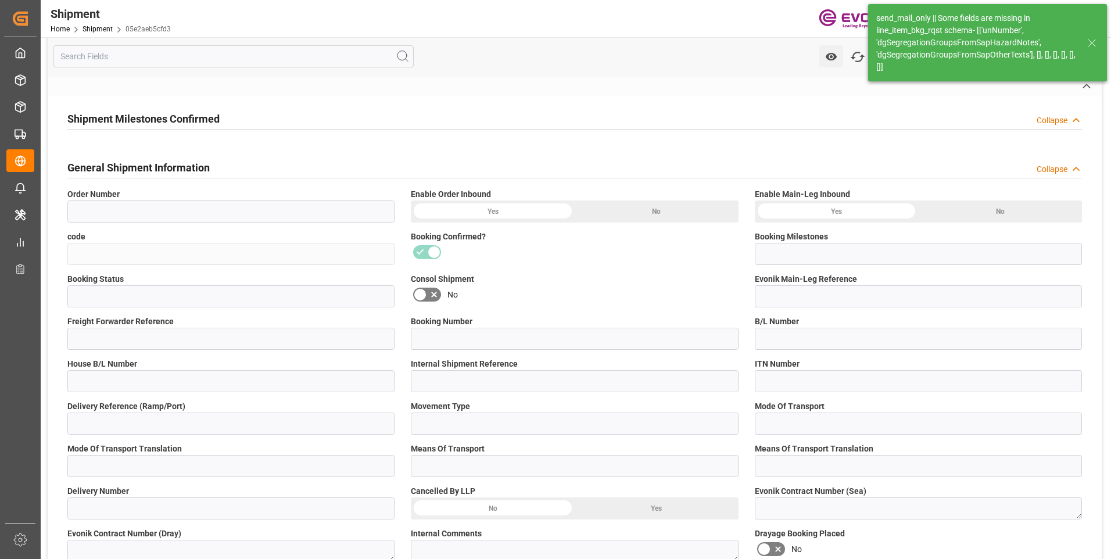
type input "Dependable Highway Express"
type input "0090033540"
type textarea "KGM"
type input "KGM"
type input "M3"
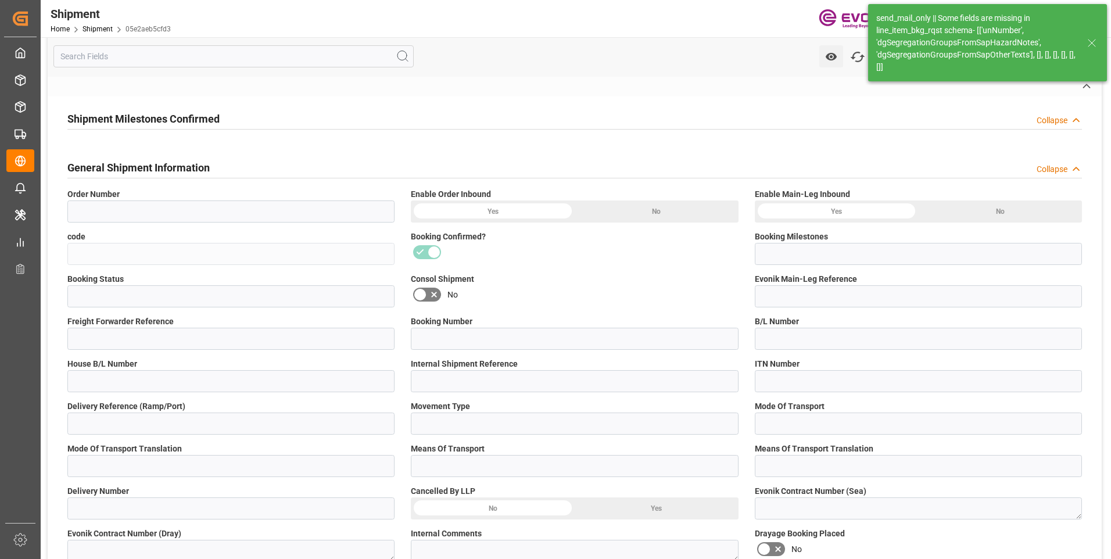
type input "Houston"
type input "[PERSON_NAME]"
type textarea "South America East Coast"
type input "DALIAN EXPRESS"
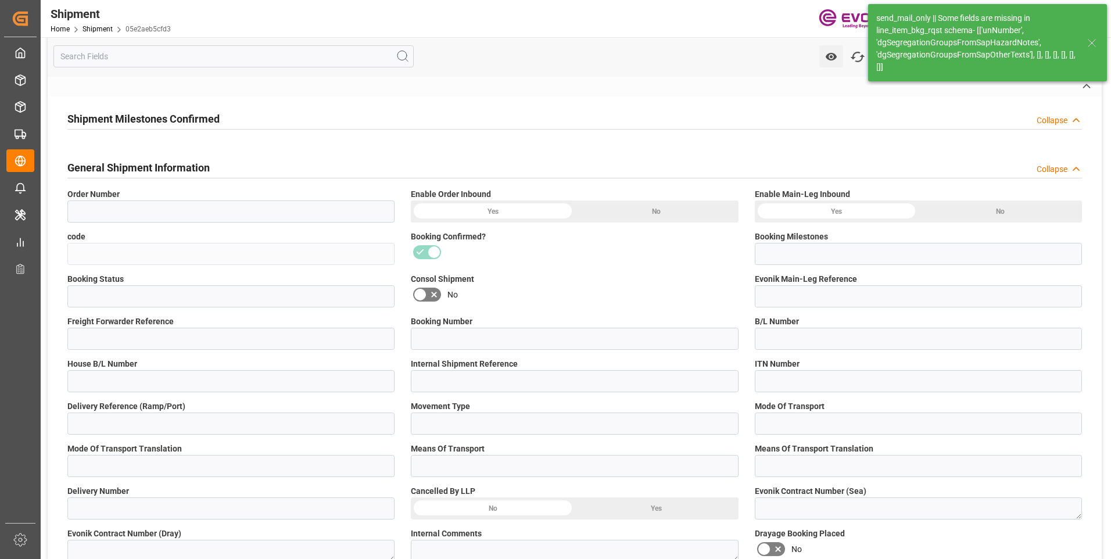
type input "DALIAN EXPRESS"
type input "2541S"
type input ","
type input "1x20GP"
type input "USD"
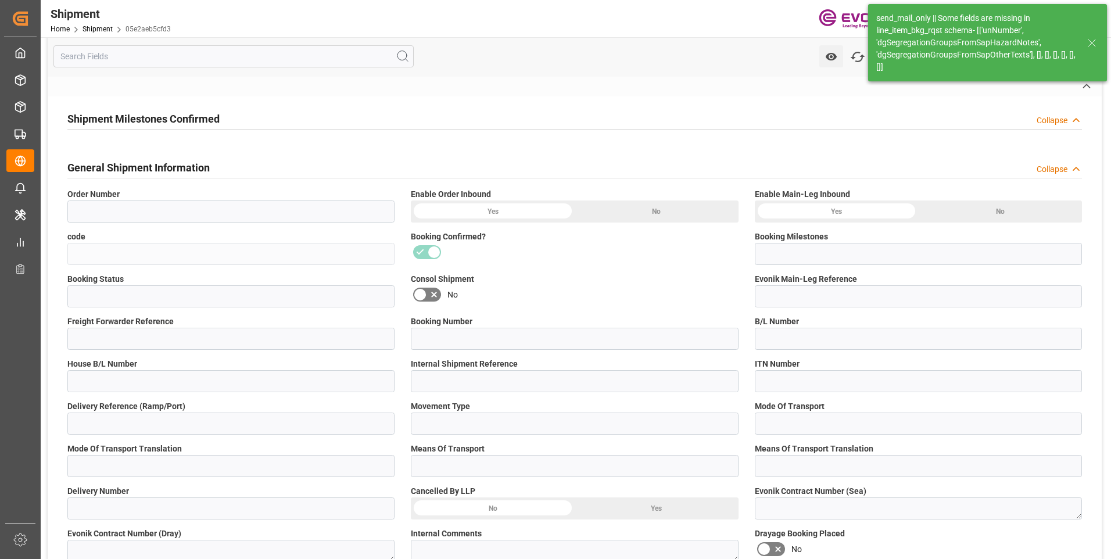
type input "USD"
type textarea "Not required"
type textarea "5ada656b3352"
type input "0000925939"
type input "[EMAIL_ADDRESS][DOMAIN_NAME]"
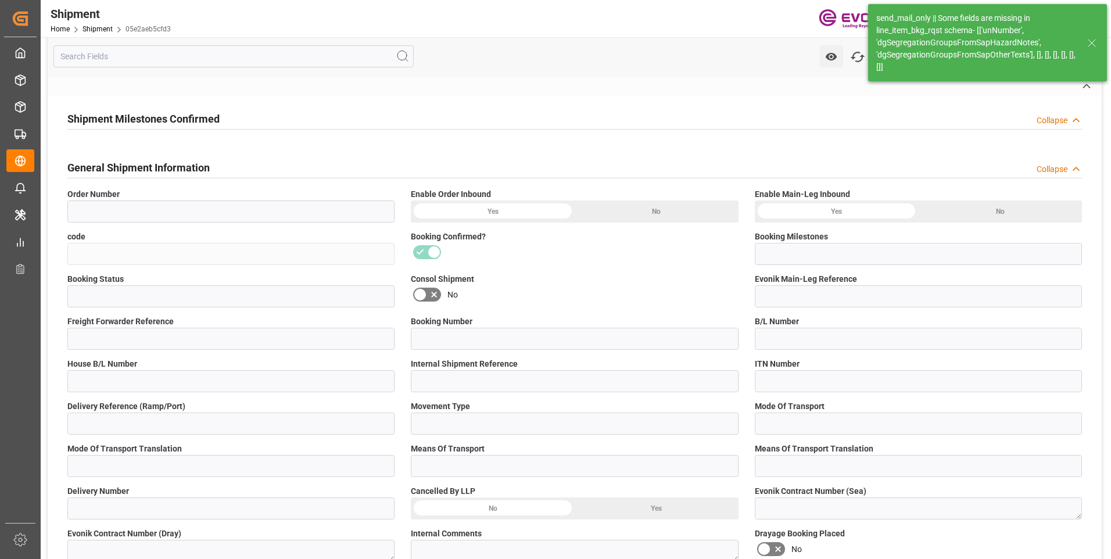
type textarea "Reseller"
type input "BR"
type input "39"
type input "SP CX ECA"
type input "Specialty Additives"
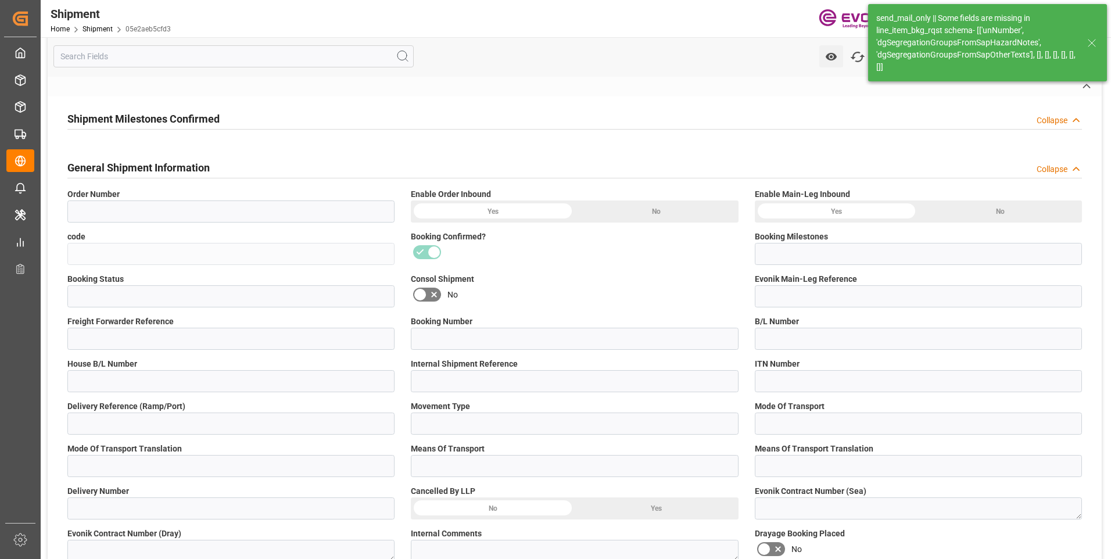
type textarea "TAX ID / CNPJ NUMBER: 62.695.036/0059-00 I.E: 127.347.322.116"
type input "4142"
type input "1067"
type input "0000503571"
type input "[GEOGRAPHIC_DATA][PERSON_NAME]"
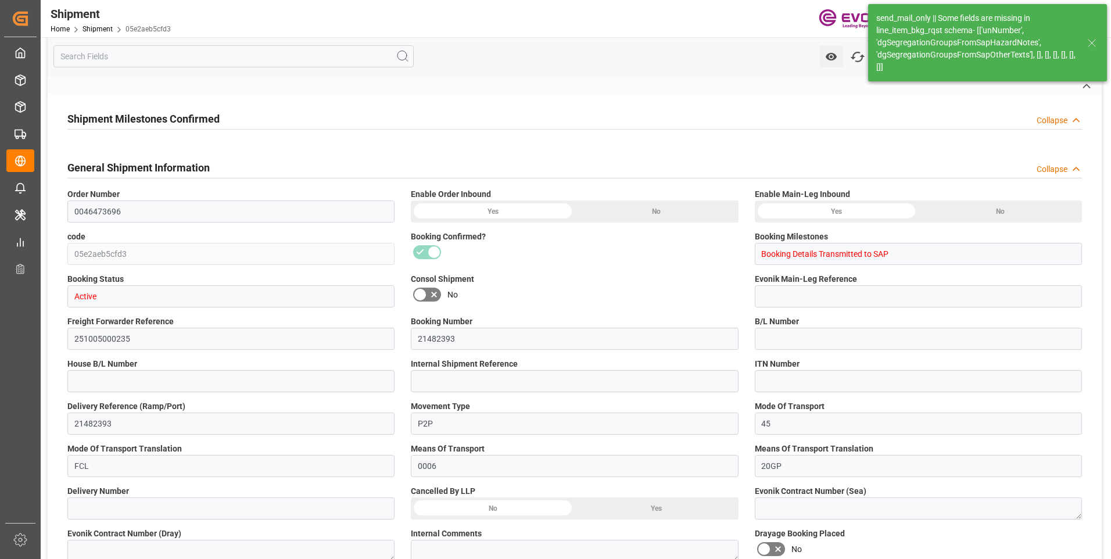
type input "P"
type input "PT"
type input "0000503571"
type input "[GEOGRAPHIC_DATA][PERSON_NAME]"
type input "P"
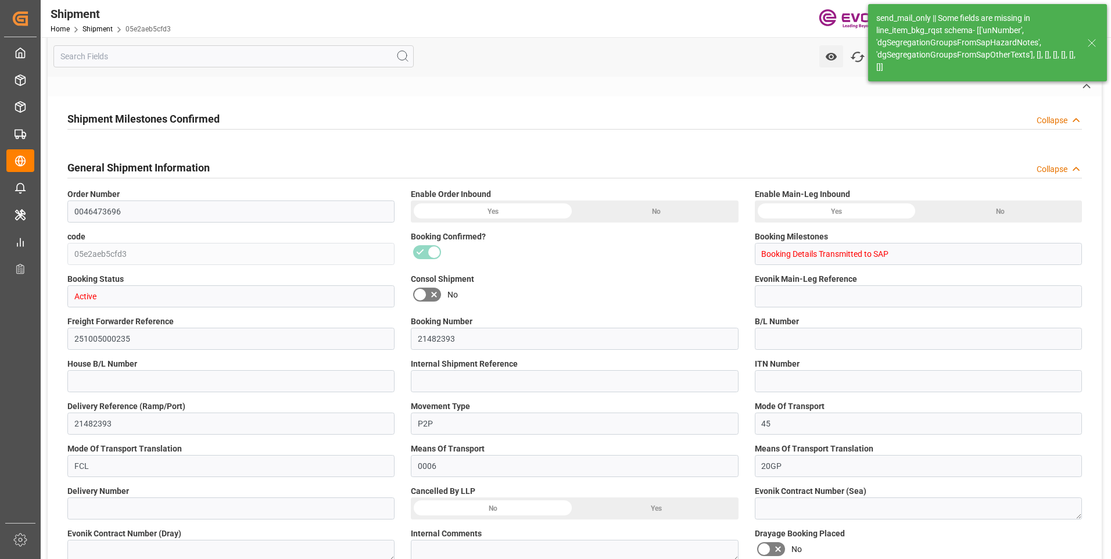
type input "PT"
type input "0000876483"
type input "E"
type textarea "[EMAIL_ADDRESS][DOMAIN_NAME]"
type textarea "BOL MUST SHOW THE FOLLOWING - NUMBER OF PALLETS"
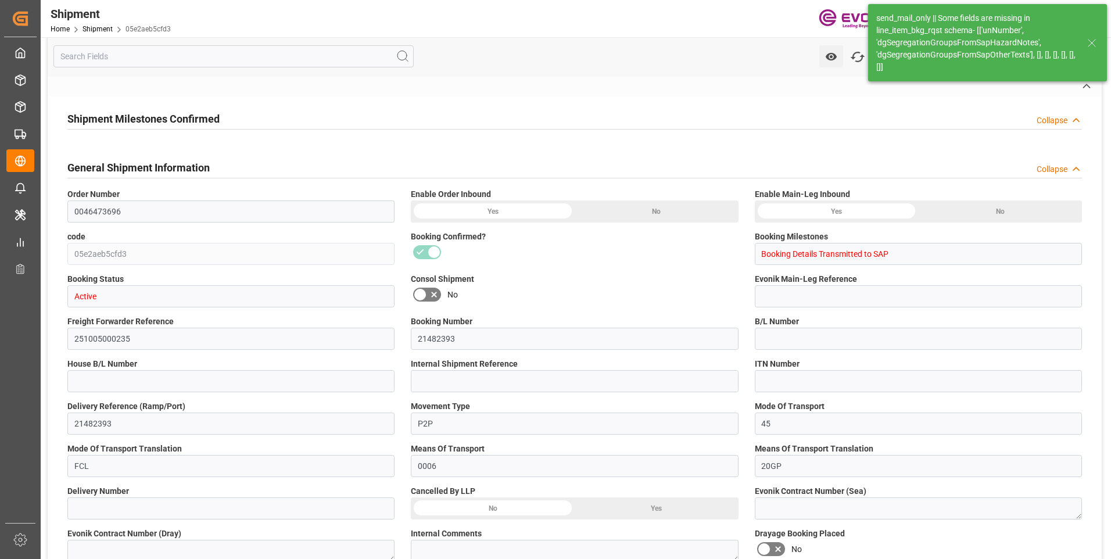
type input "No"
type input "[US_EMPLOYER_IDENTIFICATION_NUMBER]"
type textarea "send_mail_only || Some fields are missing in line_item_bkg_rqst schema- [['unNu…"
type textarea "Evonik Shipment Reference not filled"
type input "HLCU"
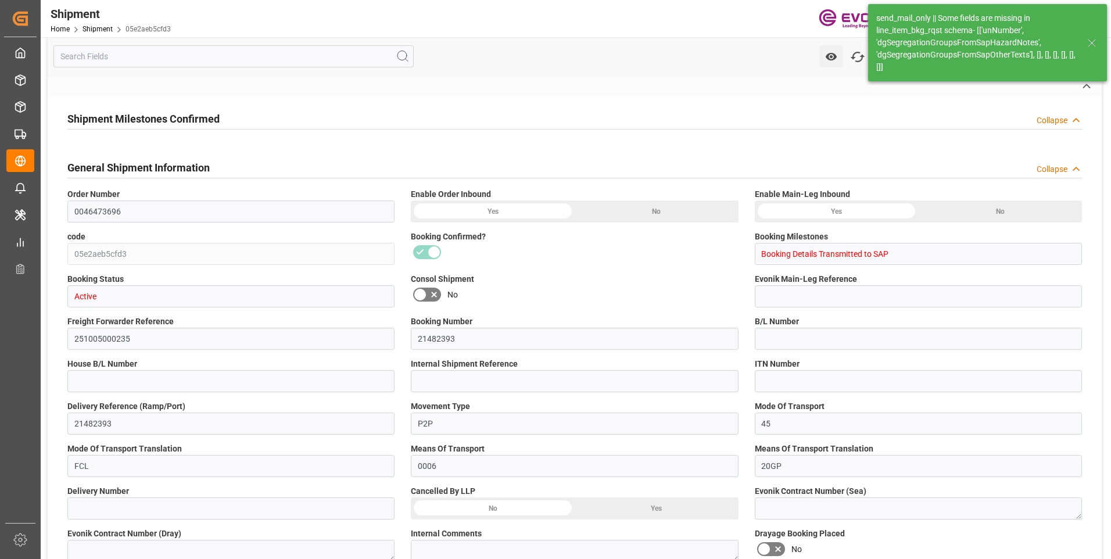
type input "No"
type input "Submitted to FFW for Booking (Pending)"
type input "Submitted to FFW for Booking"
type input "Booking Request Submitted to Ocean Carrier"
type input "Booking Confirmation Received from Ocean Carrier"
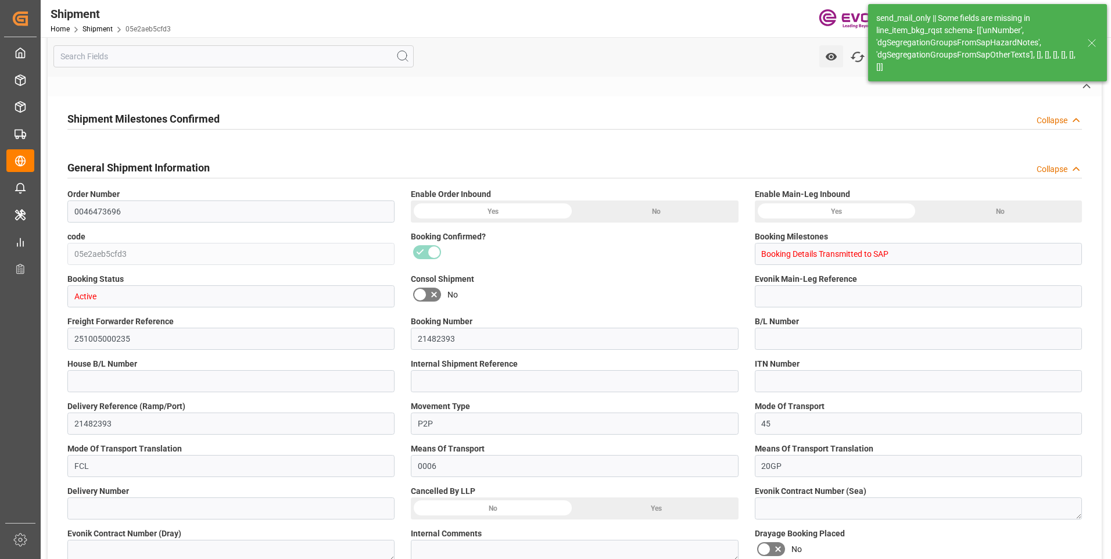
type input "Booking Details Transmitted to SAP"
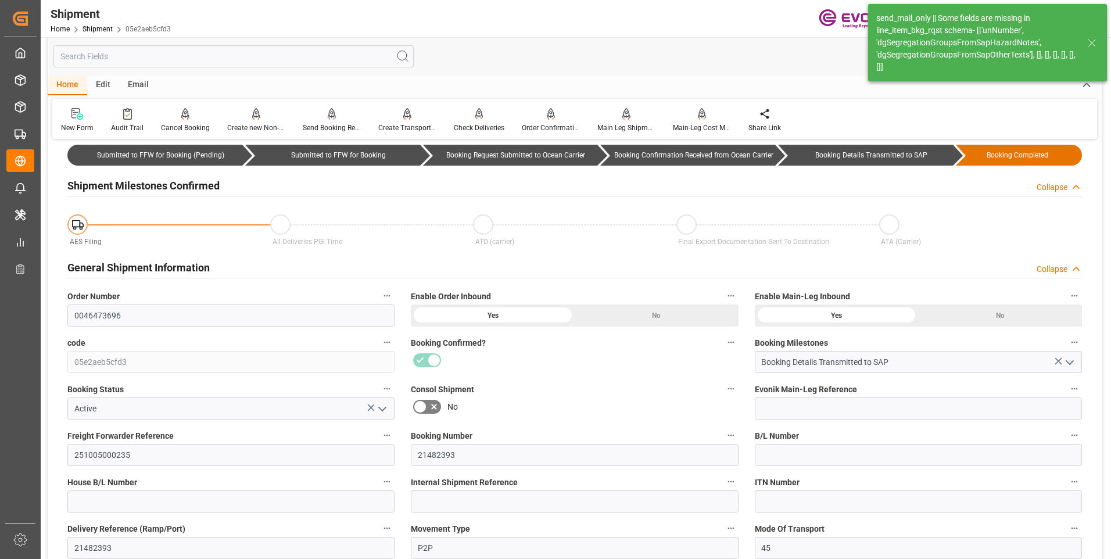
type input "Hapag Lloyd"
type input "Hapag Lloyd Aktiengesellschaft"
type input "11"
type input "217"
type input "9932.776"
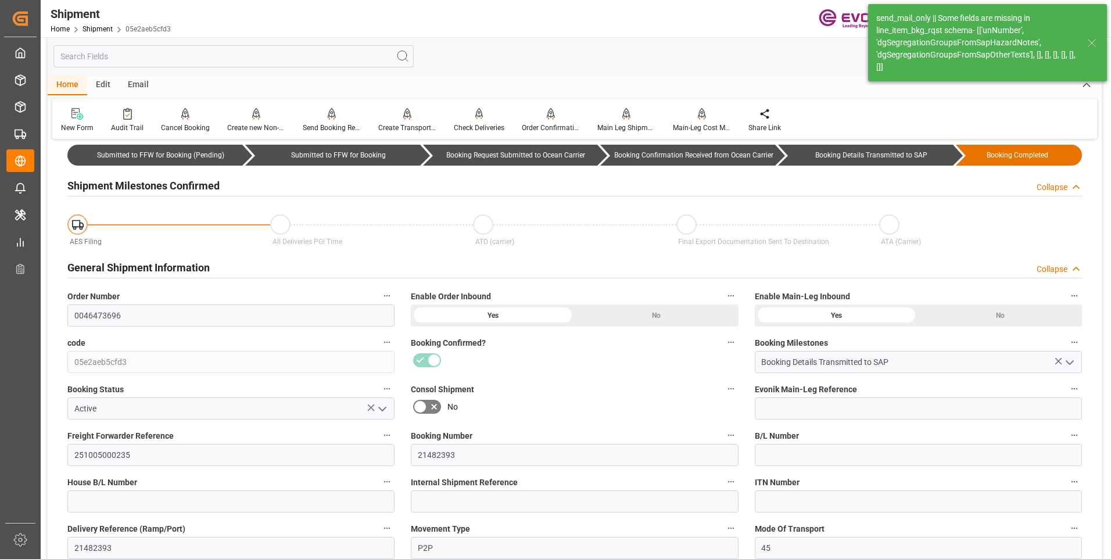
type input "14.7068"
type input "USHOU"
type input "BRSSZ"
type input "9588081"
type input "9229829"
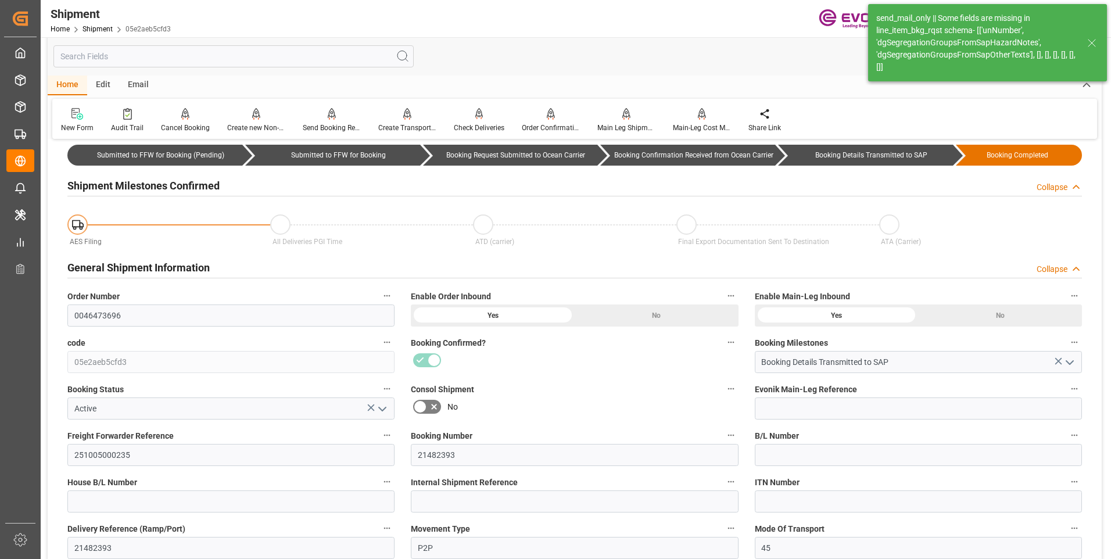
type input "9588081"
type input "1128"
type input "603"
type input "0"
type input "525"
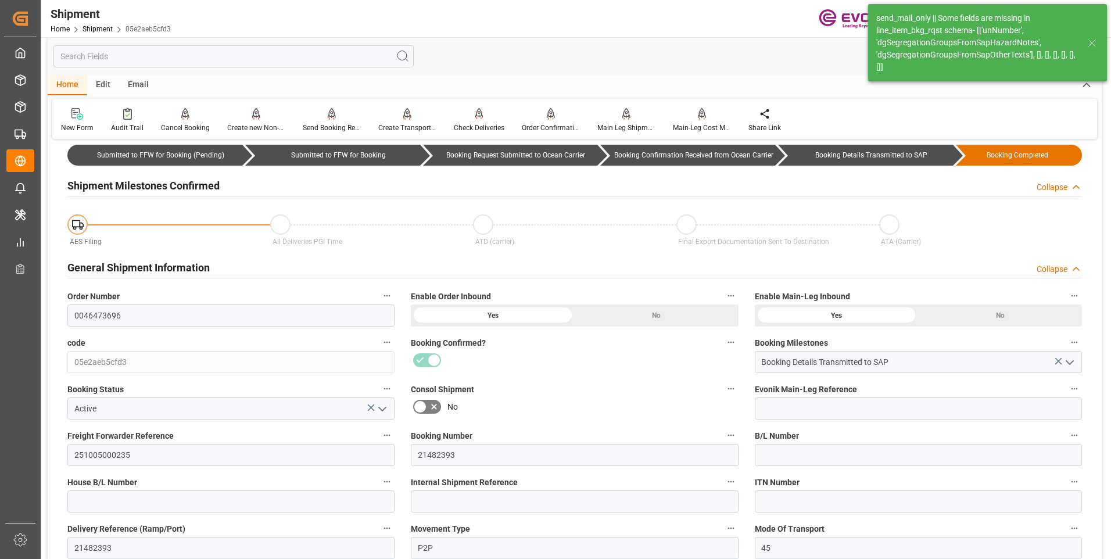
type input "45"
type input "DR"
type input "0"
type input "Hapag Lloyd"
type input "Hapag Lloyd Aktiengesellschaft"
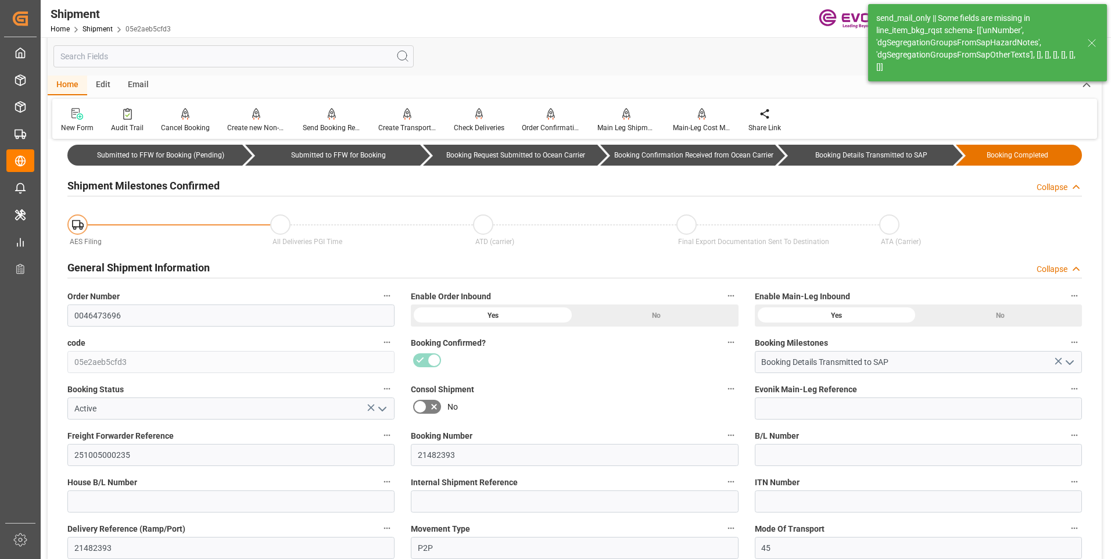
type input "-12.88"
type input "18.10.2025 00:00"
type input "15.11.2025 00:00"
type input "03.10.2025 13:00"
type input "10.10.2025 00:00"
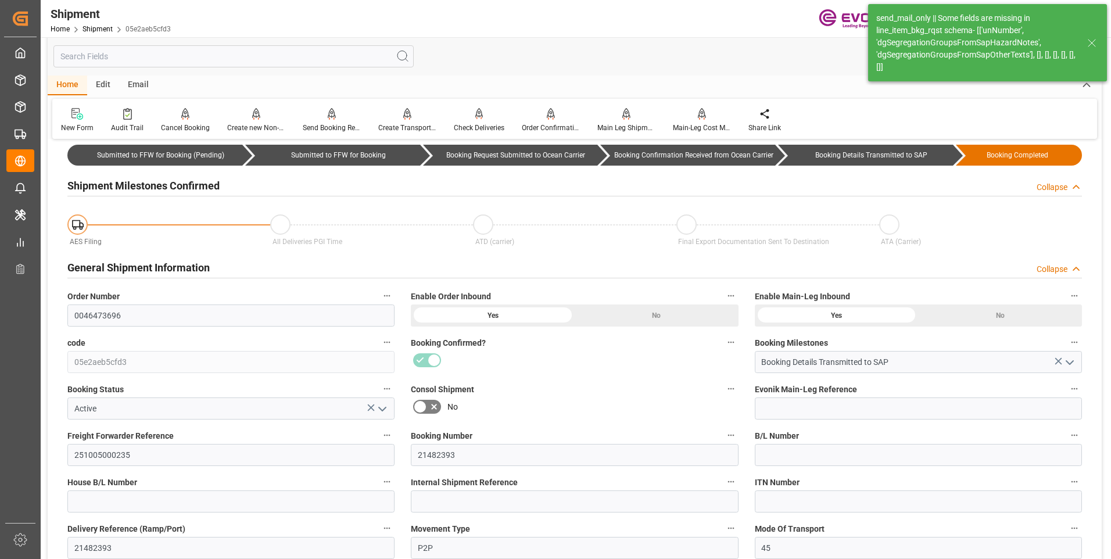
type input "30.09.2025 00:00"
type input "03.10.2025 13:00"
type input "30.11.2025"
type input "18.09.2025 00:00"
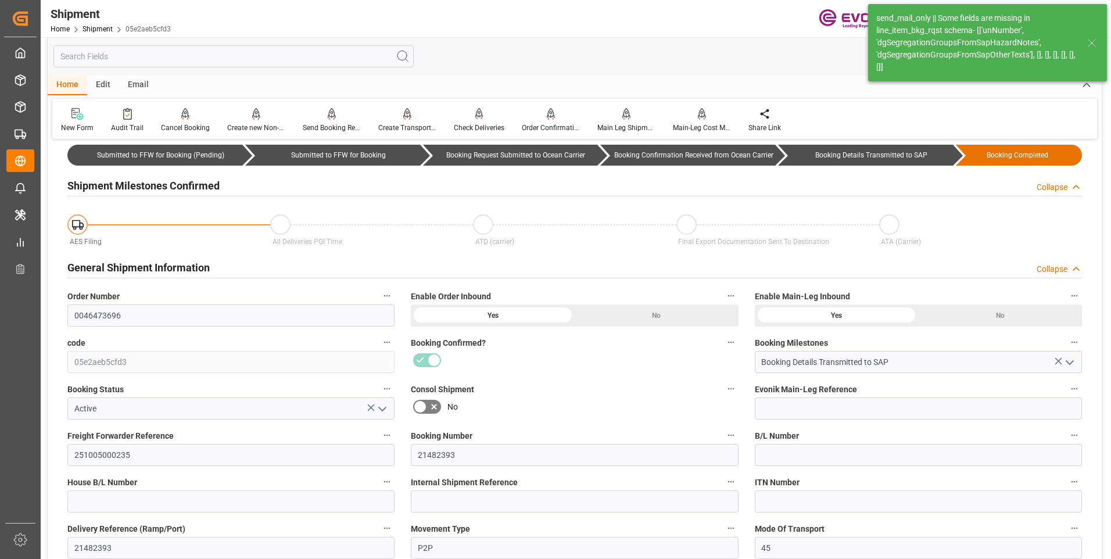
type input "18.09.2025 00:00"
type input "22.09.2025 14:01"
type input "18.09.2025 02:33"
type input "19.09.2025 05:17"
type input "18.09.2025 15:26"
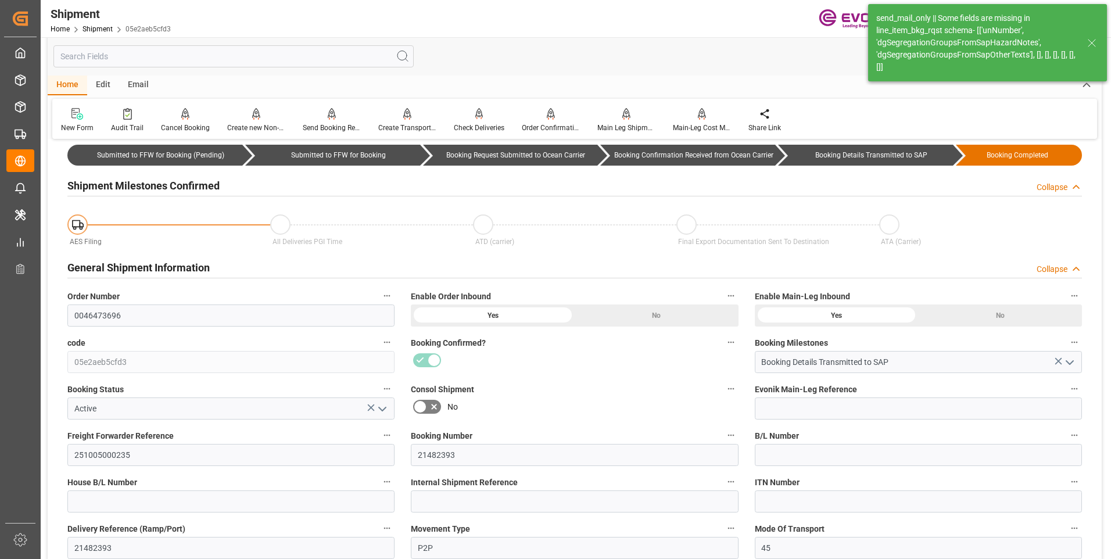
type input "18.09.2025 02:26"
type input "23.09.2025 11:12"
type input "23.09.2025 00:00"
type input "18.09.2025 00:00"
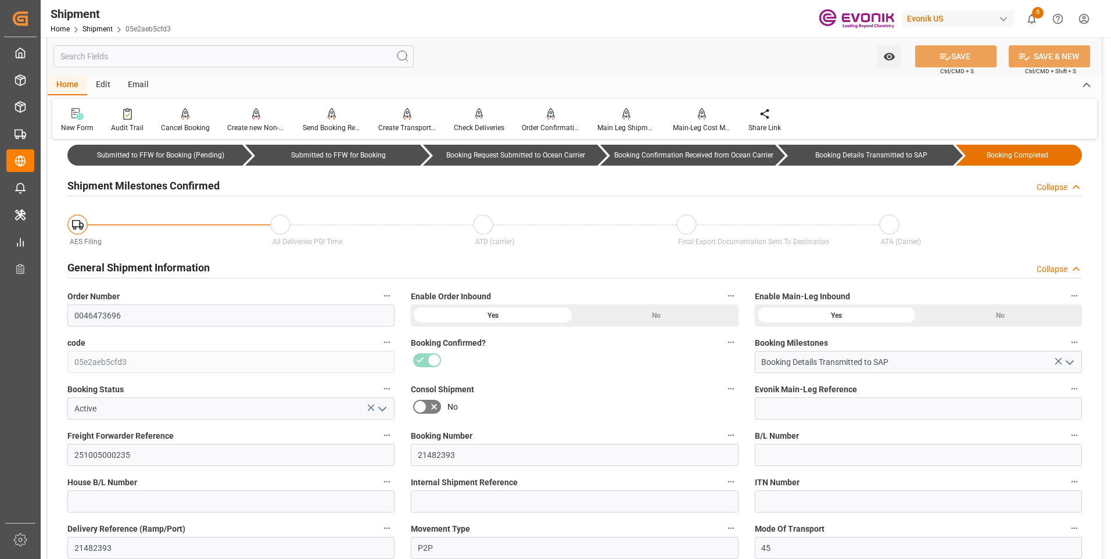
click at [185, 52] on input "text" at bounding box center [233, 56] width 360 height 22
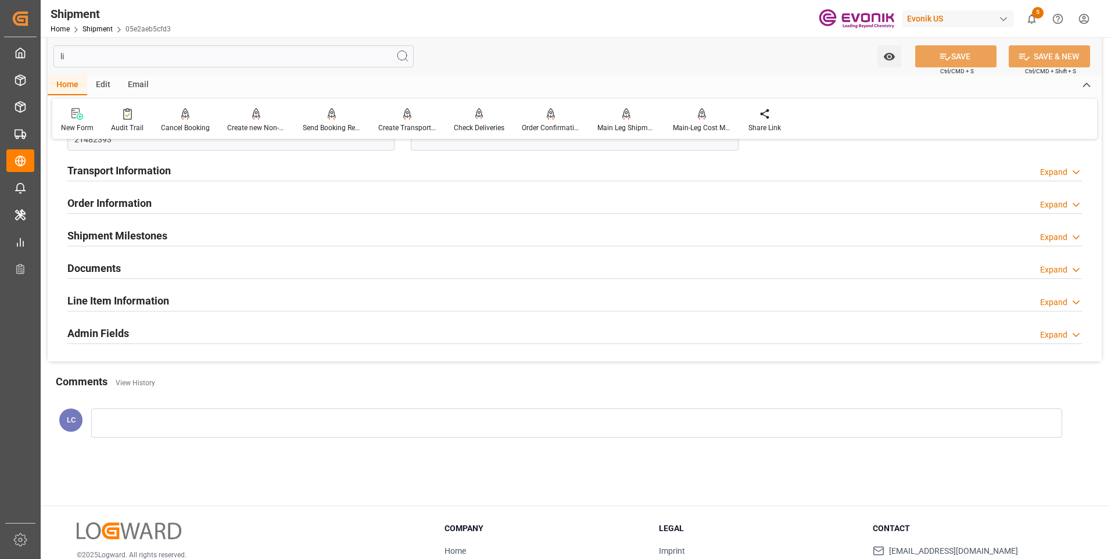
scroll to position [0, 0]
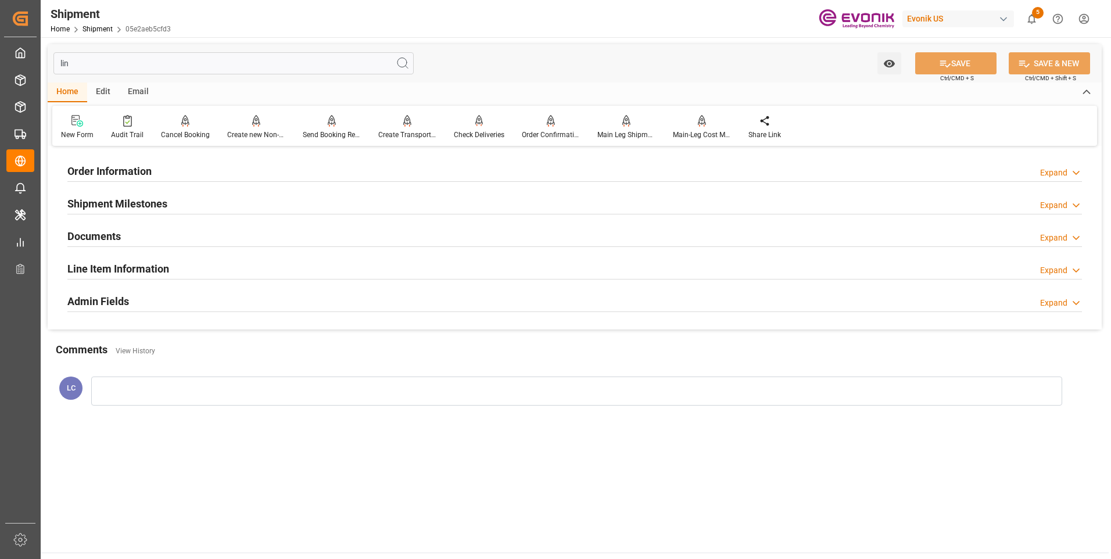
type input "lin"
click at [111, 265] on h2 "Line Item Information" at bounding box center [118, 269] width 102 height 16
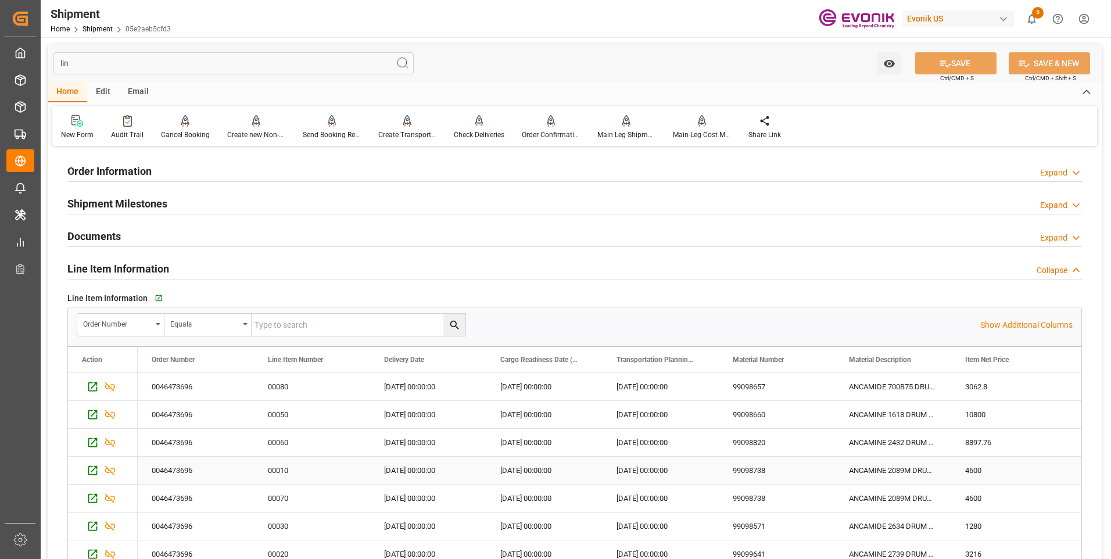
scroll to position [116, 0]
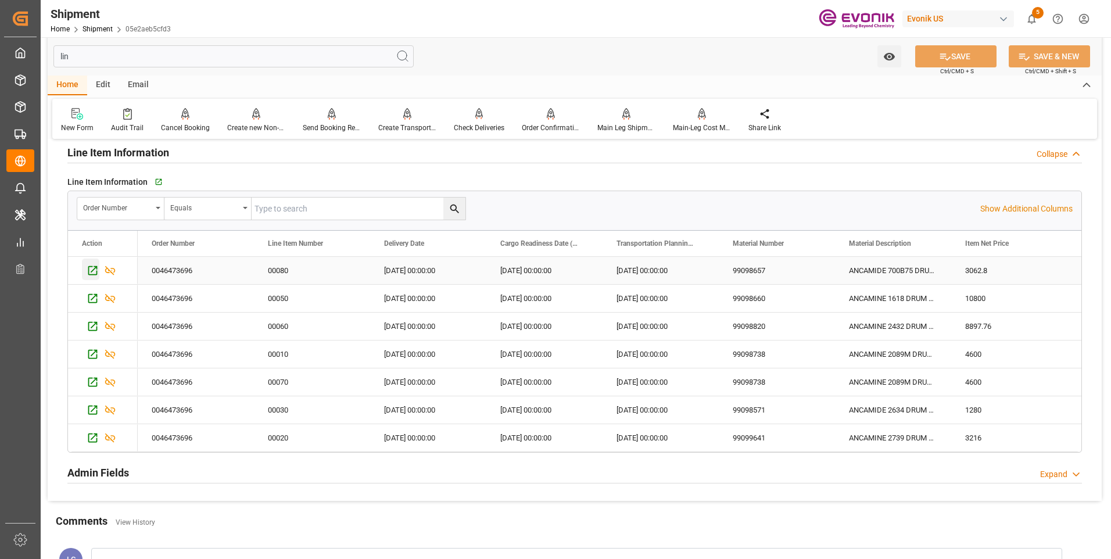
click at [92, 268] on icon "Press SPACE to select this row." at bounding box center [93, 270] width 12 height 12
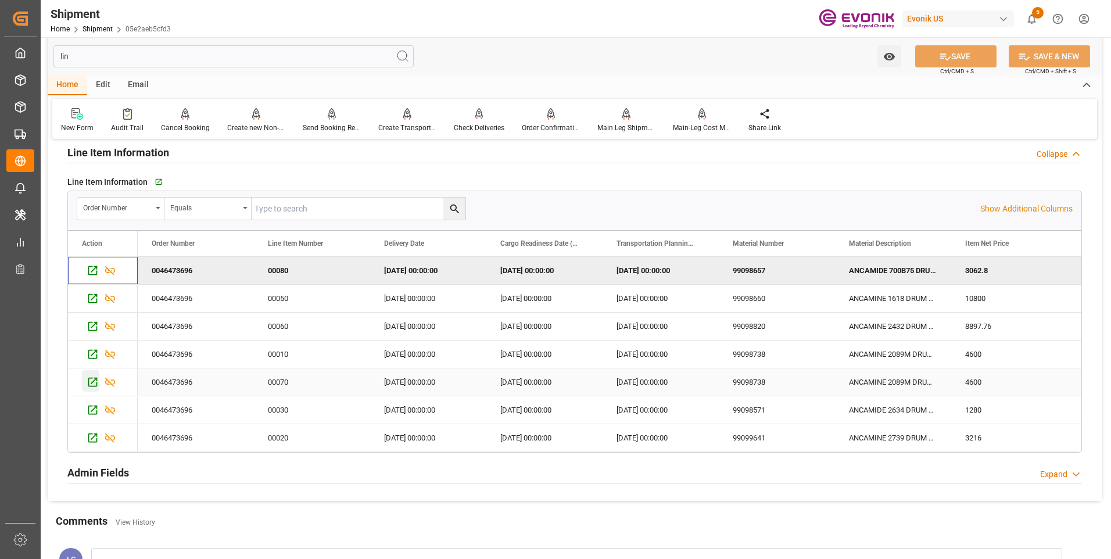
click at [94, 383] on icon "Press SPACE to select this row." at bounding box center [93, 382] width 12 height 12
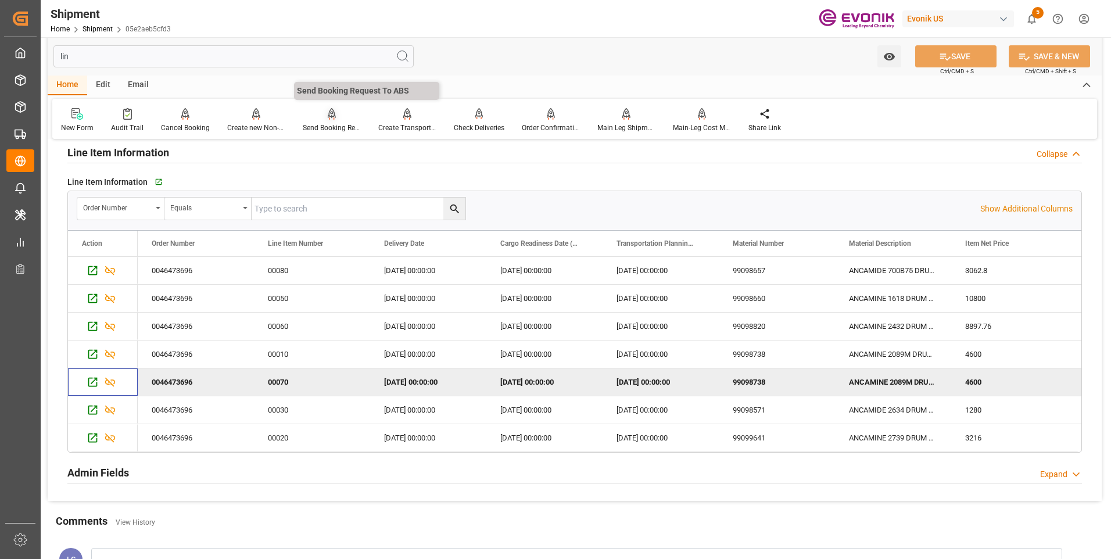
click at [333, 118] on icon at bounding box center [332, 113] width 8 height 10
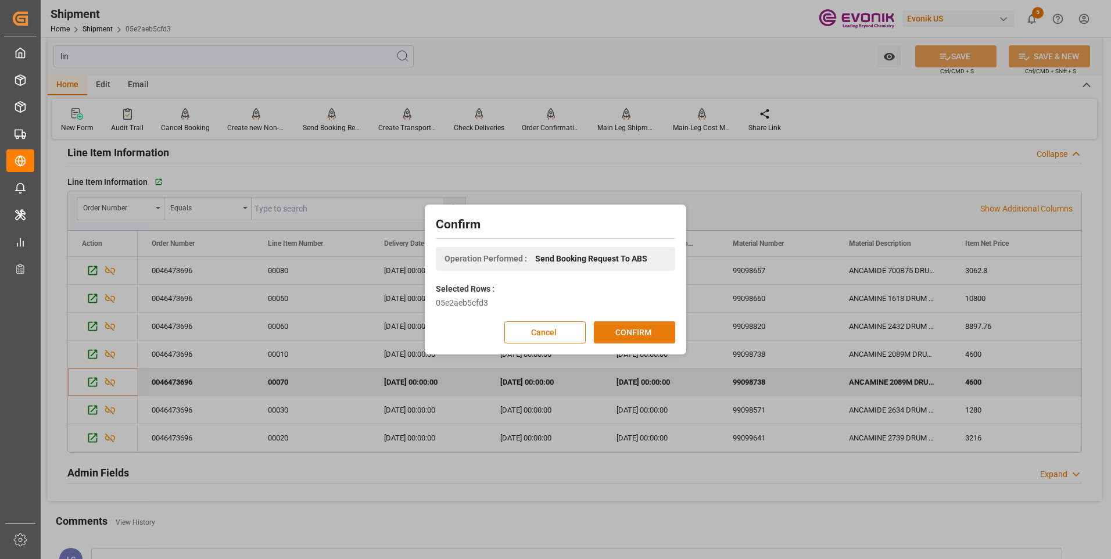
click at [624, 335] on button "CONFIRM" at bounding box center [634, 332] width 81 height 22
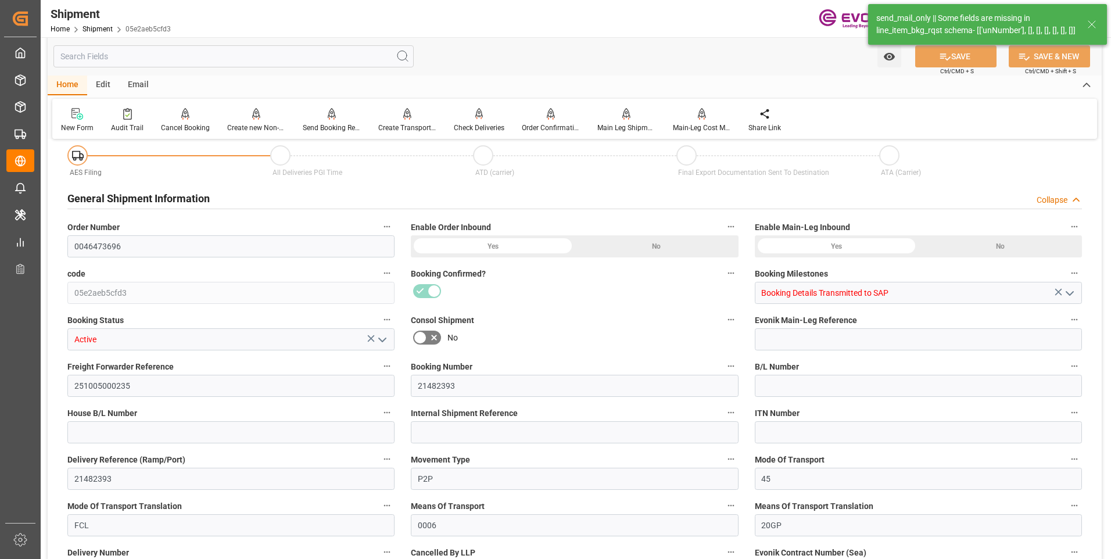
type input "Hapag Lloyd"
type input "Hapag Lloyd Aktiengesellschaft"
type input "11"
type input "217"
type input "9932.776"
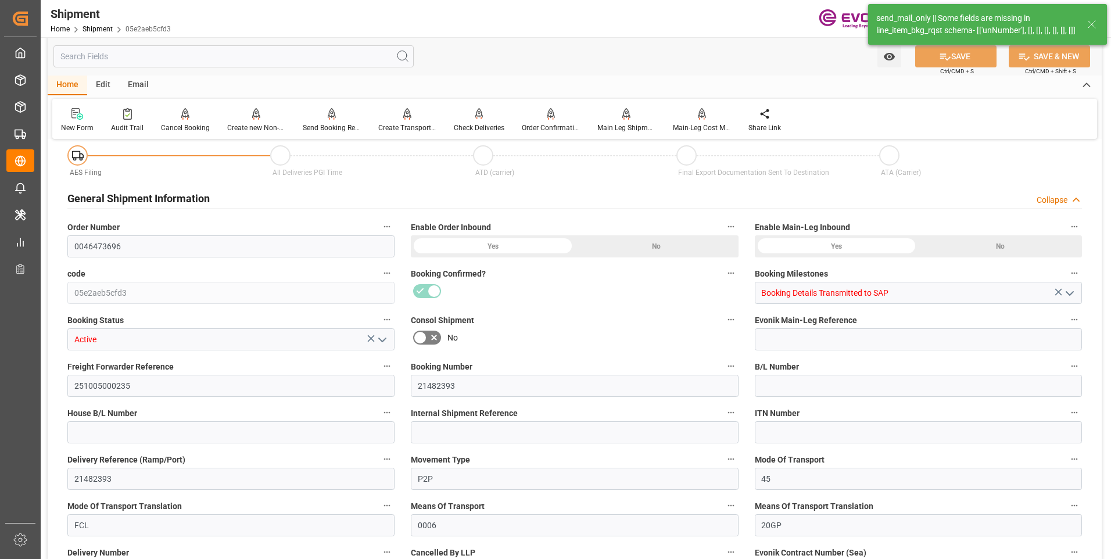
type input "14.7068"
type input "USHOU"
type input "BRSSZ"
type input "9588081"
type input "9229829"
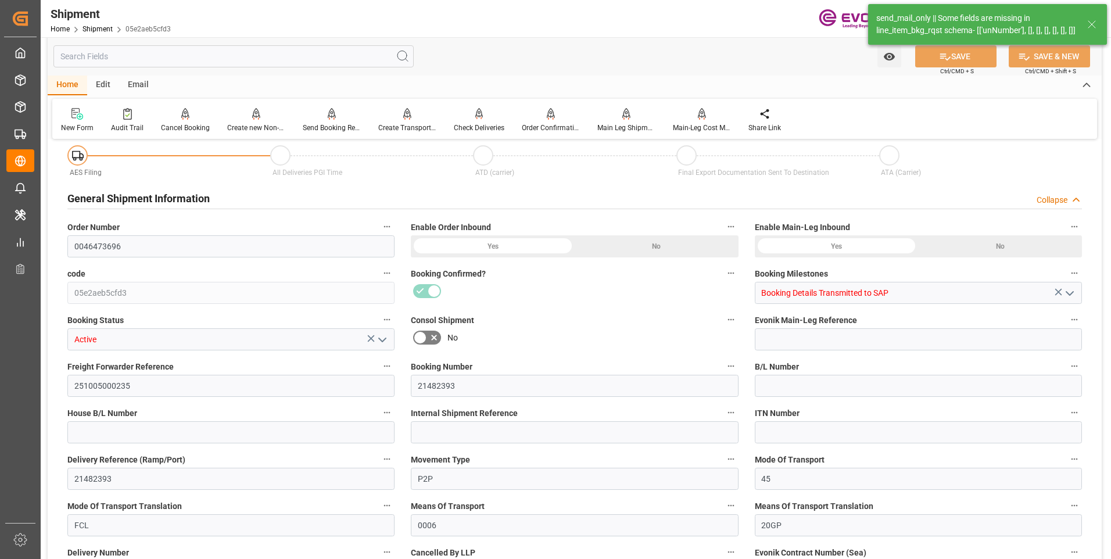
type input "9588081"
type input "1128"
type input "603"
type input "0"
type input "525"
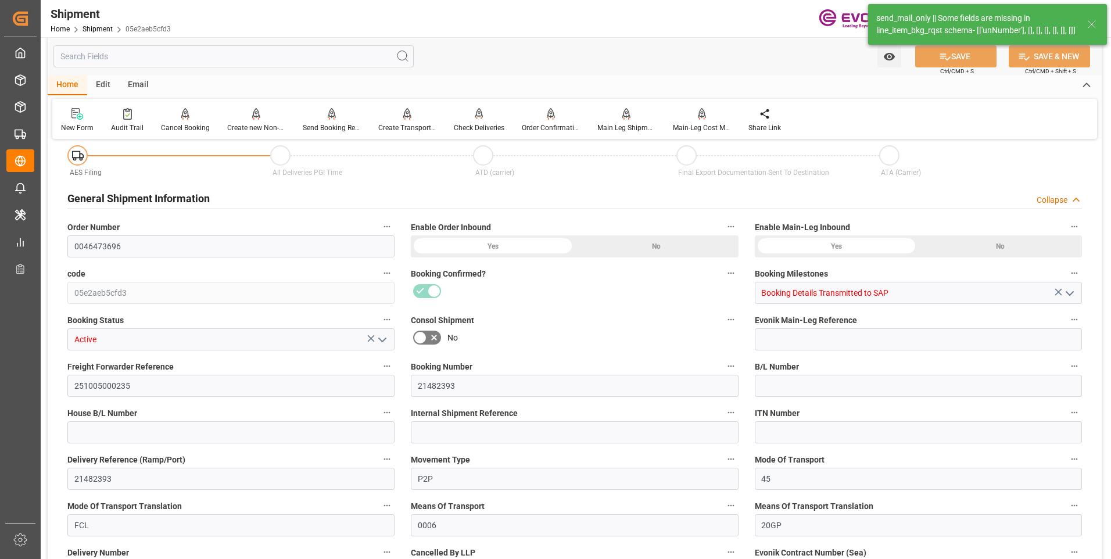
type input "45"
type input "DR"
type input "0"
type input "Hapag Lloyd"
type input "Hapag Lloyd Aktiengesellschaft"
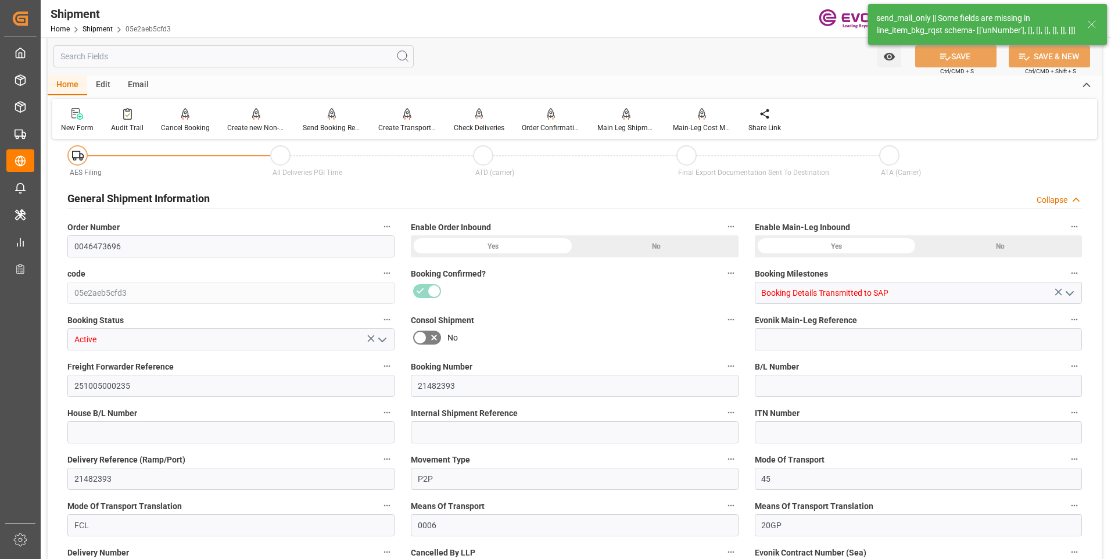
type input "-12.88"
type input "18.10.2025 00:00"
type input "15.11.2025 00:00"
type input "03.10.2025 13:00"
type input "10.10.2025 00:00"
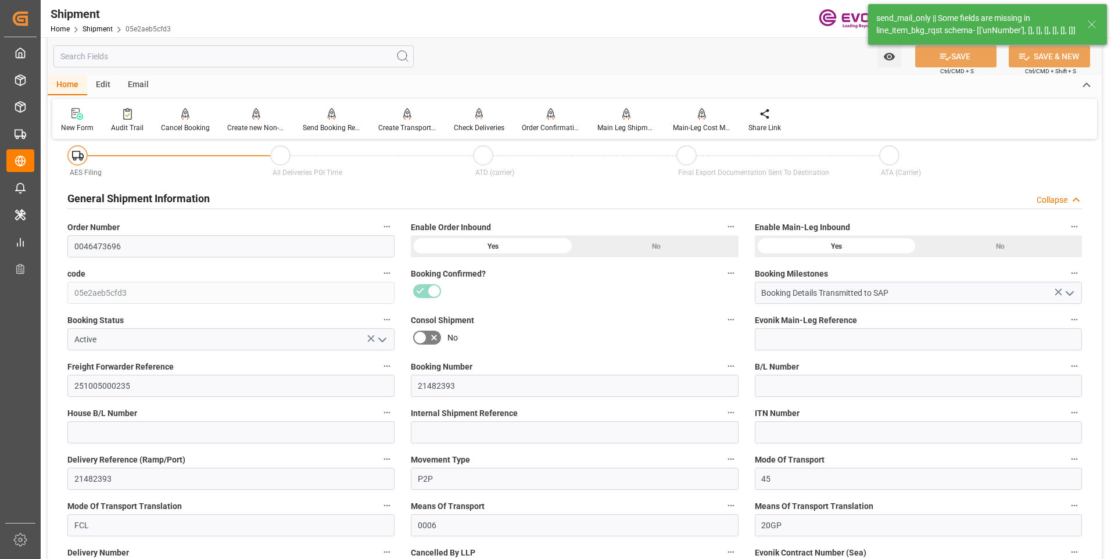
type input "30.09.2025 00:00"
type input "03.10.2025 13:00"
type input "30.11.2025"
type input "18.09.2025 00:00"
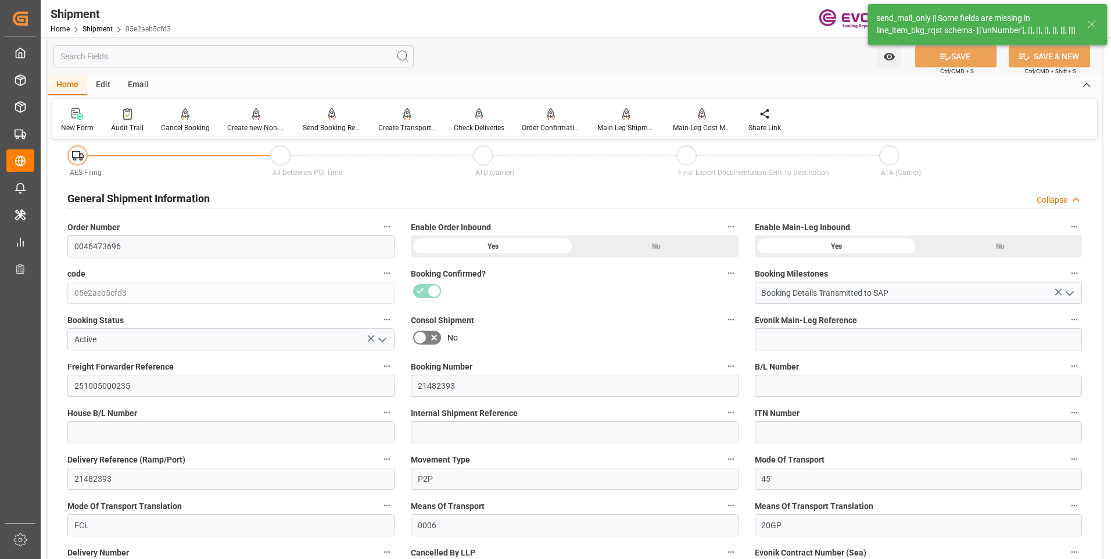
type input "18.09.2025 00:00"
type input "22.09.2025 14:01"
type input "18.09.2025 02:33"
type input "19.09.2025 05:17"
type input "18.09.2025 15:26"
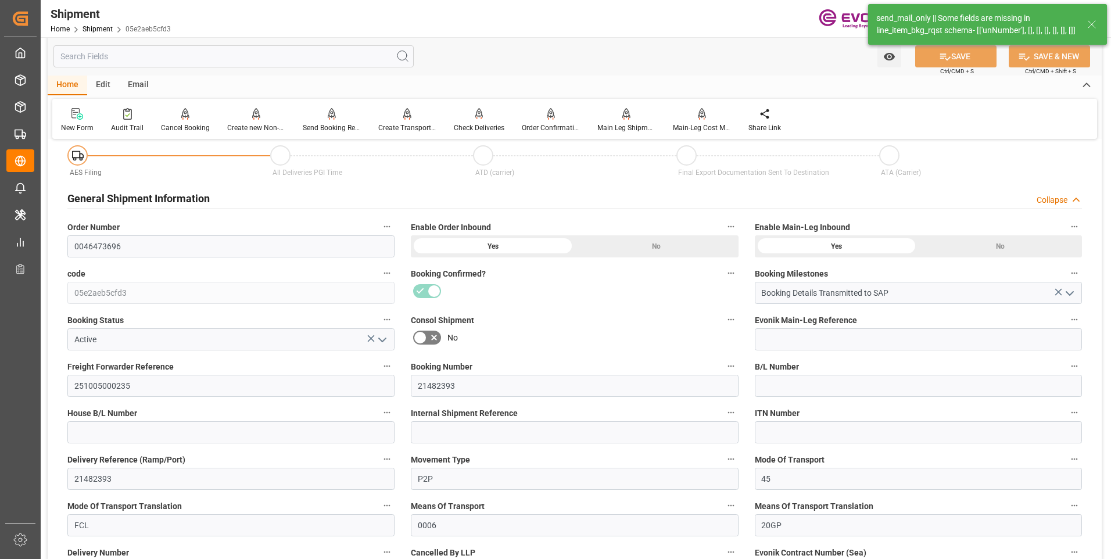
type input "18.09.2025 02:26"
type input "23.09.2025 11:13"
type input "23.09.2025 00:00"
type input "18.09.2025 00:00"
drag, startPoint x: 1011, startPoint y: 21, endPoint x: 1048, endPoint y: 36, distance: 39.9
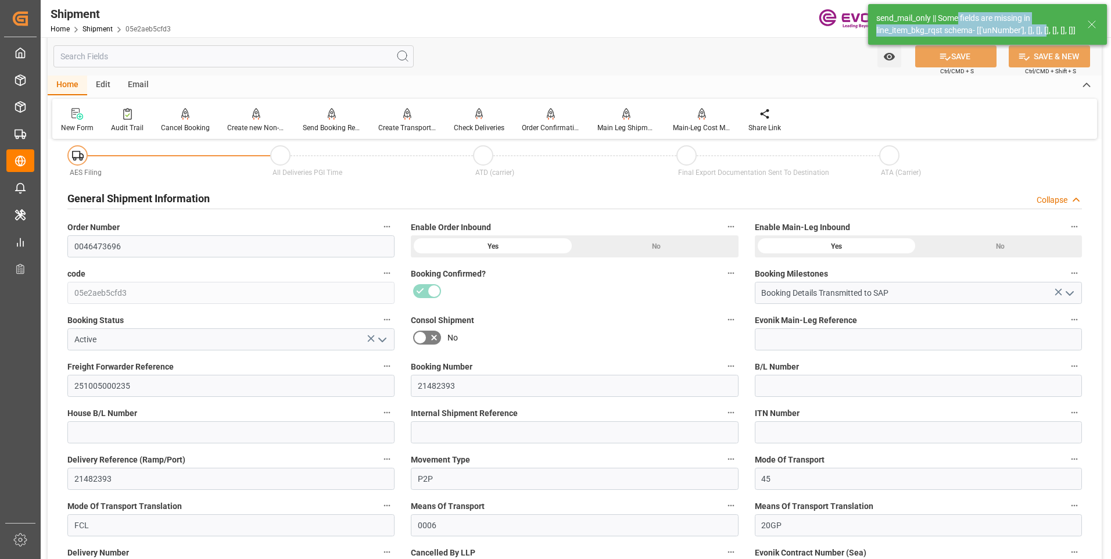
click at [1048, 36] on div "send_mail_only || Some fields are missing in line_item_bkg_rqst schema- [['unNu…" at bounding box center [976, 24] width 200 height 24
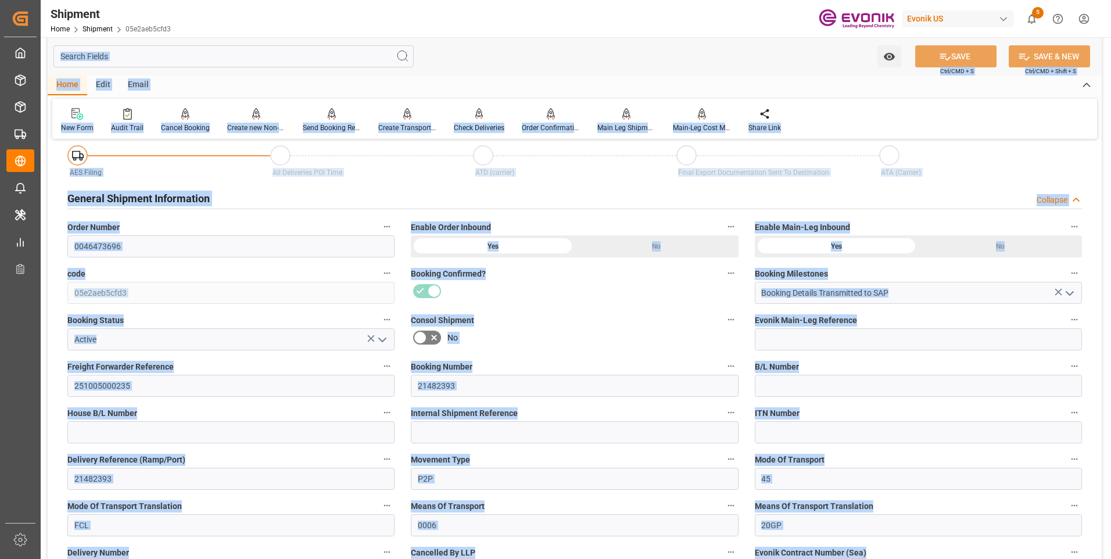
drag, startPoint x: 877, startPoint y: 13, endPoint x: 1001, endPoint y: 23, distance: 124.7
click at [216, 58] on input "text" at bounding box center [233, 56] width 360 height 22
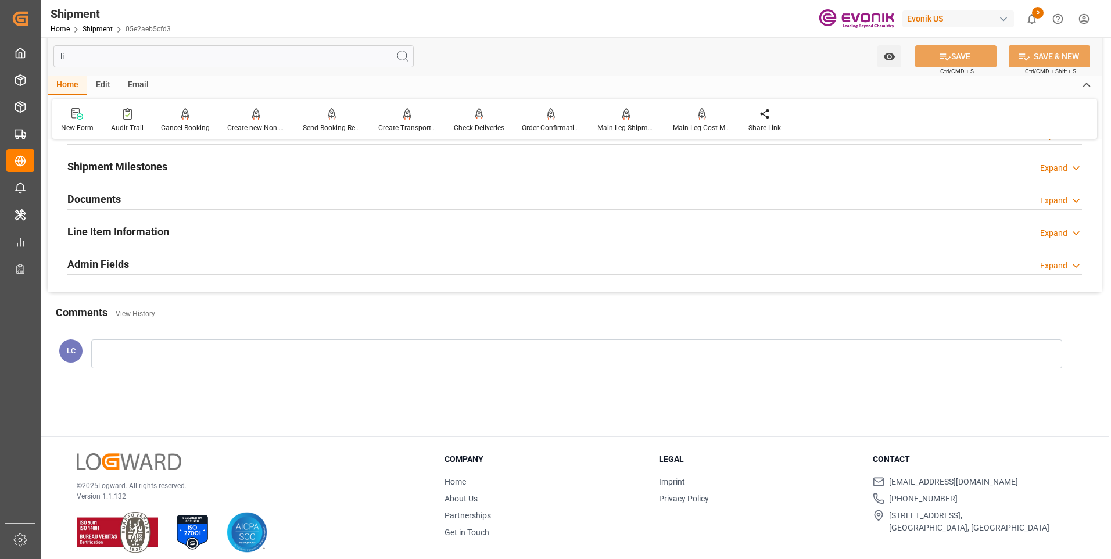
scroll to position [0, 0]
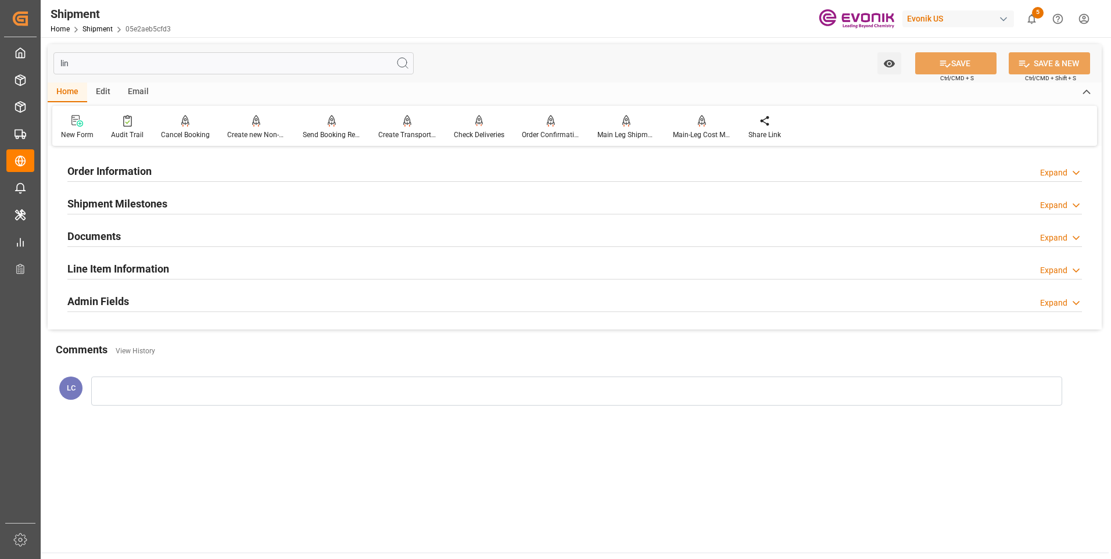
type input "lin"
click at [127, 280] on div "Line Item Information Expand" at bounding box center [574, 269] width 1031 height 33
click at [135, 275] on h2 "Line Item Information" at bounding box center [118, 269] width 102 height 16
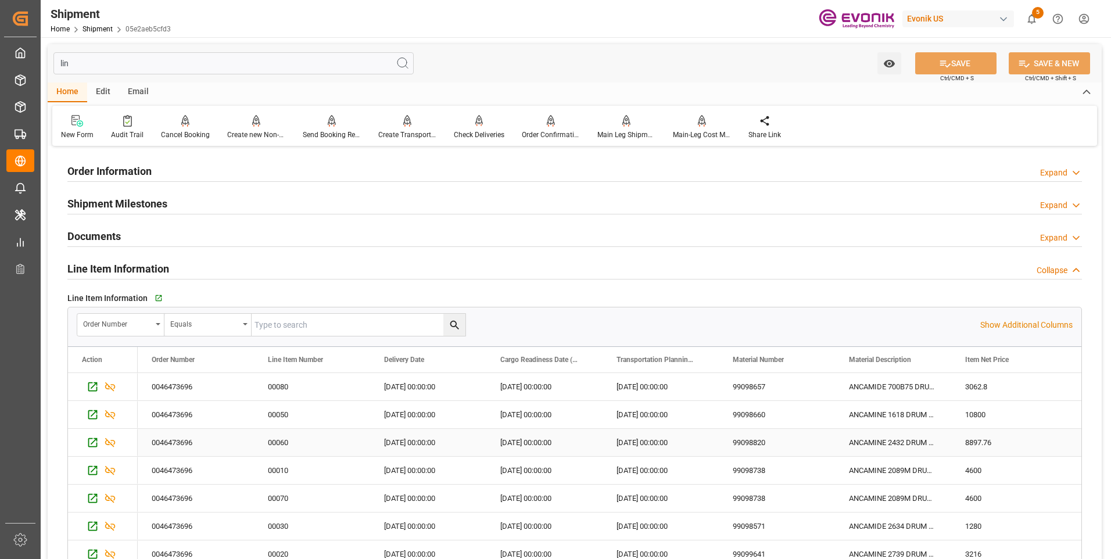
scroll to position [116, 0]
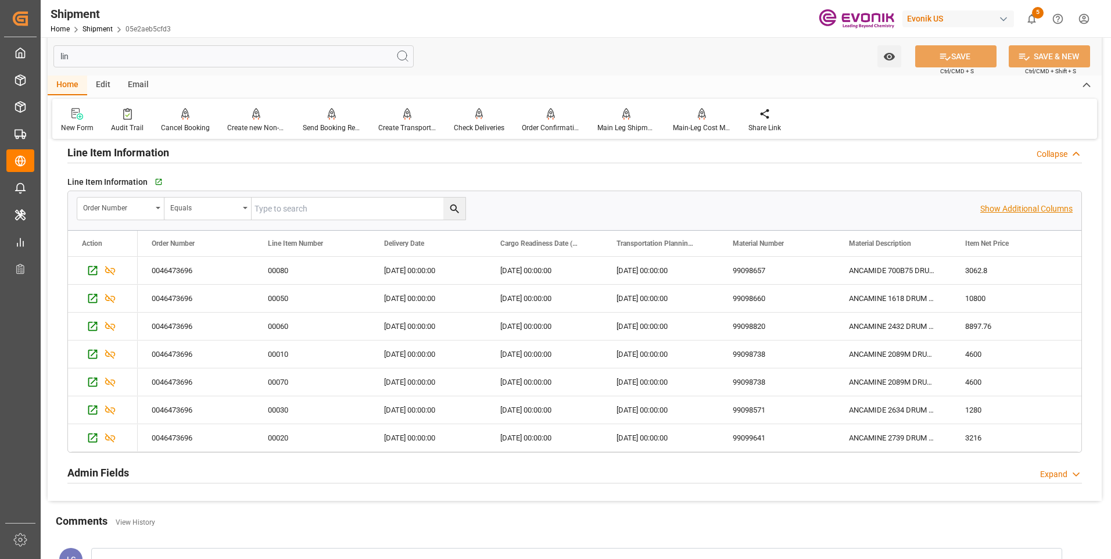
click at [992, 211] on p "Show Additional Columns" at bounding box center [1026, 209] width 92 height 12
click at [326, 121] on div "Send Booking Request To ABS" at bounding box center [332, 120] width 76 height 26
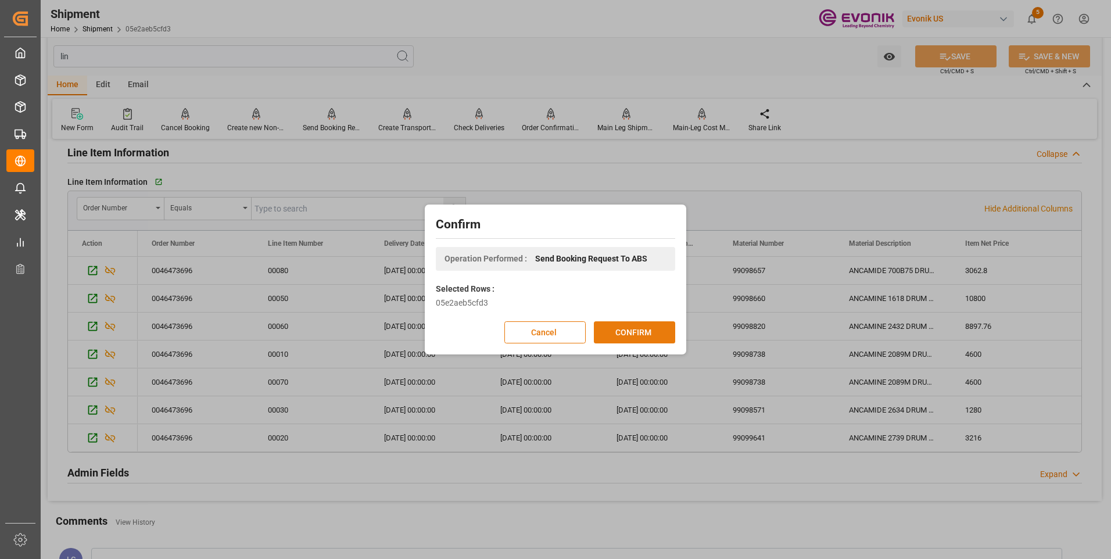
click at [639, 335] on button "CONFIRM" at bounding box center [634, 332] width 81 height 22
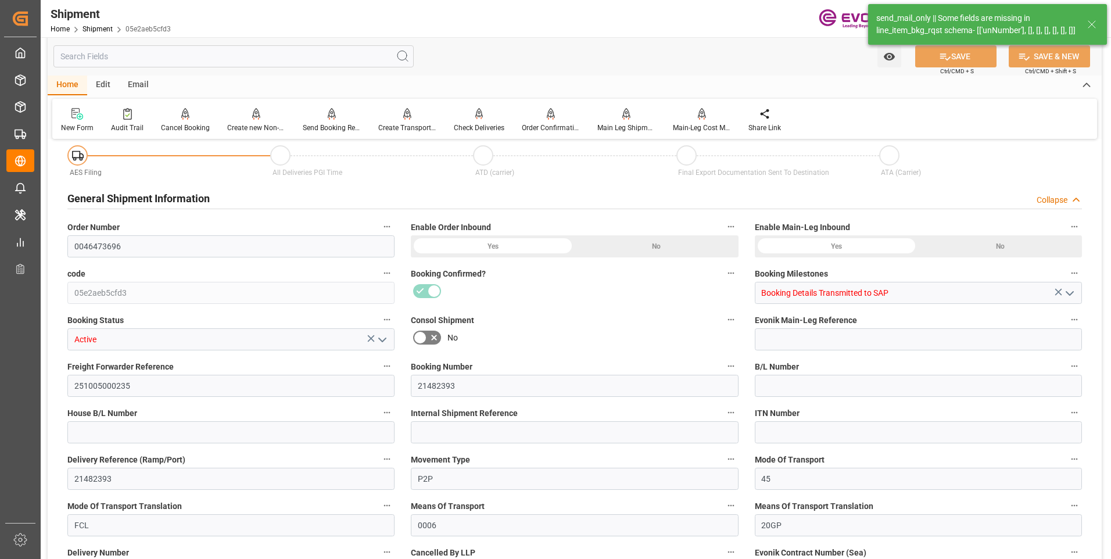
type input "Hapag Lloyd"
type input "Hapag Lloyd Aktiengesellschaft"
type input "11"
type input "217"
type input "9932.776"
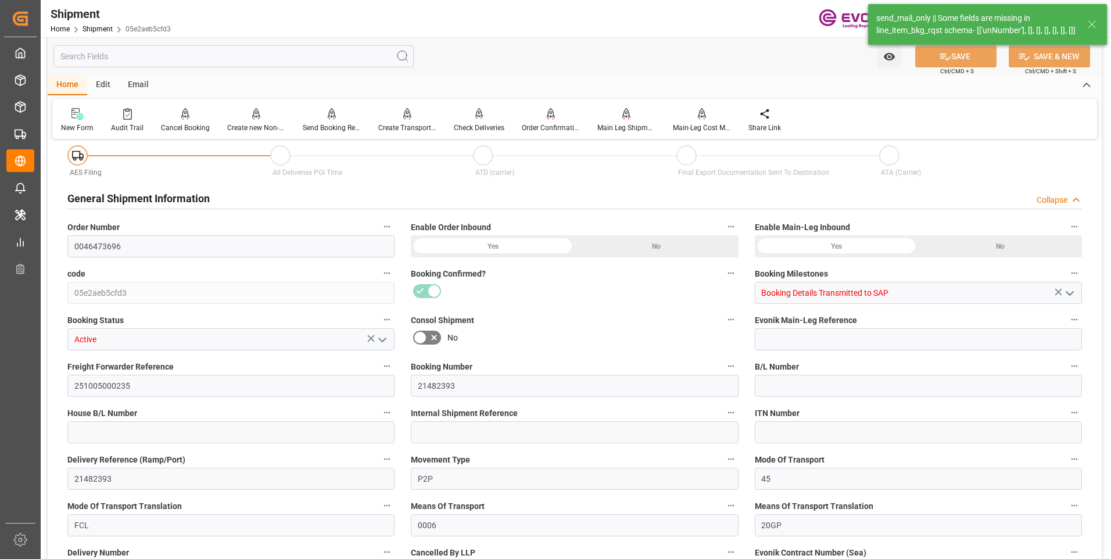
type input "14.7068"
type input "USHOU"
type input "BRSSZ"
type input "9588081"
type input "9229829"
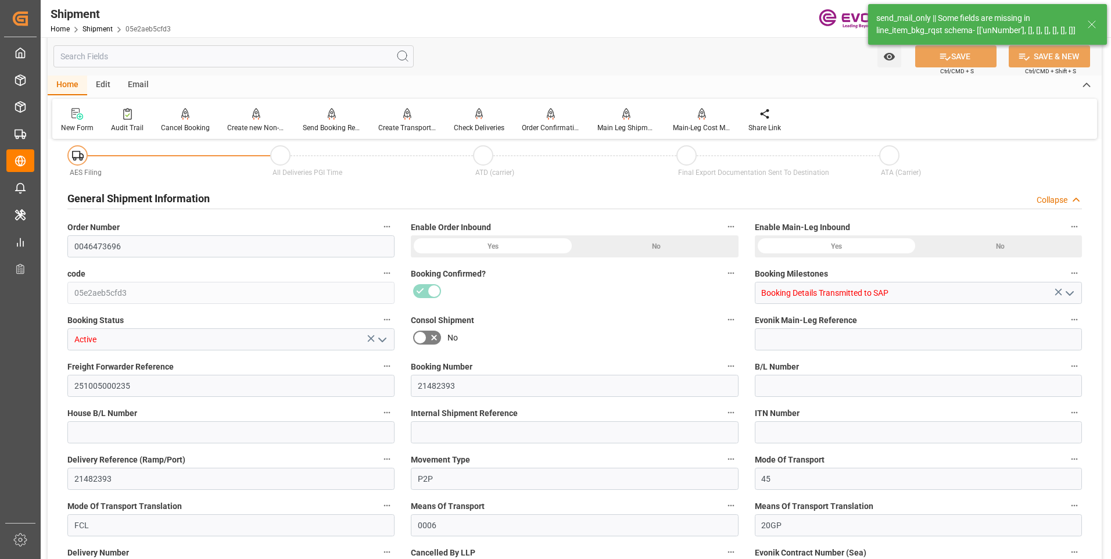
type input "9588081"
type input "1128"
type input "603"
type input "0"
type input "525"
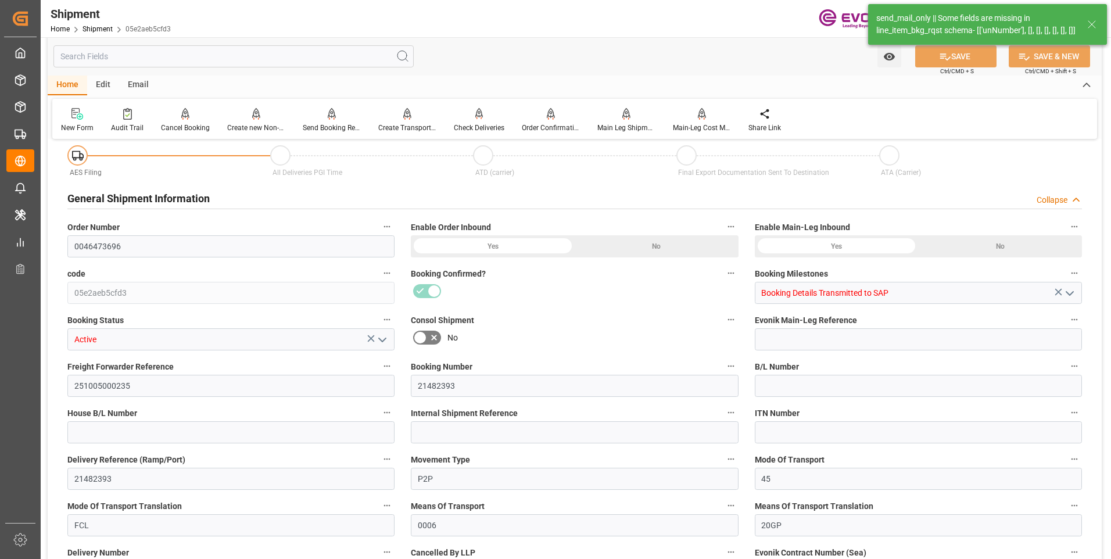
type input "45"
type input "DR"
type input "0"
type input "Hapag Lloyd"
type input "Hapag Lloyd Aktiengesellschaft"
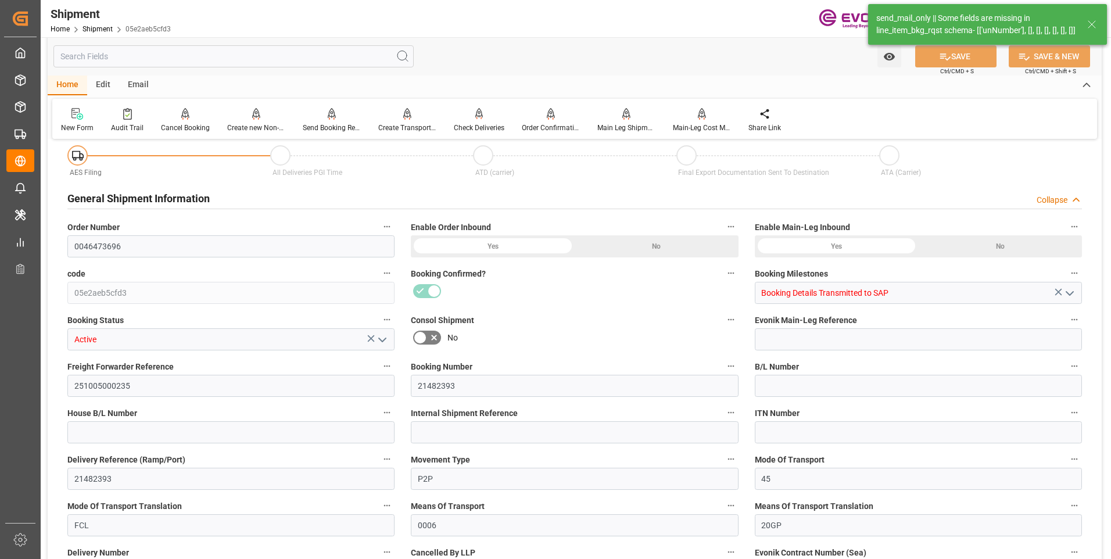
type input "-12.88"
type input "18.10.2025 00:00"
type input "15.11.2025 00:00"
type input "03.10.2025 13:00"
type input "10.10.2025 00:00"
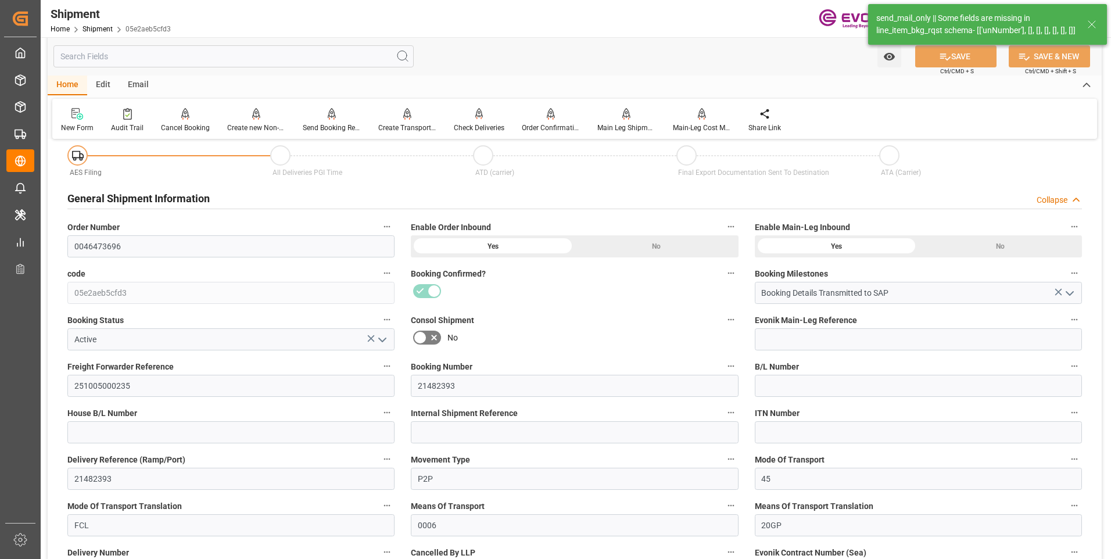
type input "30.09.2025 00:00"
type input "03.10.2025 13:00"
type input "30.11.2025"
type input "18.09.2025 00:00"
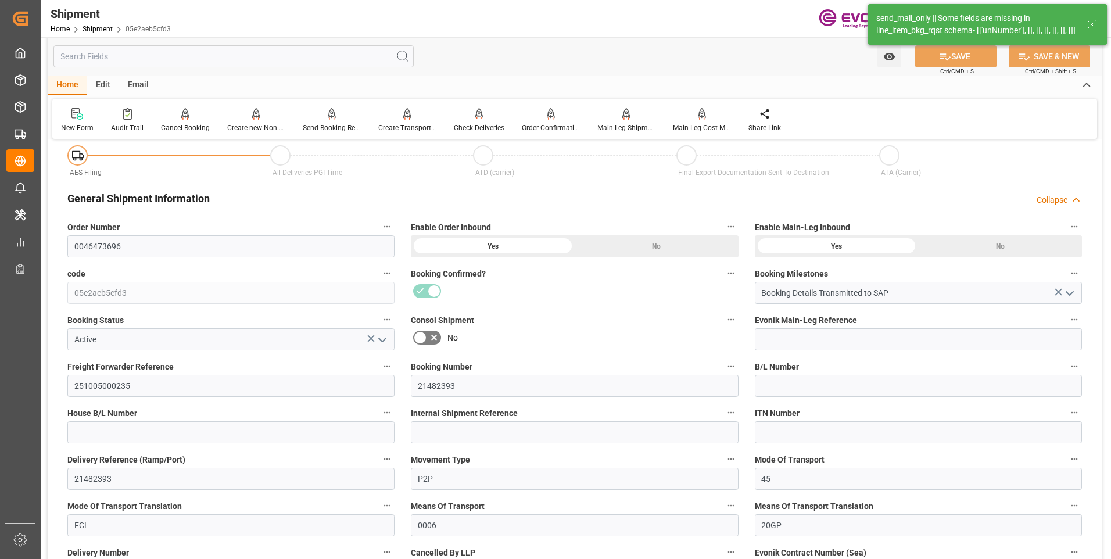
type input "18.09.2025 00:00"
type input "22.09.2025 14:01"
type input "18.09.2025 02:33"
type input "19.09.2025 05:17"
type input "18.09.2025 15:26"
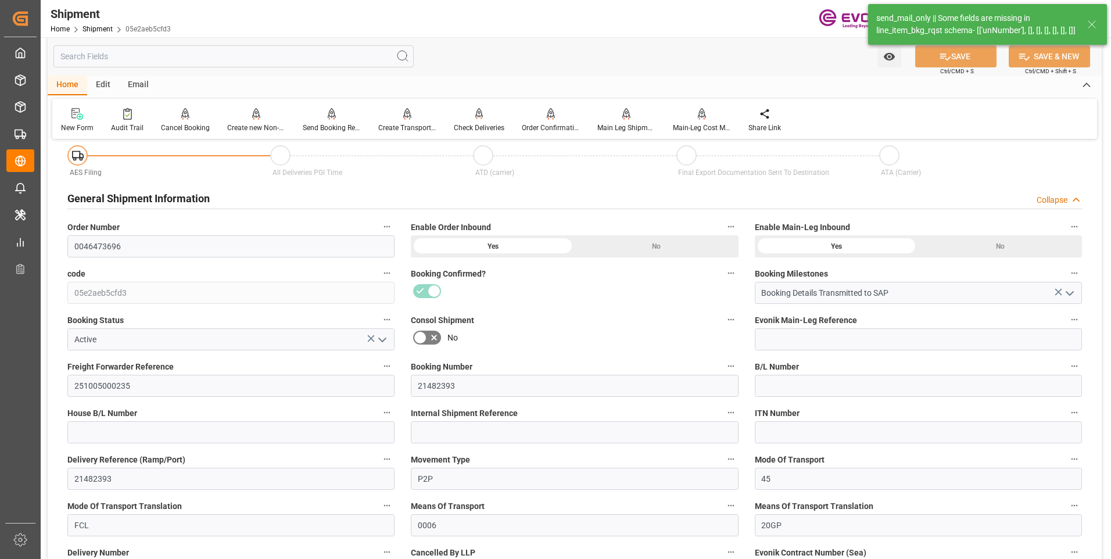
type input "18.09.2025 02:26"
type input "23.09.2025 11:13"
type input "23.09.2025 00:00"
type input "18.09.2025 00:00"
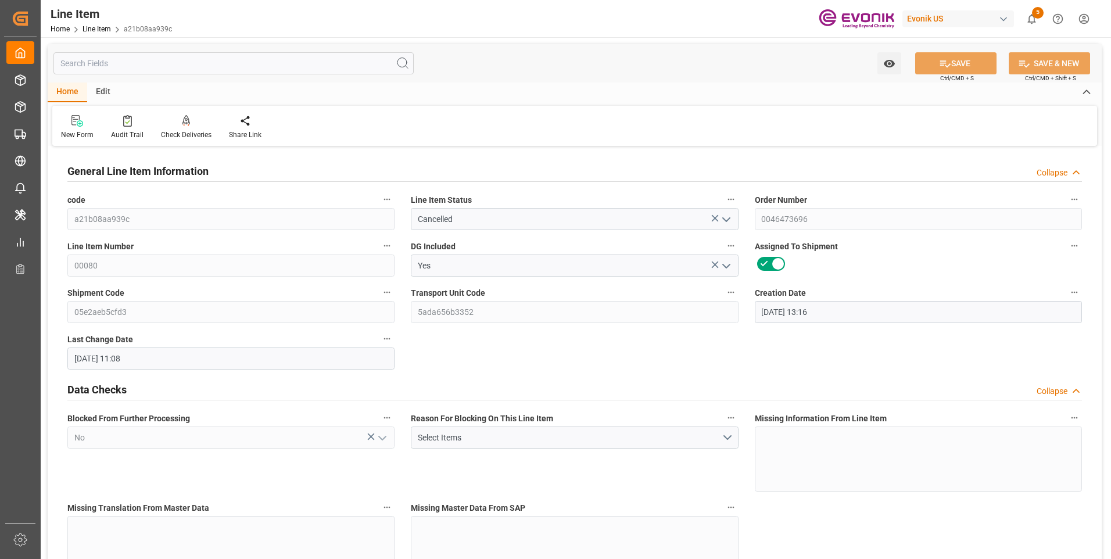
click at [180, 56] on input "text" at bounding box center [233, 63] width 360 height 22
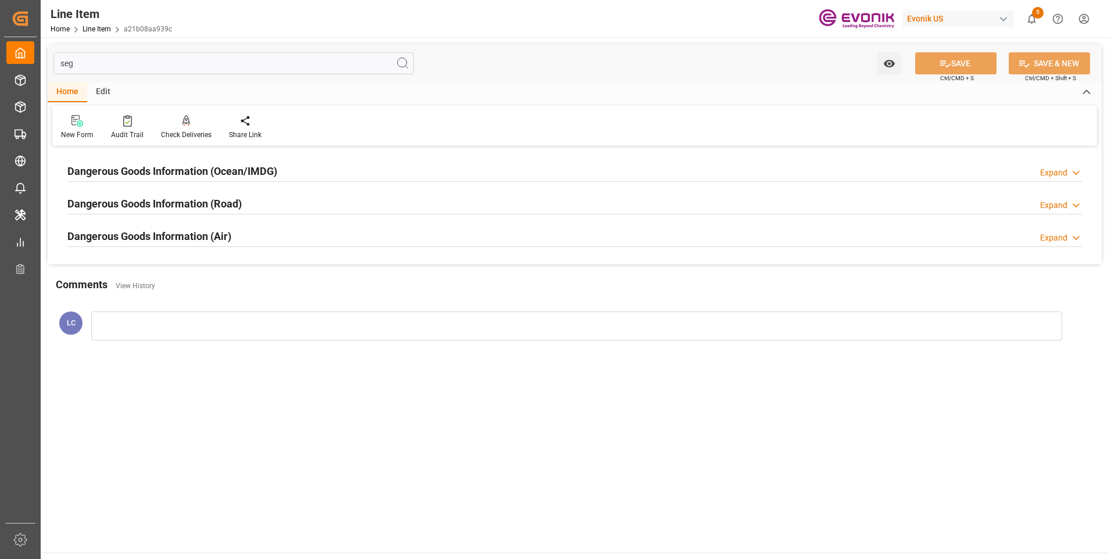
type input "seg"
click at [213, 169] on h2 "Dangerous Goods Information (Ocean/IMDG)" at bounding box center [172, 171] width 210 height 16
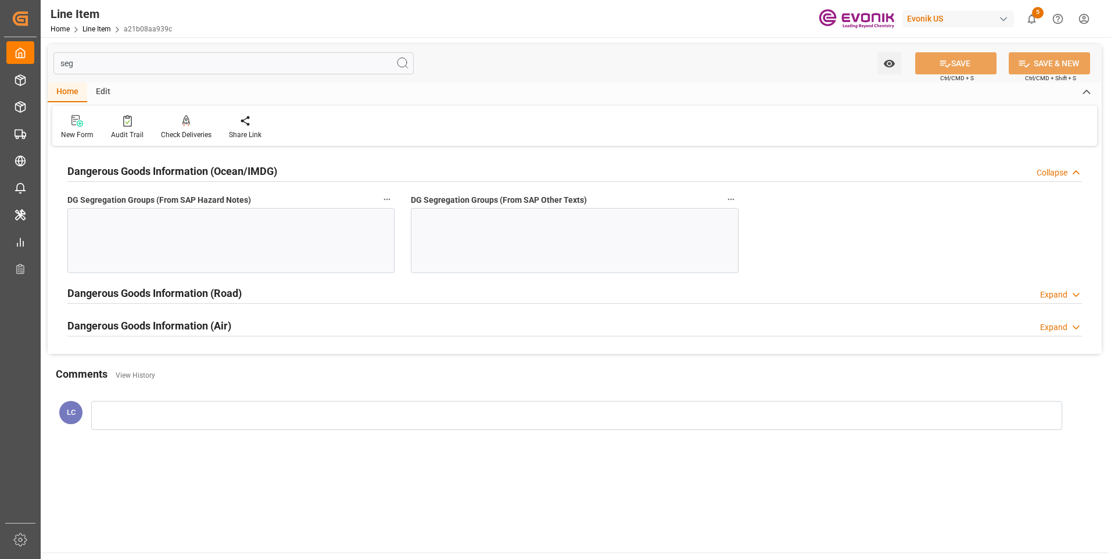
click at [548, 238] on div at bounding box center [574, 240] width 327 height 65
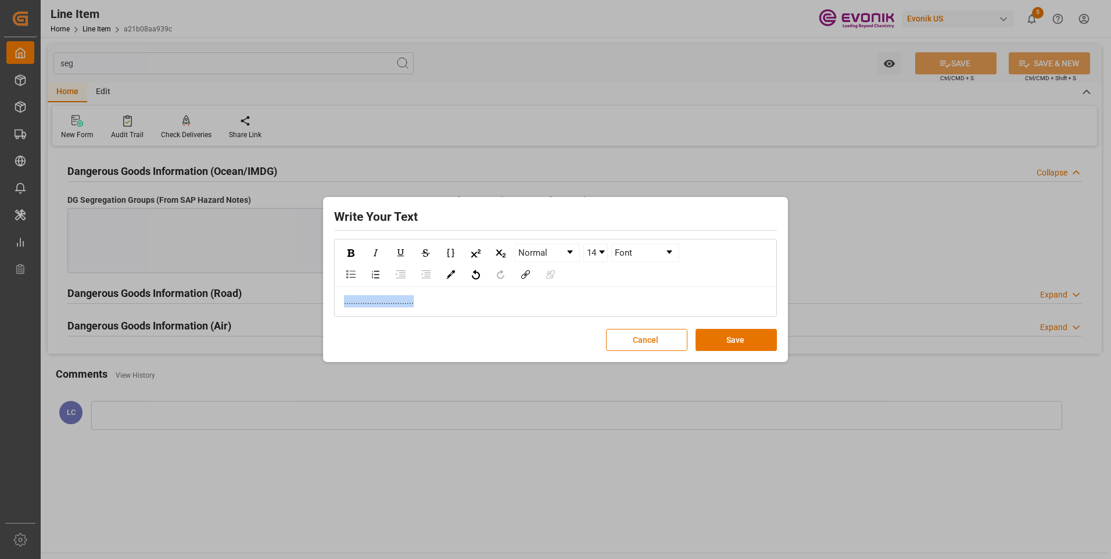
drag, startPoint x: 472, startPoint y: 297, endPoint x: 199, endPoint y: 282, distance: 273.4
click at [78, 282] on div "Write Your Text Normal 14 Font .............................. Cancel Save" at bounding box center [555, 279] width 1111 height 559
copy span ".............................."
drag, startPoint x: 759, startPoint y: 339, endPoint x: 692, endPoint y: 325, distance: 68.9
click at [760, 340] on button "Save" at bounding box center [735, 340] width 81 height 22
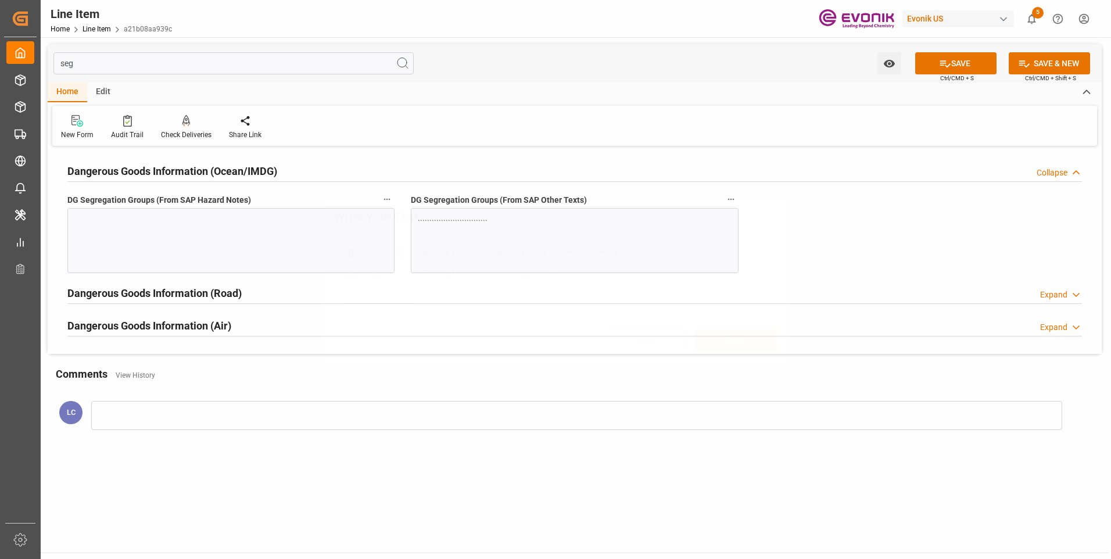
click at [227, 234] on div "Write Your Text Normal 14 Font .............................. Cancel Save" at bounding box center [555, 279] width 1111 height 559
click at [227, 234] on div at bounding box center [230, 240] width 327 height 65
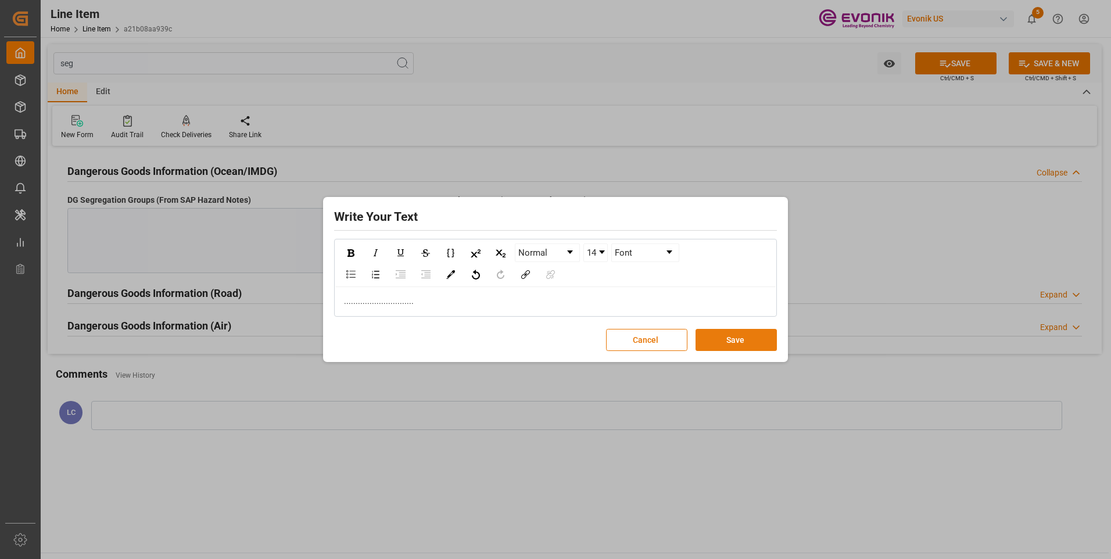
click at [733, 340] on button "Save" at bounding box center [735, 340] width 81 height 22
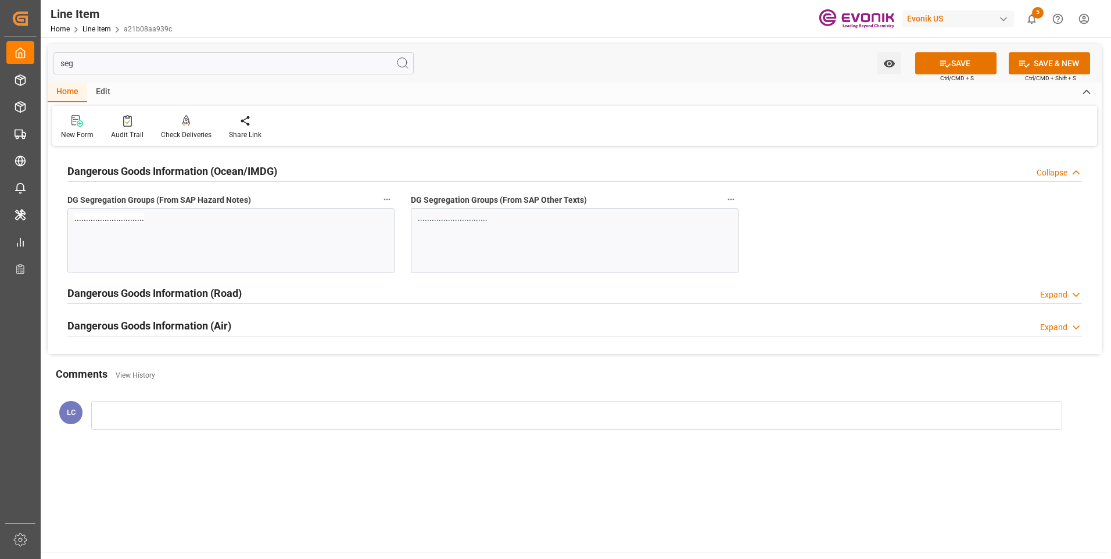
click at [964, 61] on button "SAVE" at bounding box center [955, 63] width 81 height 22
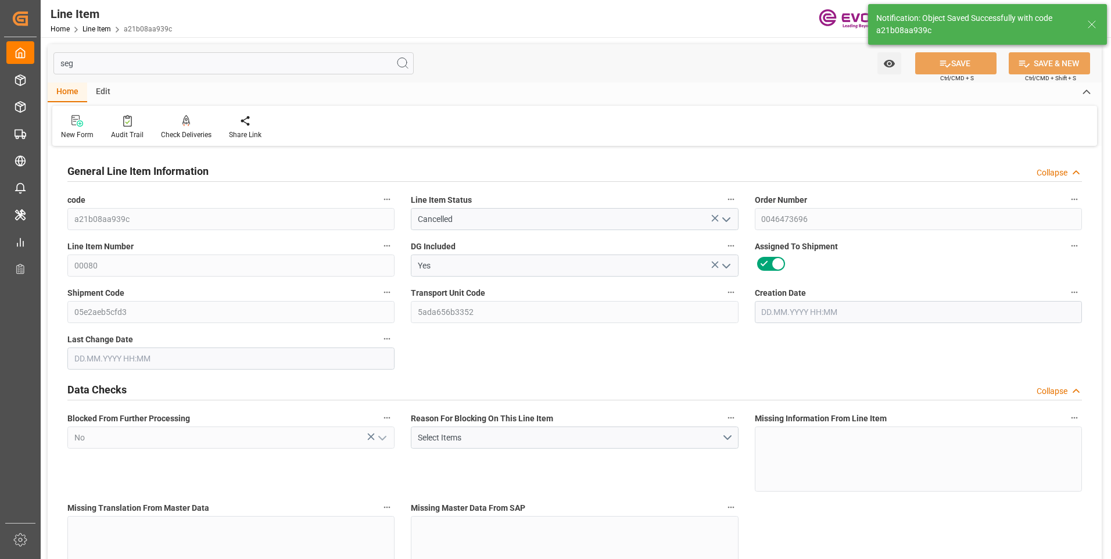
type input "1"
type input "206.72"
type input "190"
type input "0.2865"
type input "1"
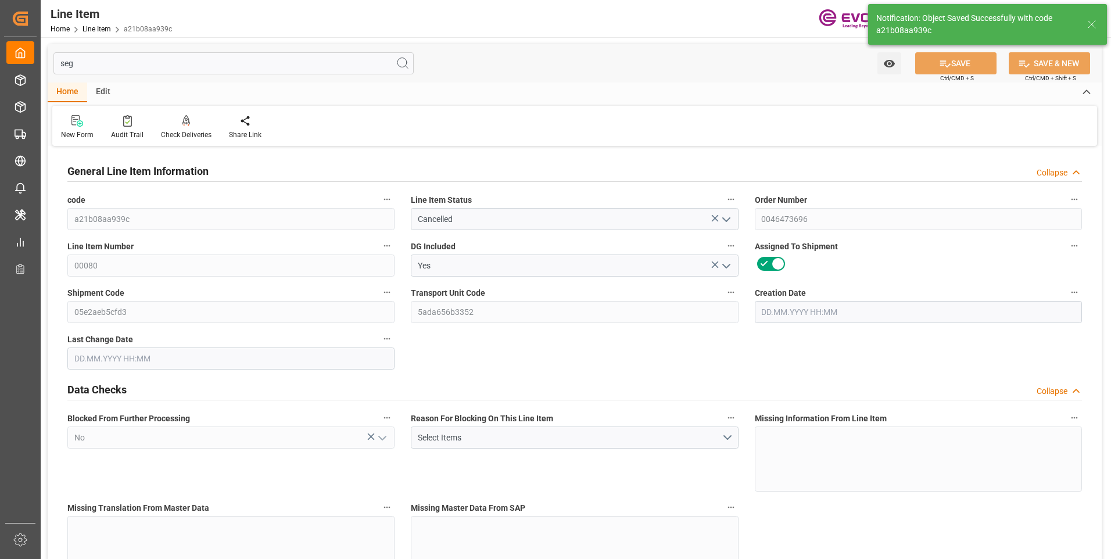
type input "3062.8"
type input "1"
type input "190"
type input "206.72"
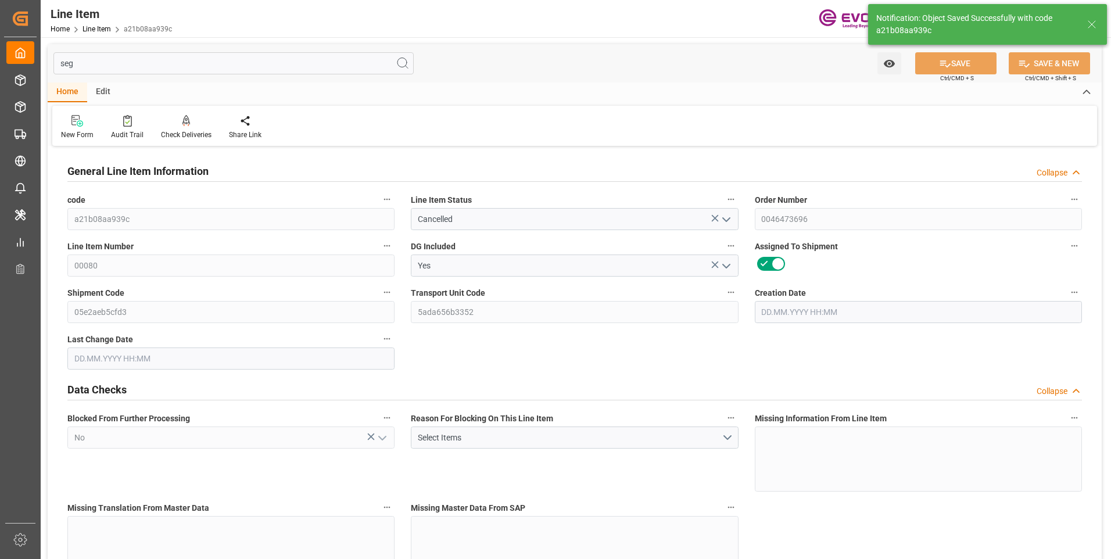
type input "226.72"
type input "190"
type input "0.2865"
type input "286.52"
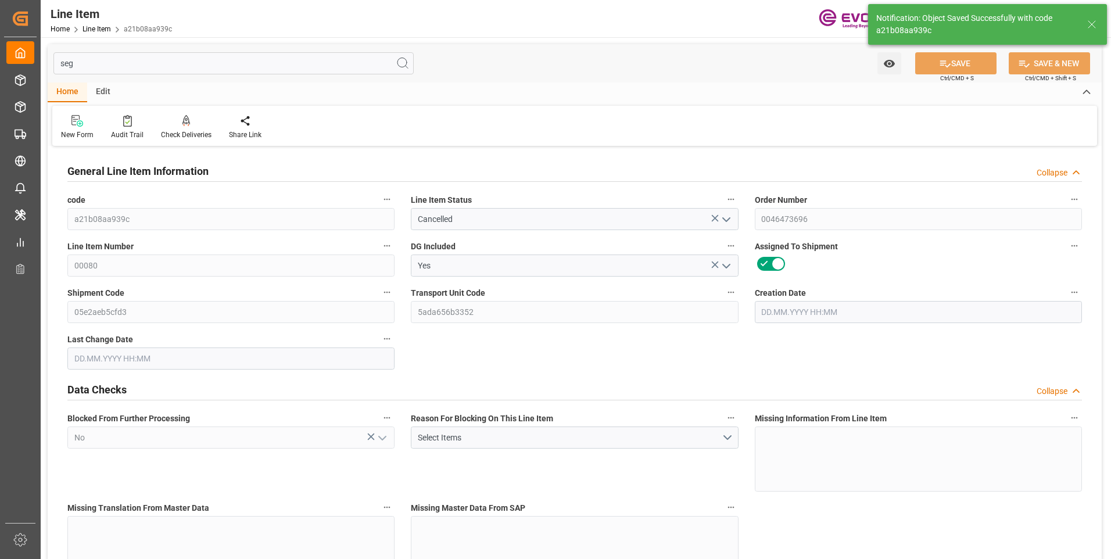
type input "0"
type input "[DATE] 13:16"
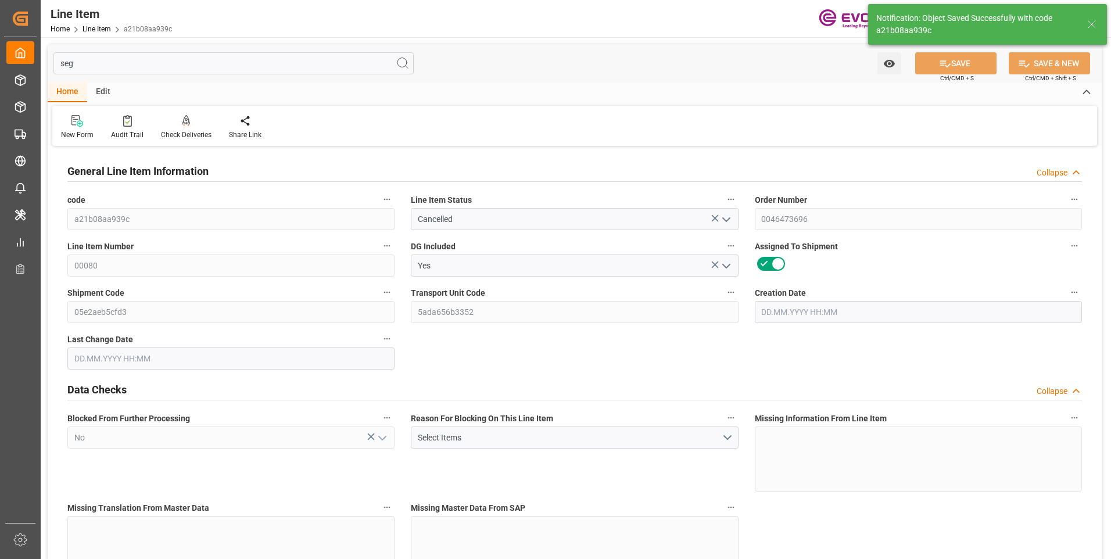
type input "[DATE] 11:12"
type input "[DATE]"
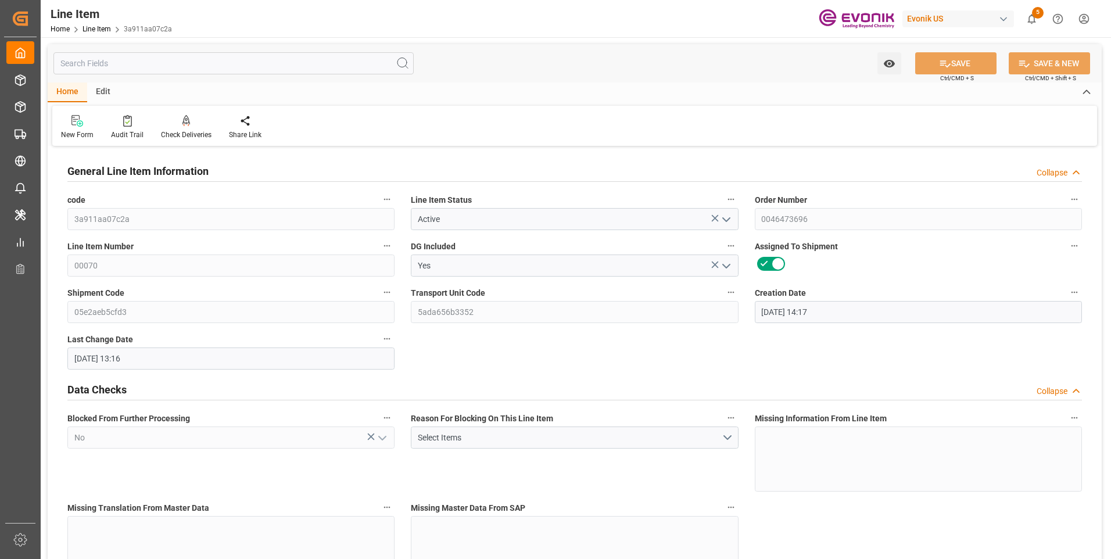
click at [172, 63] on input "text" at bounding box center [233, 63] width 360 height 22
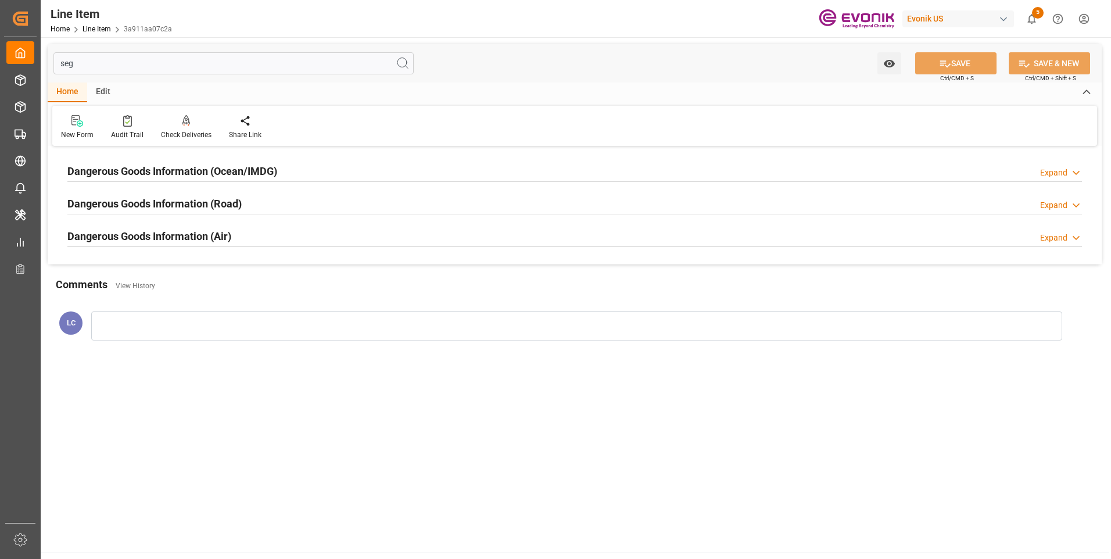
type input "seg"
click at [281, 170] on div "Dangerous Goods Information (Ocean/IMDG) Expand" at bounding box center [574, 170] width 1014 height 22
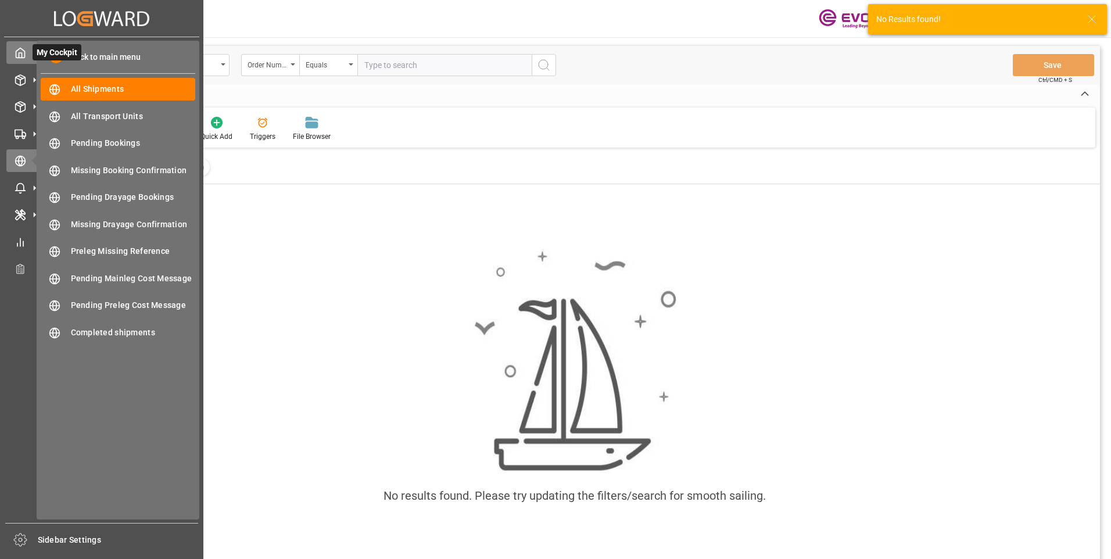
click at [21, 54] on icon at bounding box center [21, 53] width 12 height 12
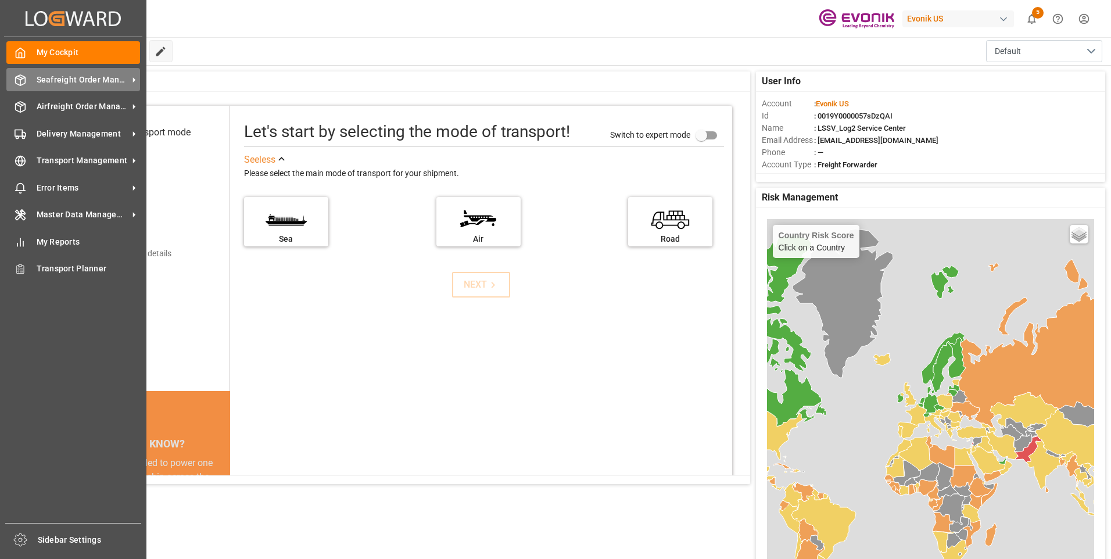
click at [12, 79] on div at bounding box center [16, 80] width 20 height 12
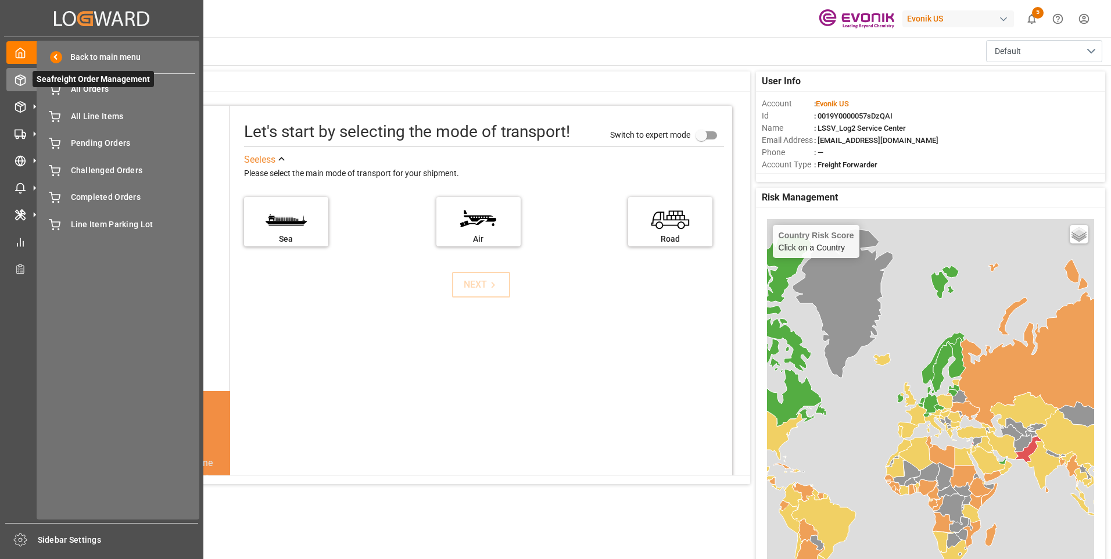
click at [53, 84] on span "Seafreight Order Management" at bounding box center [93, 79] width 121 height 16
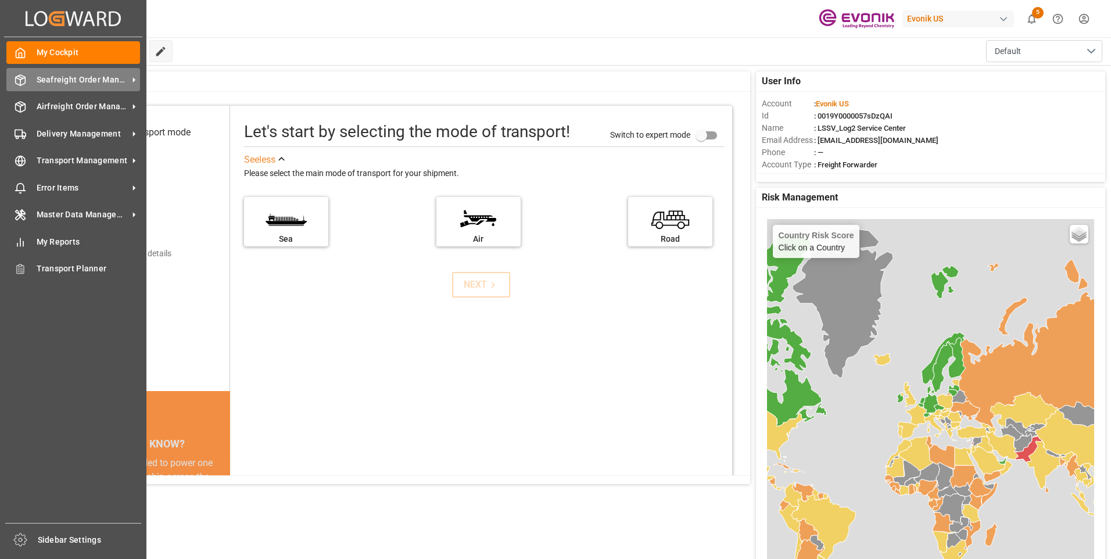
click at [24, 76] on icon at bounding box center [21, 80] width 12 height 12
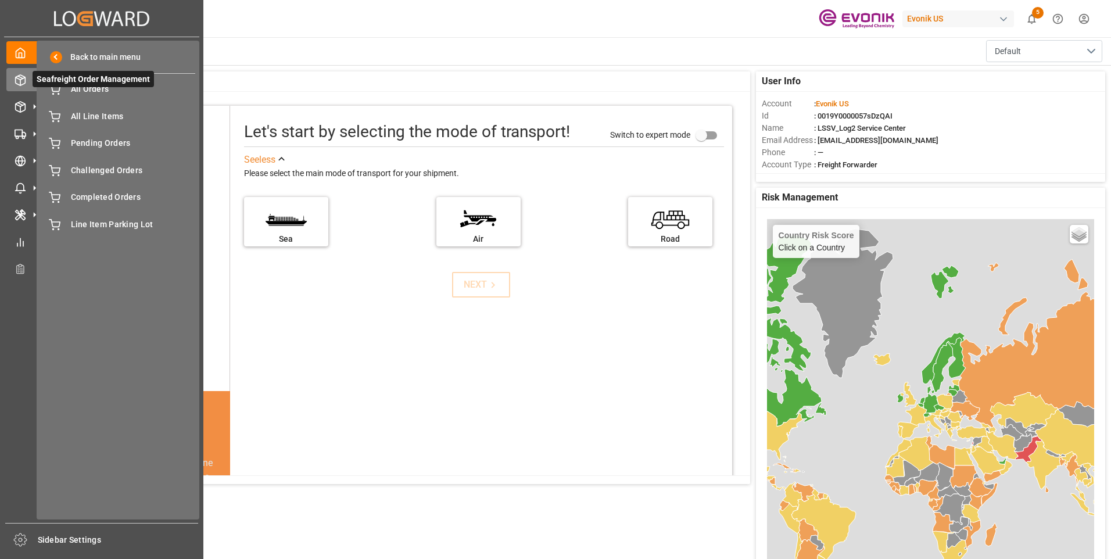
click at [23, 84] on icon at bounding box center [34, 79] width 24 height 24
click at [20, 82] on icon at bounding box center [21, 80] width 12 height 12
click at [77, 87] on span "Seafreight Order Management" at bounding box center [93, 79] width 121 height 16
click at [80, 92] on span "All Orders" at bounding box center [133, 89] width 125 height 12
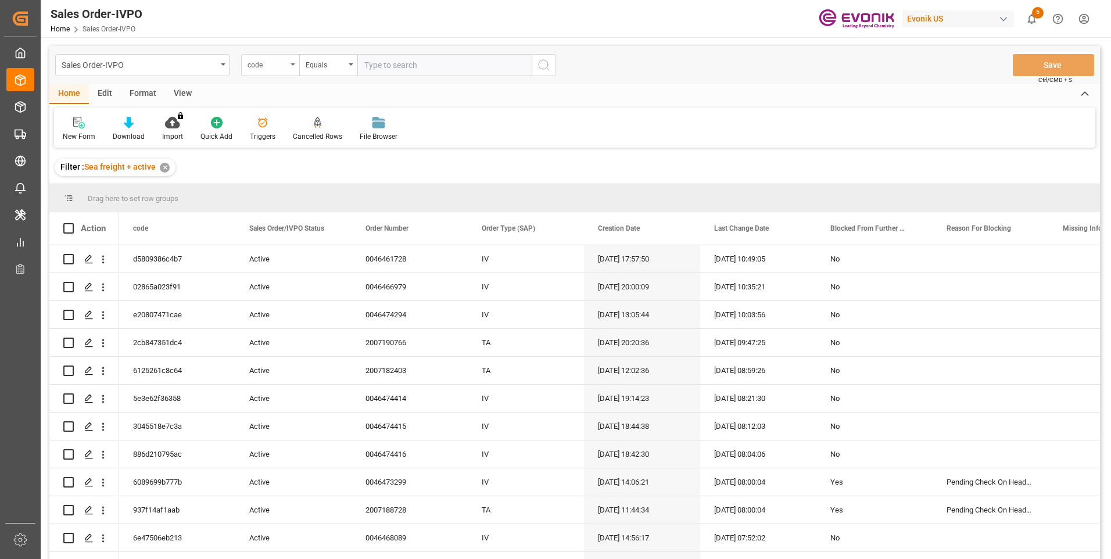
click at [282, 64] on div "code" at bounding box center [267, 63] width 40 height 13
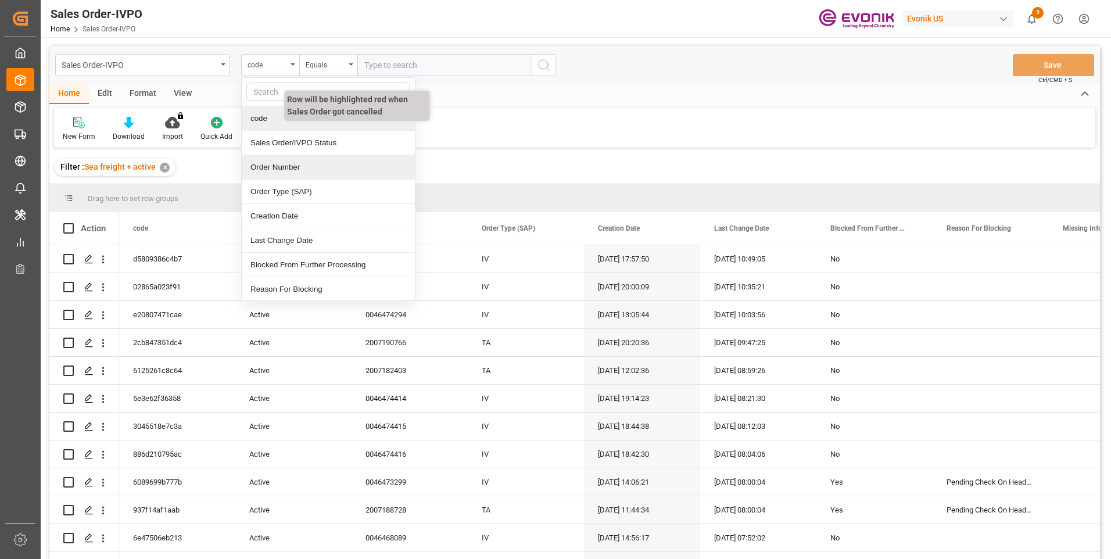
click at [274, 171] on div "Order Number" at bounding box center [328, 167] width 173 height 24
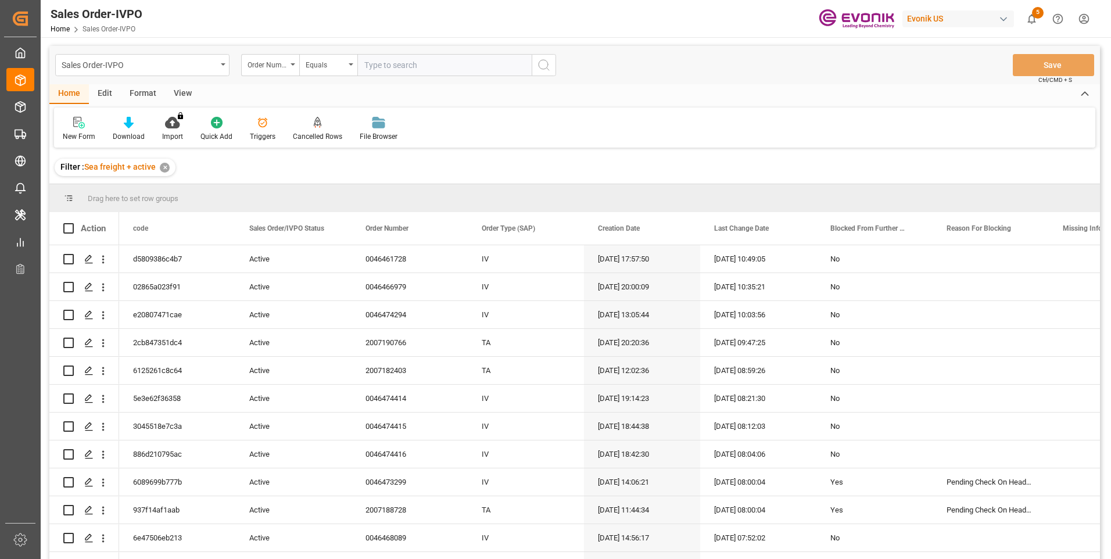
click at [383, 66] on input "text" at bounding box center [444, 65] width 174 height 22
paste input "2007054875"
type input "2007054875"
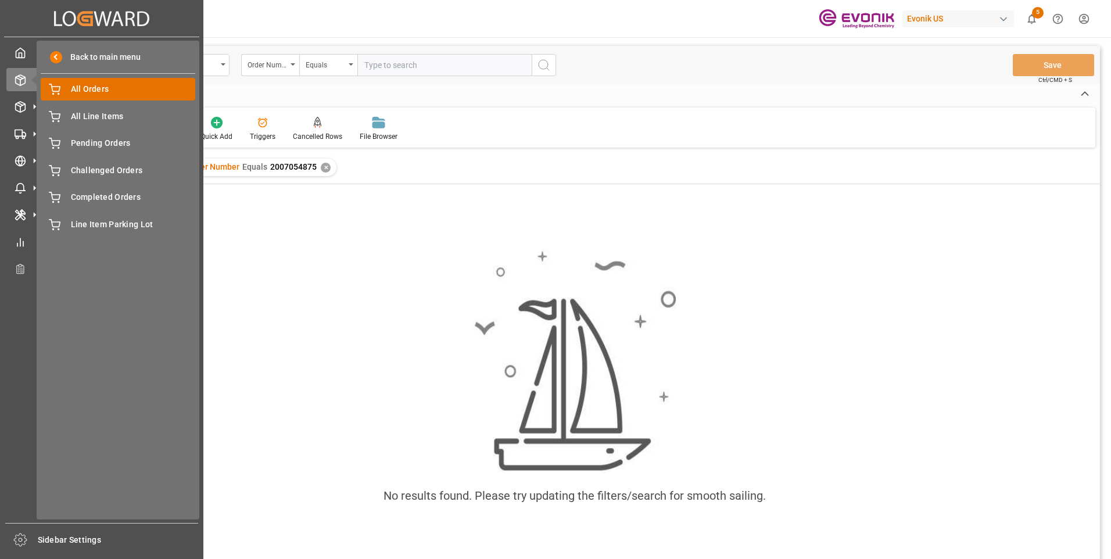
click at [51, 90] on icon at bounding box center [55, 90] width 12 height 12
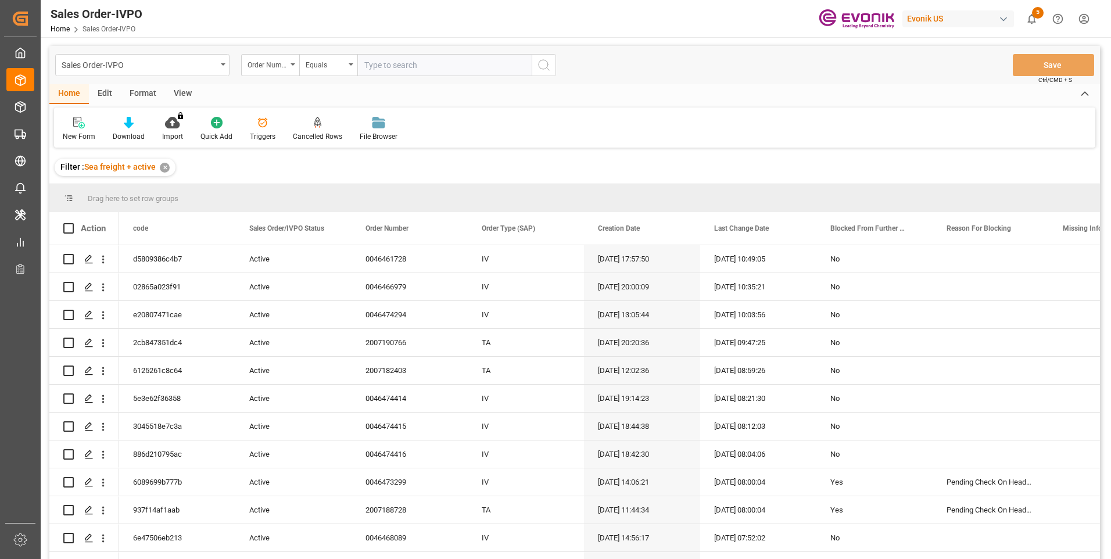
click at [383, 67] on input "text" at bounding box center [444, 65] width 174 height 22
paste input "2007190232"
type input "2007190232"
